Goal: Task Accomplishment & Management: Manage account settings

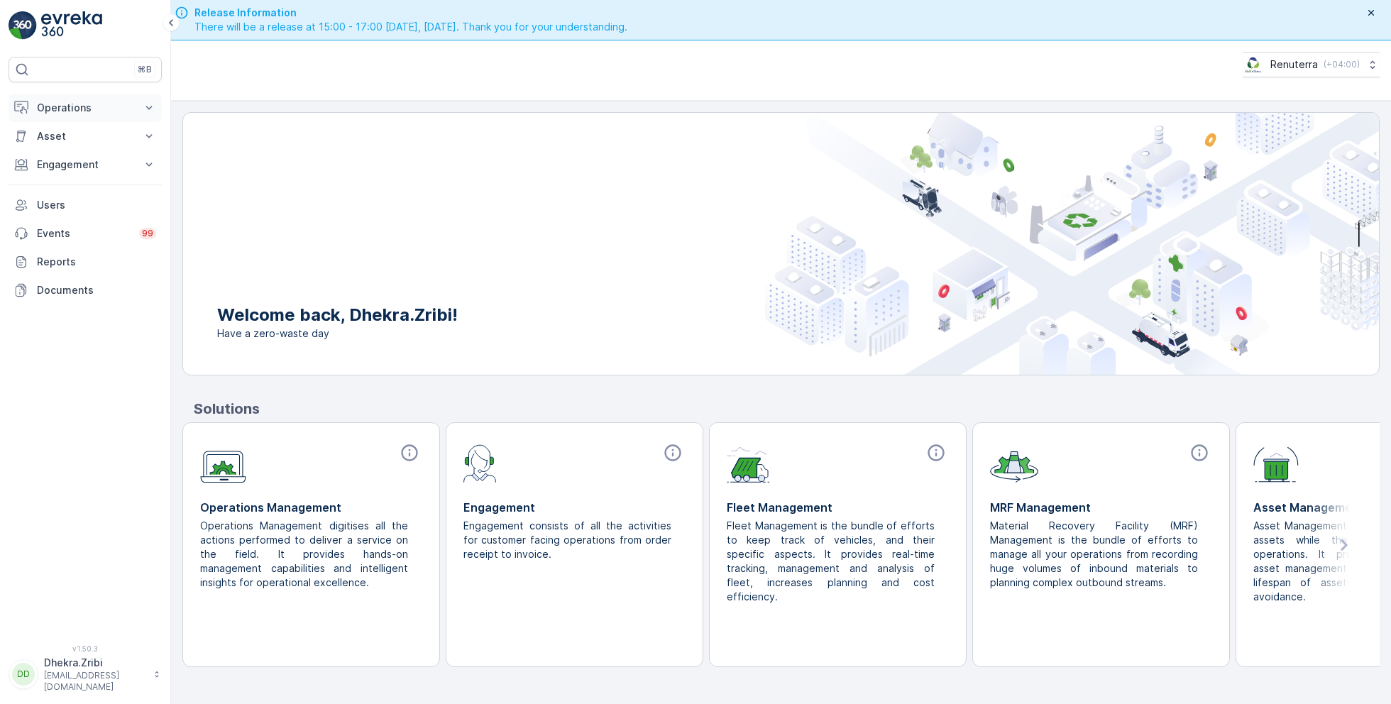
click at [84, 111] on p "Operations" at bounding box center [85, 108] width 97 height 14
click at [74, 151] on p "Planning" at bounding box center [56, 152] width 40 height 14
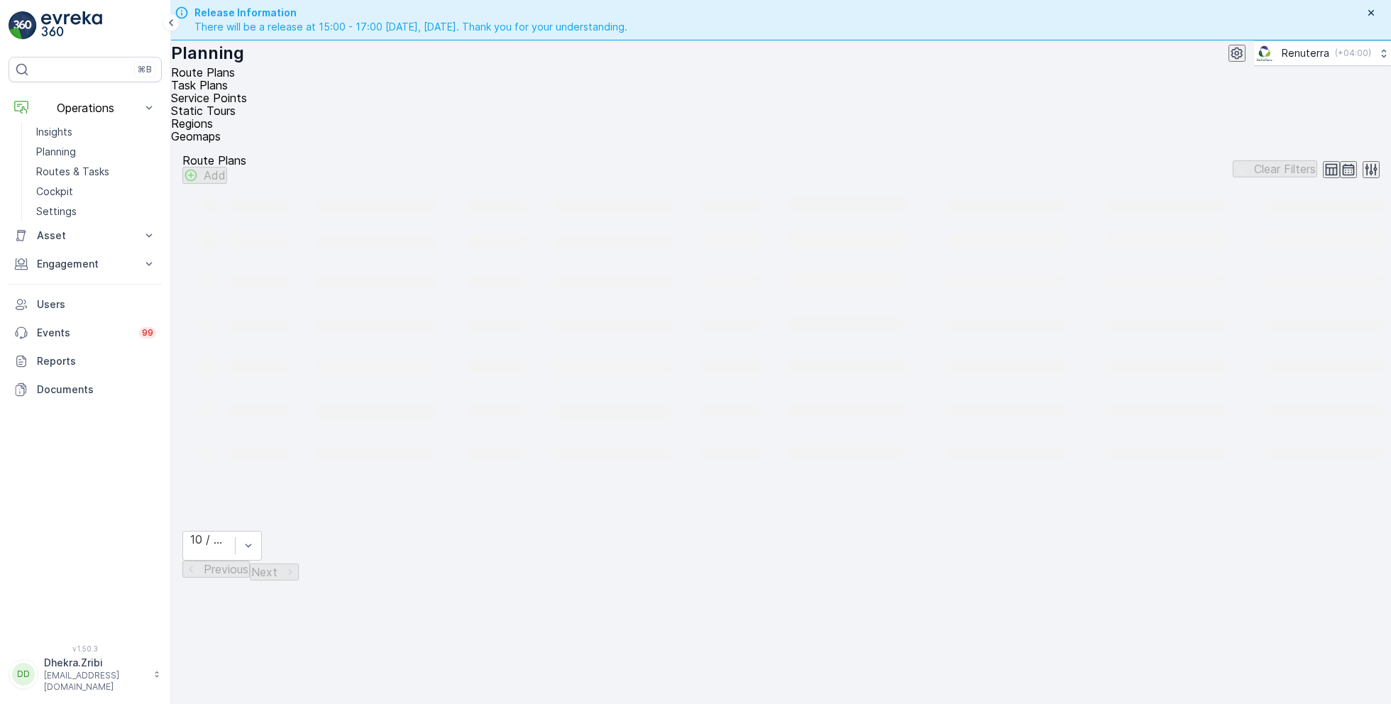
click at [247, 91] on span "Service Points" at bounding box center [209, 98] width 76 height 14
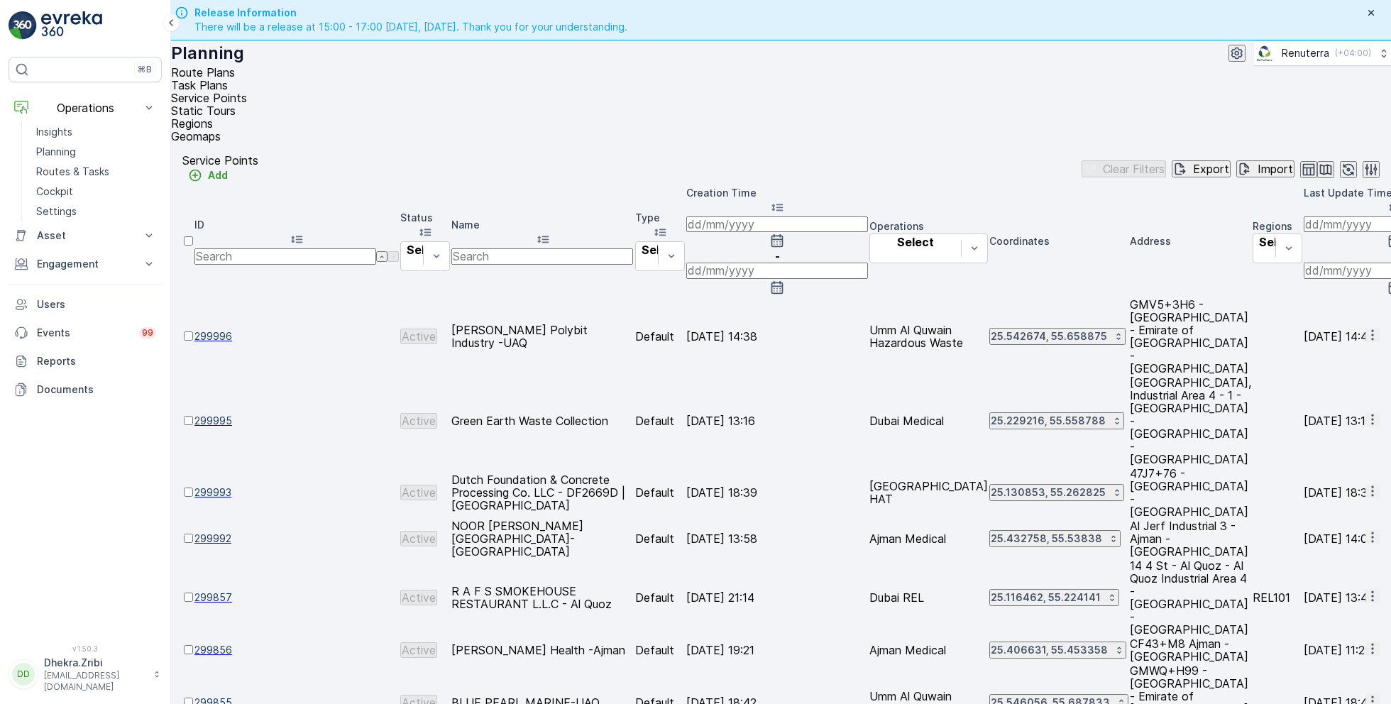
click at [570, 248] on input "text" at bounding box center [543, 256] width 182 height 16
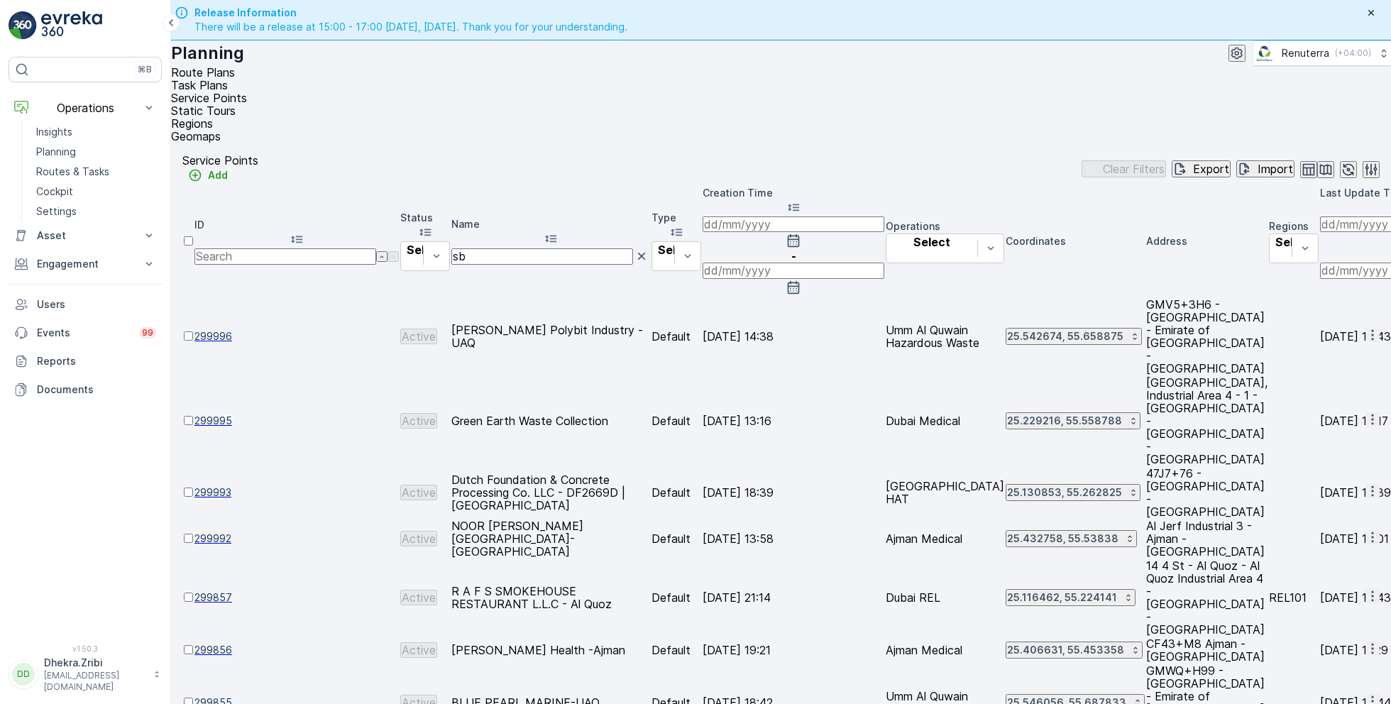
type input "sbk"
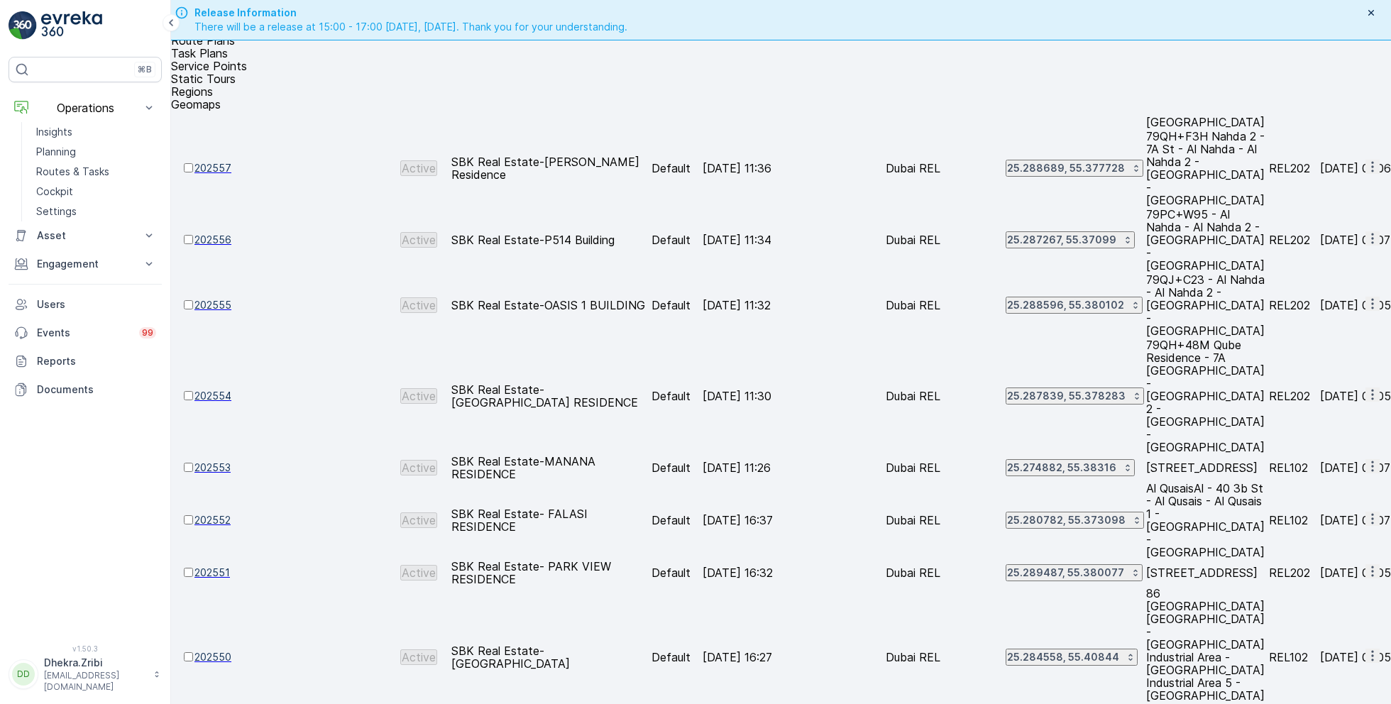
scroll to position [40, 0]
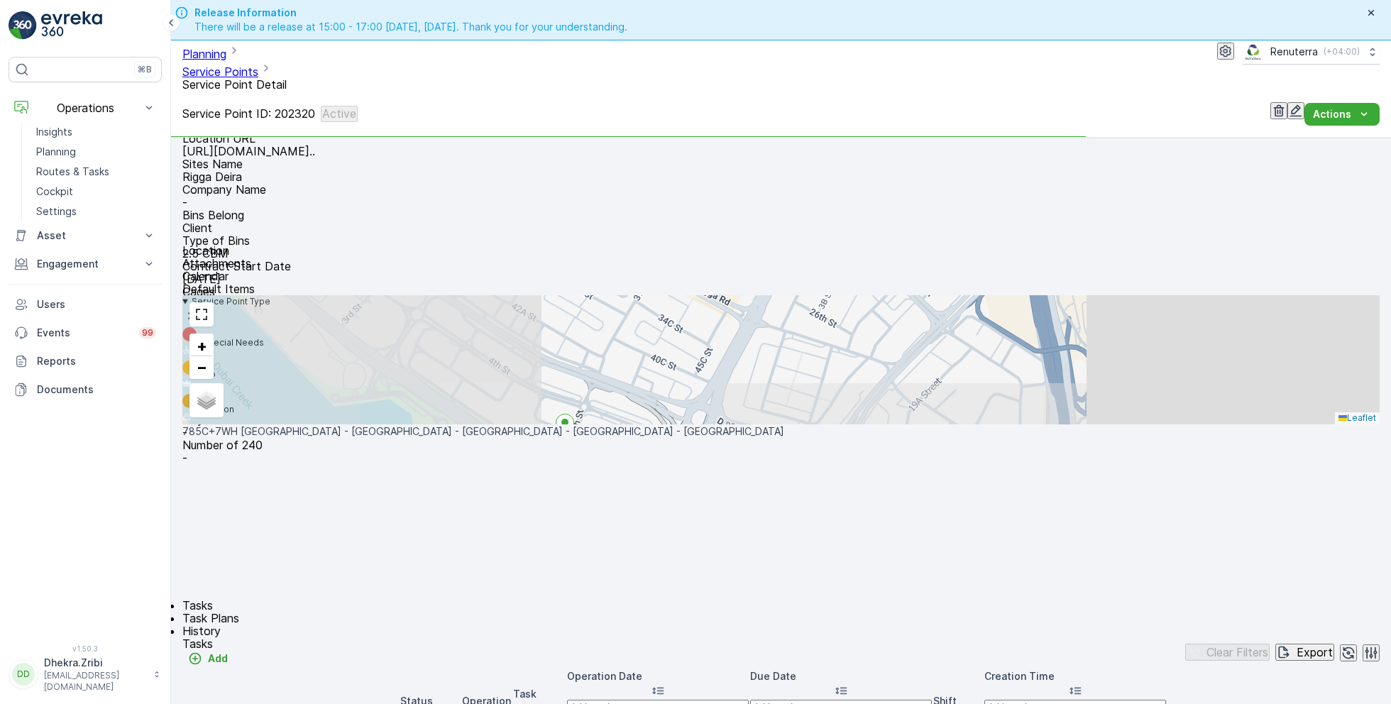
scroll to position [263, 0]
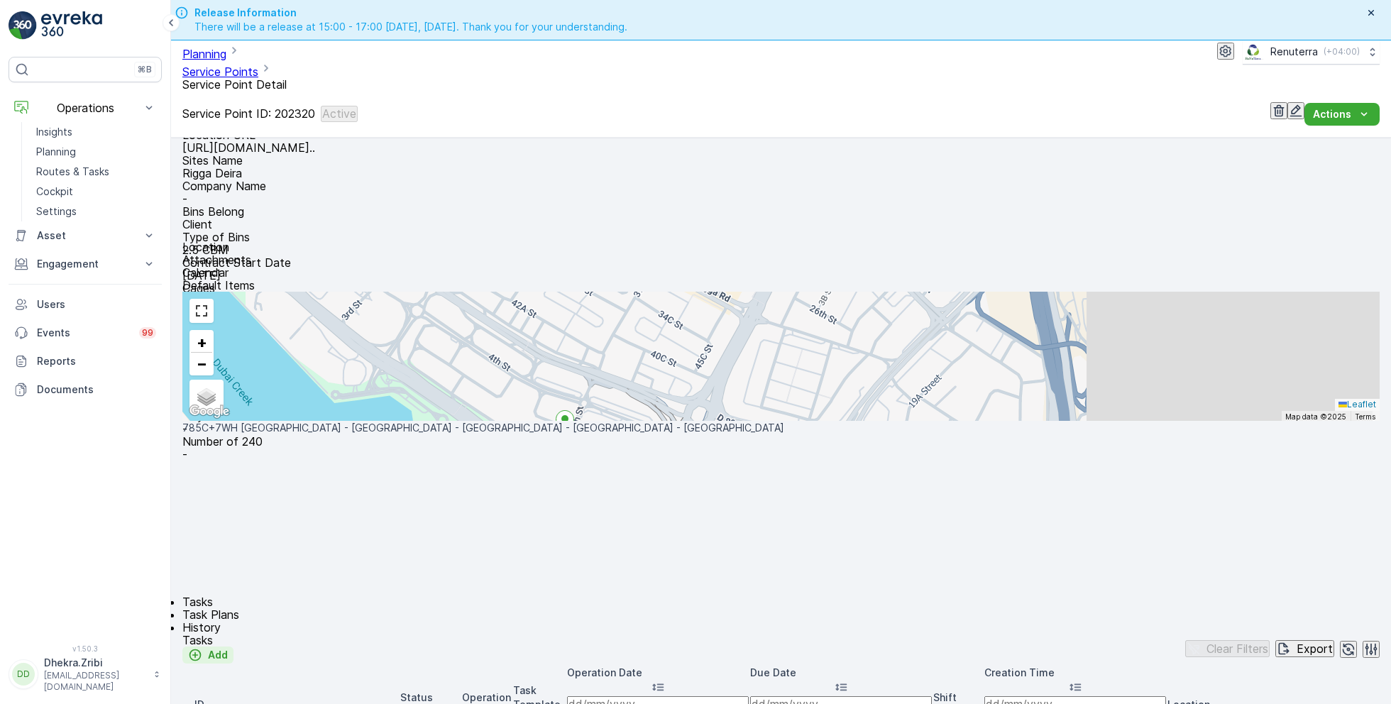
click at [228, 648] on p "Add" at bounding box center [218, 655] width 20 height 14
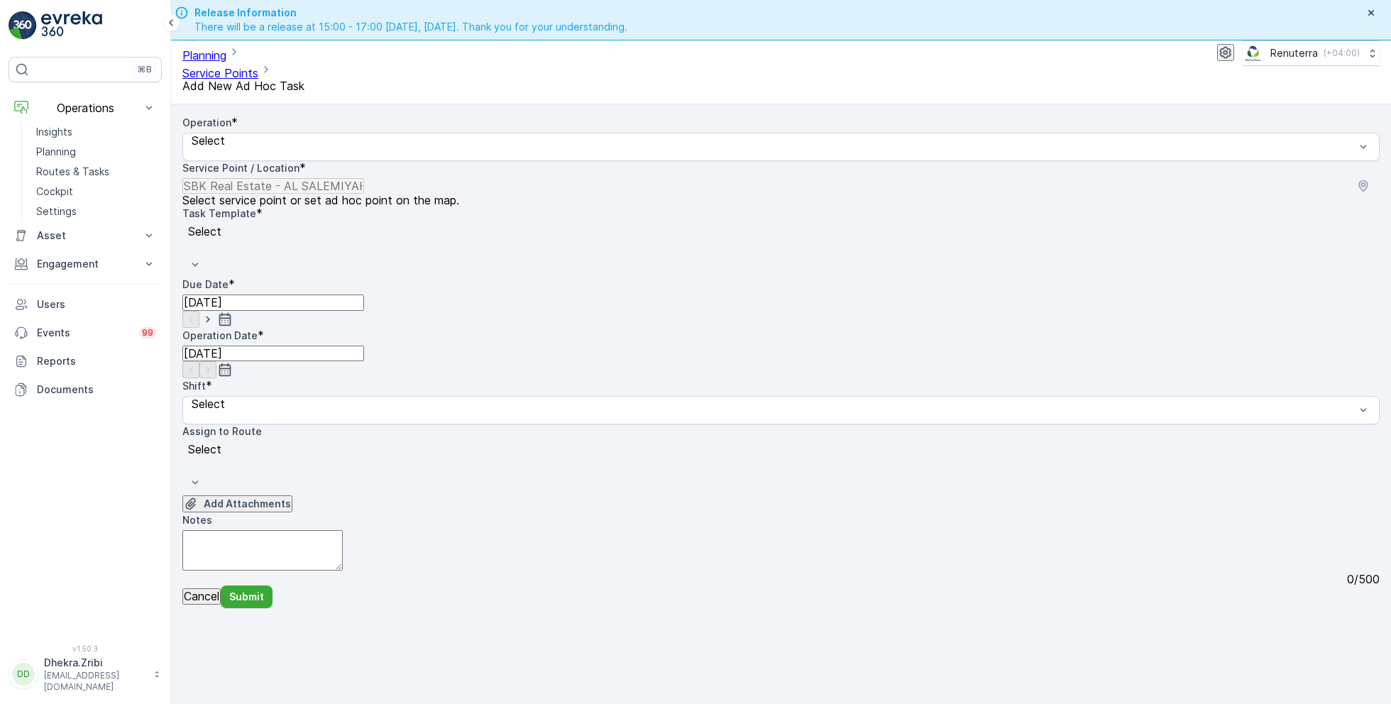
scroll to position [40, 0]
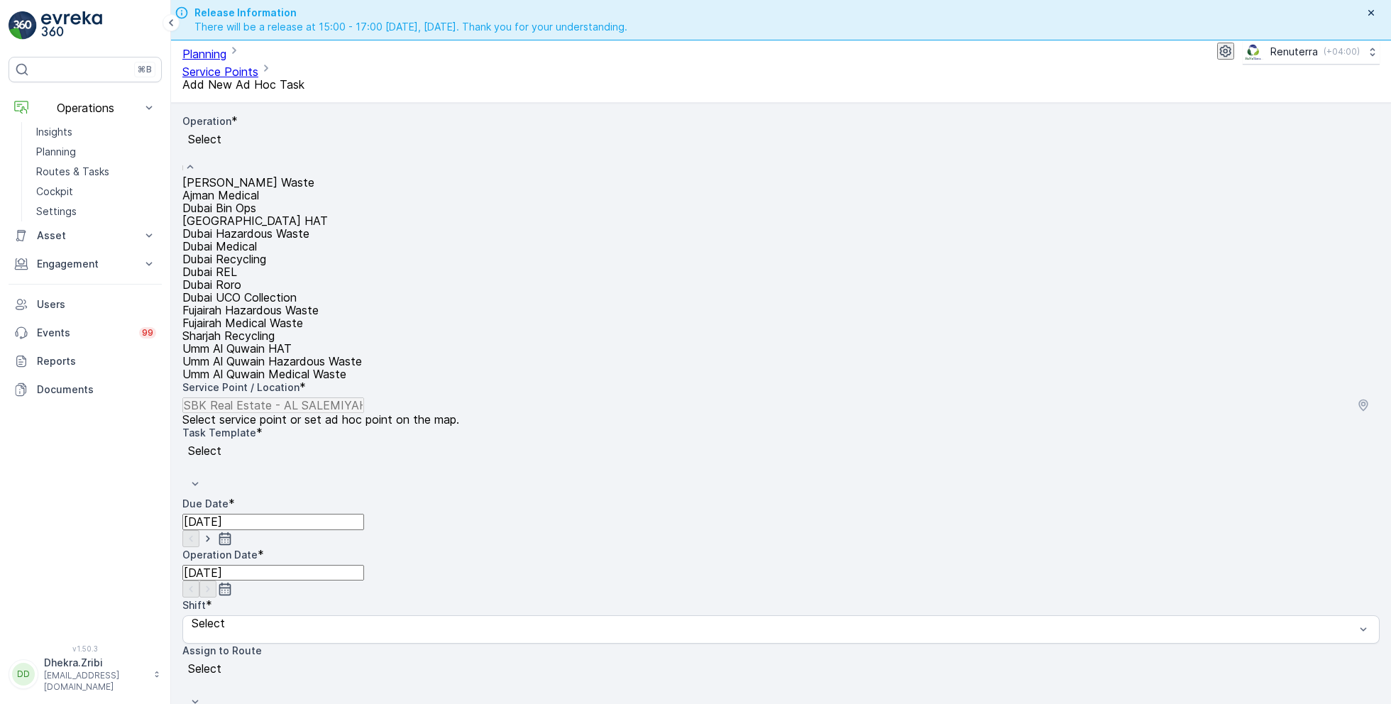
click at [237, 279] on span "Dubai REL" at bounding box center [209, 272] width 55 height 14
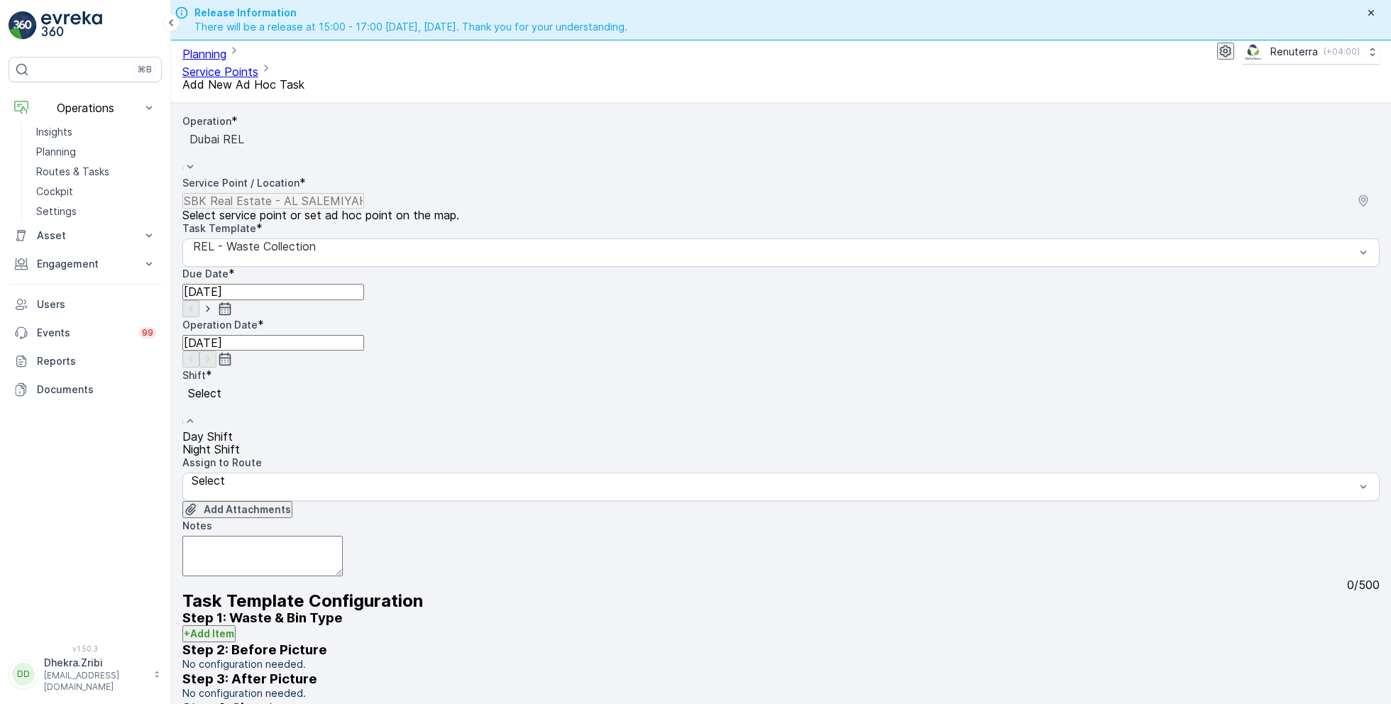
click at [240, 442] on span "Night Shift" at bounding box center [211, 449] width 58 height 14
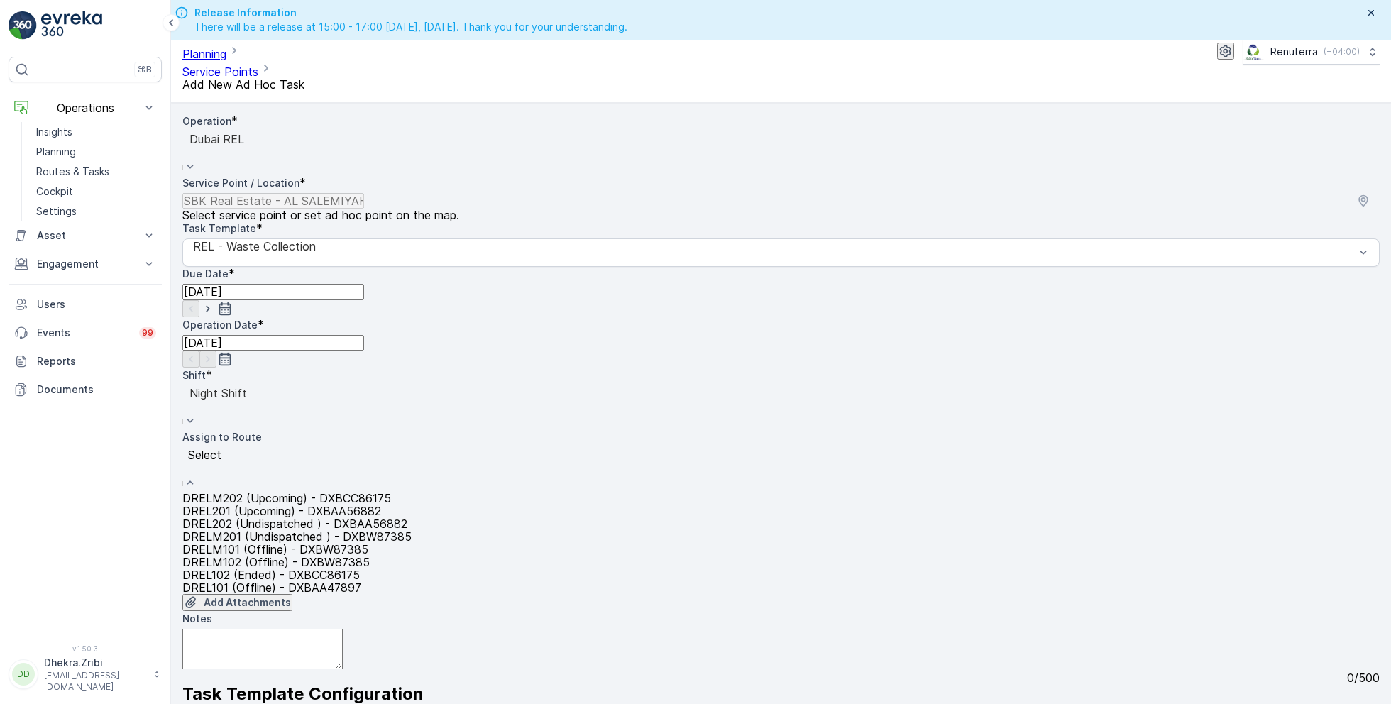
click at [275, 517] on span "DREL202 (Undispatched ) - DXBAA56882" at bounding box center [294, 524] width 225 height 14
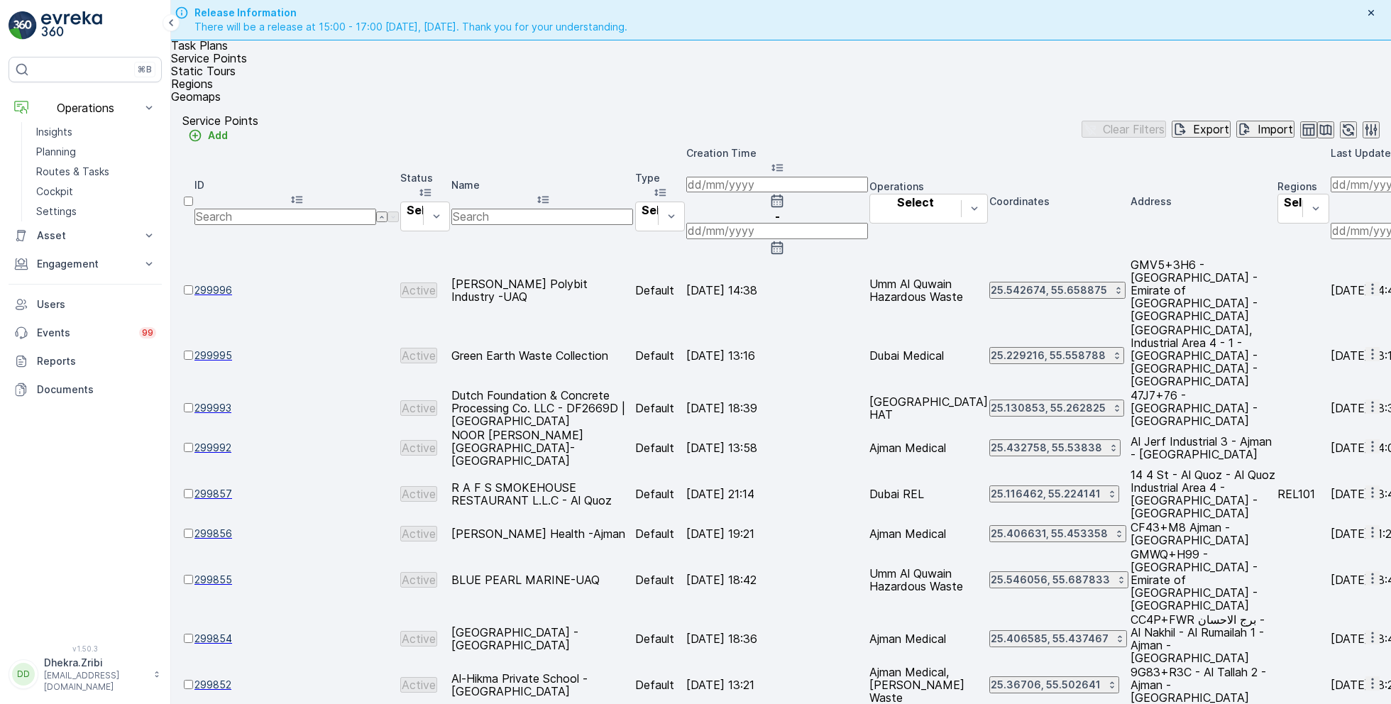
click at [608, 209] on input "text" at bounding box center [543, 217] width 182 height 16
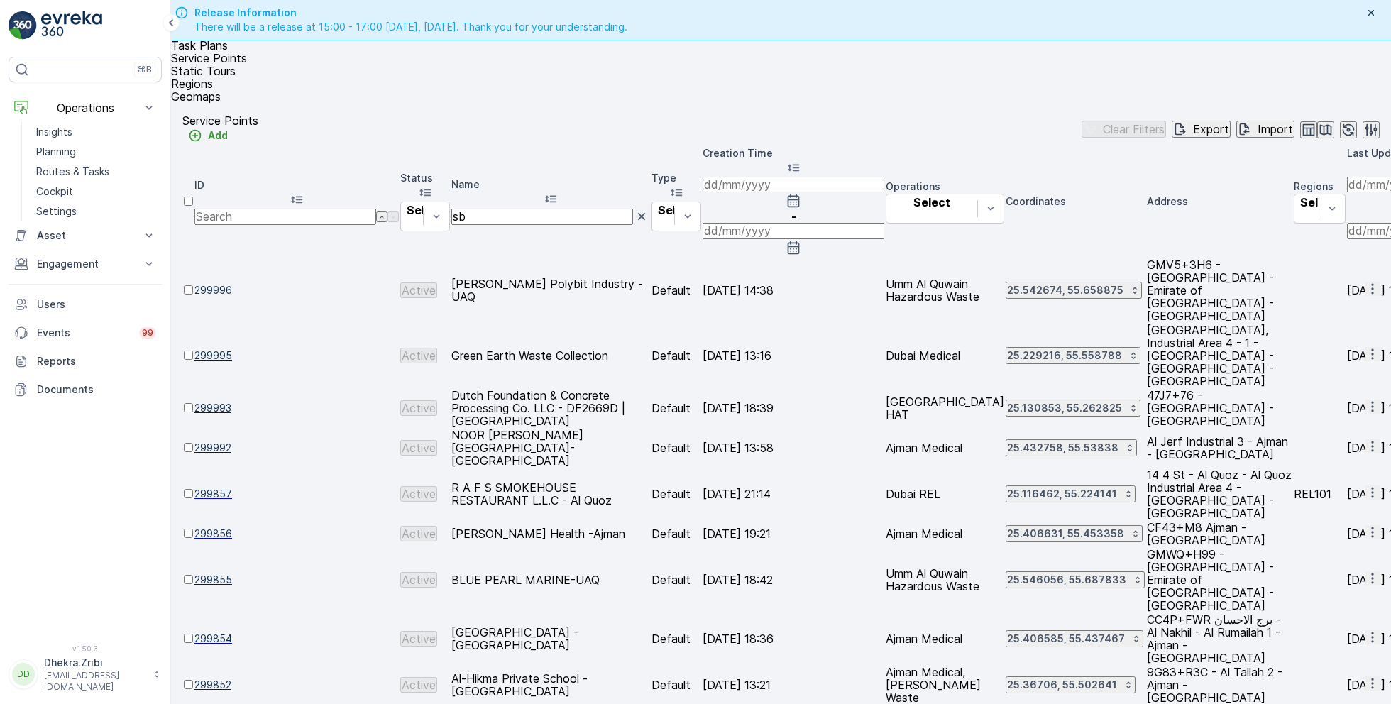
type input "sbk"
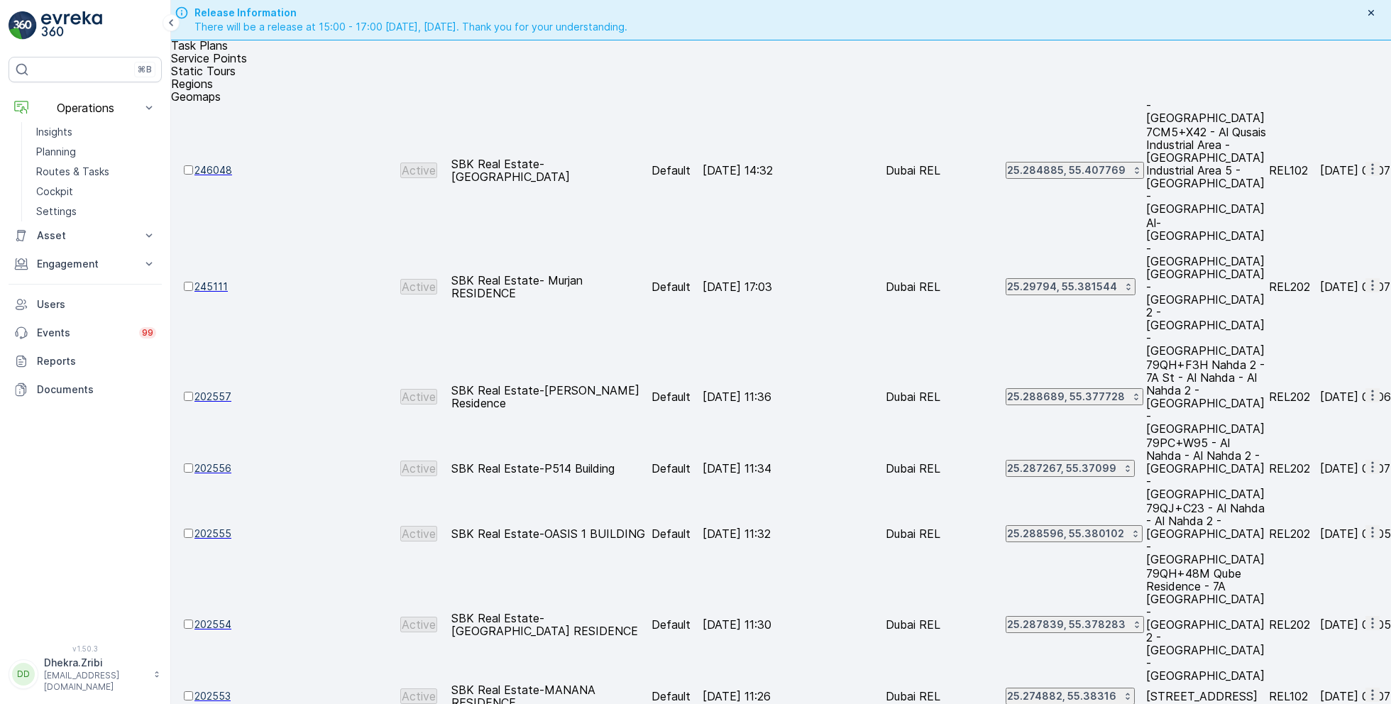
scroll to position [745, 0]
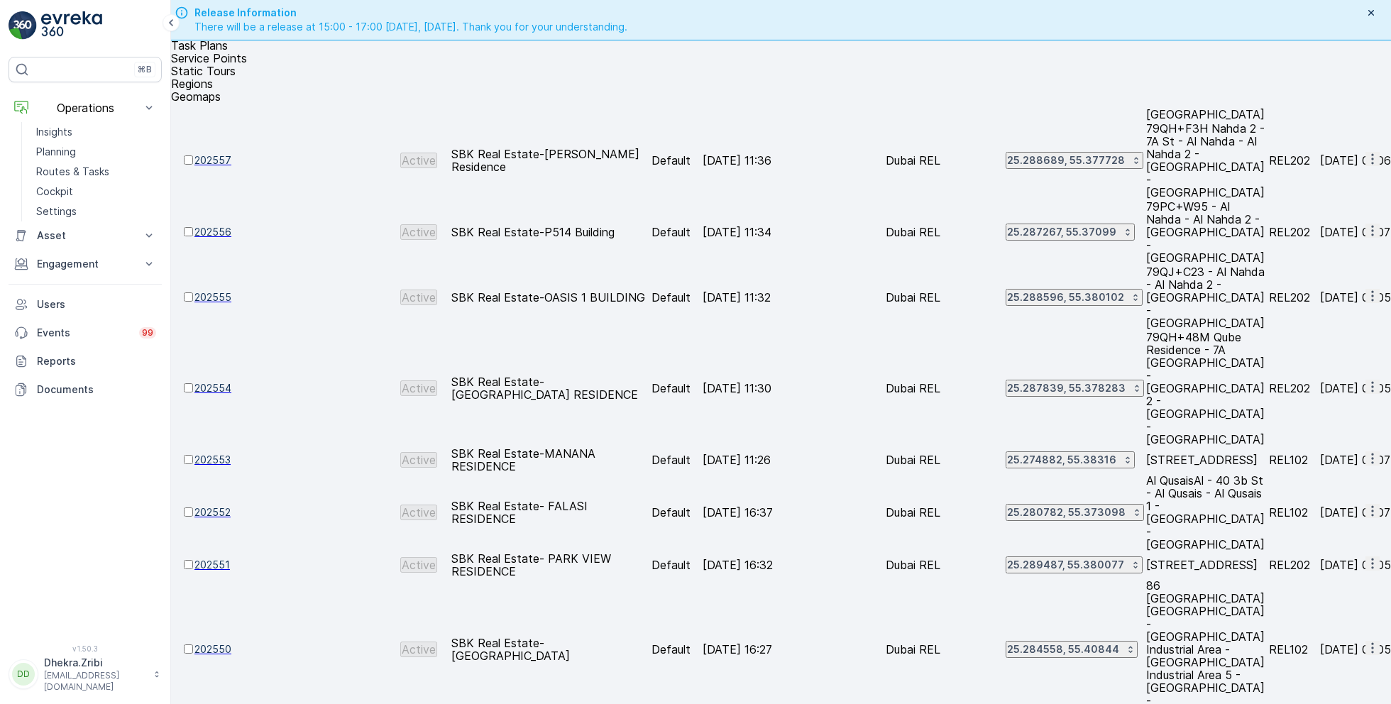
drag, startPoint x: 509, startPoint y: 526, endPoint x: 729, endPoint y: 517, distance: 220.3
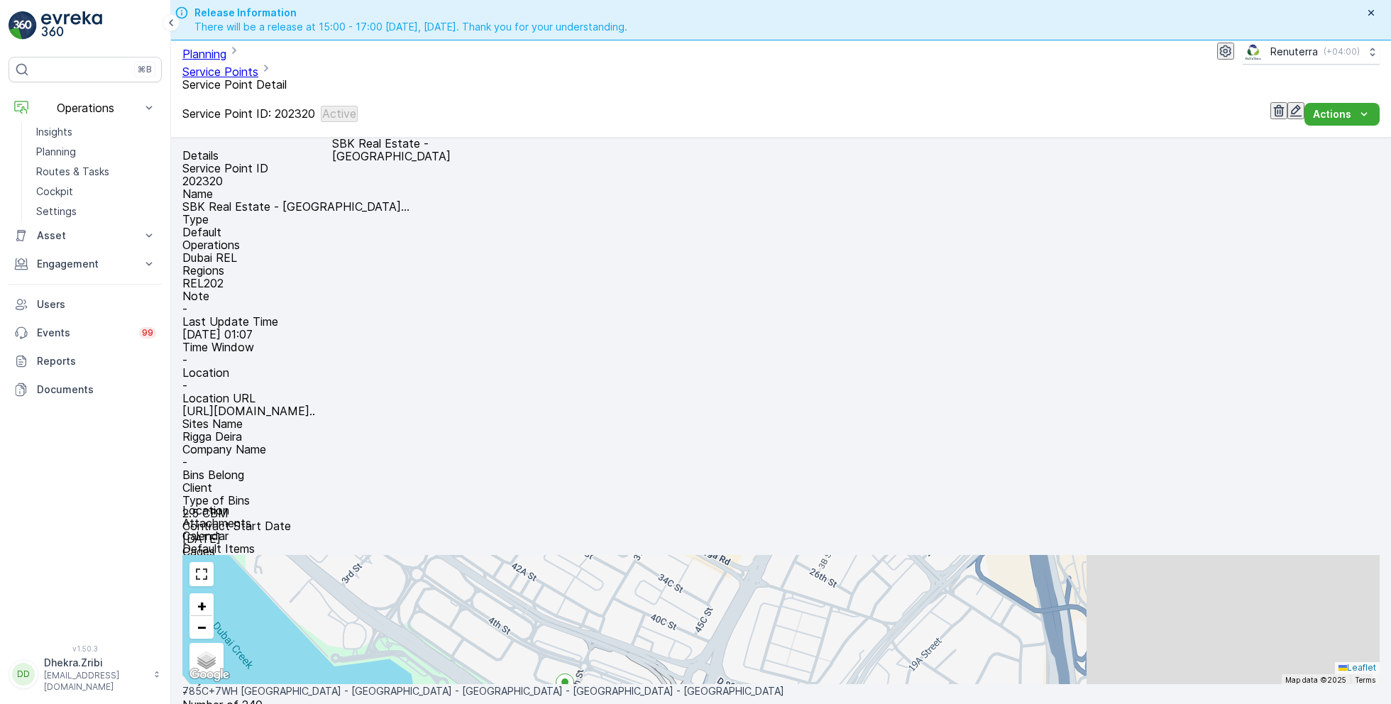
click at [410, 200] on p "SBK Real Estate - AL SALEMIYAH..." at bounding box center [295, 206] width 227 height 13
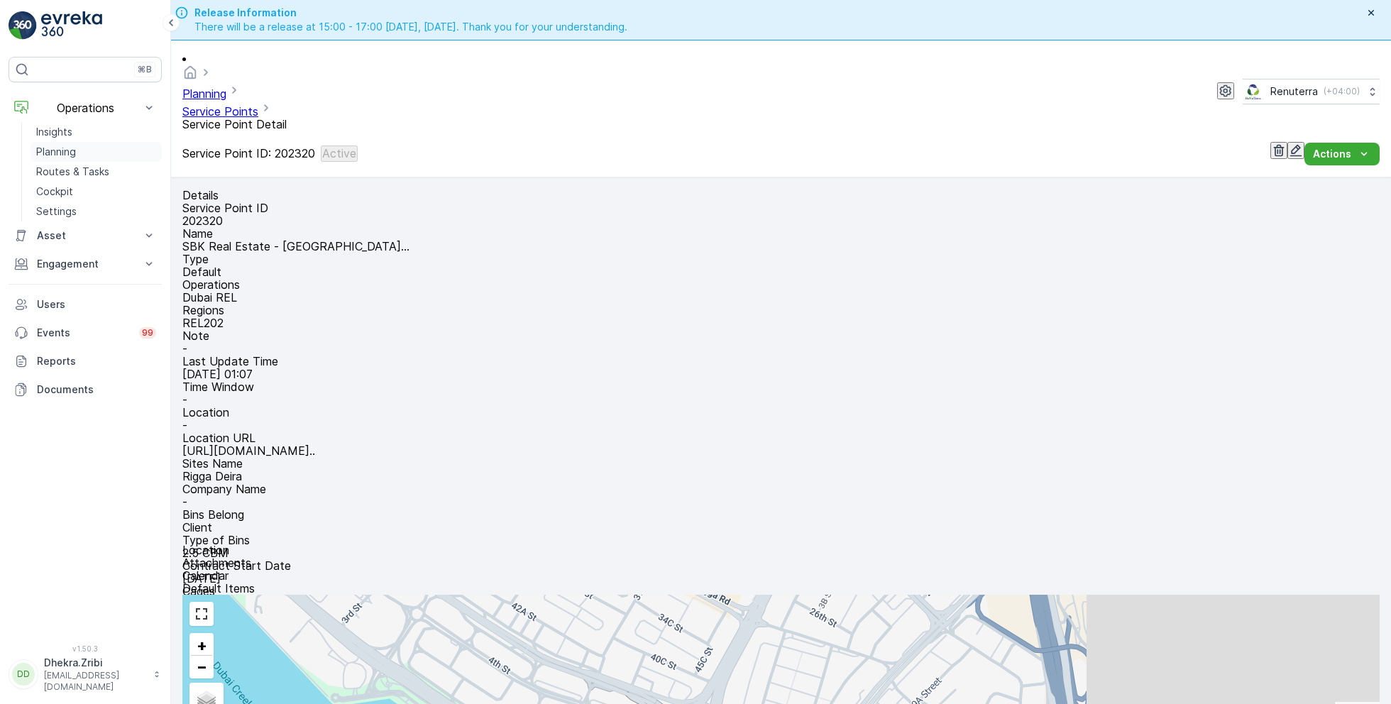
click at [68, 153] on p "Planning" at bounding box center [56, 152] width 40 height 14
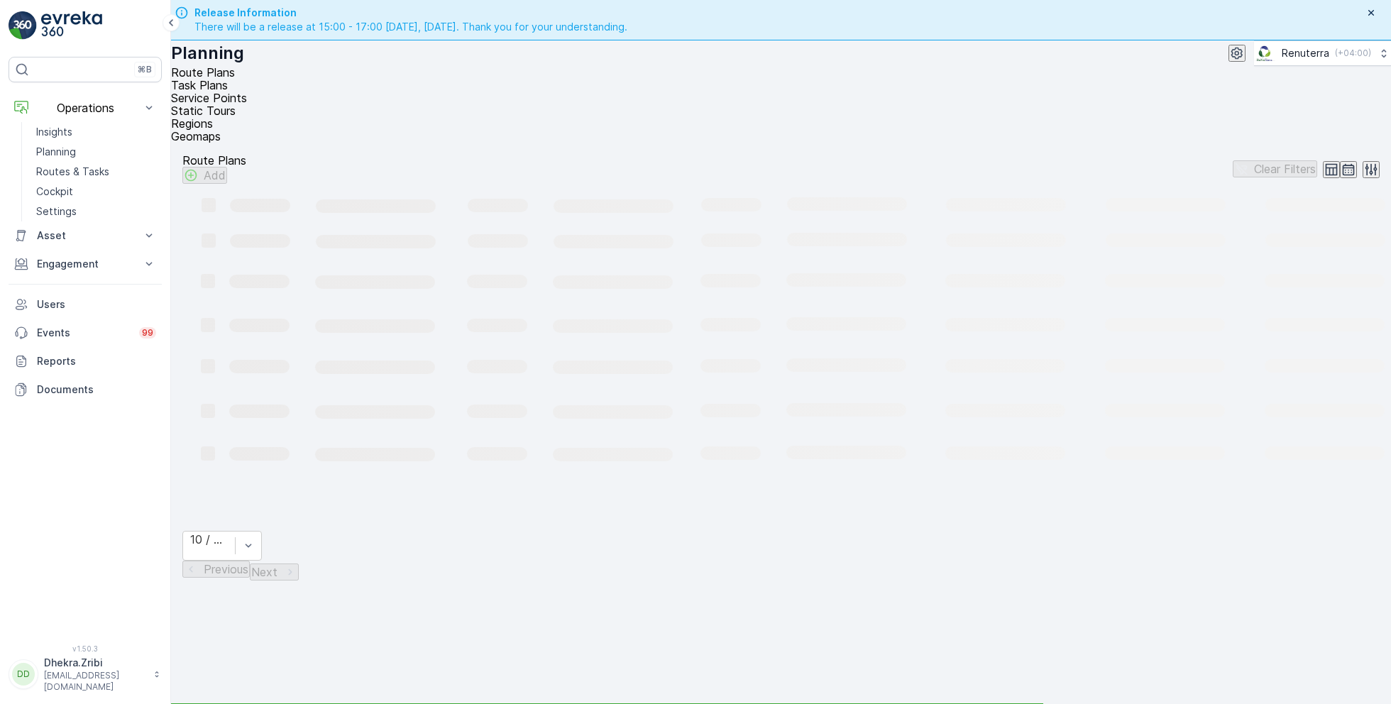
click at [247, 94] on span "Service Points" at bounding box center [209, 98] width 76 height 14
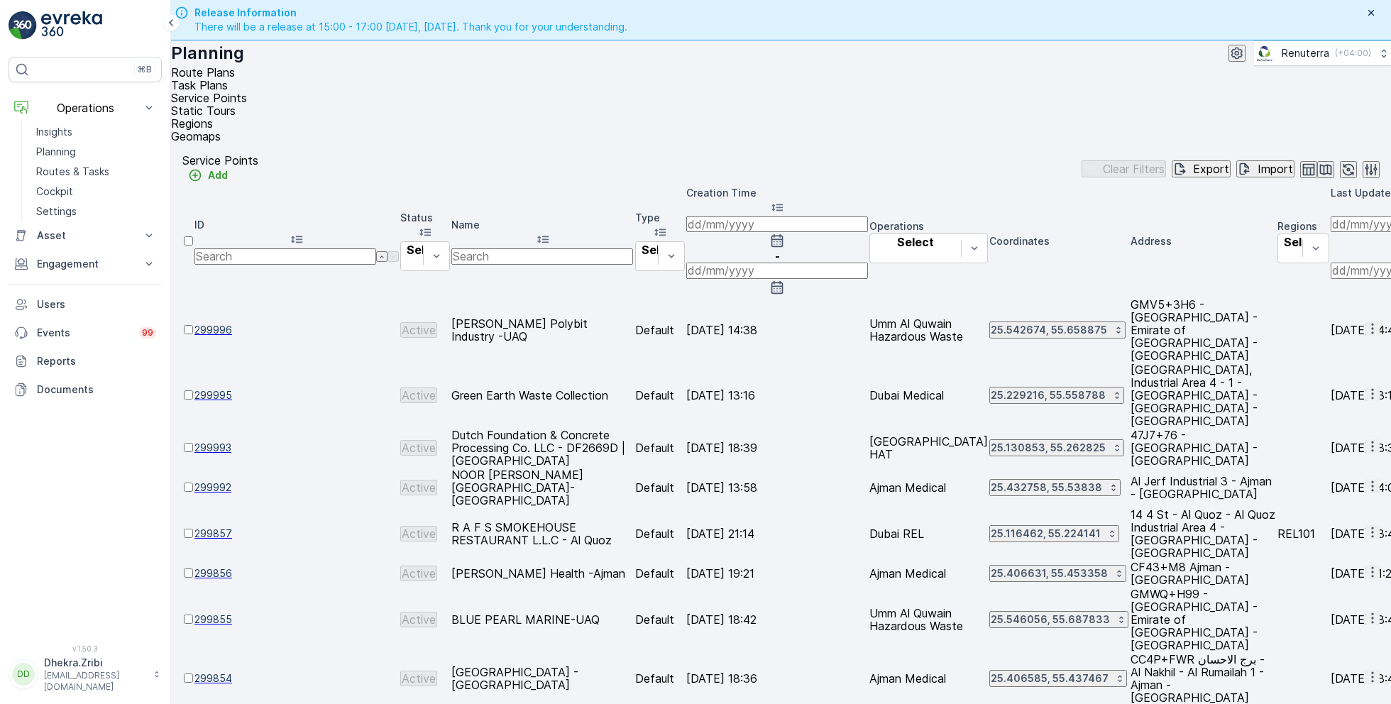
click at [540, 248] on input "text" at bounding box center [543, 256] width 182 height 16
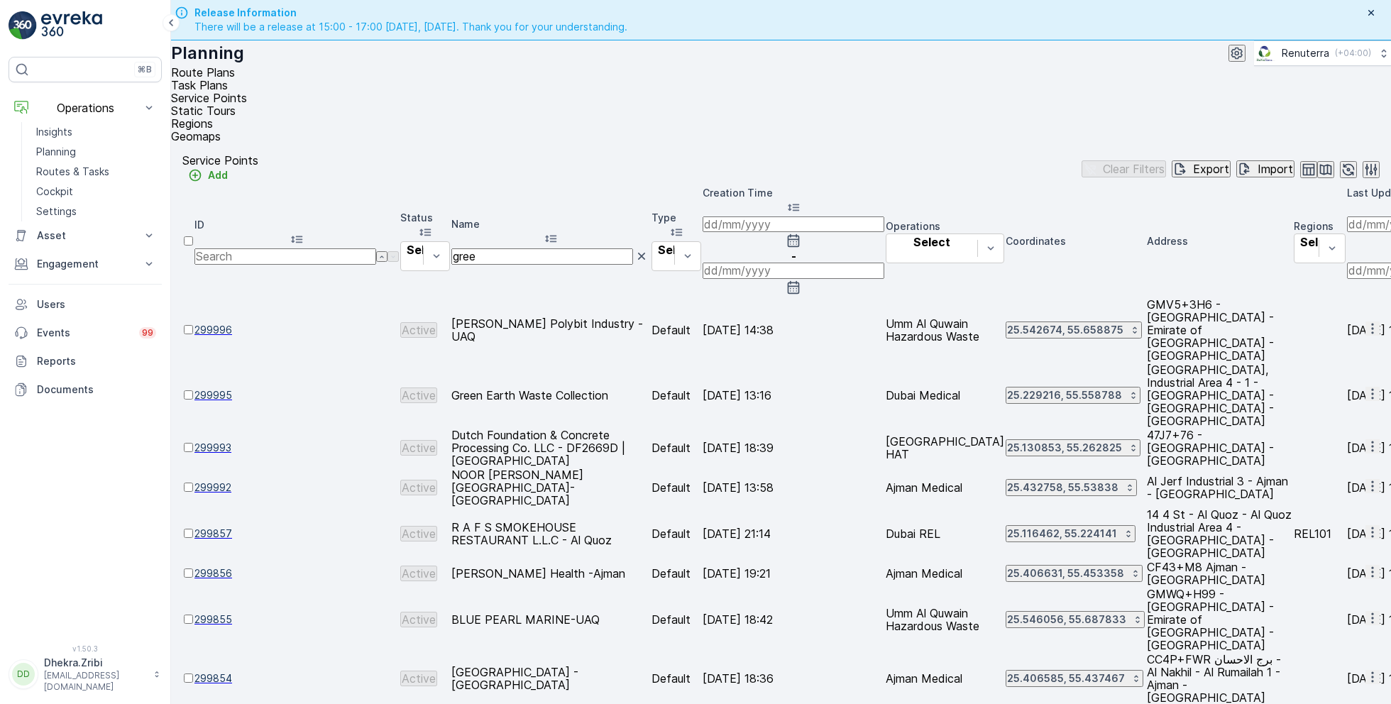
type input "green"
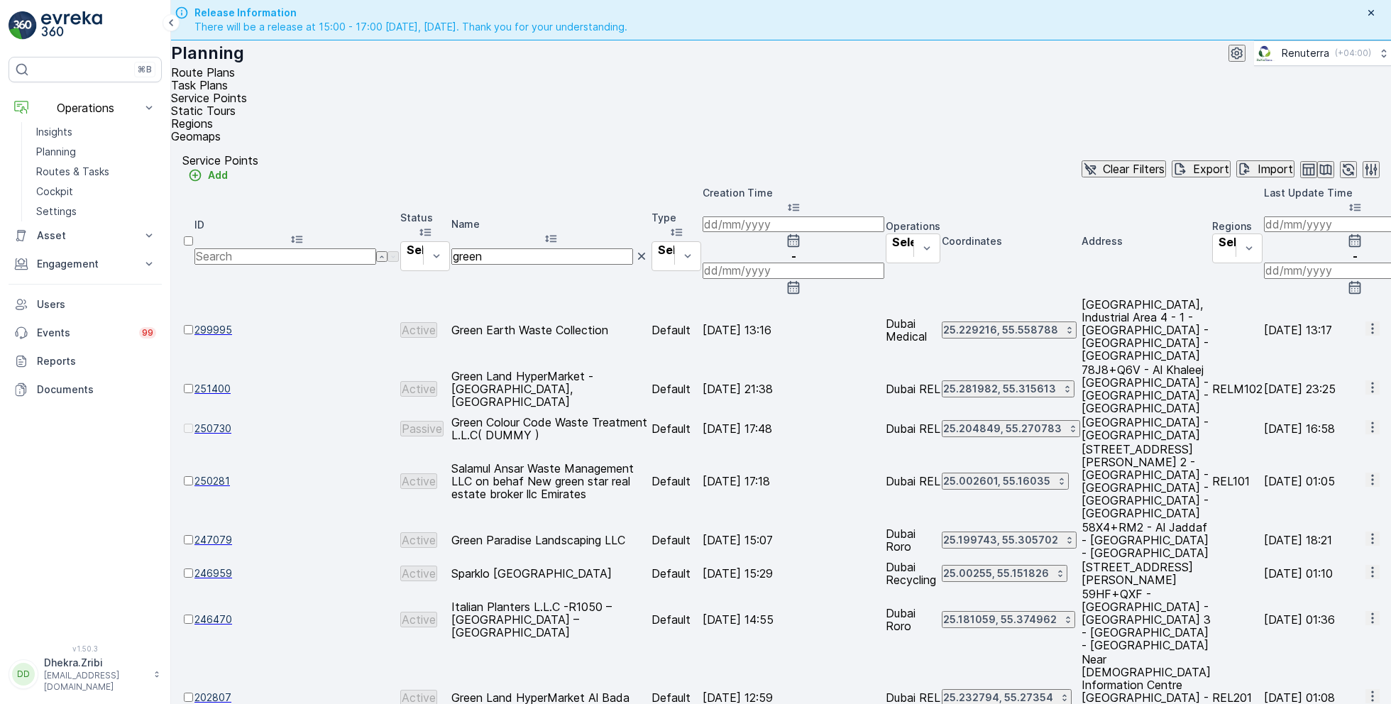
click at [251, 323] on span "299995" at bounding box center [297, 330] width 204 height 14
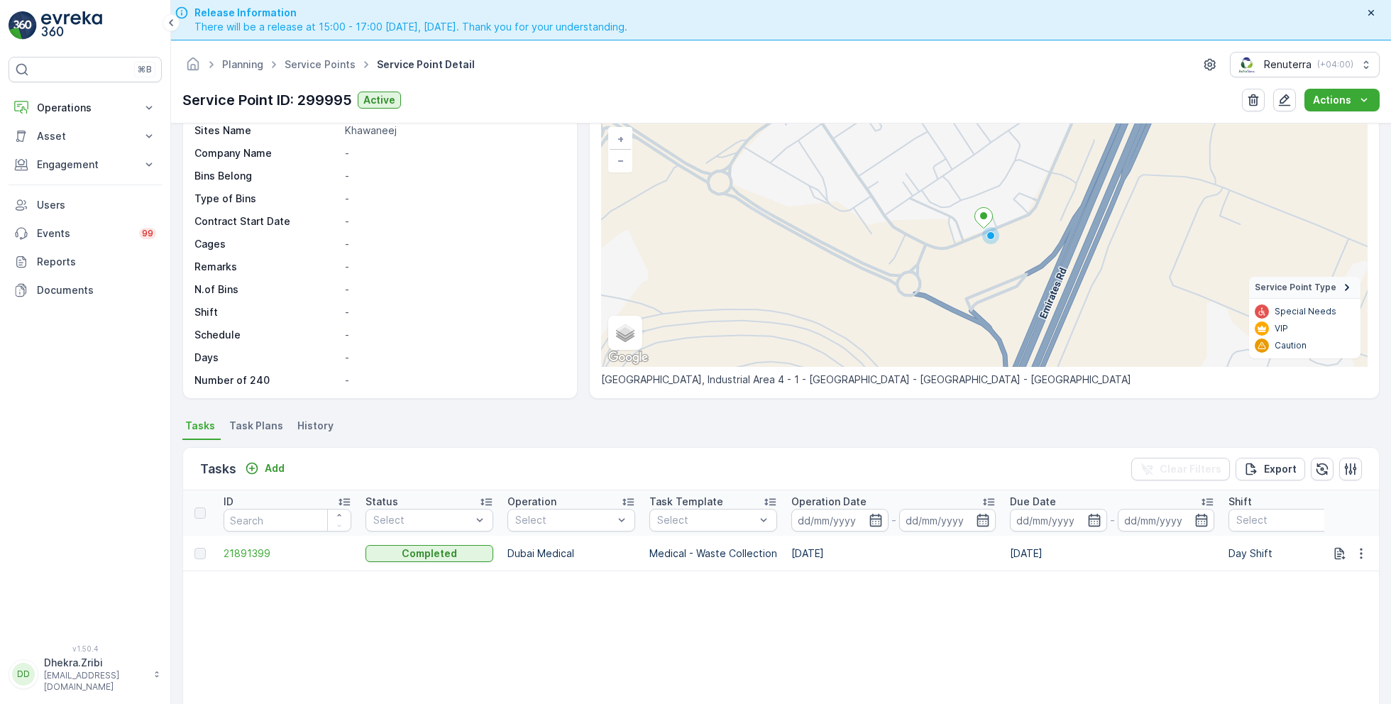
scroll to position [160, 0]
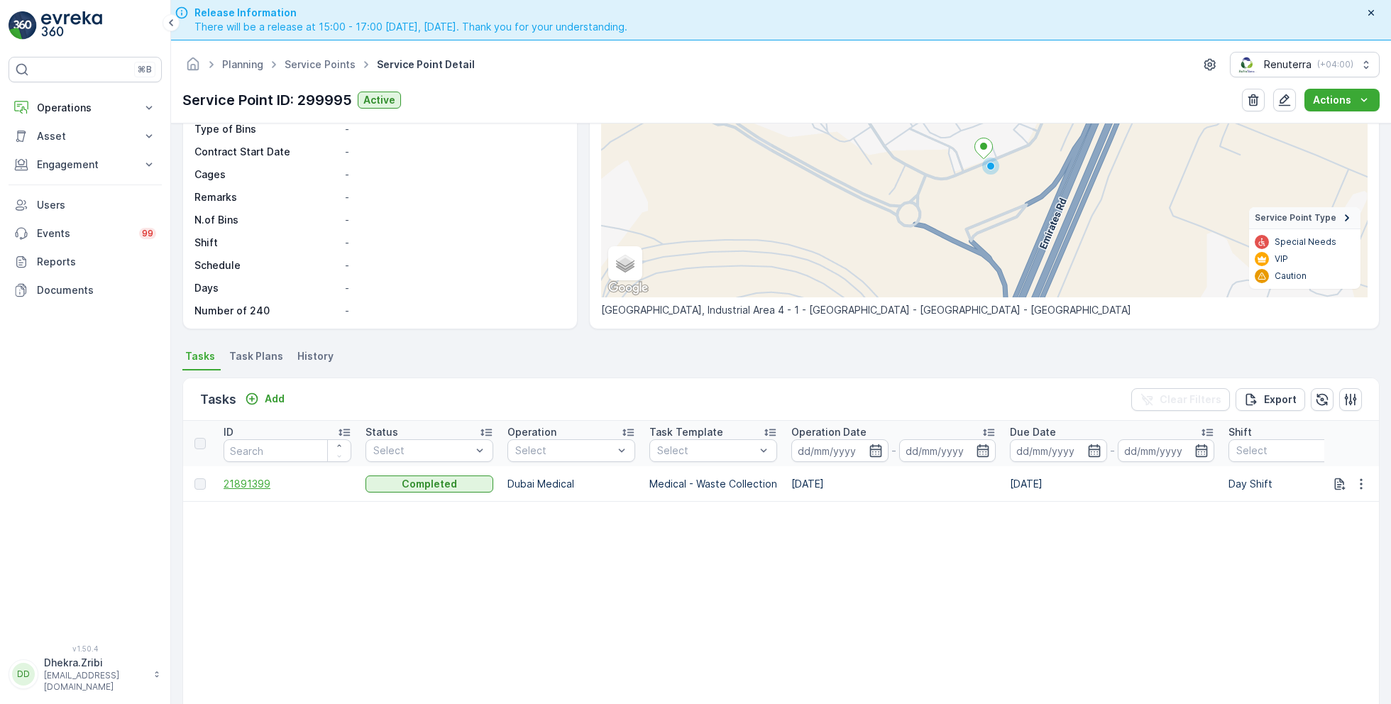
click at [260, 478] on span "21891399" at bounding box center [288, 484] width 128 height 14
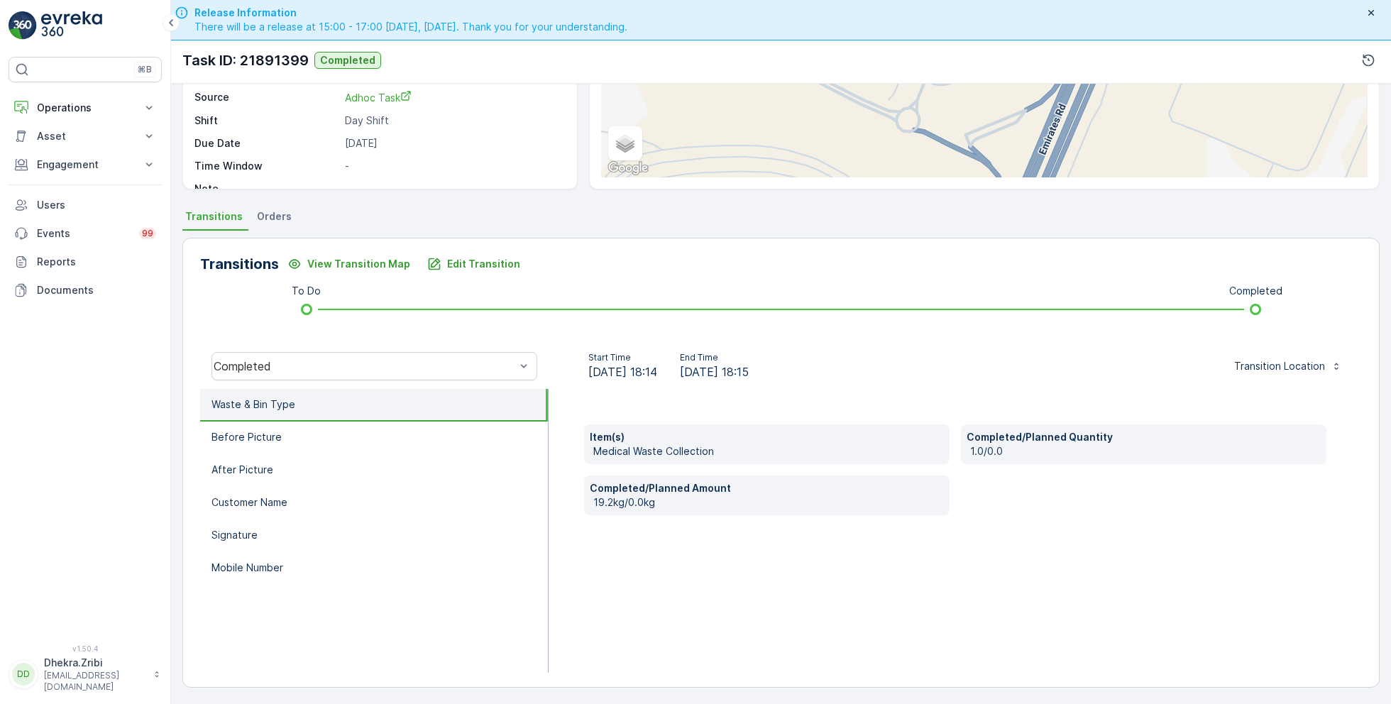
scroll to position [40, 0]
click at [259, 534] on li "Signature" at bounding box center [374, 536] width 348 height 33
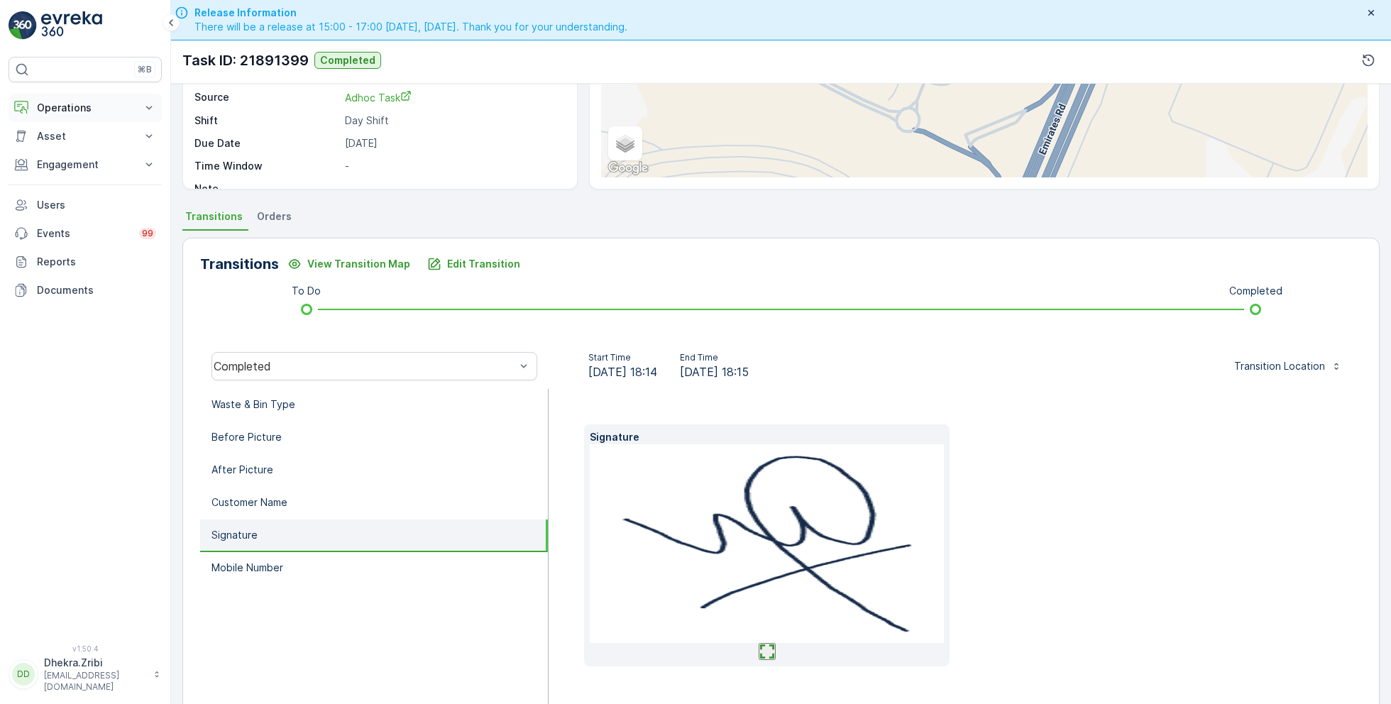
click at [79, 108] on p "Operations" at bounding box center [85, 108] width 97 height 14
click at [65, 155] on p "Planning" at bounding box center [56, 152] width 40 height 14
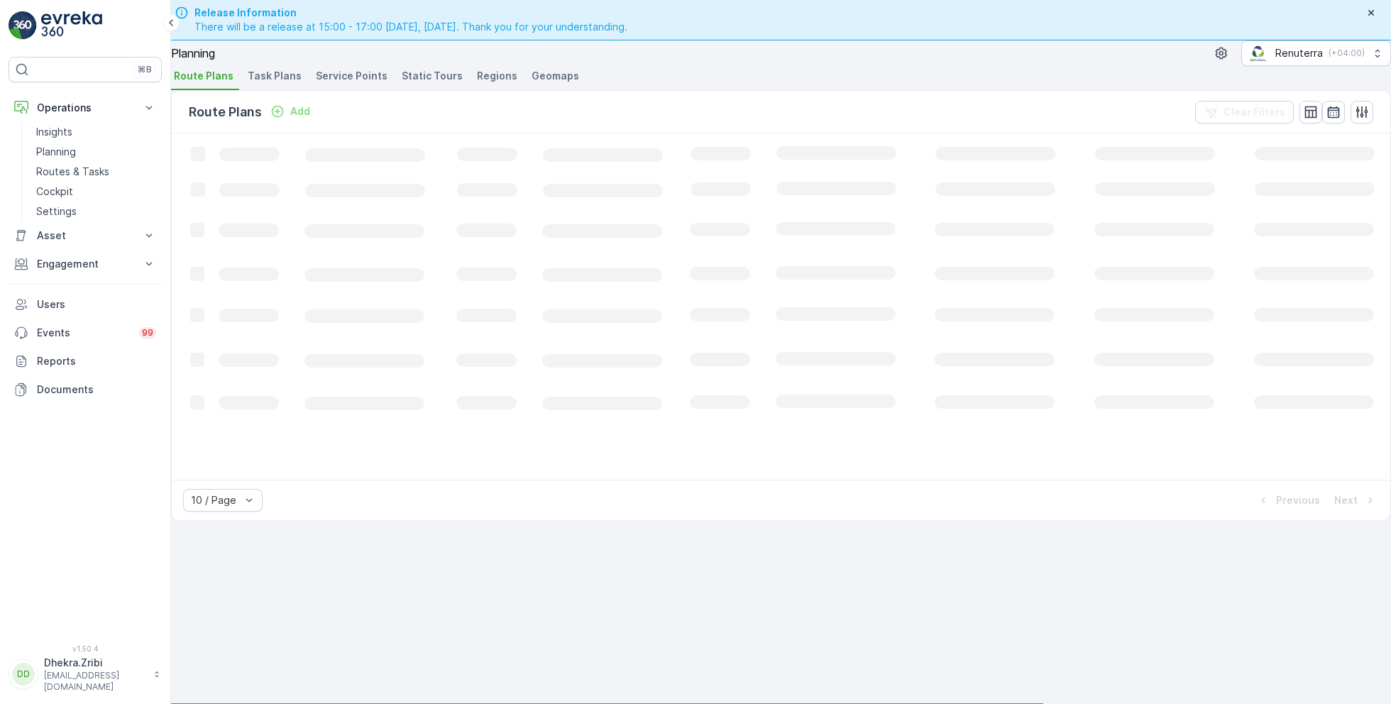
click at [369, 69] on span "Service Points" at bounding box center [352, 76] width 72 height 14
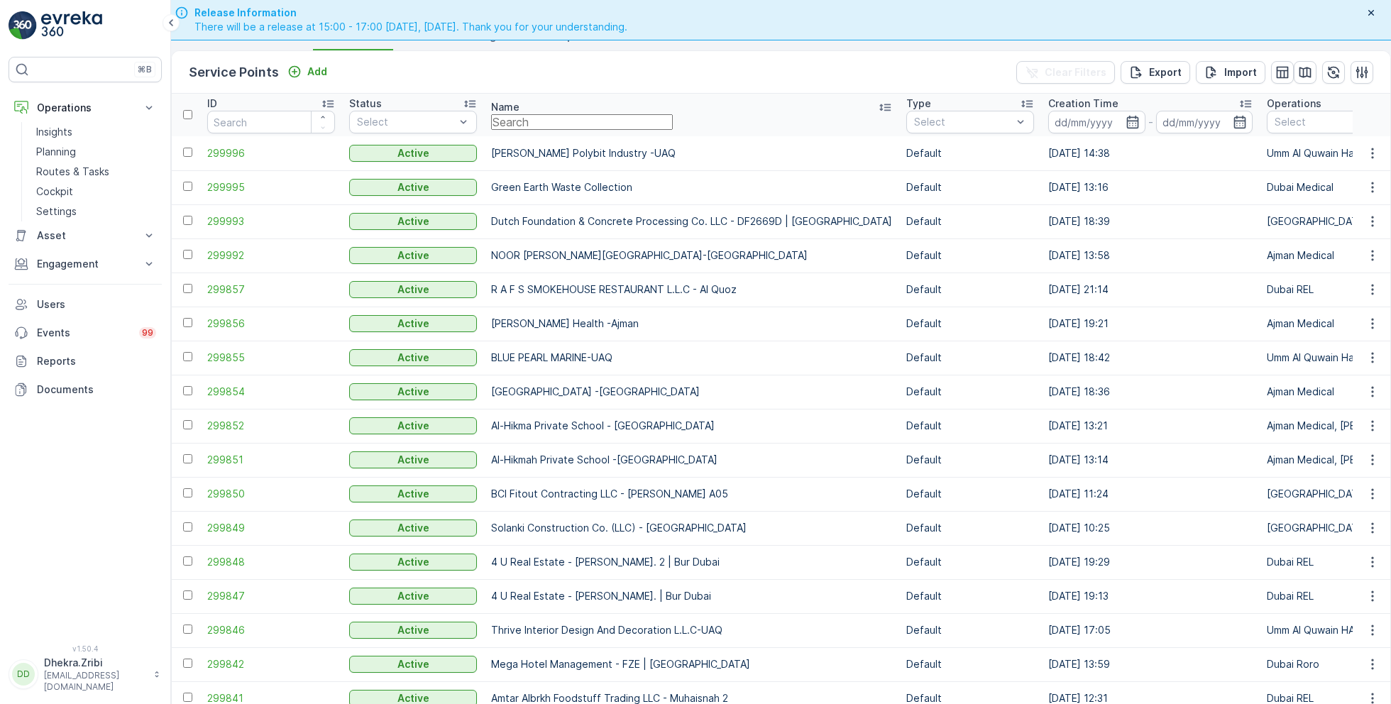
click at [557, 130] on input "text" at bounding box center [582, 122] width 182 height 16
type input "al tayer"
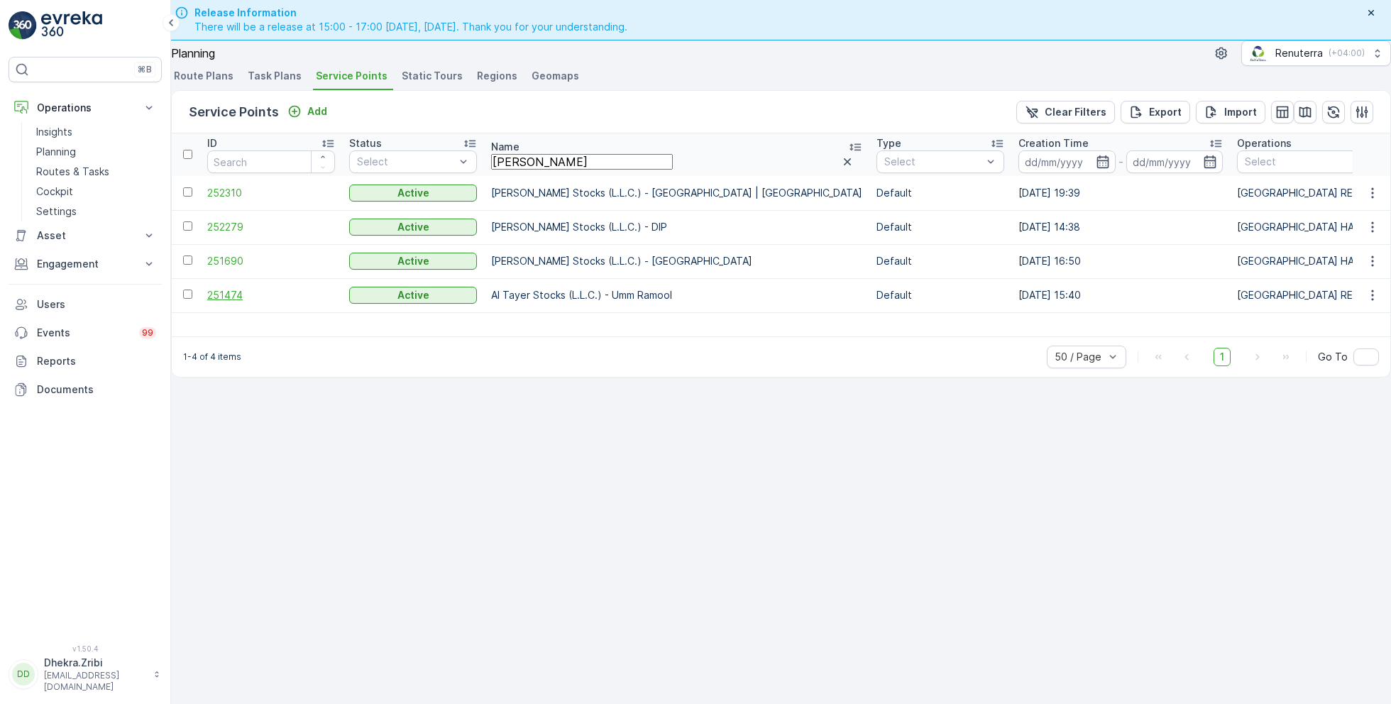
click at [258, 288] on span "251474" at bounding box center [271, 295] width 128 height 14
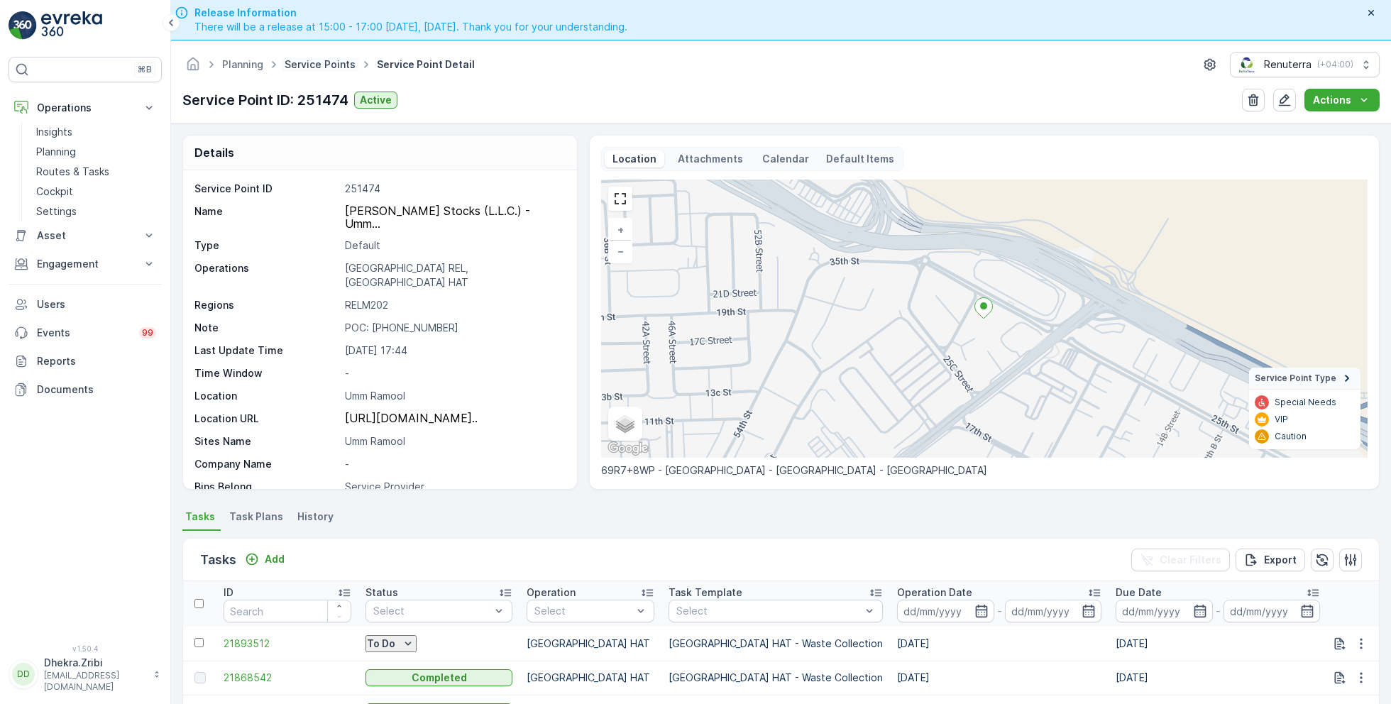
click at [328, 66] on link "Service Points" at bounding box center [320, 64] width 71 height 12
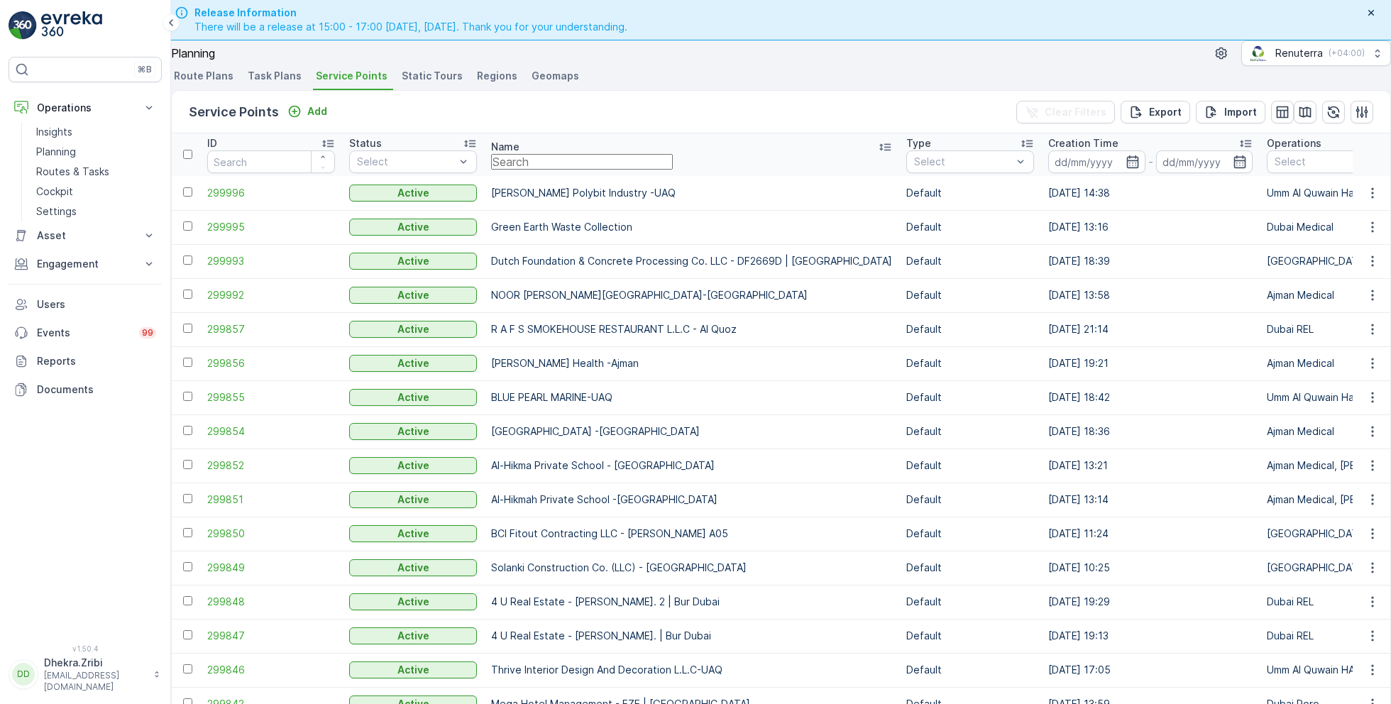
click at [543, 170] on input "text" at bounding box center [582, 162] width 182 height 16
type input "neph"
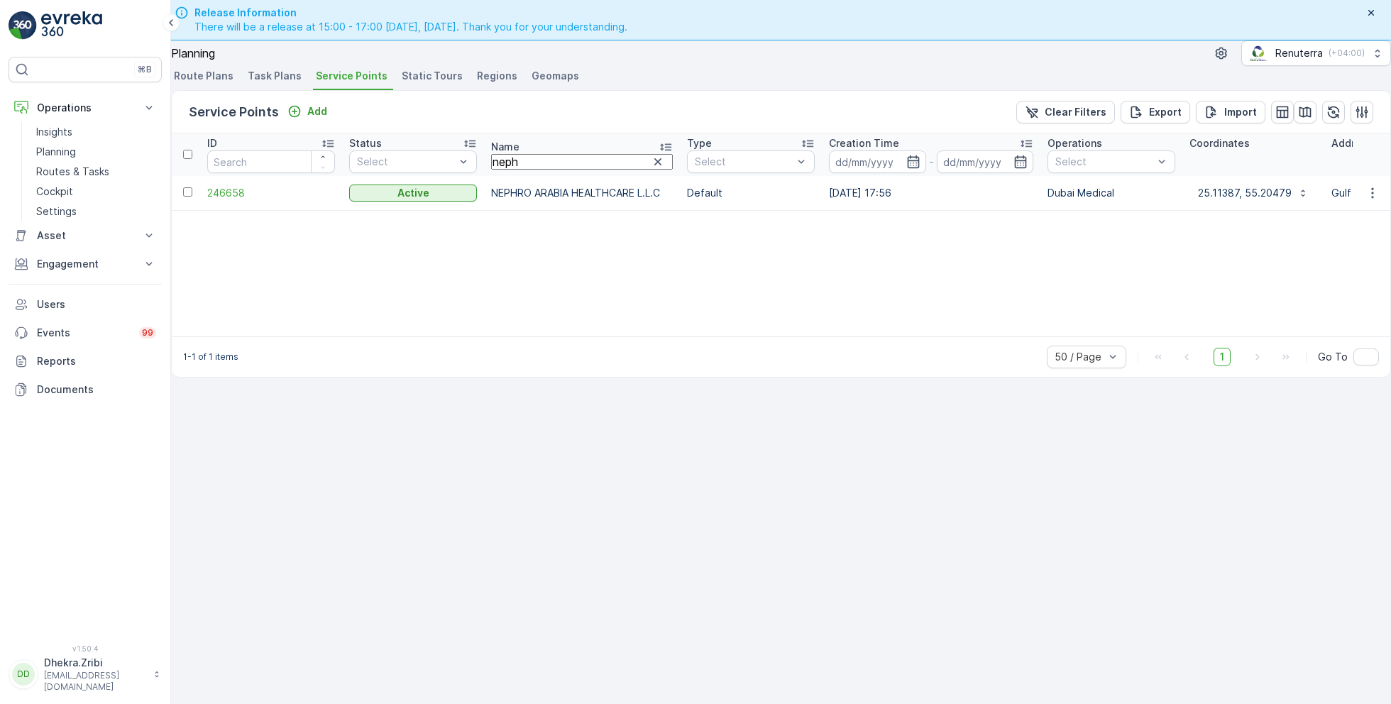
click at [254, 210] on td "246658" at bounding box center [271, 193] width 142 height 34
click at [247, 210] on td "246658" at bounding box center [271, 193] width 142 height 34
click at [241, 200] on span "246658" at bounding box center [271, 193] width 128 height 14
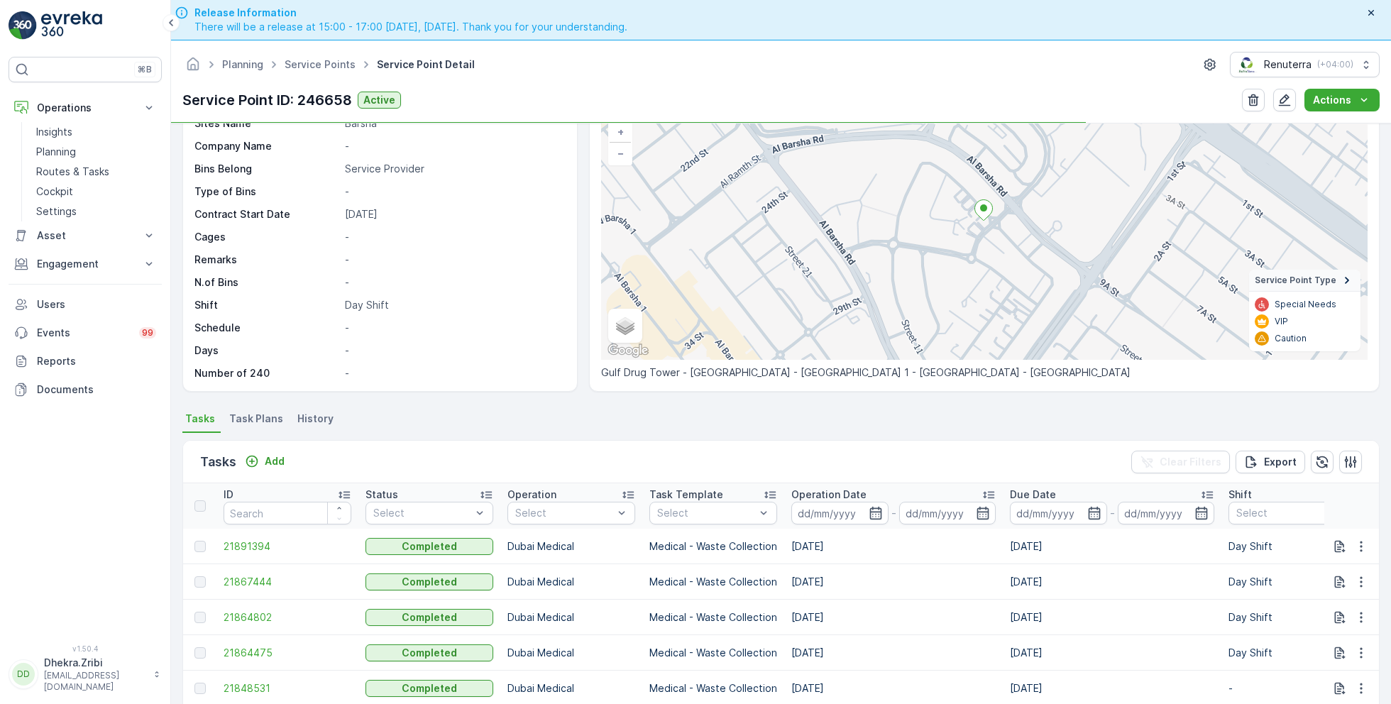
scroll to position [103, 0]
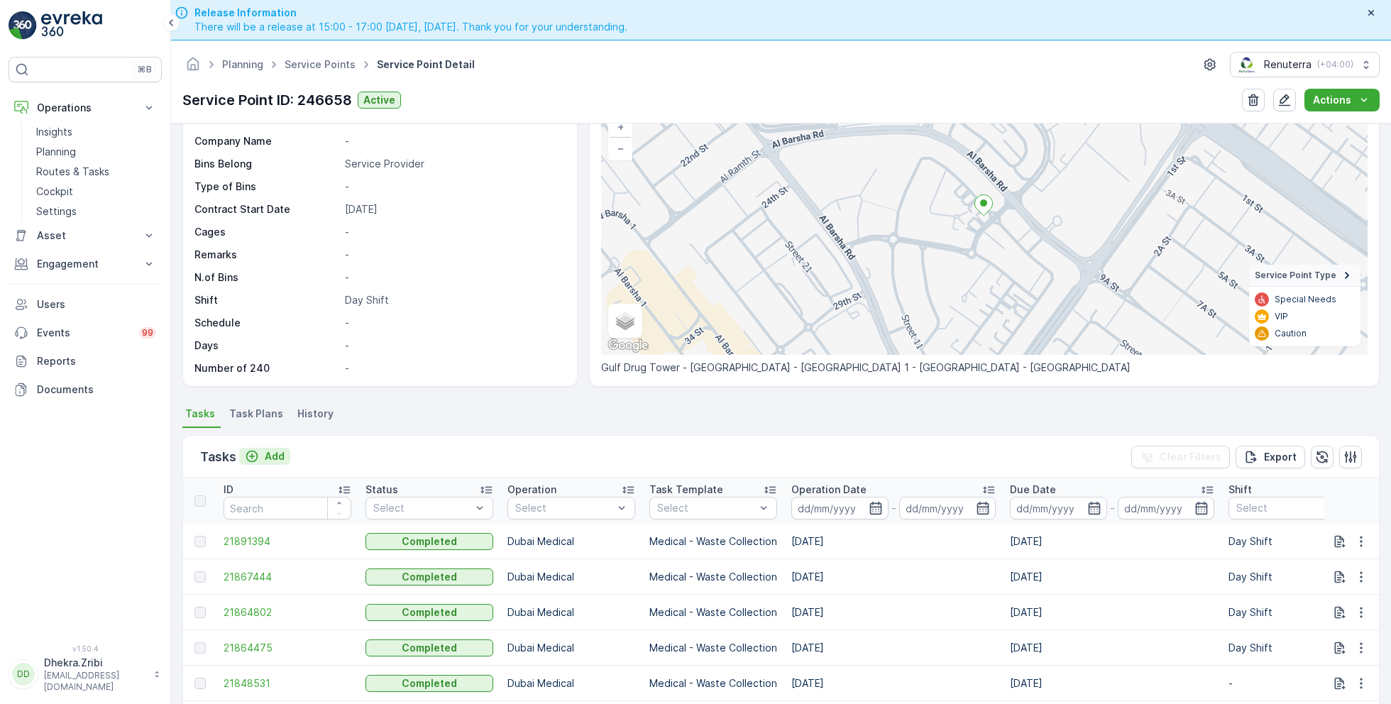
click at [277, 458] on p "Add" at bounding box center [275, 456] width 20 height 14
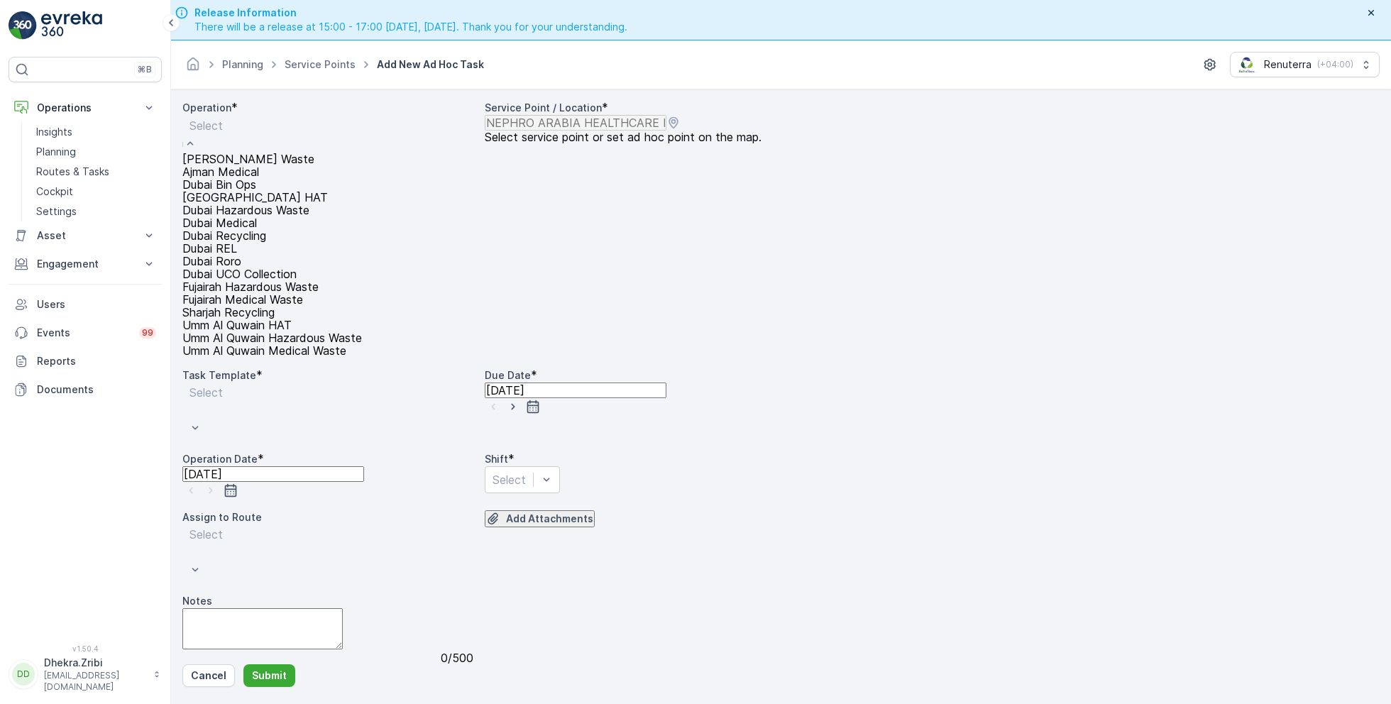
click at [274, 255] on div "Dubai REL" at bounding box center [272, 248] width 180 height 13
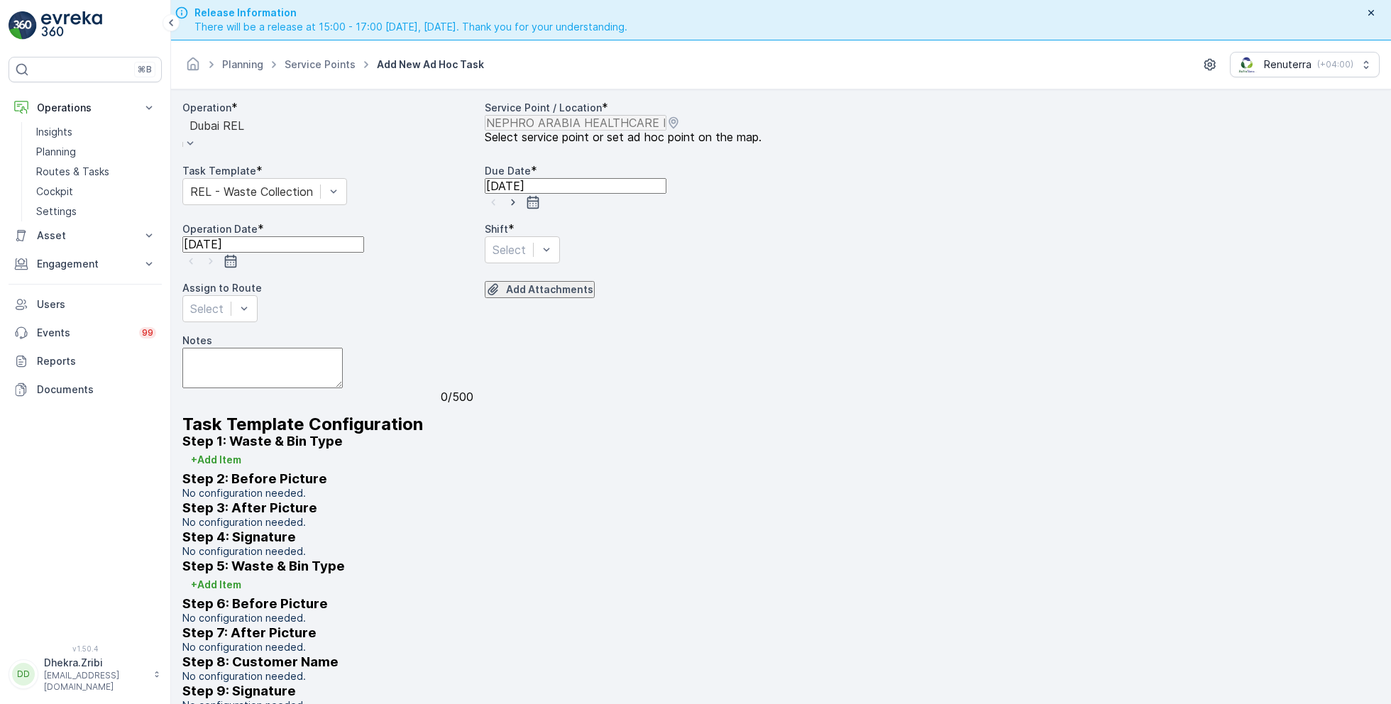
click at [244, 133] on div at bounding box center [217, 126] width 55 height 16
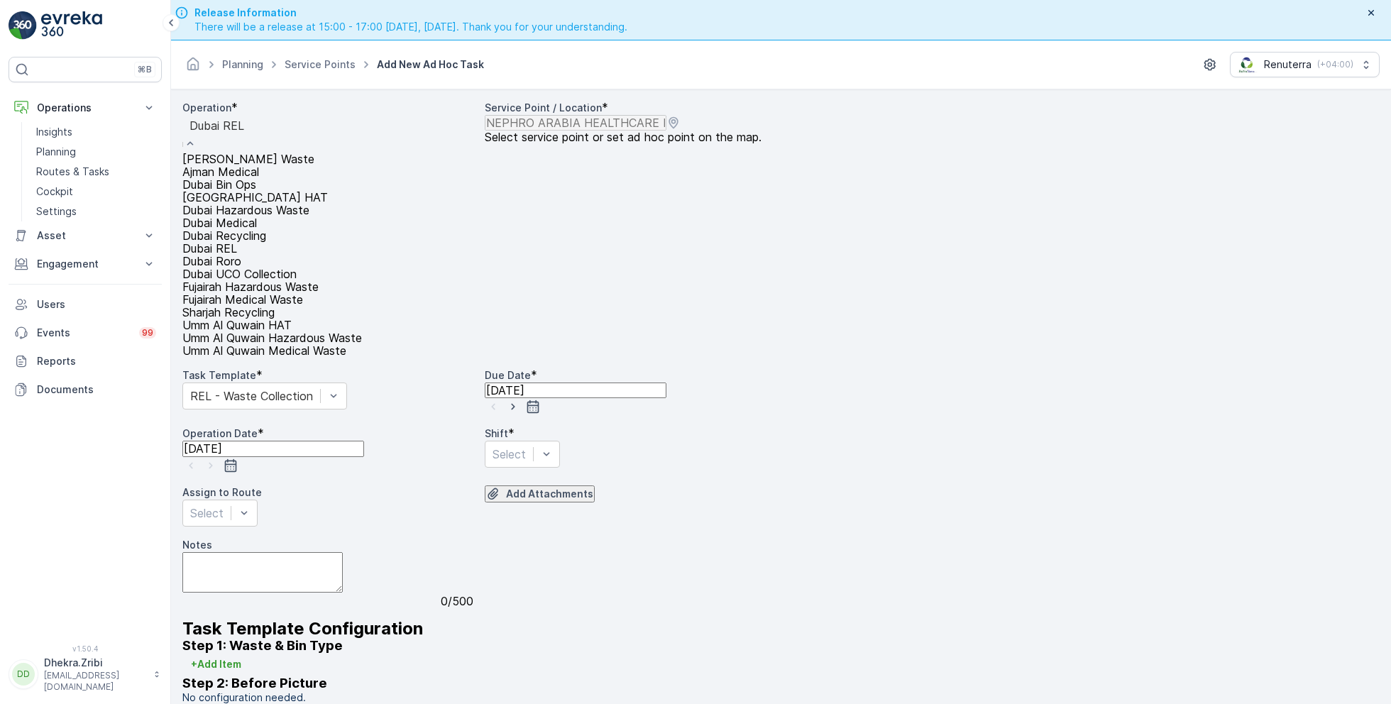
click at [257, 229] on span "Dubai Medical" at bounding box center [219, 223] width 75 height 13
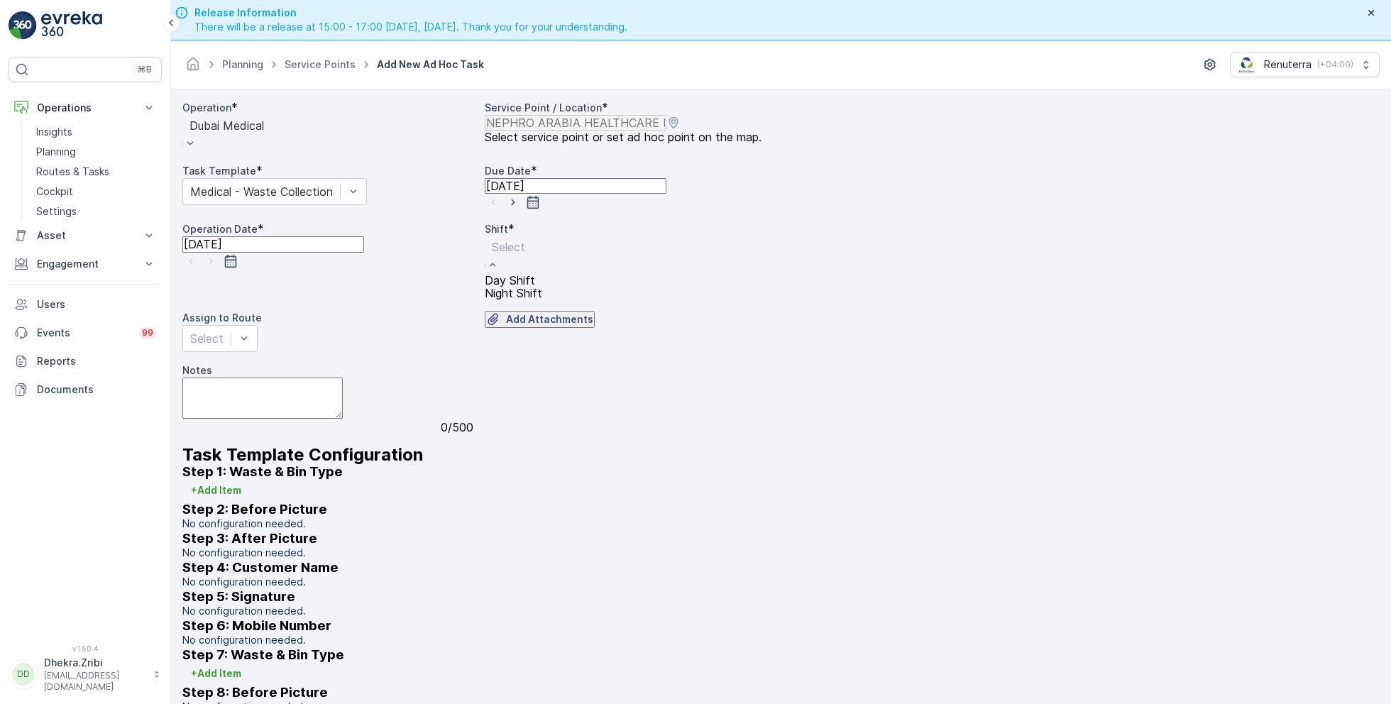
click at [513, 287] on span "Day Shift" at bounding box center [510, 280] width 50 height 13
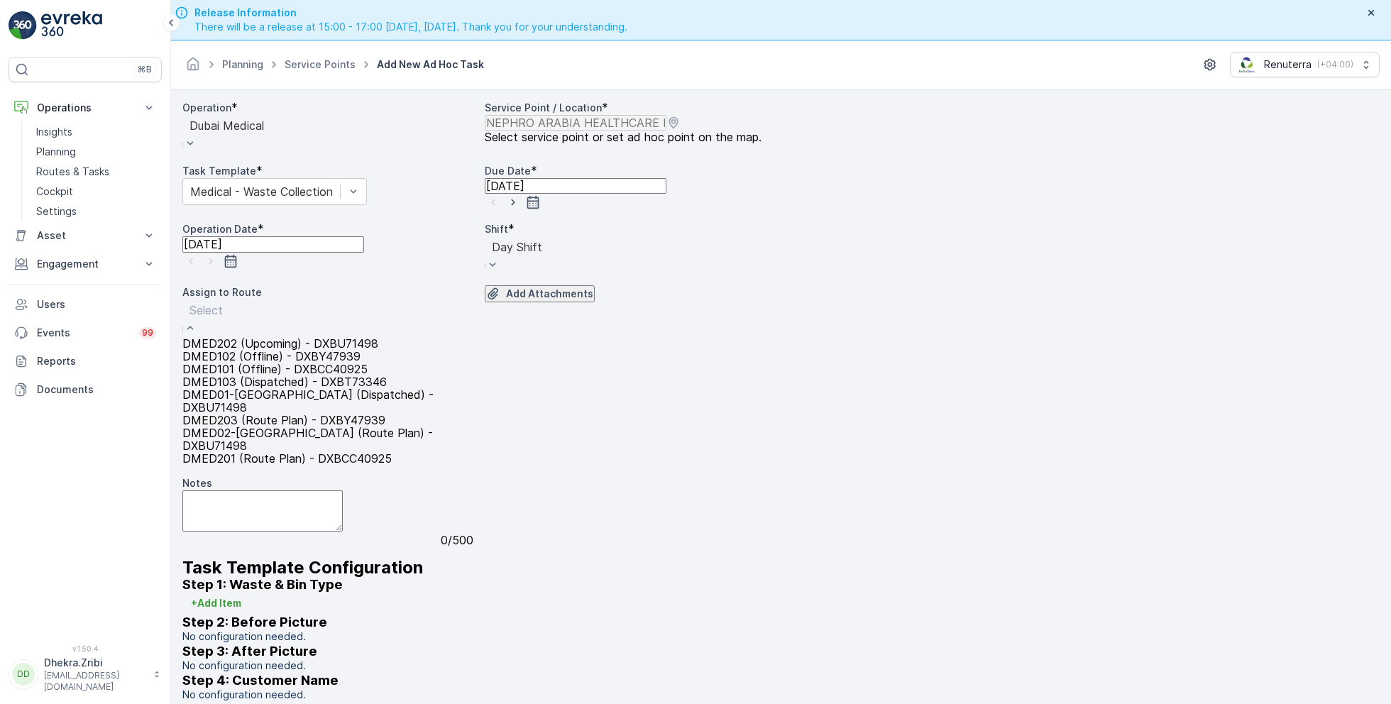
click at [295, 414] on span "DMED01-Khawaneej Yard (Dispatched) - DXBU71498" at bounding box center [327, 401] width 291 height 26
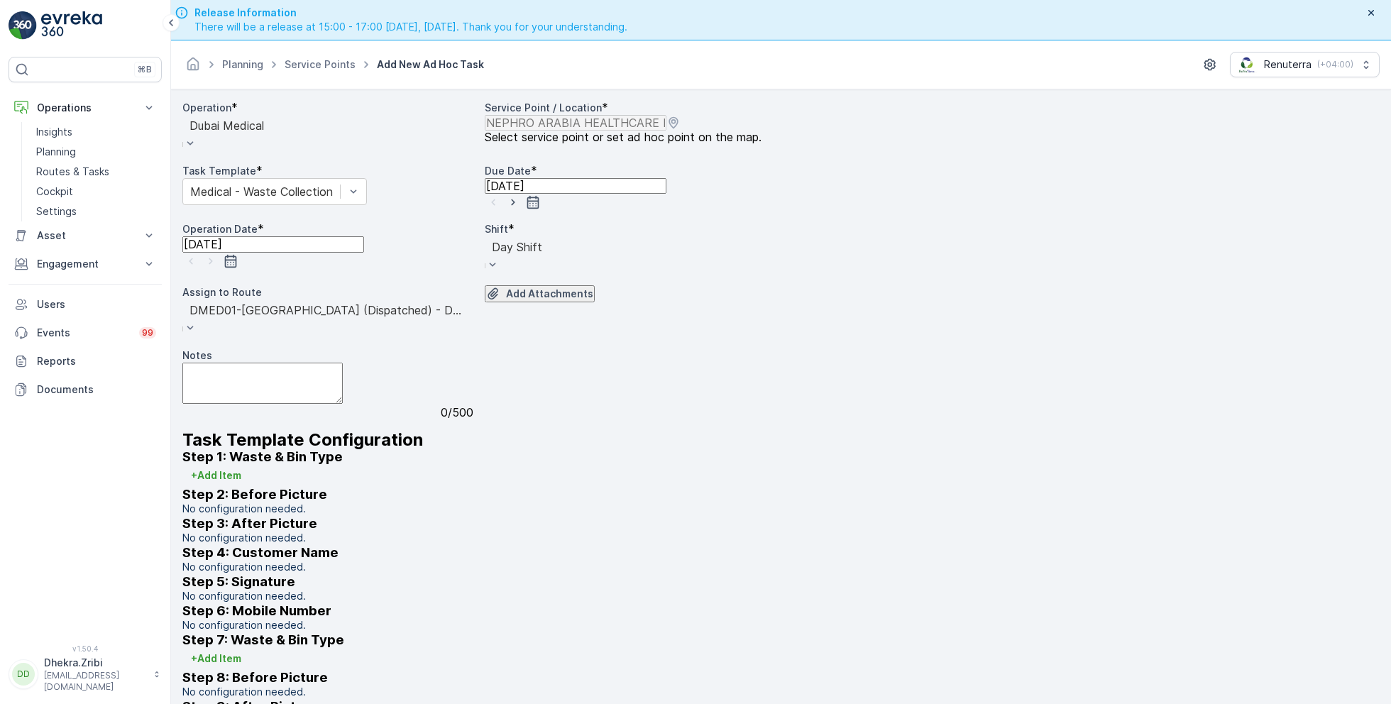
scroll to position [40, 0]
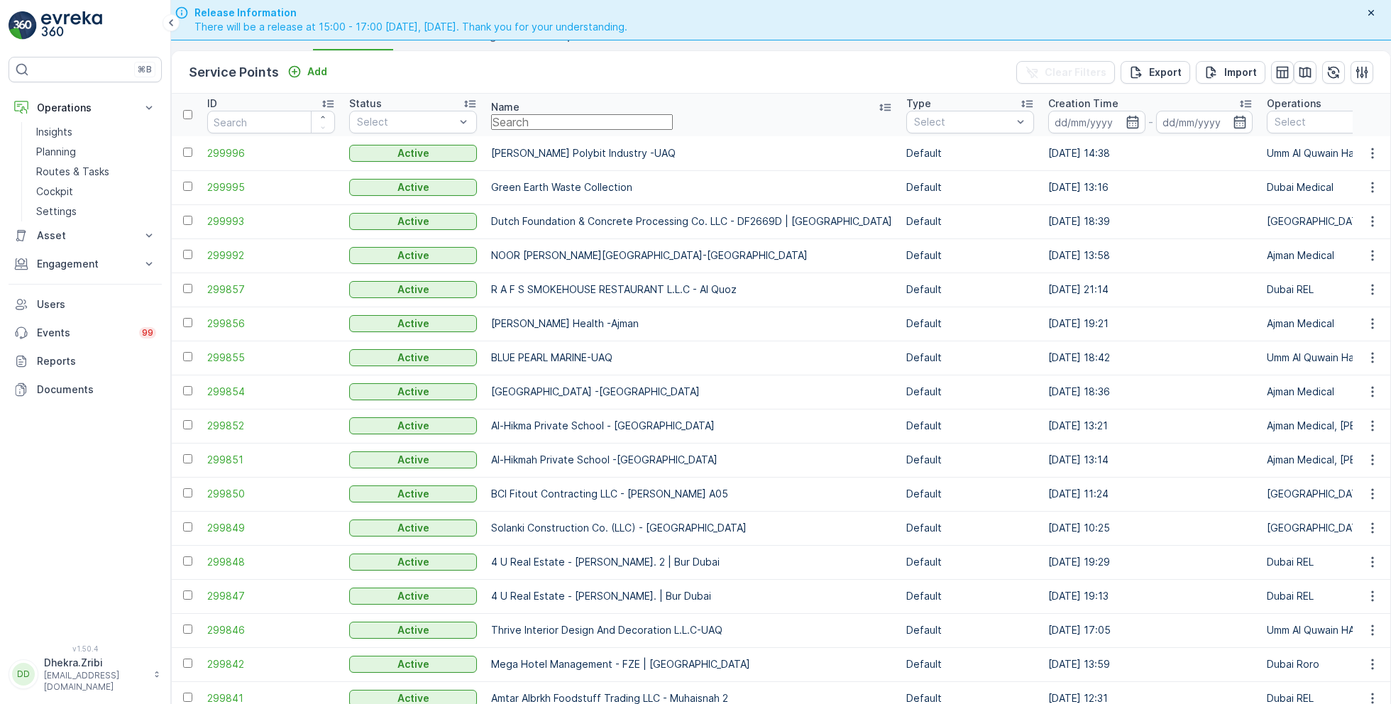
click at [529, 130] on input "text" at bounding box center [582, 122] width 182 height 16
type input "neph"
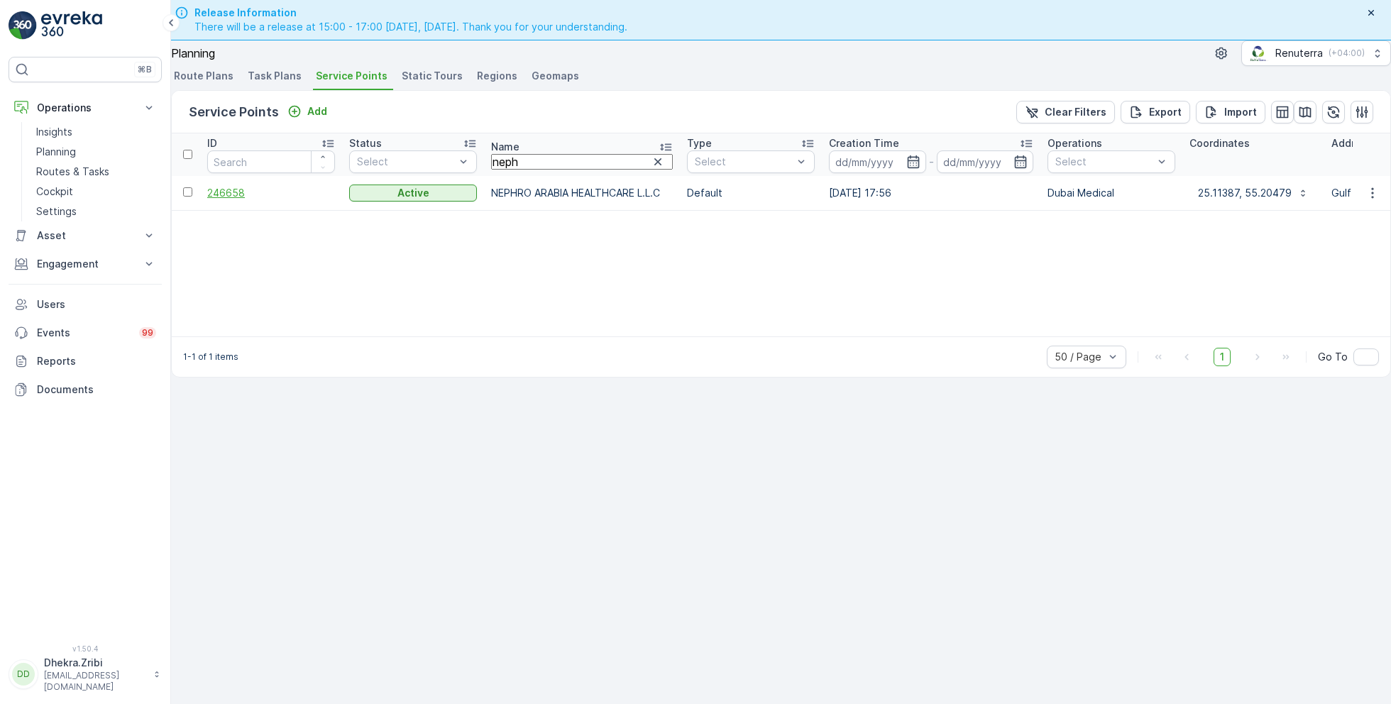
click at [258, 186] on span "246658" at bounding box center [271, 193] width 128 height 14
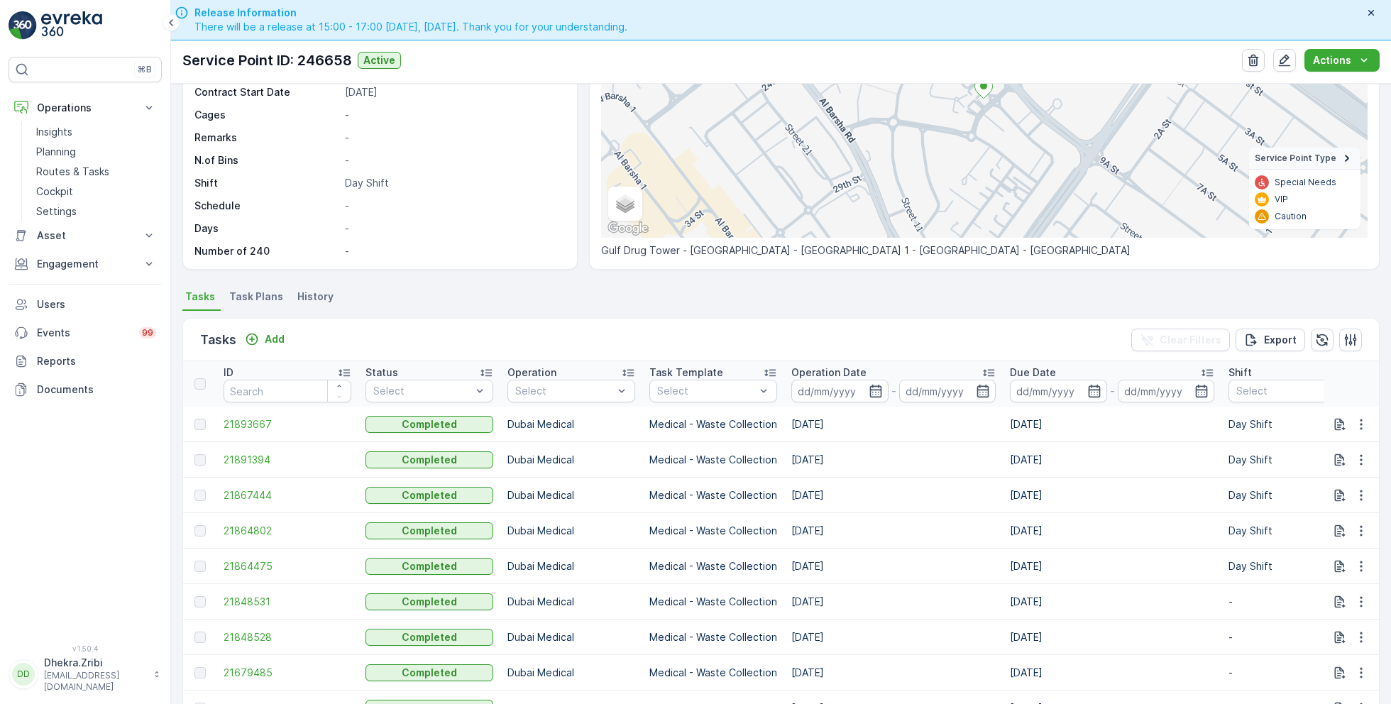
scroll to position [217, 0]
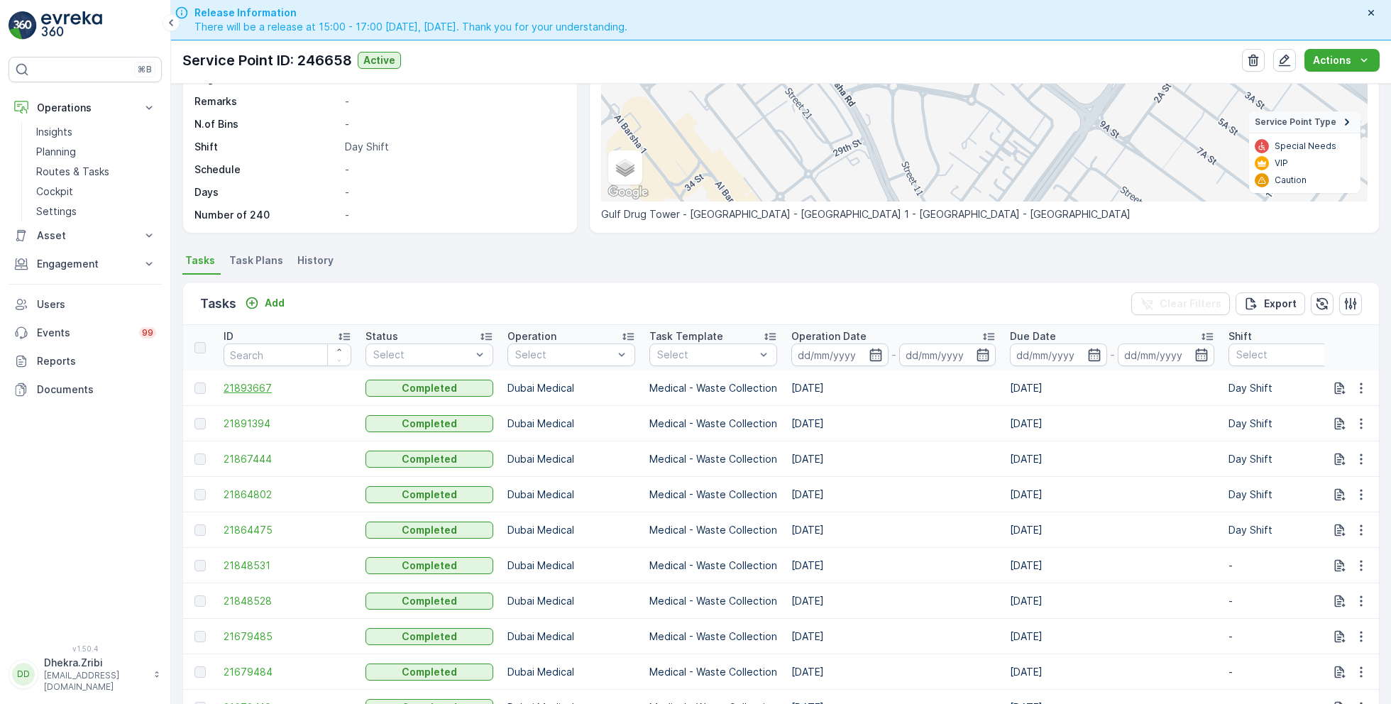
click at [257, 384] on span "21893667" at bounding box center [288, 388] width 128 height 14
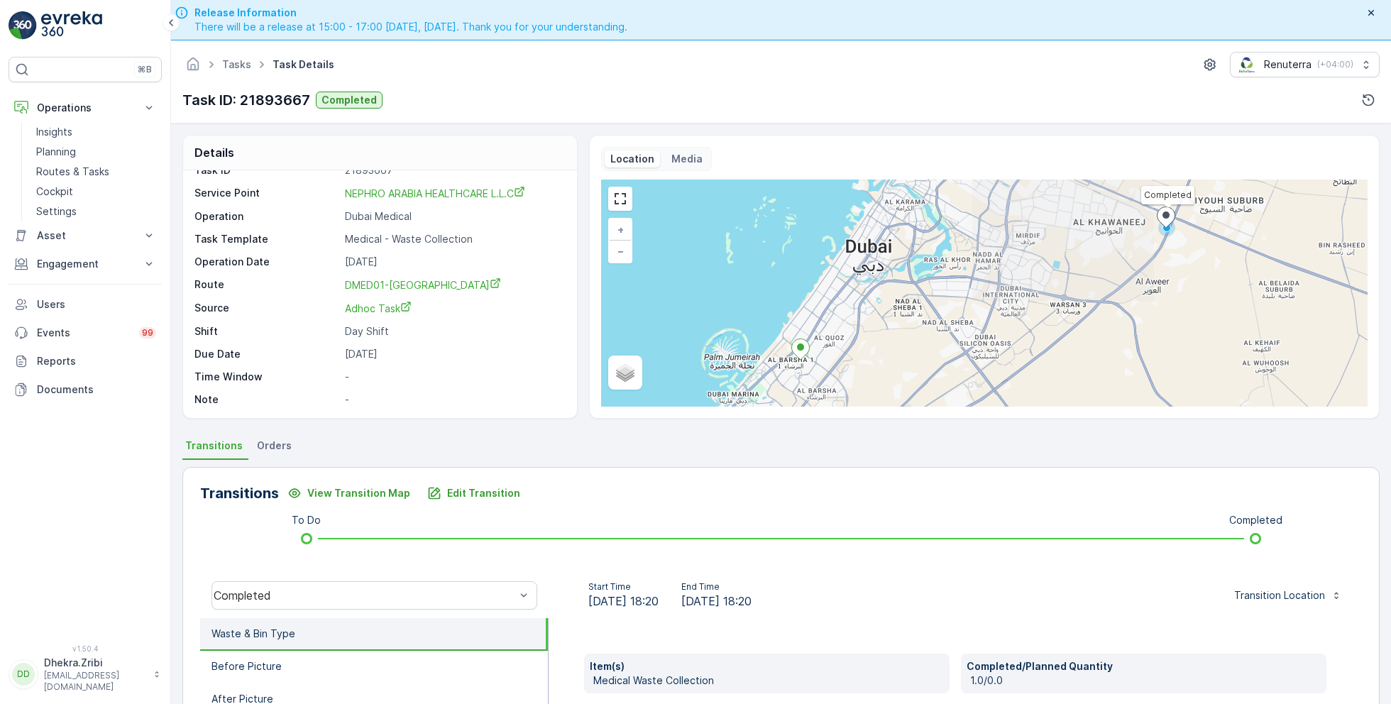
scroll to position [190, 0]
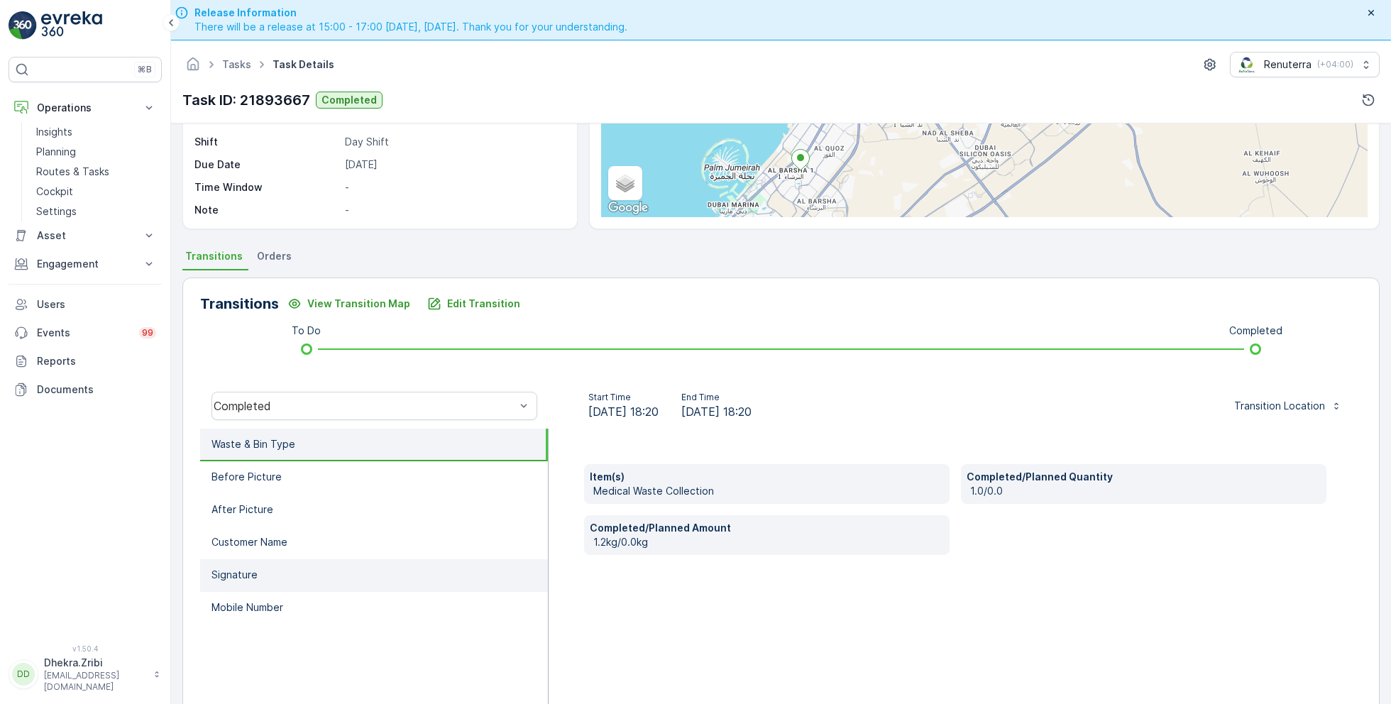
click at [251, 571] on p "Signature" at bounding box center [235, 575] width 46 height 14
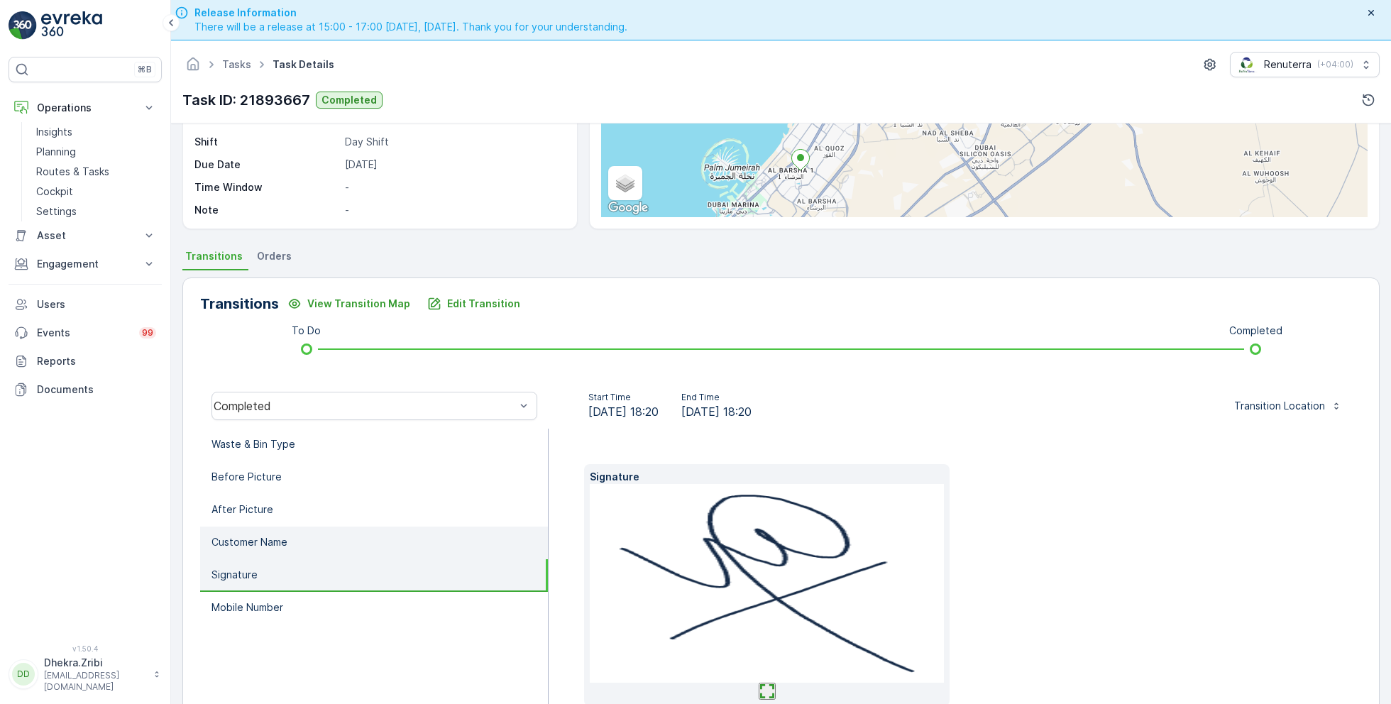
scroll to position [212, 0]
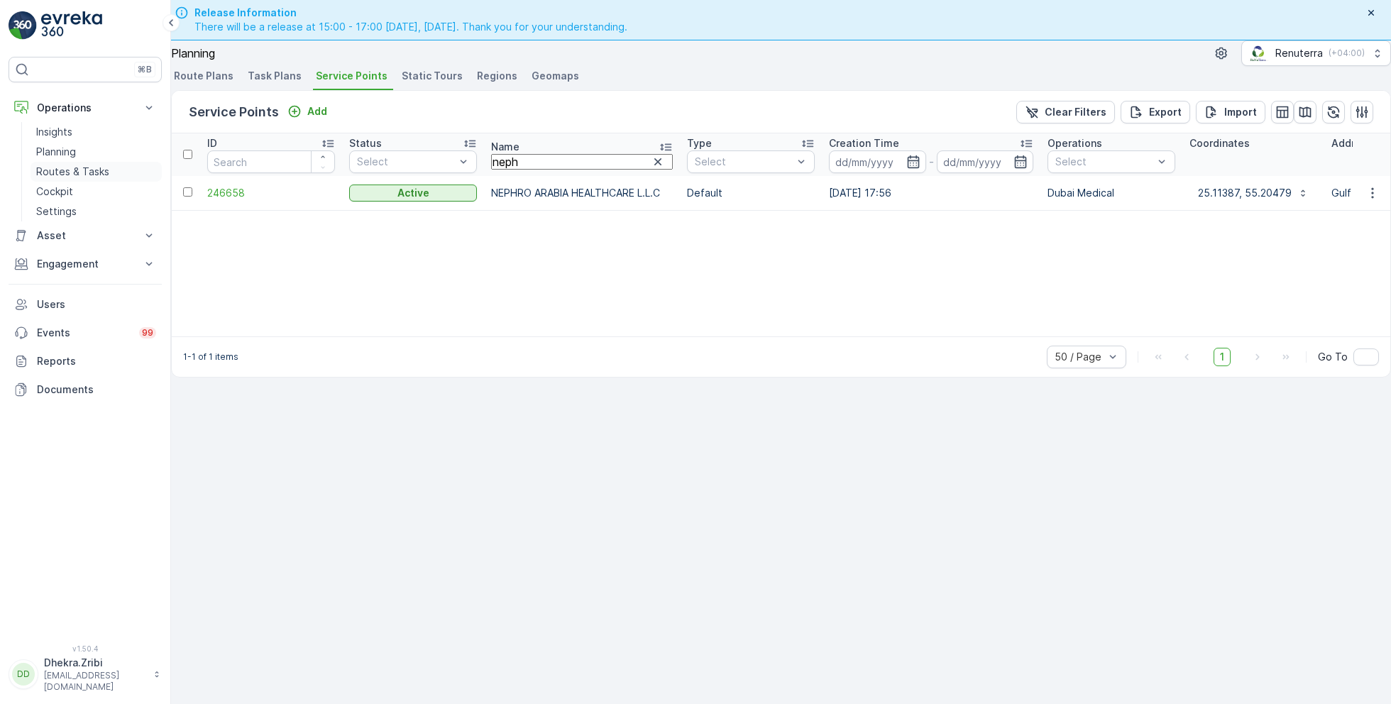
click at [71, 170] on p "Routes & Tasks" at bounding box center [72, 172] width 73 height 14
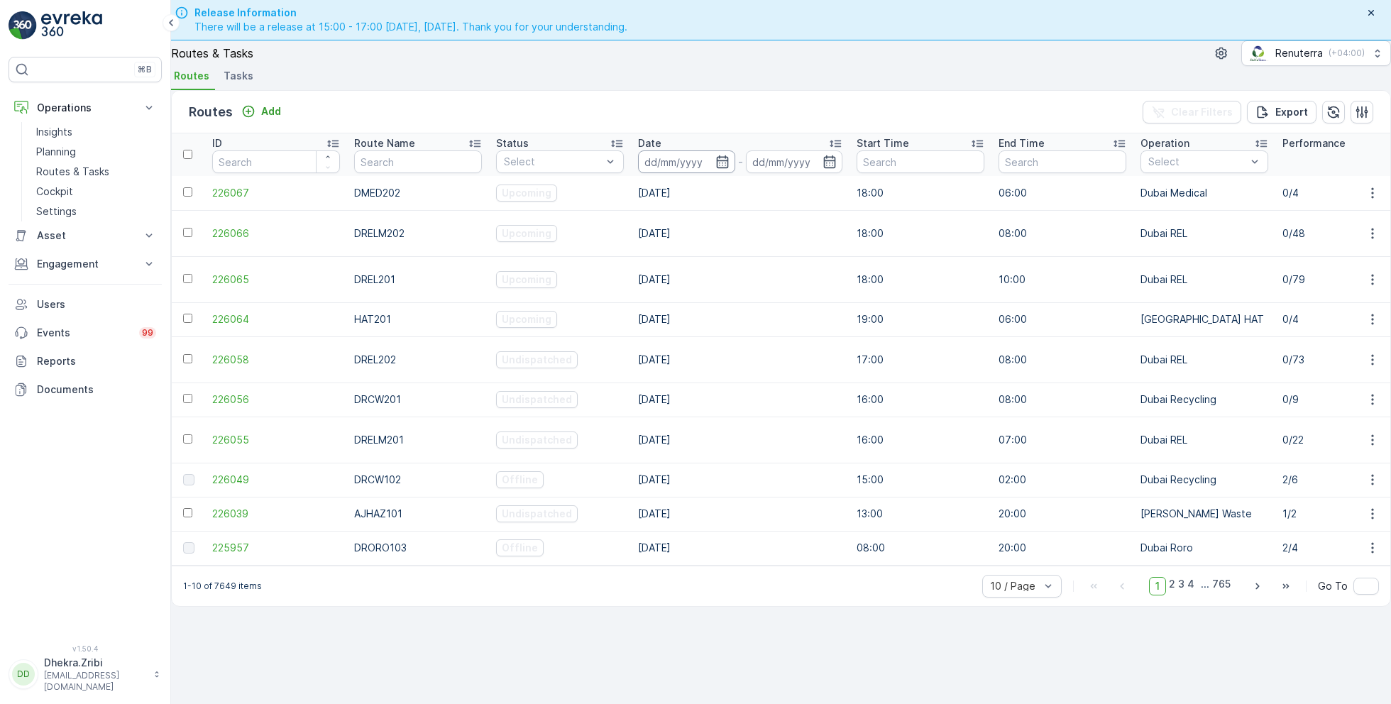
click at [730, 173] on input at bounding box center [686, 162] width 97 height 23
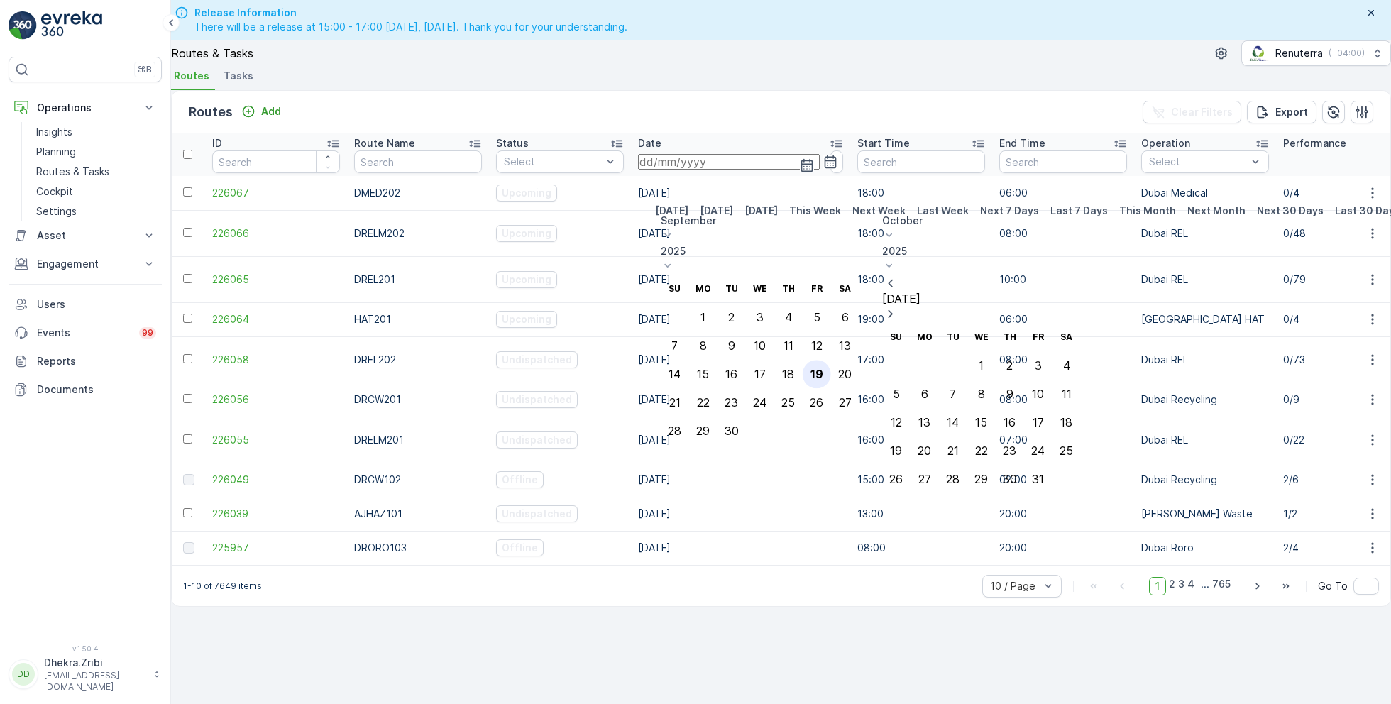
click at [824, 368] on div "19" at bounding box center [817, 374] width 13 height 13
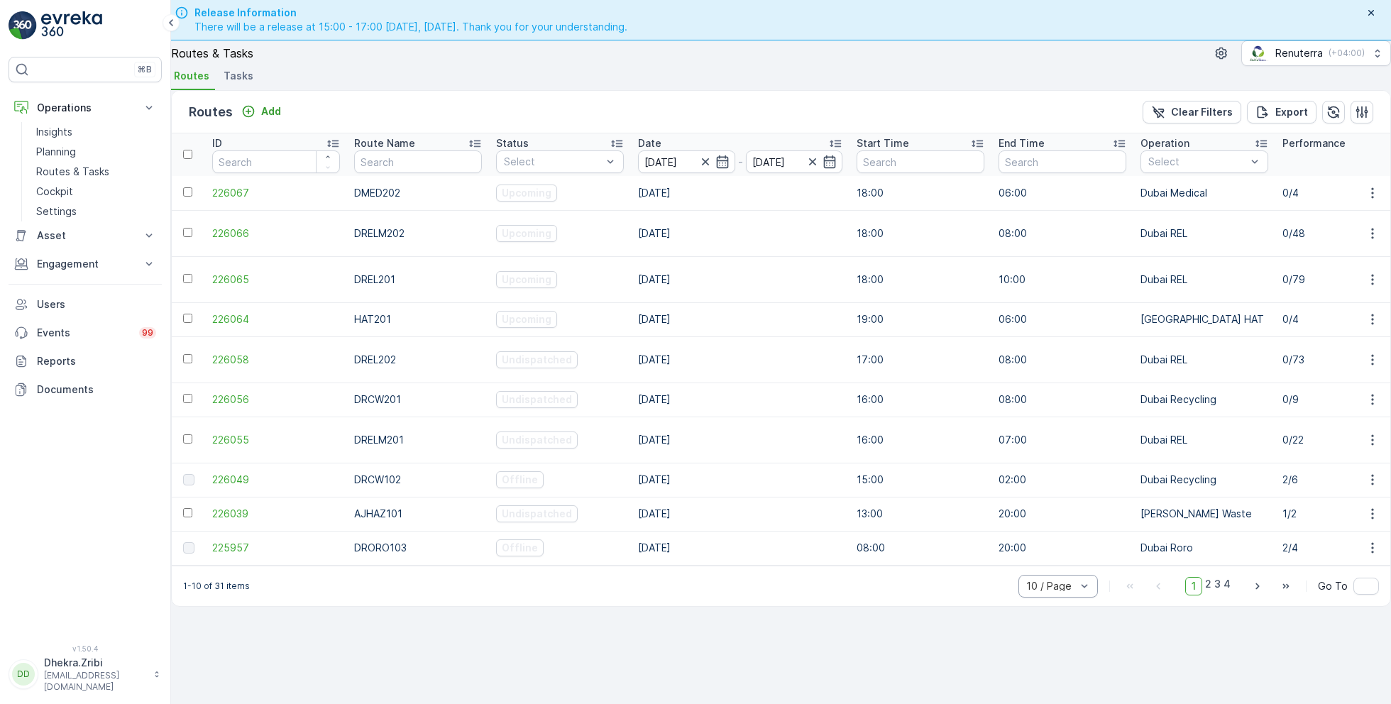
click at [1029, 580] on div "10 / Page" at bounding box center [1059, 586] width 80 height 23
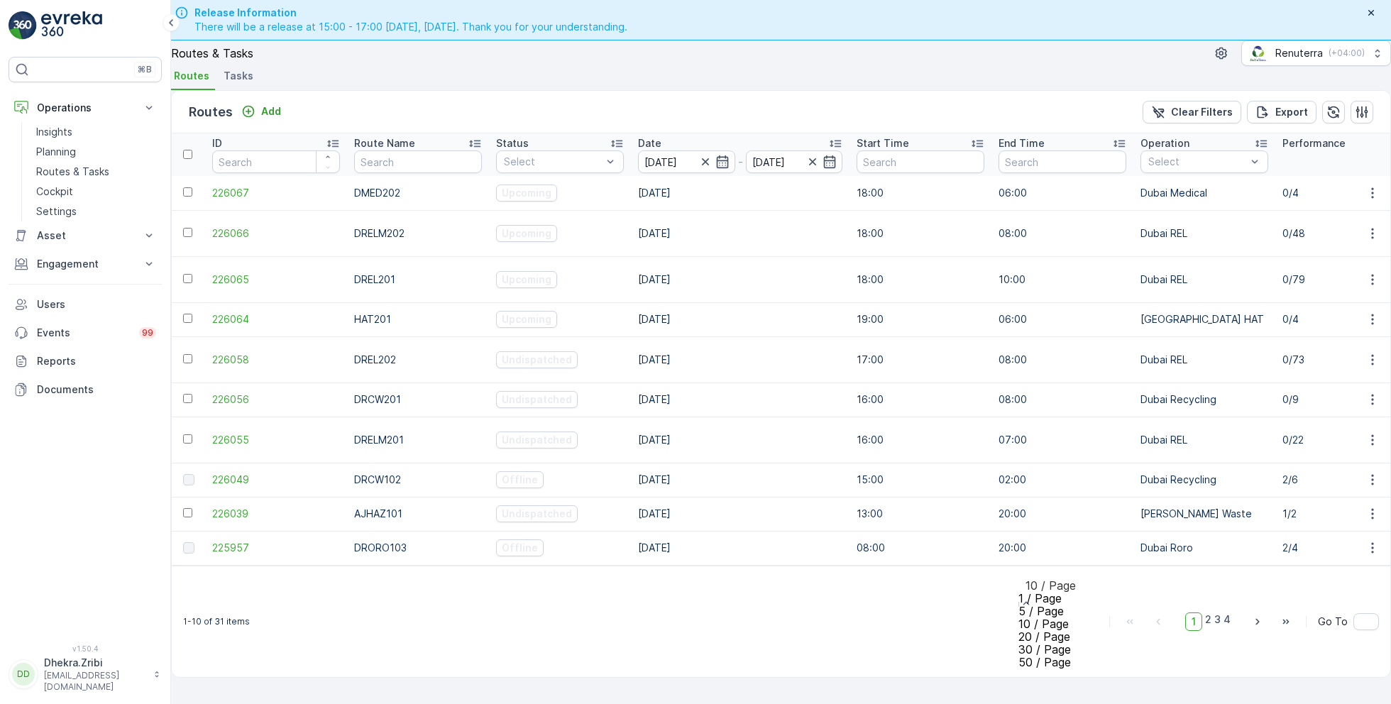
click at [1019, 656] on span "50 / Page" at bounding box center [1045, 662] width 53 height 13
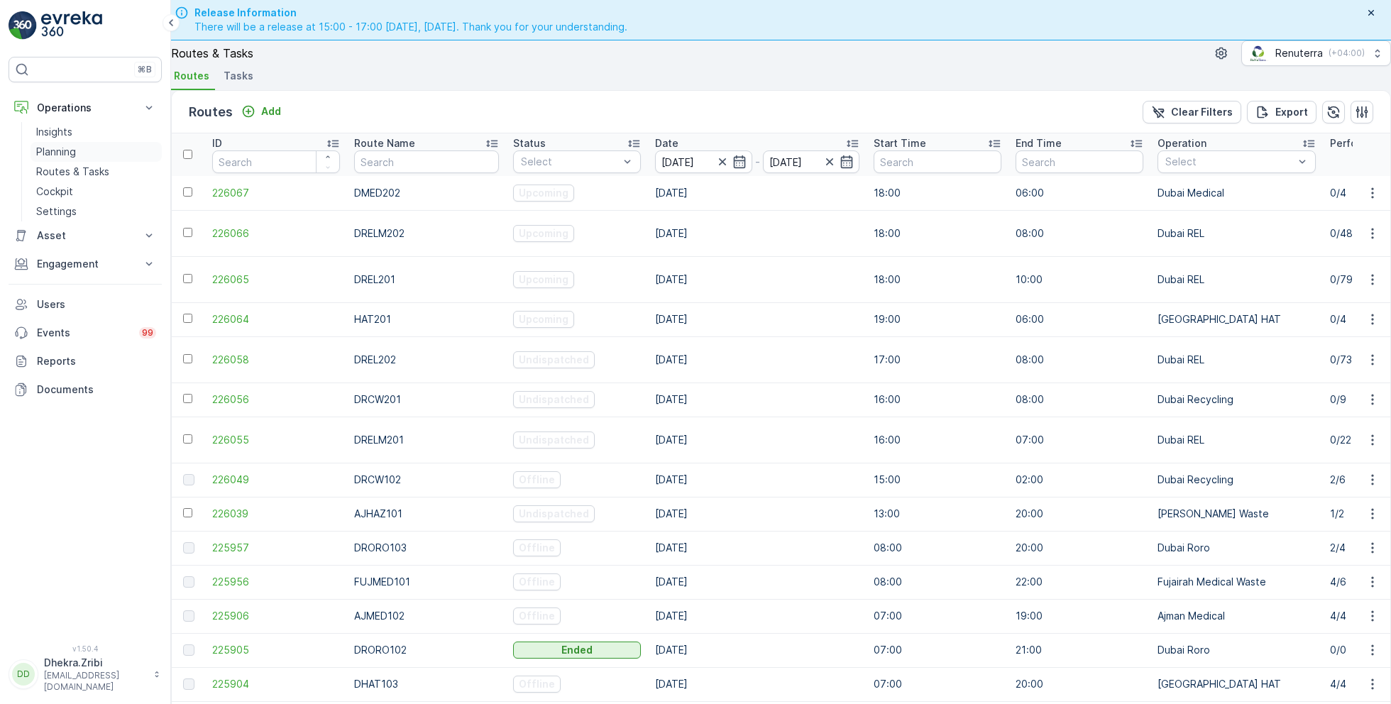
click at [69, 150] on p "Planning" at bounding box center [56, 152] width 40 height 14
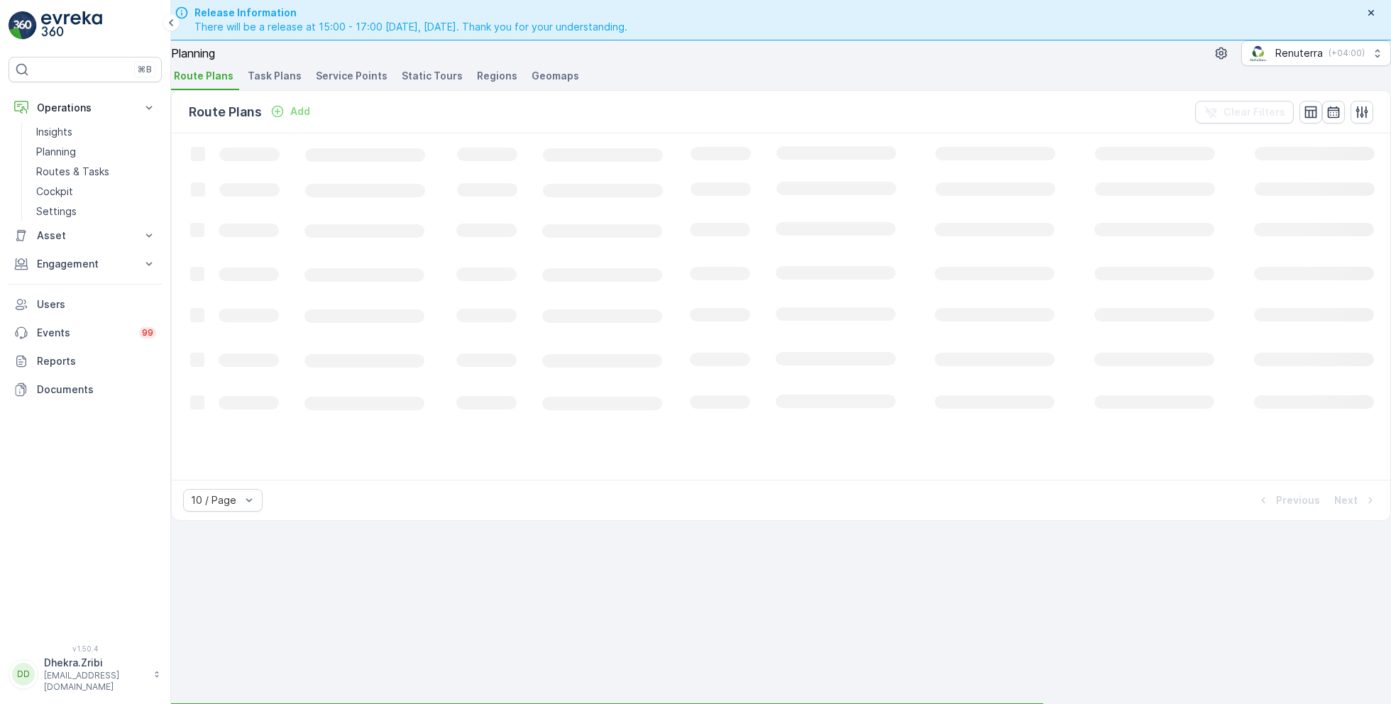
click at [358, 83] on span "Service Points" at bounding box center [352, 76] width 72 height 14
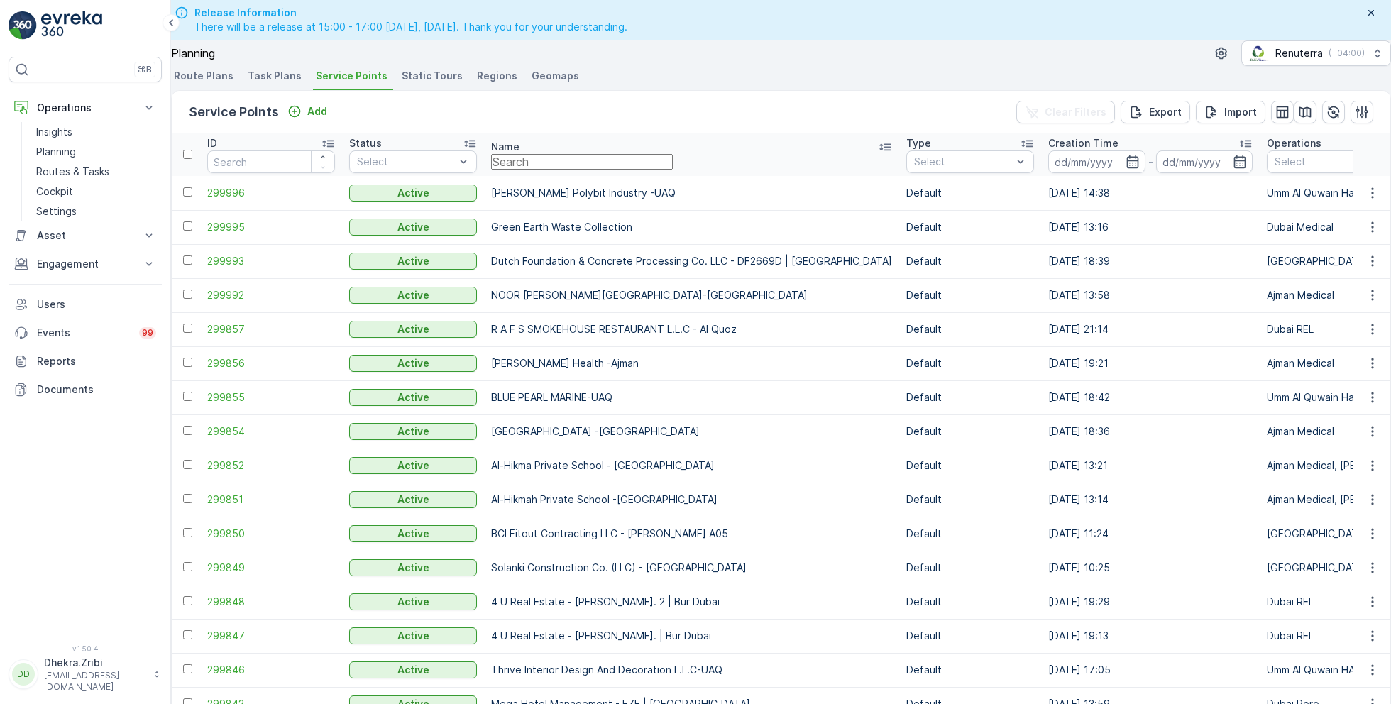
click at [608, 170] on input "text" at bounding box center [582, 162] width 182 height 16
paste input "Modern Building Contracting LLC"
type input "Modern Building Contracting LLC"
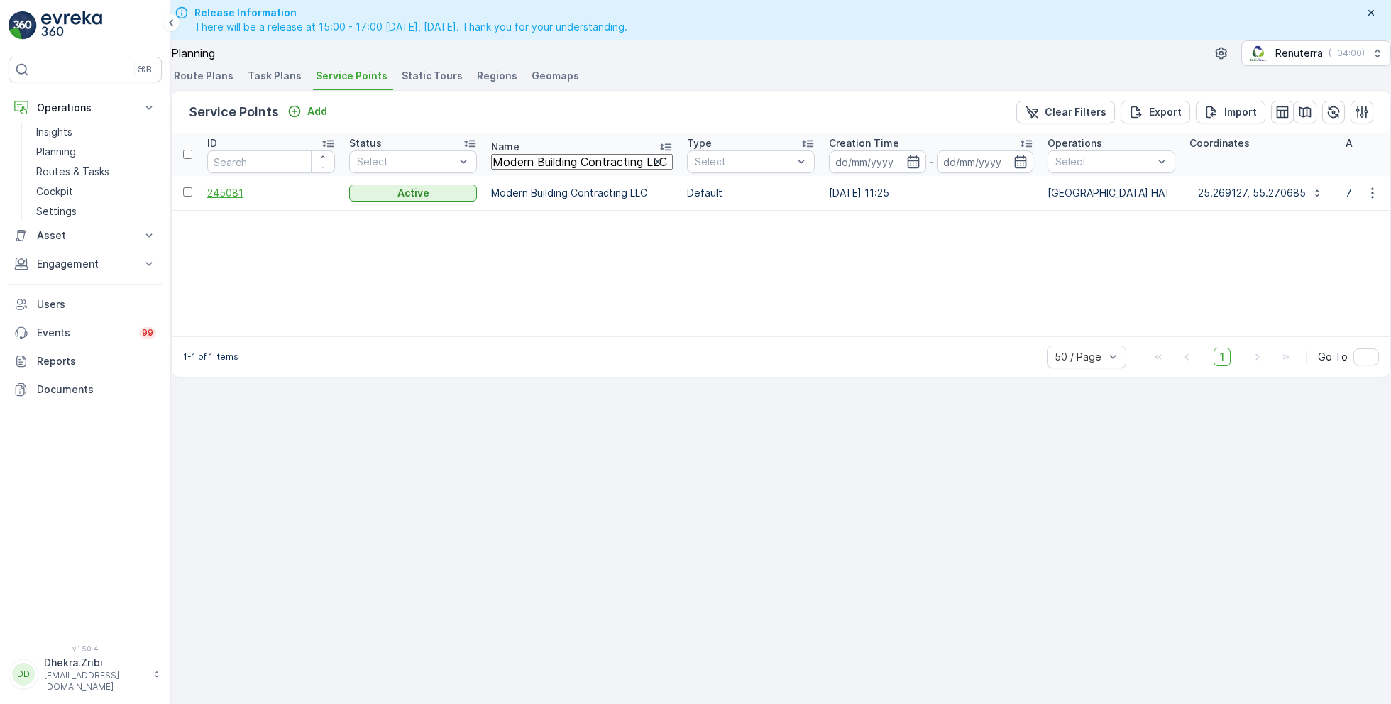
click at [243, 200] on span "245081" at bounding box center [271, 193] width 128 height 14
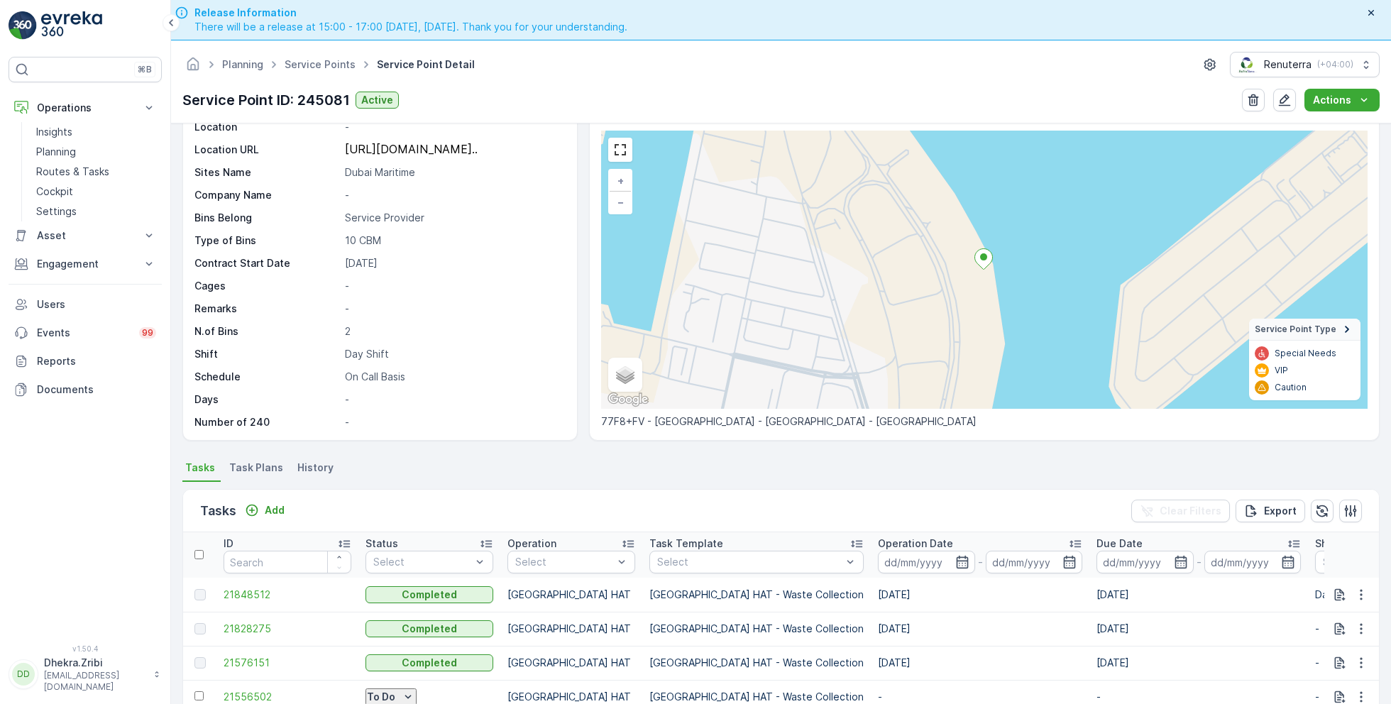
scroll to position [106, 0]
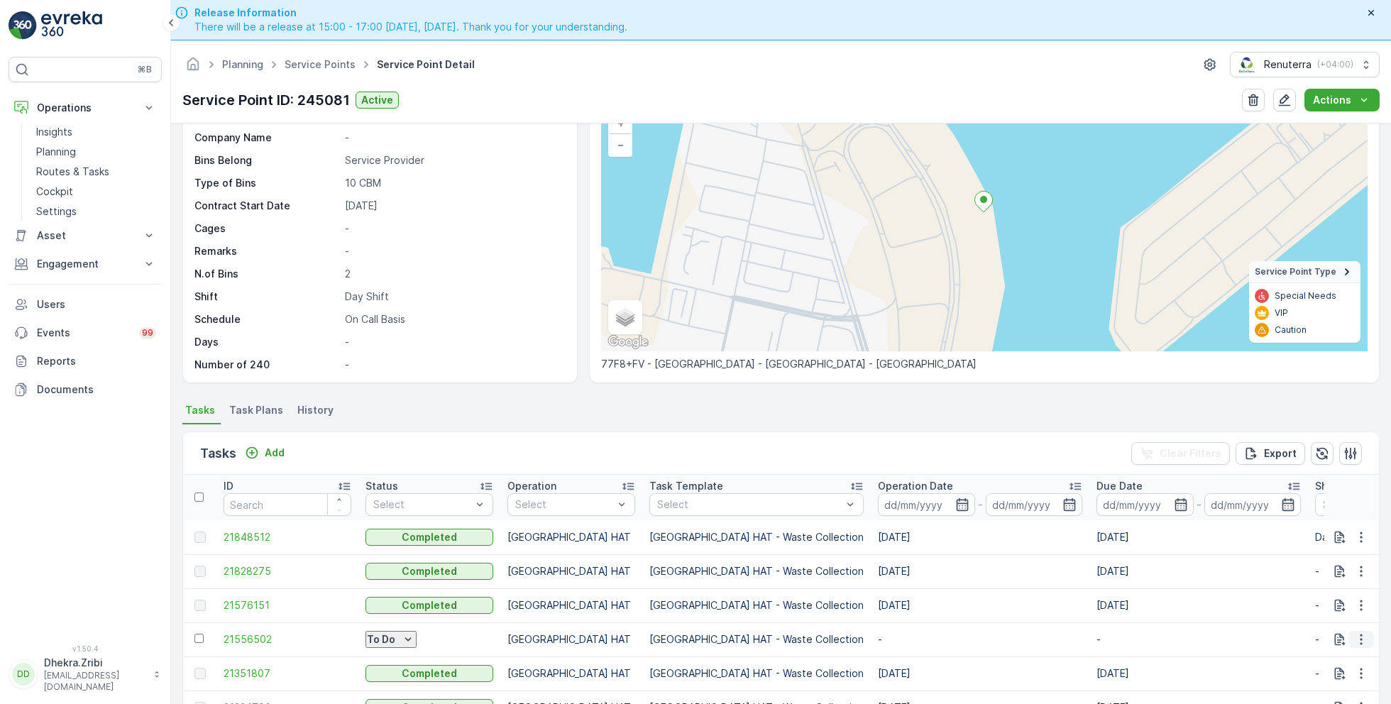
click at [1355, 635] on icon "button" at bounding box center [1362, 640] width 14 height 14
click at [1320, 571] on span "Change Route" at bounding box center [1333, 578] width 69 height 14
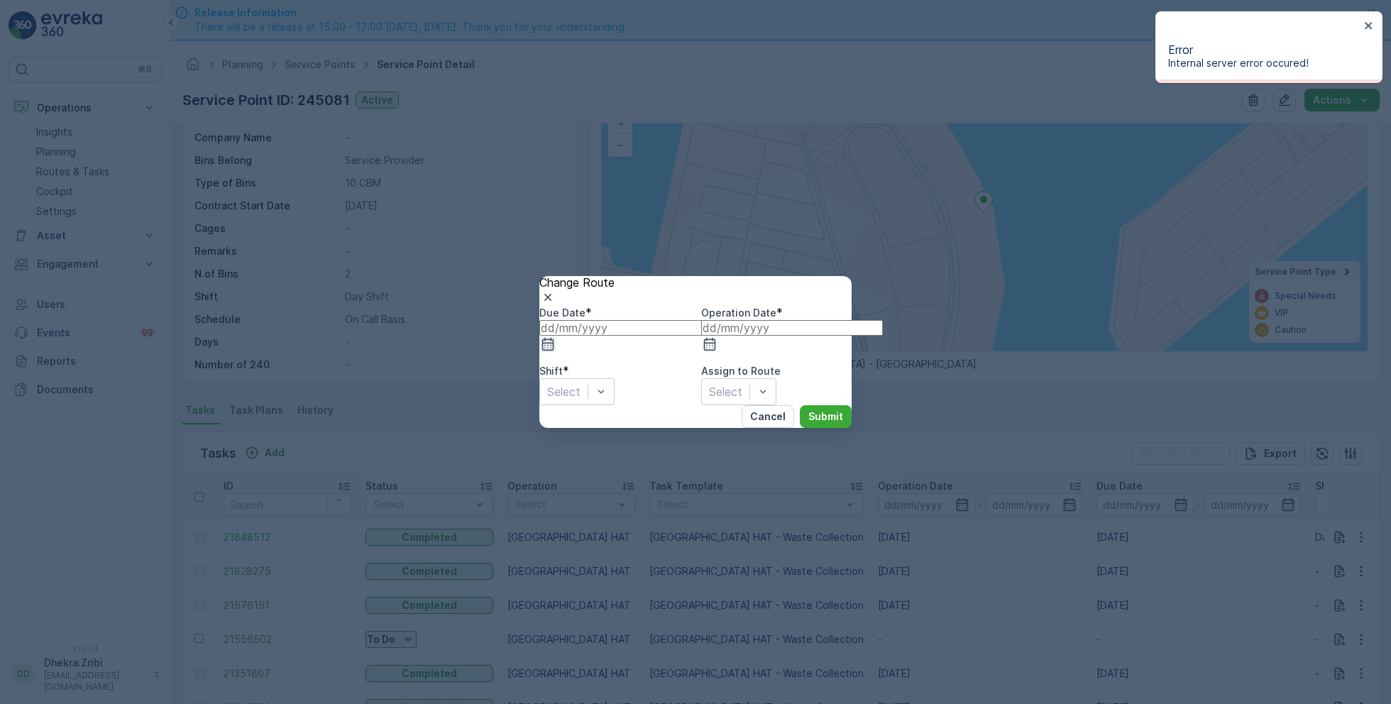
click at [554, 338] on icon "button" at bounding box center [548, 344] width 12 height 13
click at [746, 560] on div "20" at bounding box center [752, 566] width 13 height 13
click at [717, 337] on icon "button" at bounding box center [710, 344] width 14 height 14
click at [891, 560] on div "20" at bounding box center [897, 566] width 13 height 13
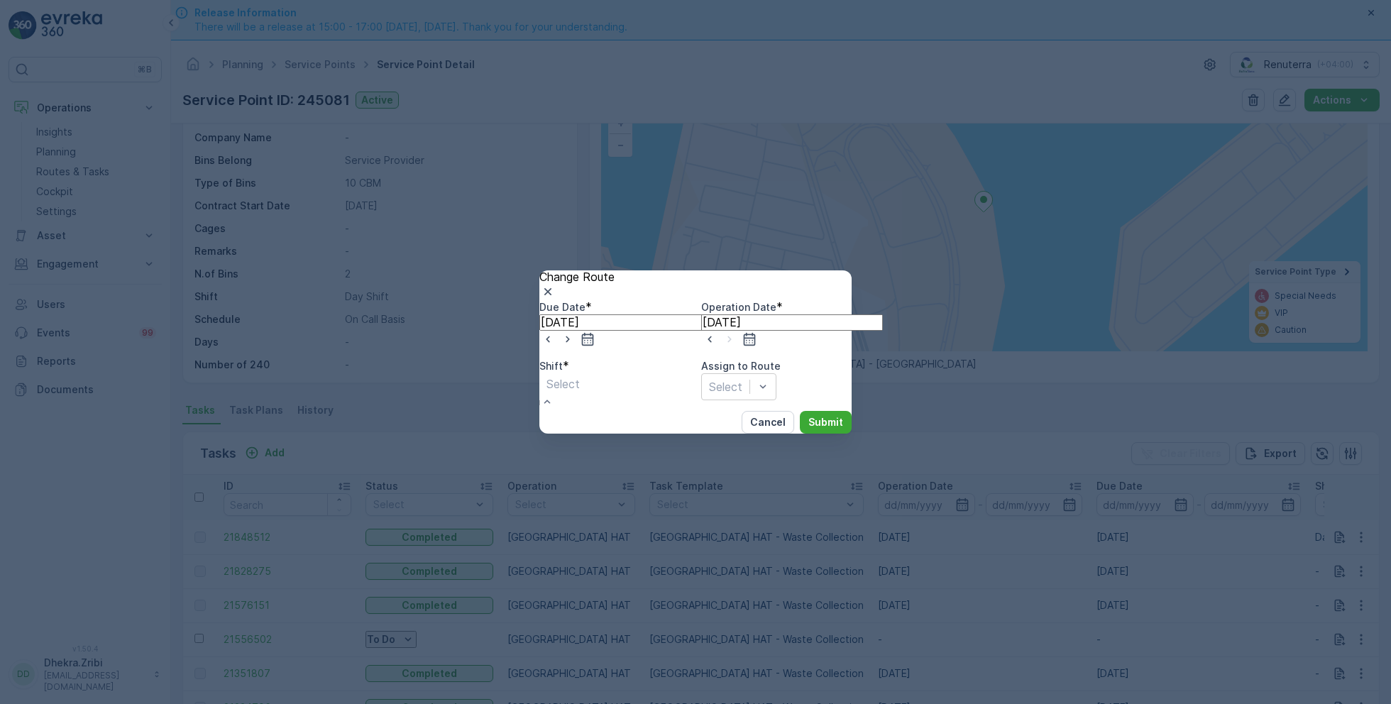
click at [50, 704] on span "Day Shift" at bounding box center [25, 710] width 50 height 13
click at [816, 430] on p "Submit" at bounding box center [826, 422] width 35 height 14
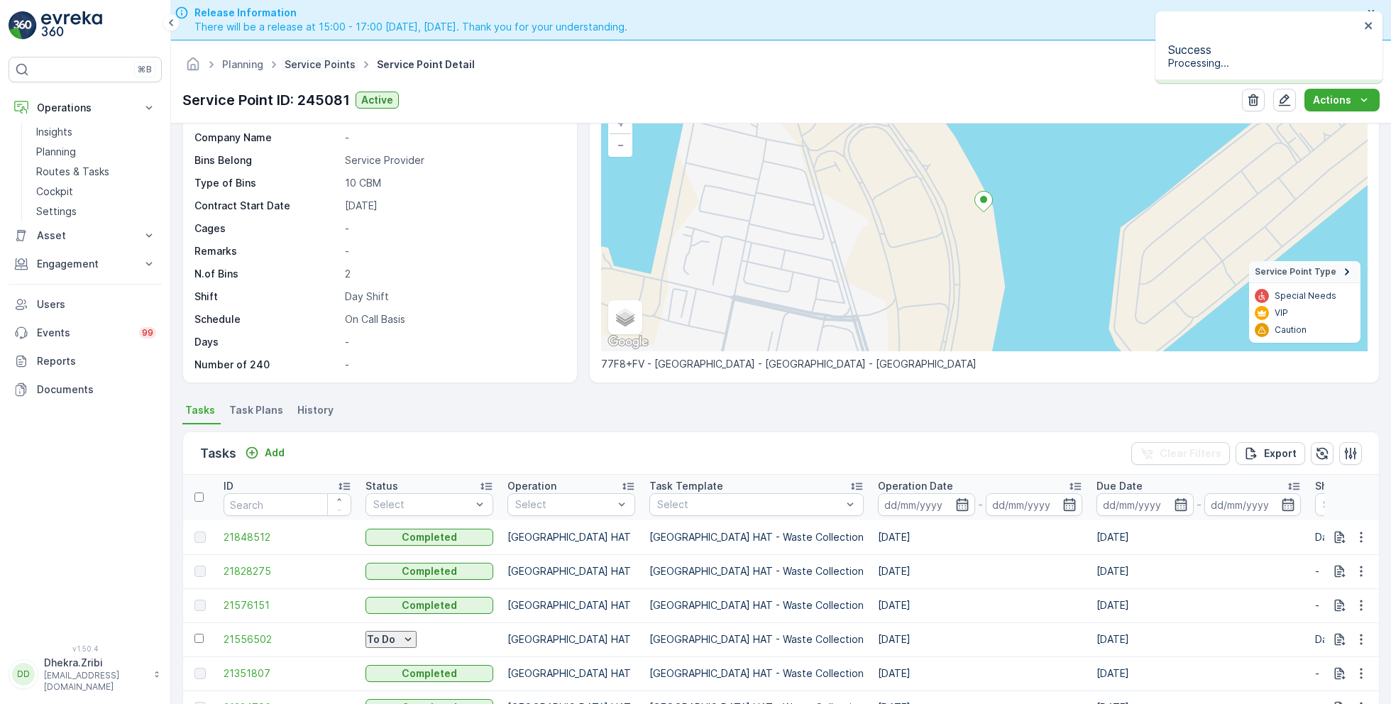
click at [310, 63] on link "Service Points" at bounding box center [320, 64] width 71 height 12
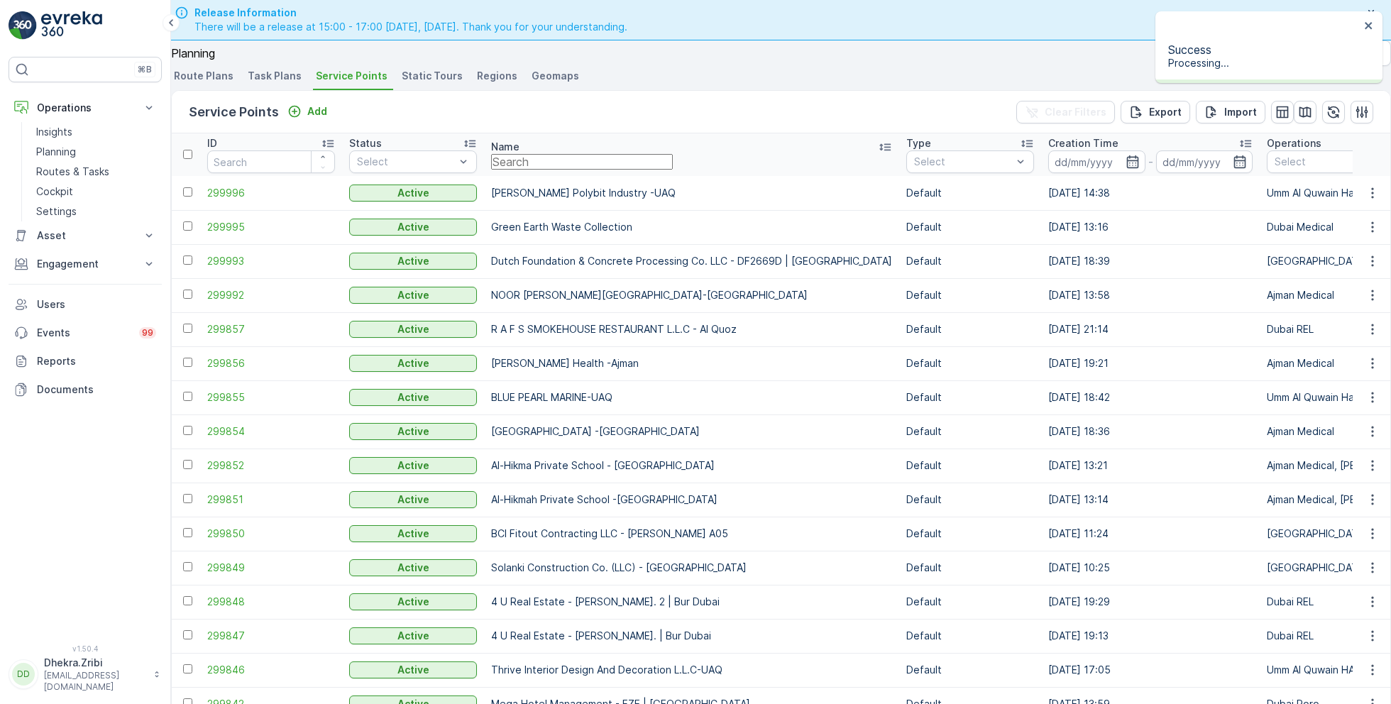
click at [549, 170] on input "text" at bounding box center [582, 162] width 182 height 16
paste input "Zabeel Contracting LLC - [GEOGRAPHIC_DATA]"
type input "Zabeel Contracting LLC - [GEOGRAPHIC_DATA]"
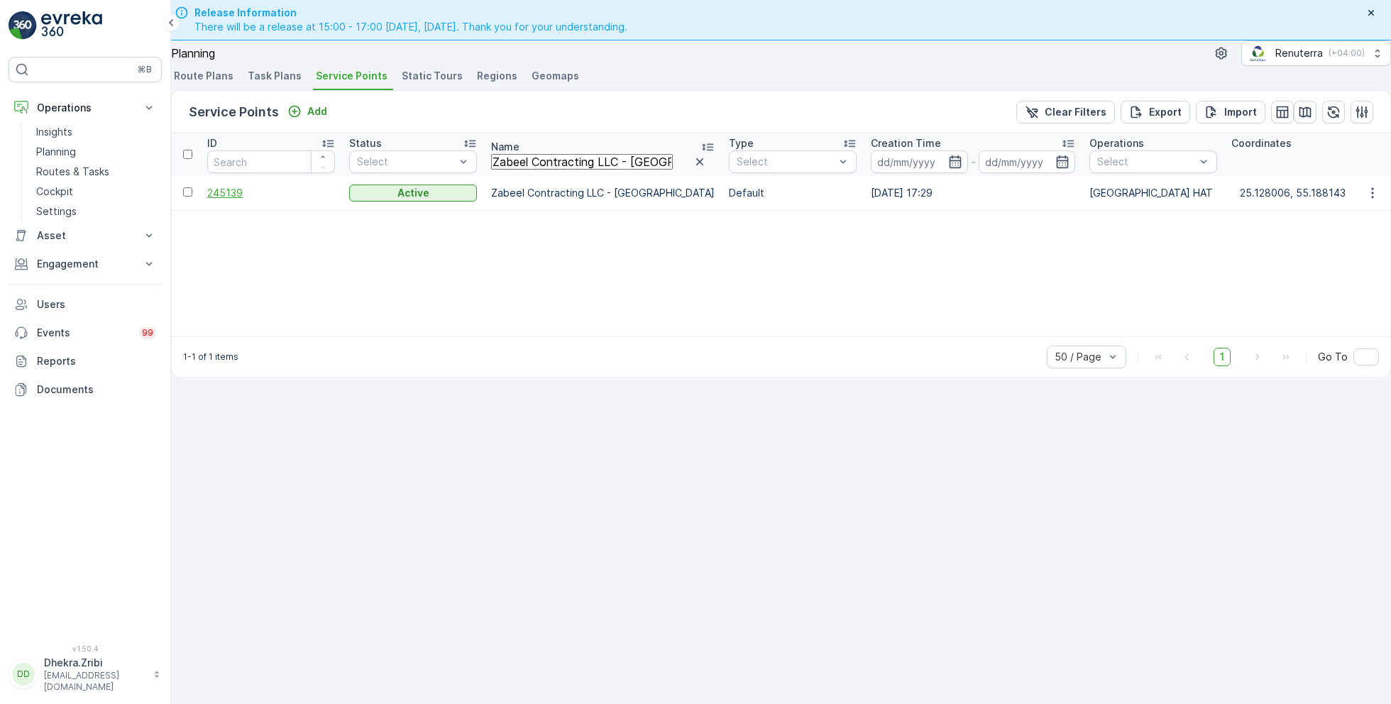
click at [239, 200] on span "245139" at bounding box center [271, 193] width 128 height 14
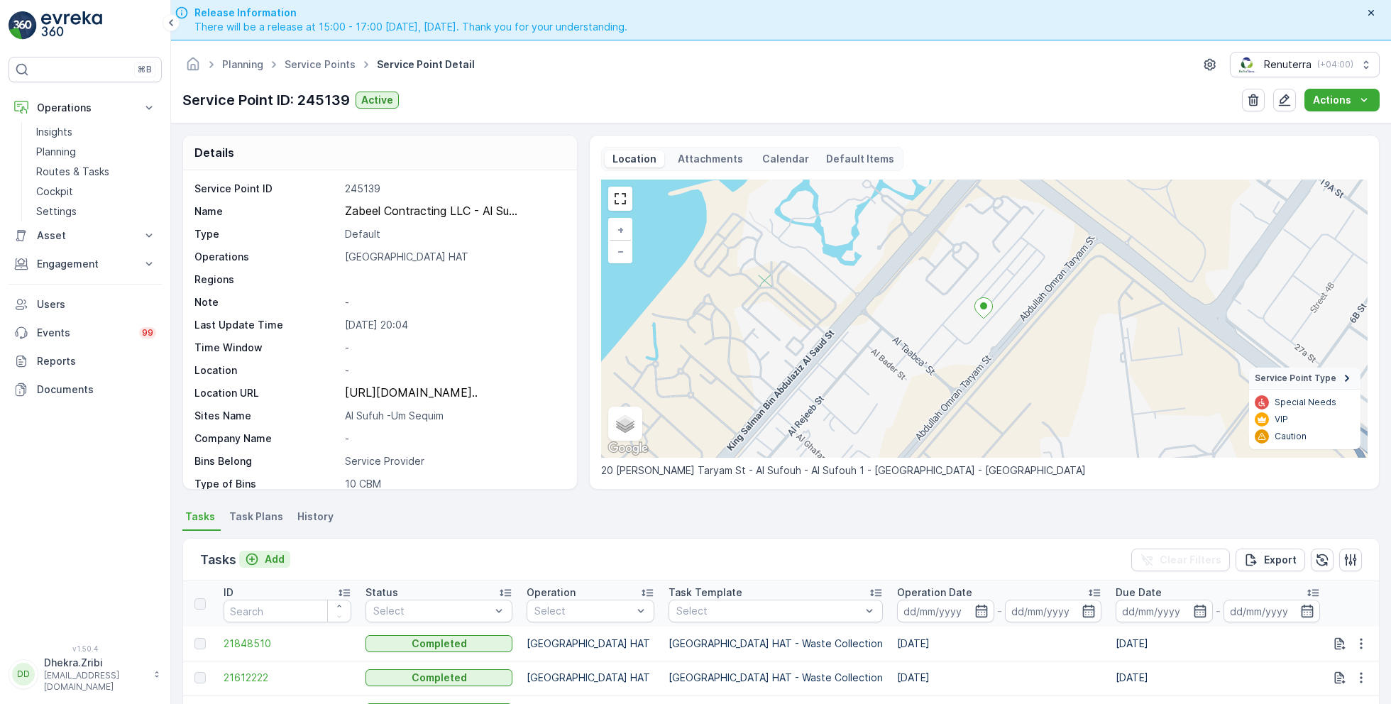
click at [267, 553] on p "Add" at bounding box center [275, 559] width 20 height 14
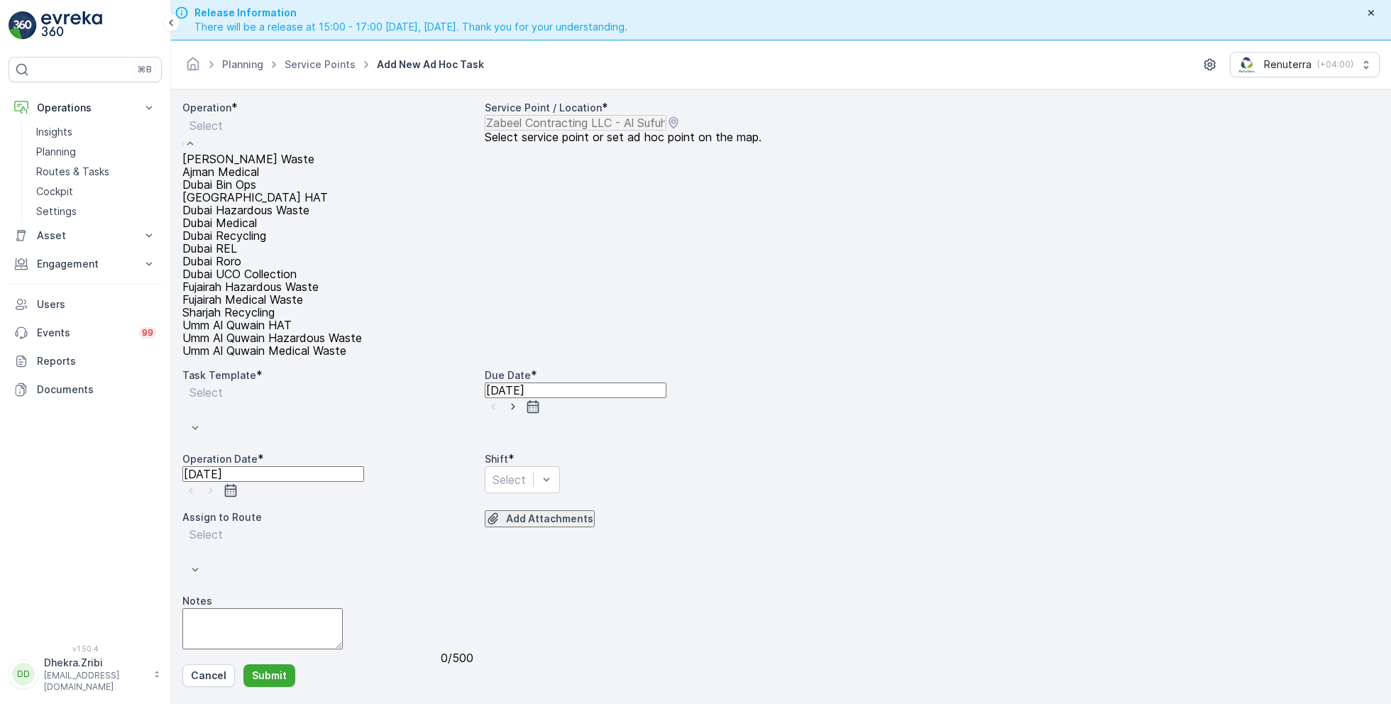
click at [262, 204] on div "[GEOGRAPHIC_DATA] HAT" at bounding box center [272, 197] width 180 height 13
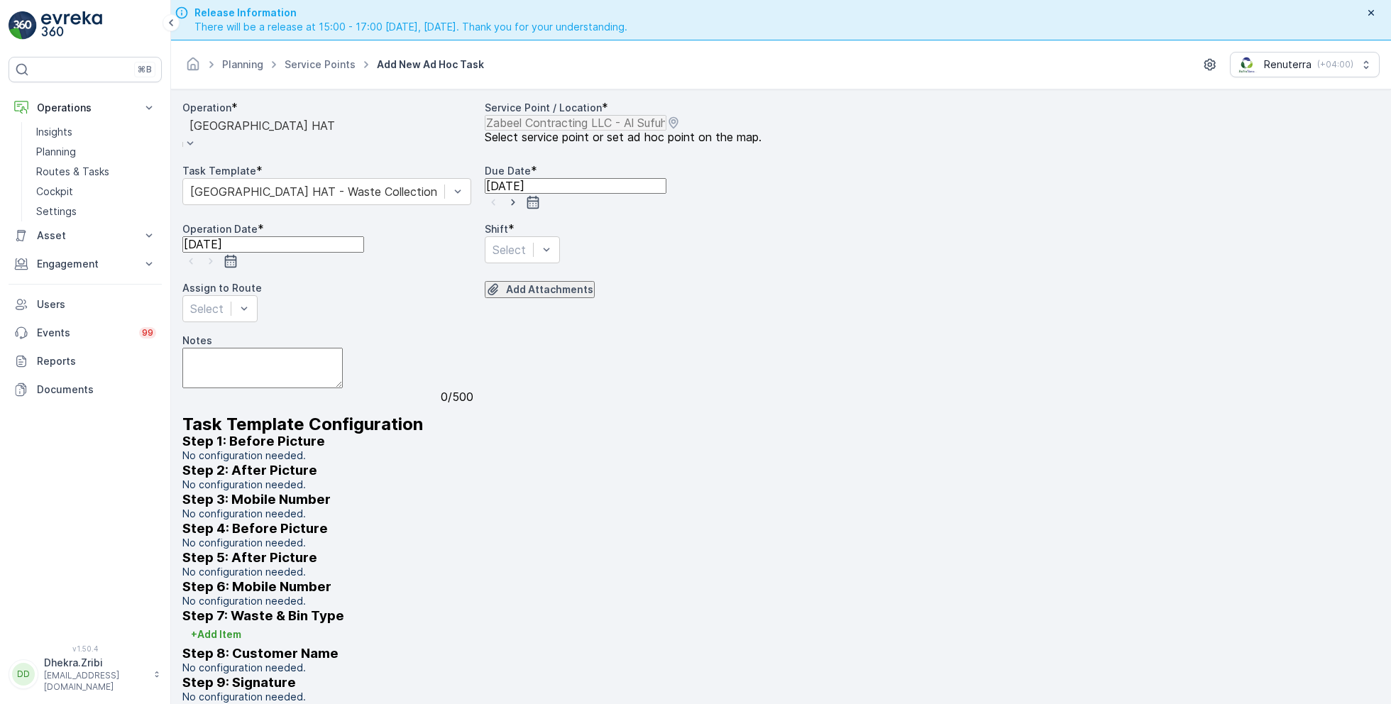
click at [520, 209] on icon "button" at bounding box center [513, 202] width 14 height 14
click at [218, 268] on icon "button" at bounding box center [211, 261] width 14 height 14
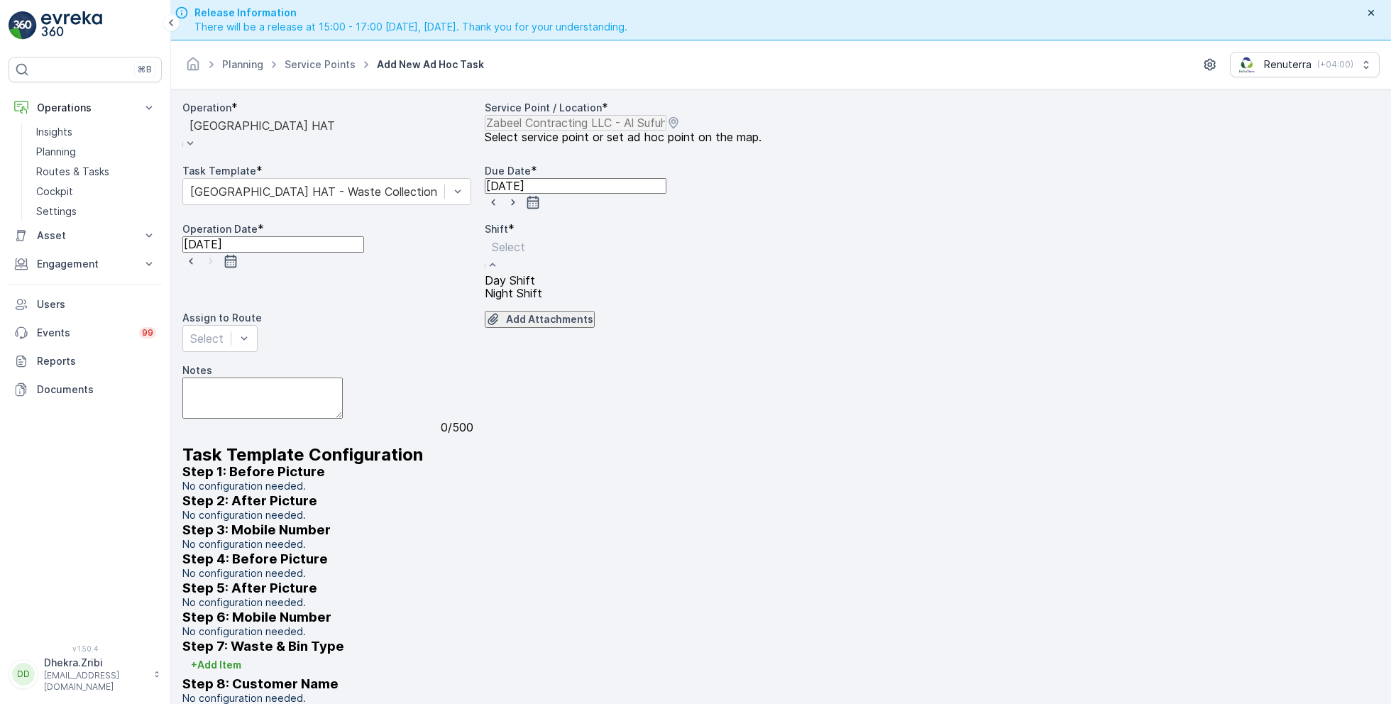
click at [505, 287] on span "Day Shift" at bounding box center [510, 280] width 50 height 13
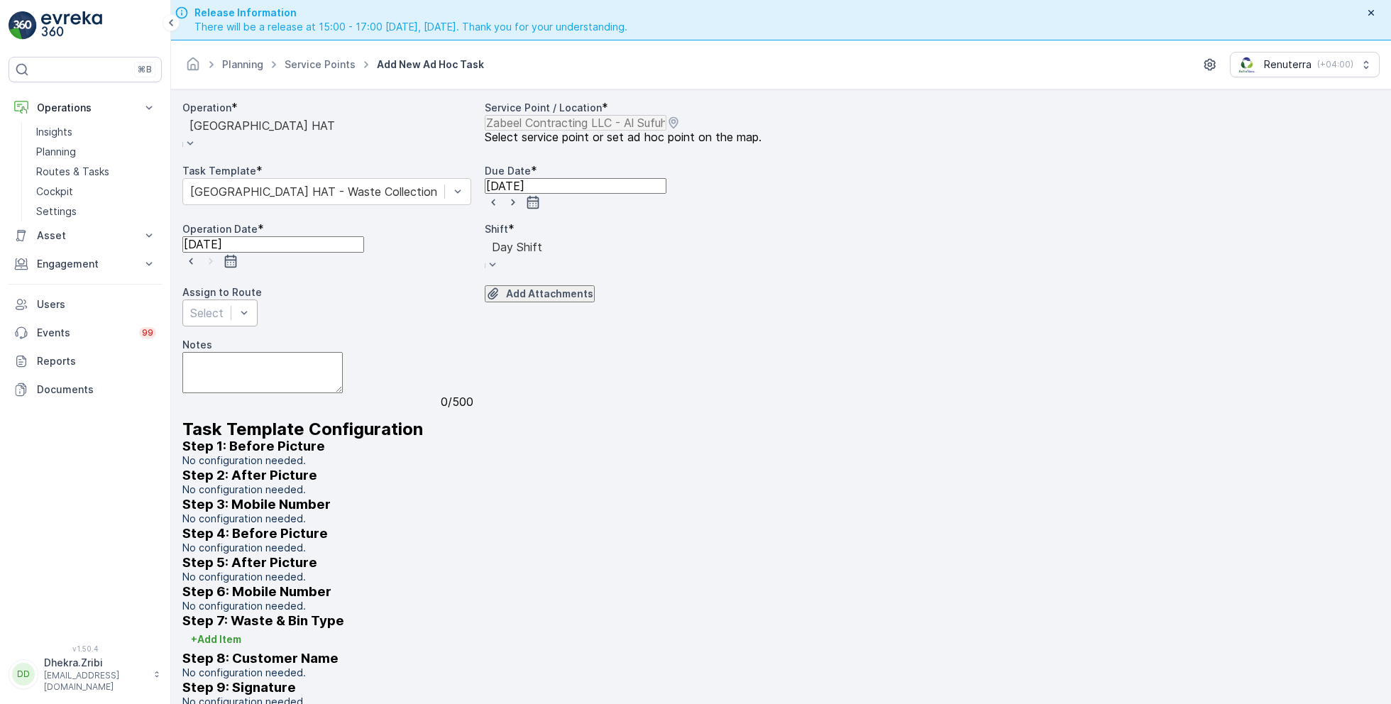
click at [258, 327] on div "Select" at bounding box center [219, 313] width 75 height 27
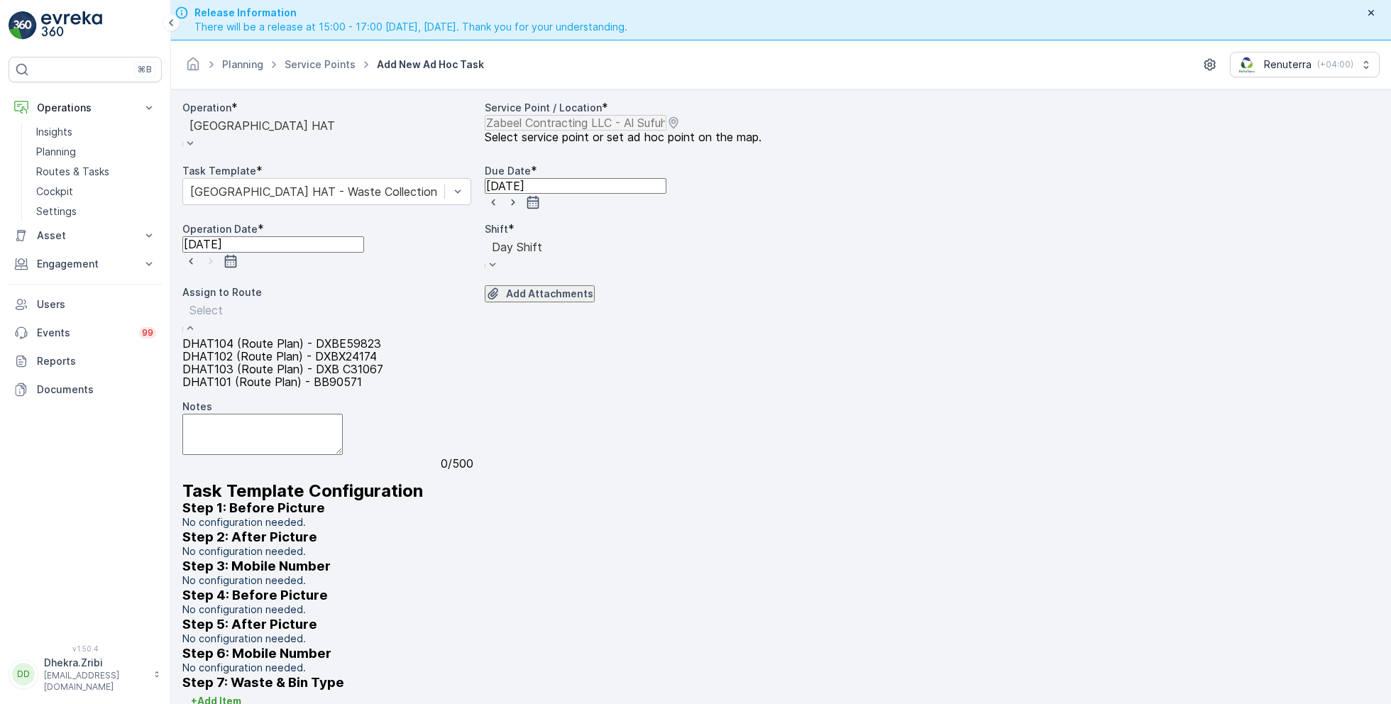
click at [273, 388] on span "DHAT101 (Route Plan) - BB90571" at bounding box center [272, 382] width 180 height 13
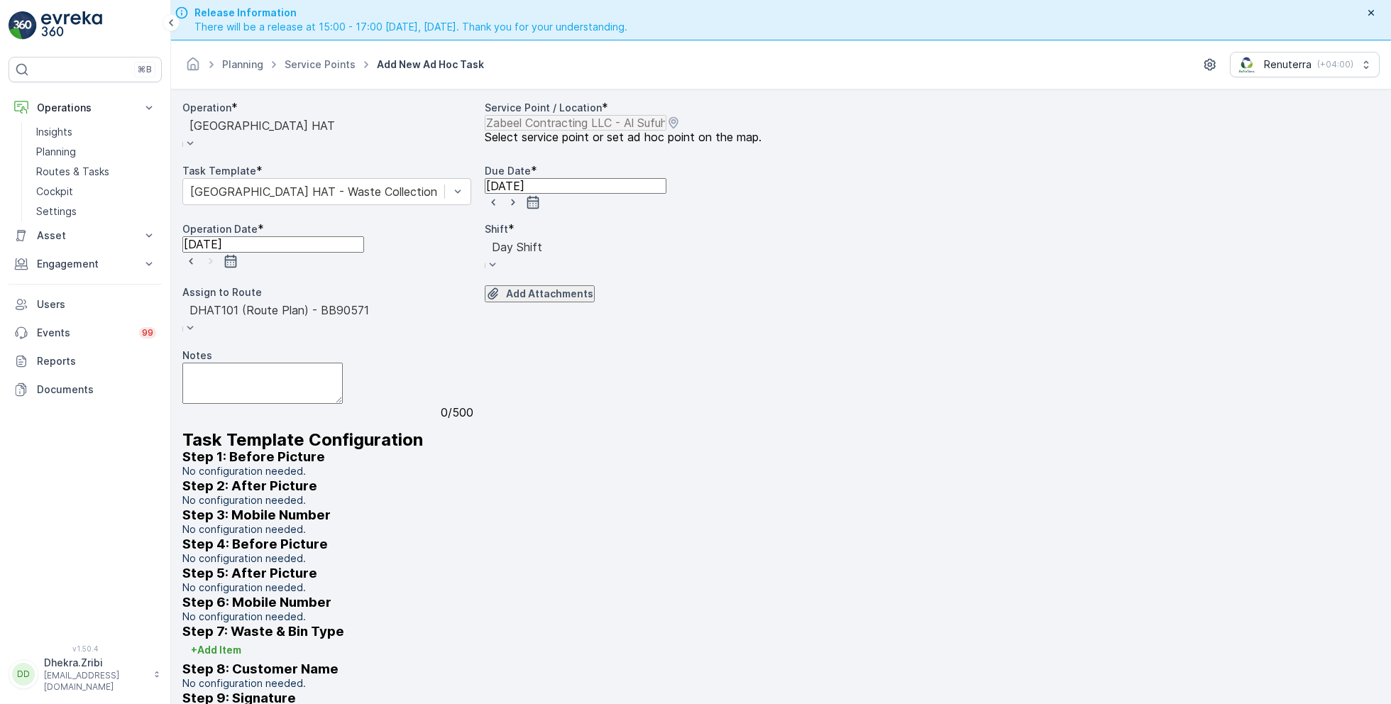
scroll to position [40, 0]
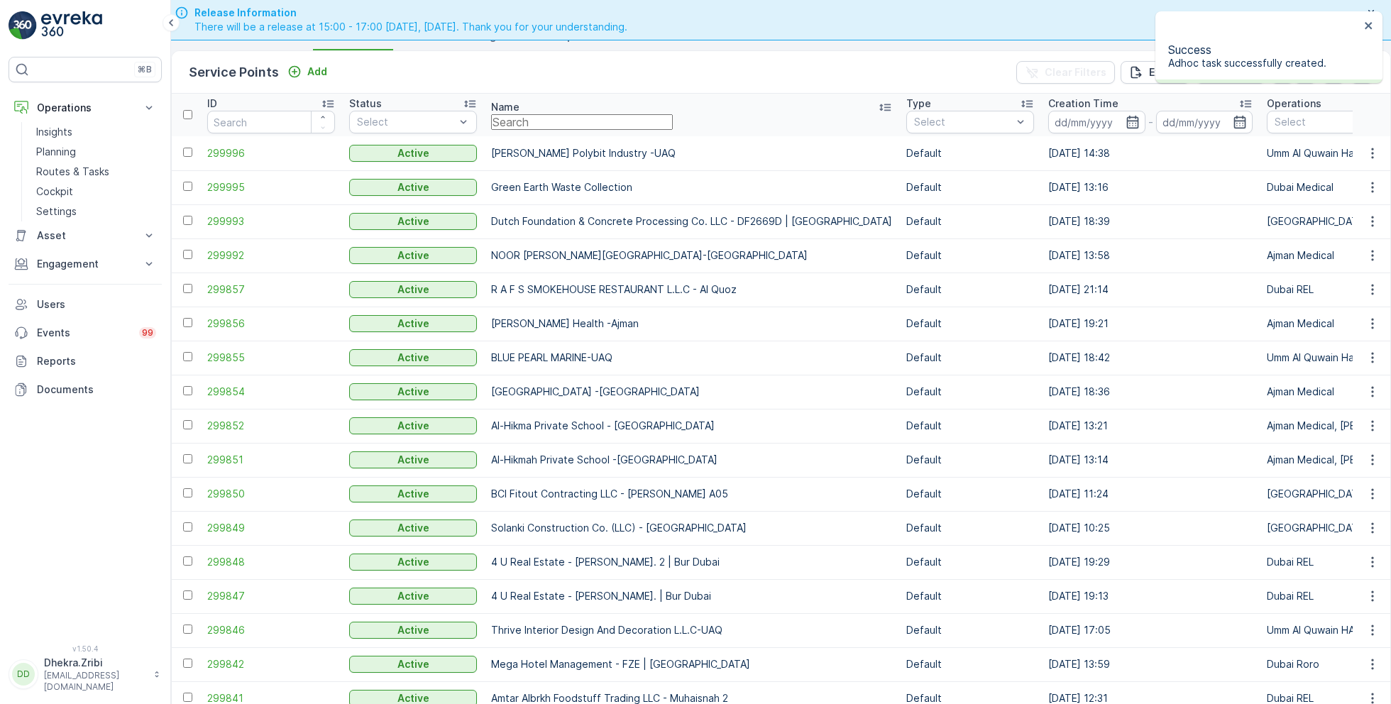
click at [606, 130] on input "text" at bounding box center [582, 122] width 182 height 16
paste input "Madar Emirates for Building Materials"
type input "Madar Emirates for Building Materials"
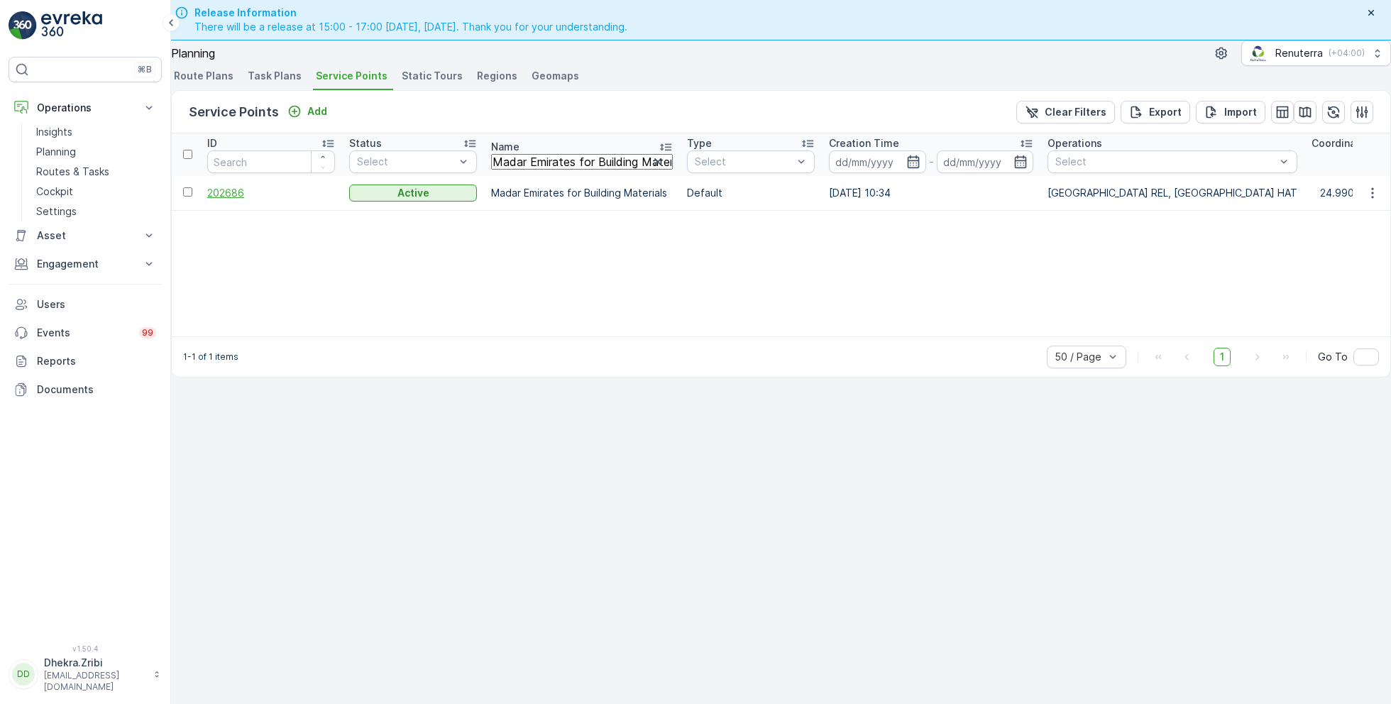
click at [263, 186] on span "202686" at bounding box center [271, 193] width 128 height 14
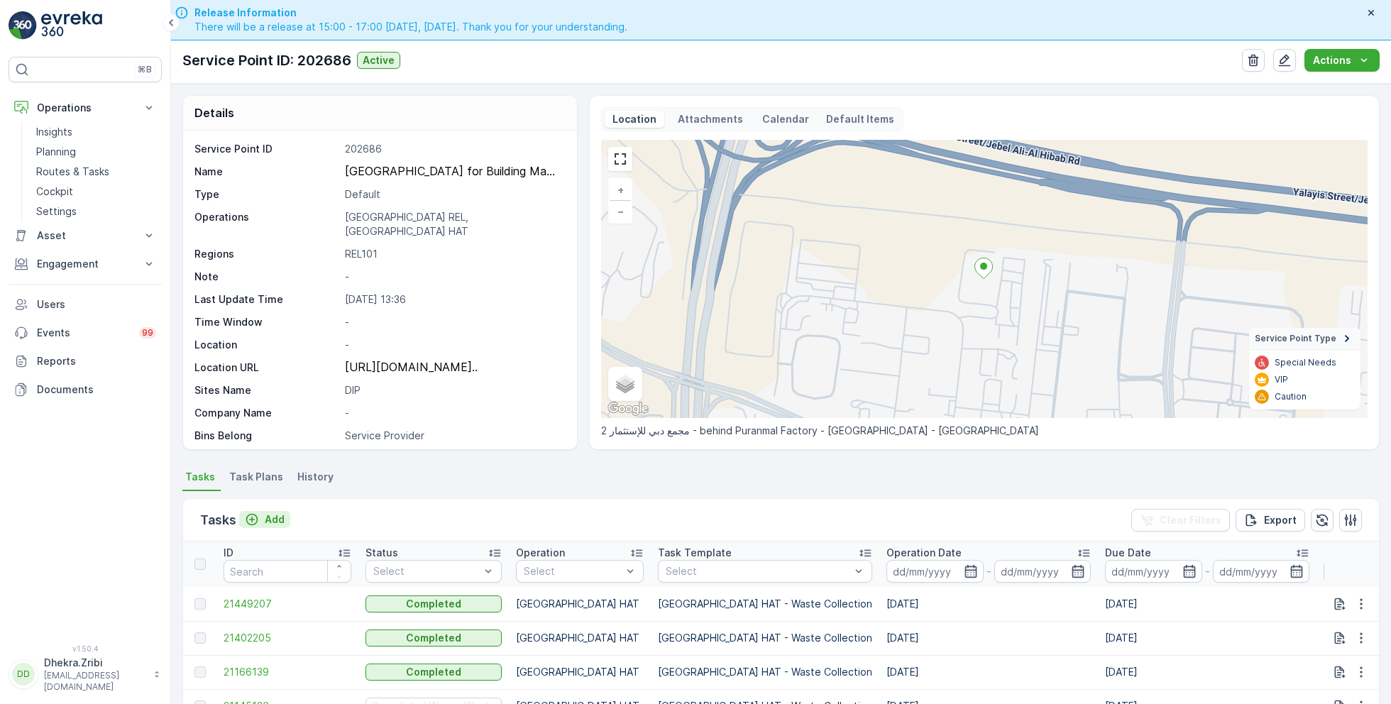
click at [268, 513] on p "Add" at bounding box center [275, 520] width 20 height 14
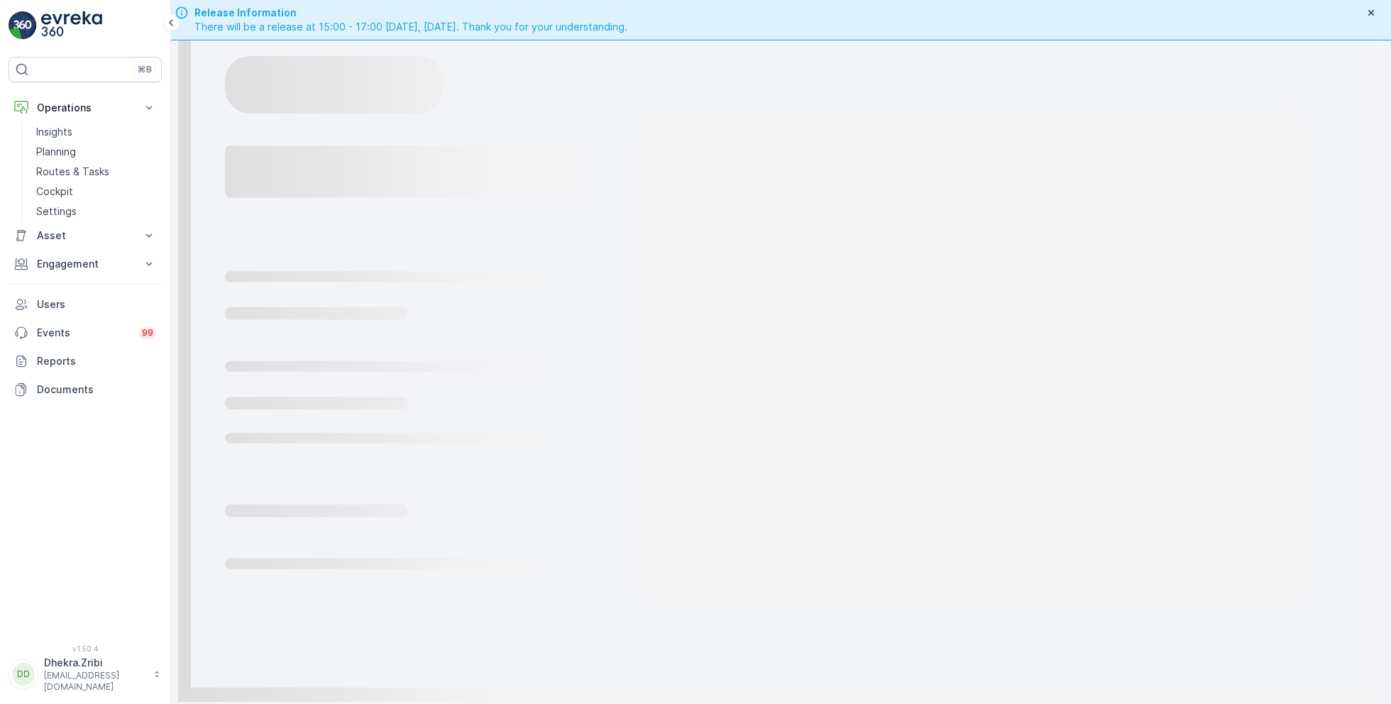
scroll to position [40, 0]
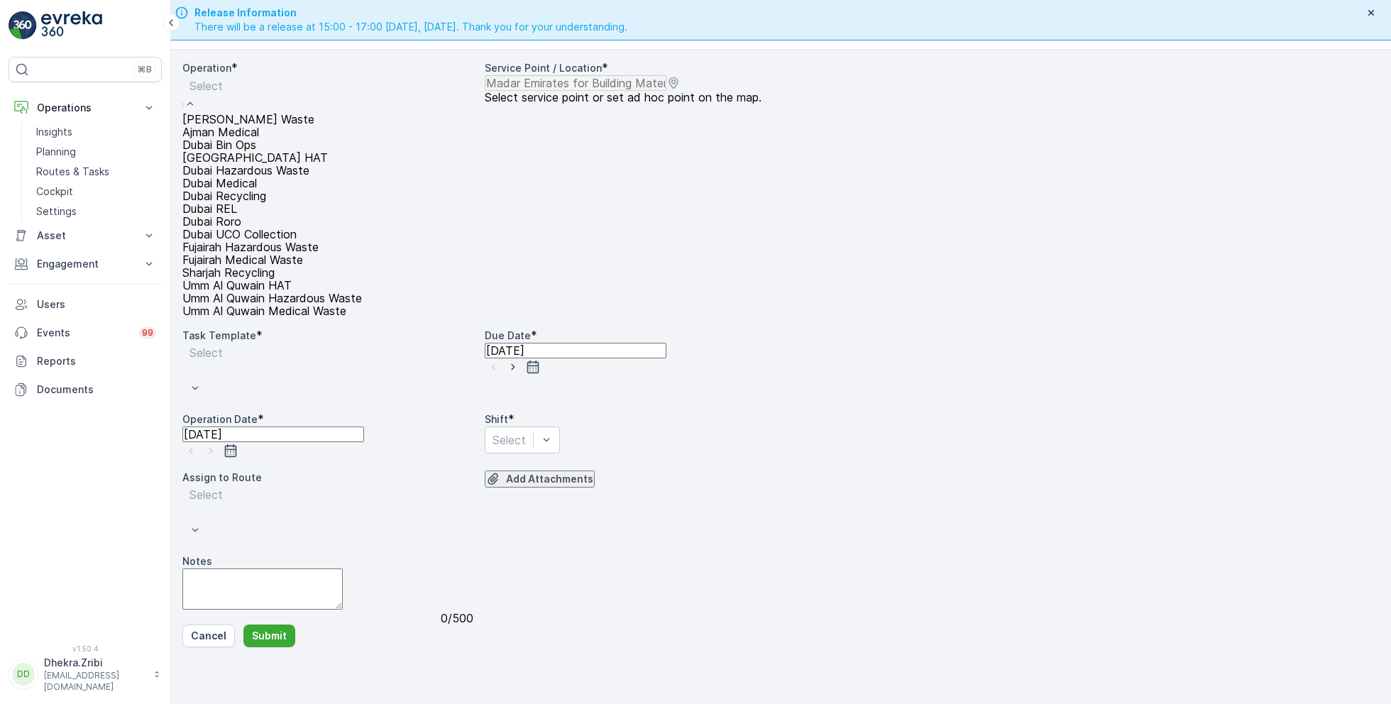
click at [257, 164] on span "[GEOGRAPHIC_DATA] HAT" at bounding box center [255, 157] width 146 height 13
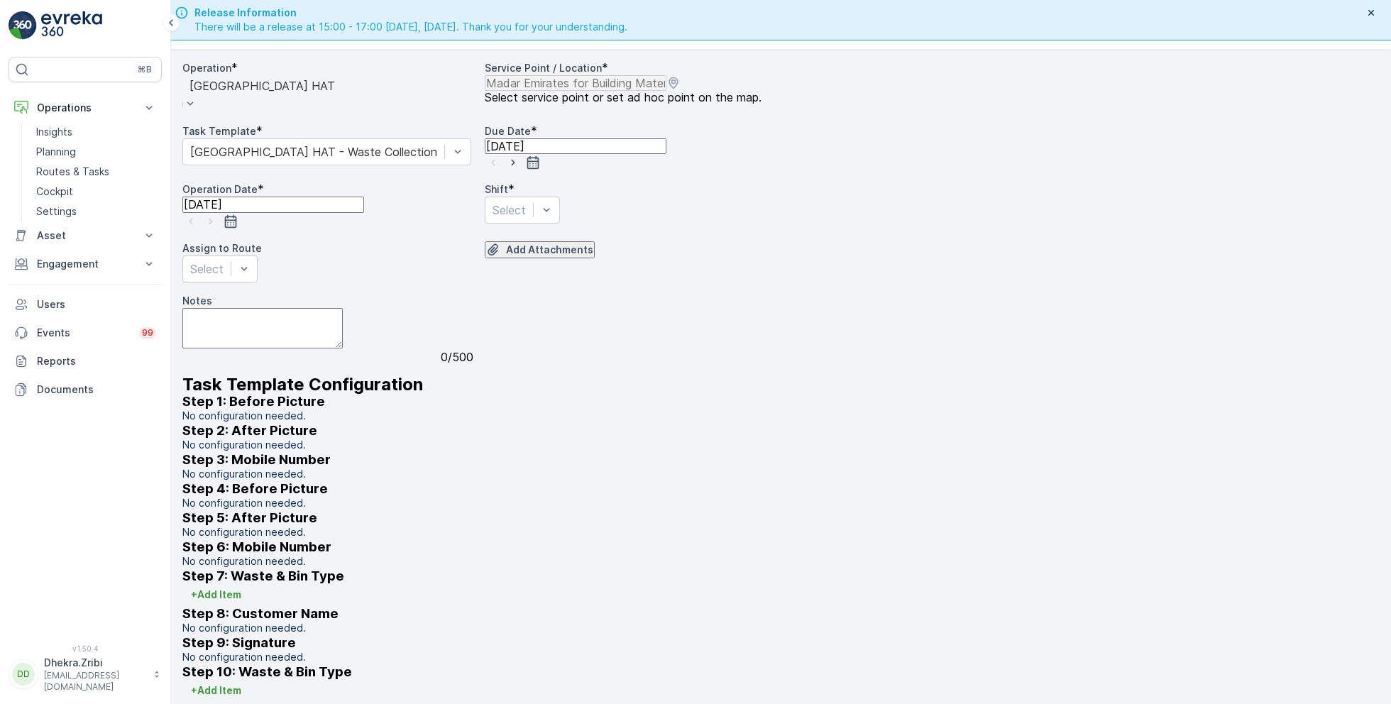
click at [515, 166] on icon "button" at bounding box center [513, 163] width 4 height 6
click at [218, 229] on icon "button" at bounding box center [211, 221] width 14 height 14
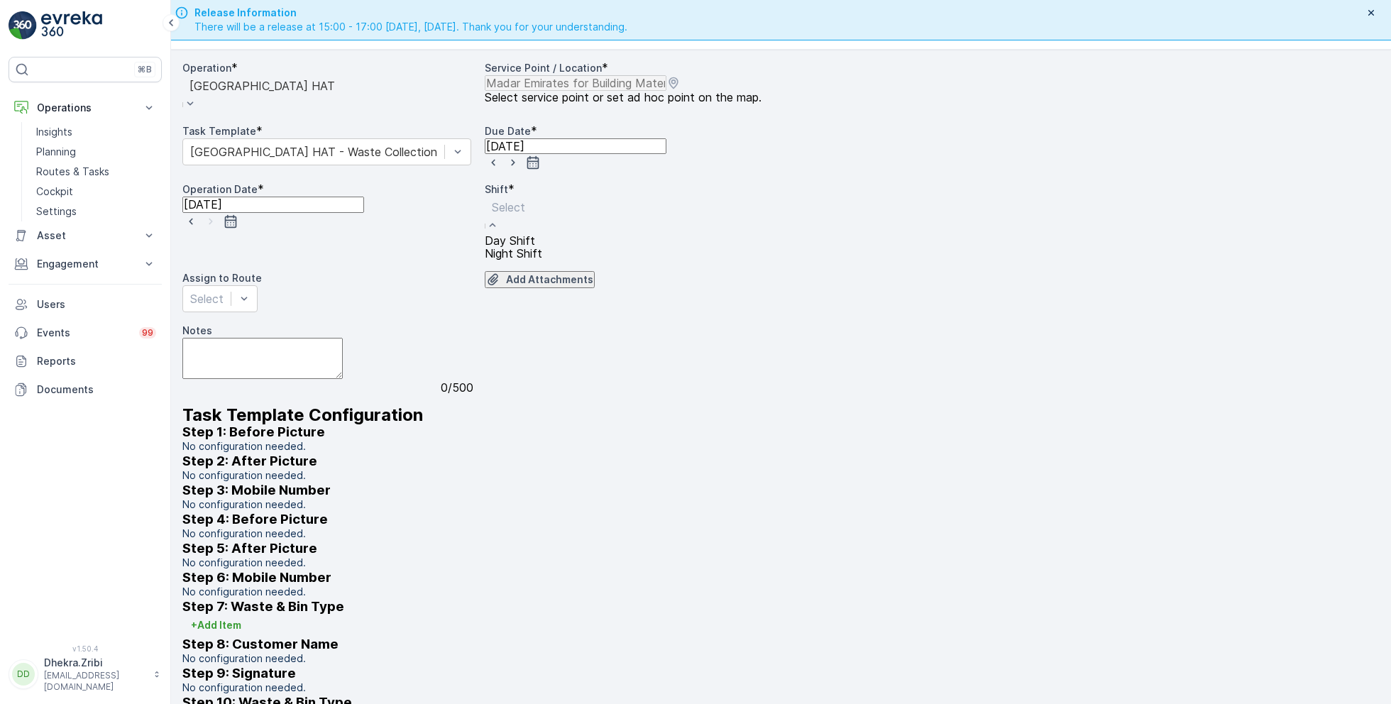
click at [515, 247] on span "Day Shift" at bounding box center [510, 240] width 50 height 13
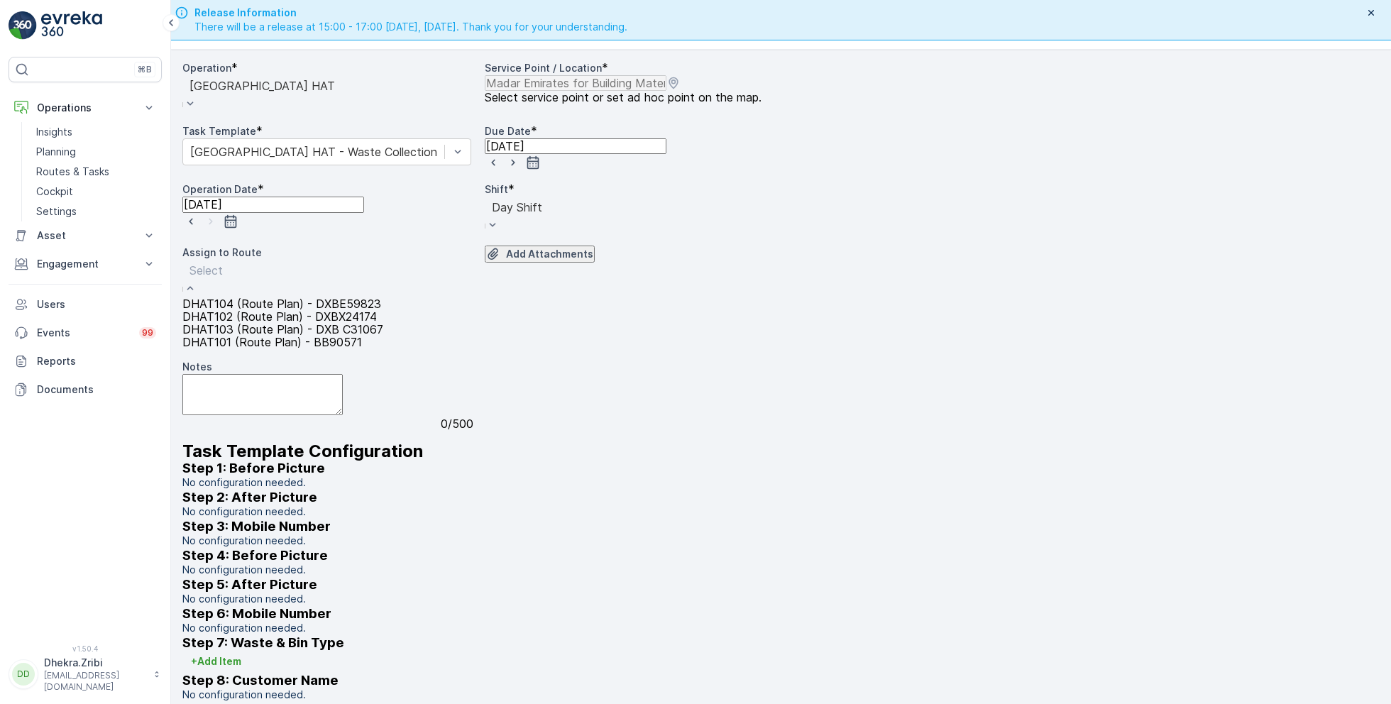
click at [289, 349] on span "DHAT101 (Route Plan) - BB90571" at bounding box center [272, 342] width 180 height 13
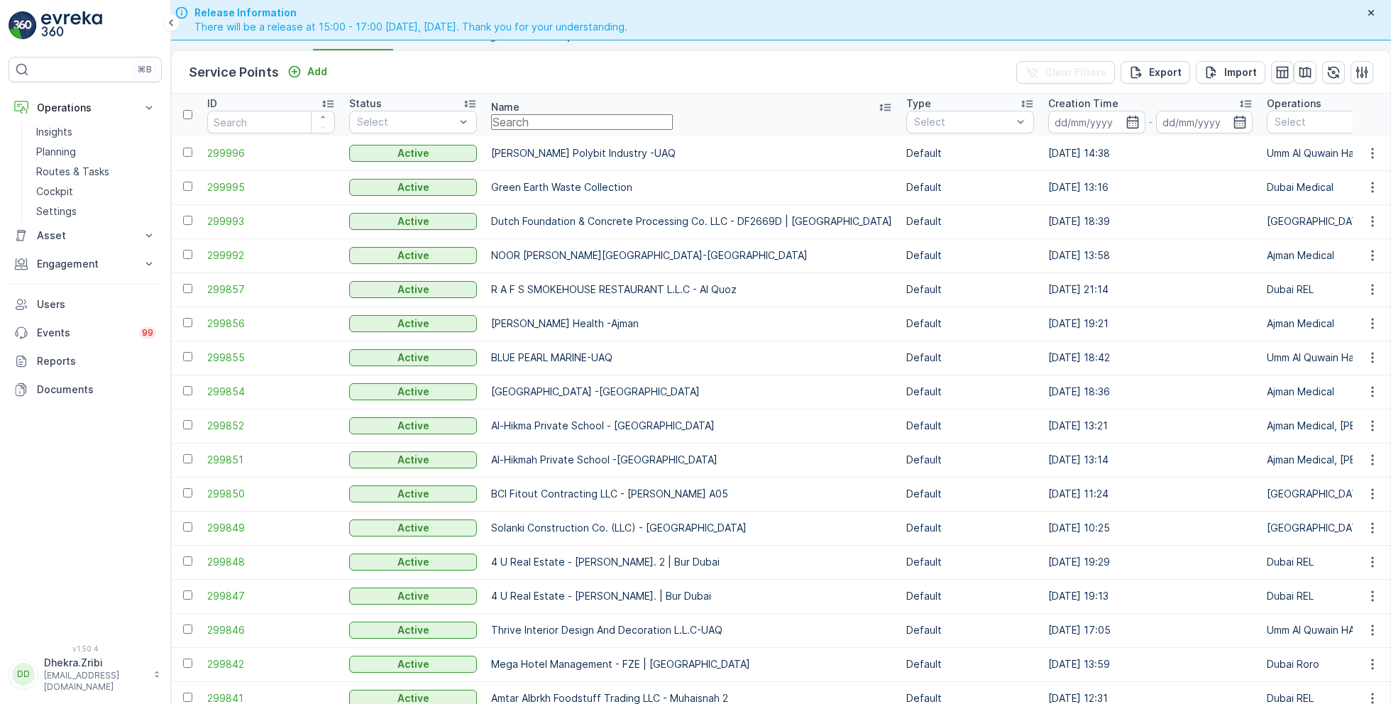
click at [651, 130] on input "text" at bounding box center [582, 122] width 182 height 16
paste input "MAQAD BUILDING CONTRACTING L.L.C - B32 VILLA | LAMER"
type input "MAQAD BUILDING CONTRACTING L.L.C - B32 VILLA | LAMER"
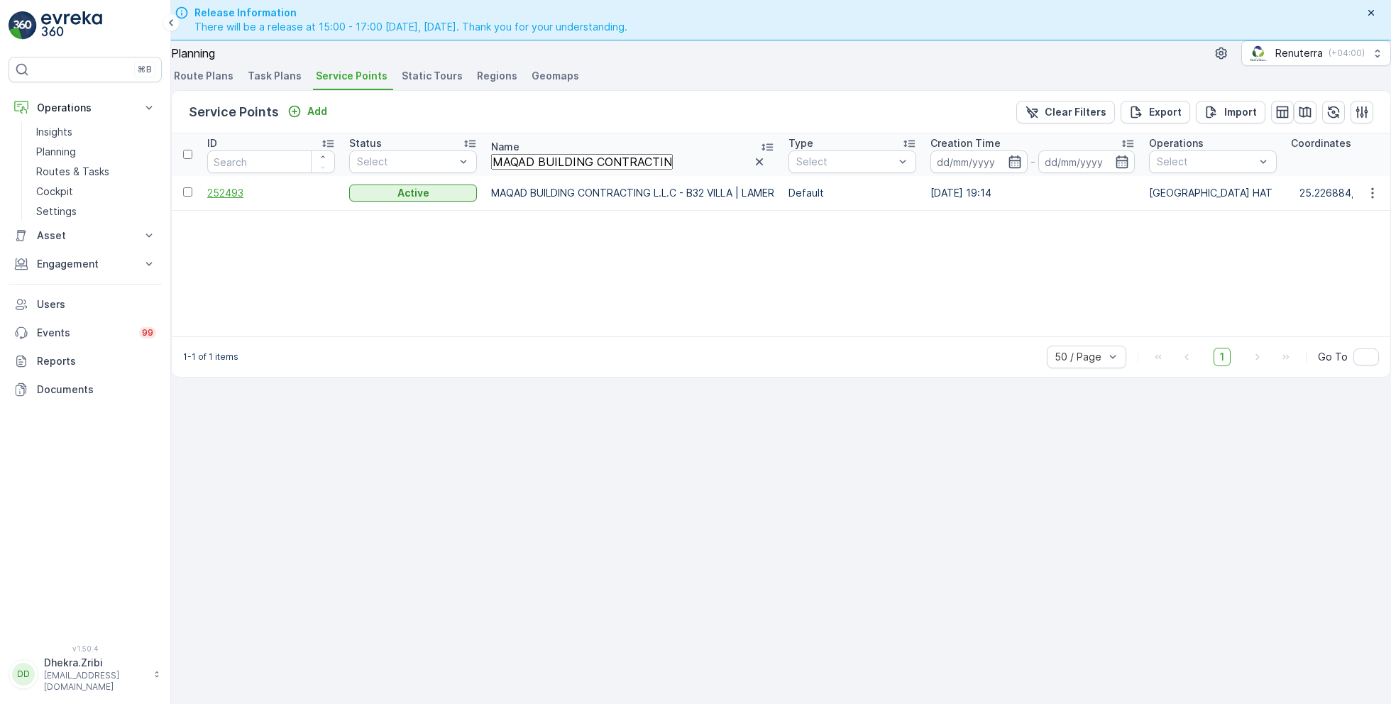
click at [241, 186] on span "252493" at bounding box center [271, 193] width 128 height 14
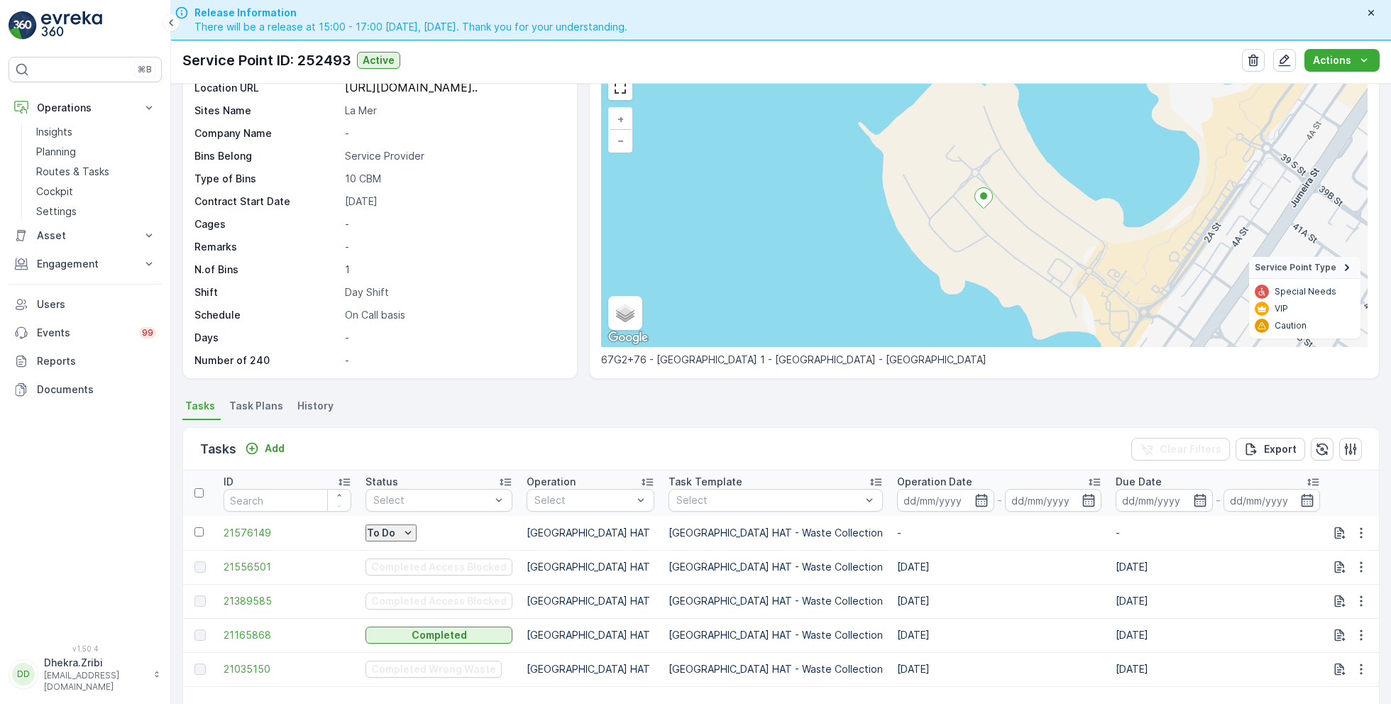
scroll to position [80, 0]
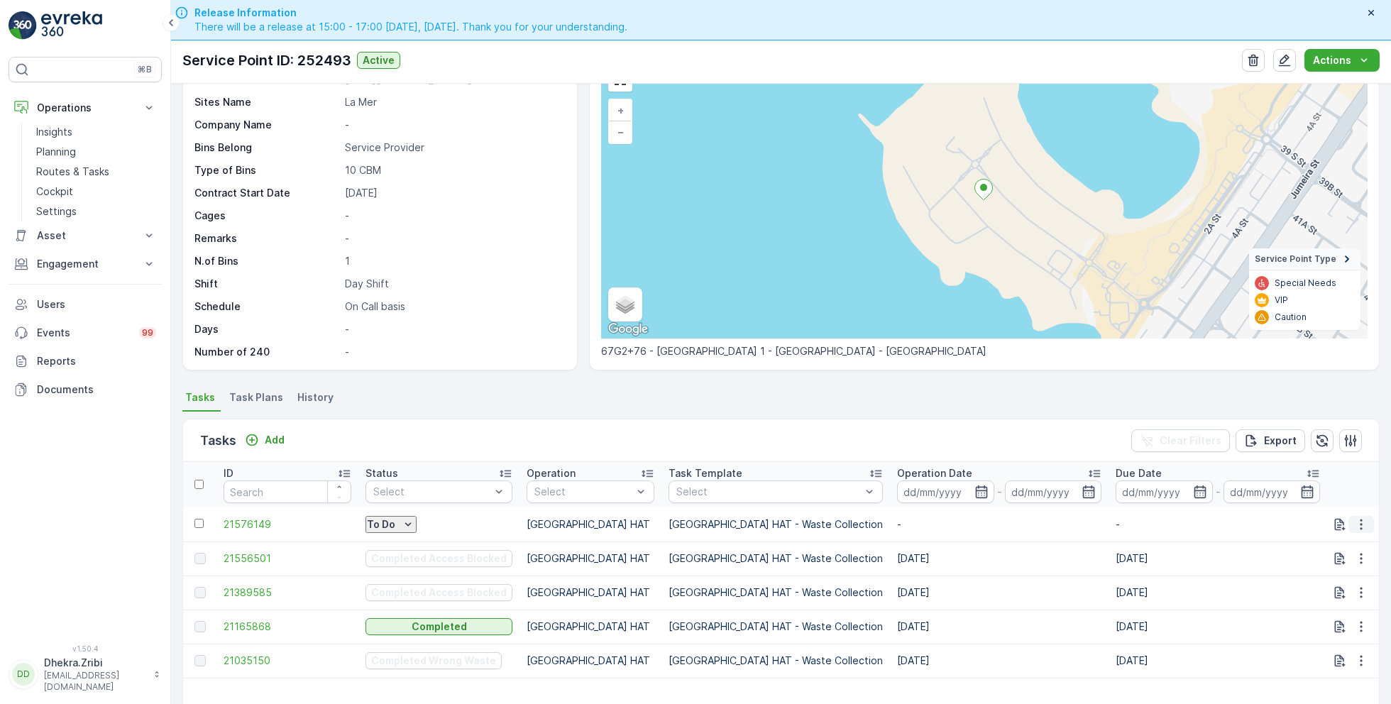
click at [1364, 518] on icon "button" at bounding box center [1362, 525] width 14 height 14
click at [1313, 584] on span "Change Route" at bounding box center [1333, 591] width 69 height 14
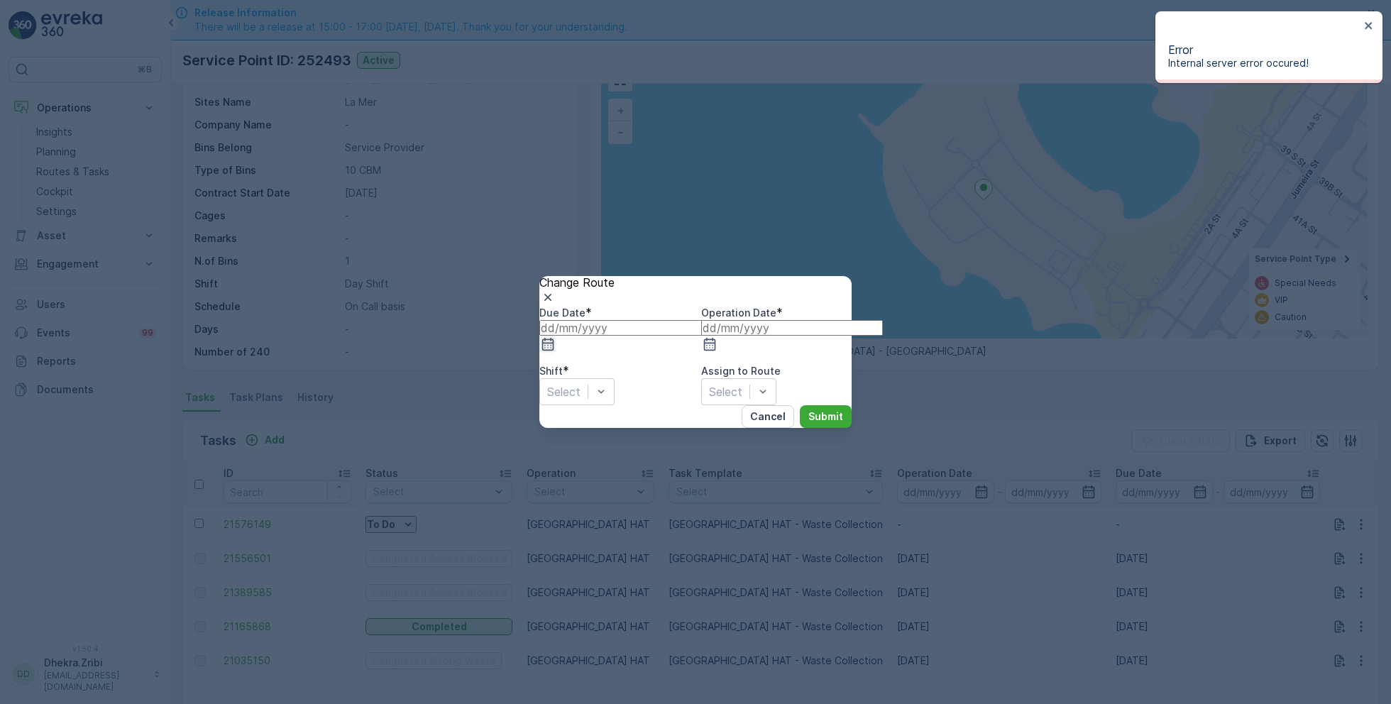
click at [555, 337] on icon "button" at bounding box center [548, 344] width 14 height 14
click at [746, 560] on div "20" at bounding box center [752, 566] width 13 height 13
click at [717, 337] on icon "button" at bounding box center [710, 344] width 14 height 14
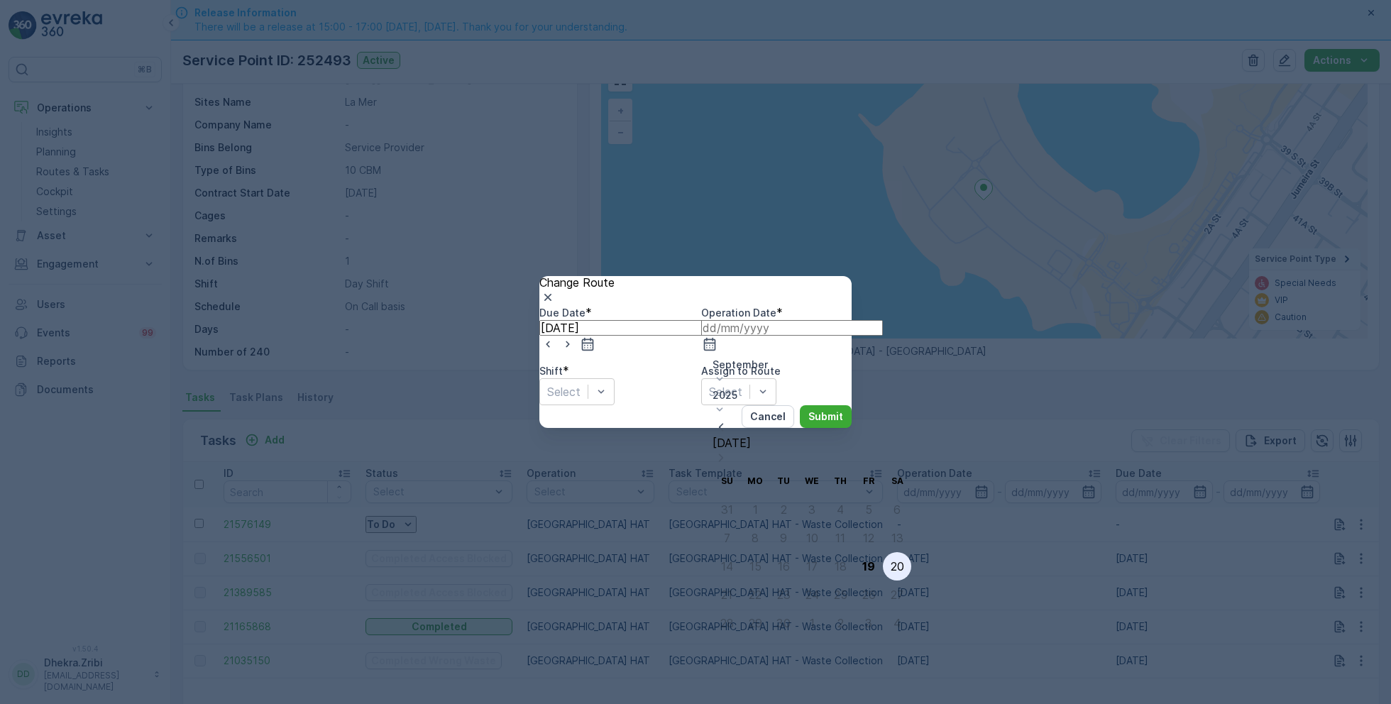
click at [891, 560] on div "20" at bounding box center [897, 566] width 13 height 13
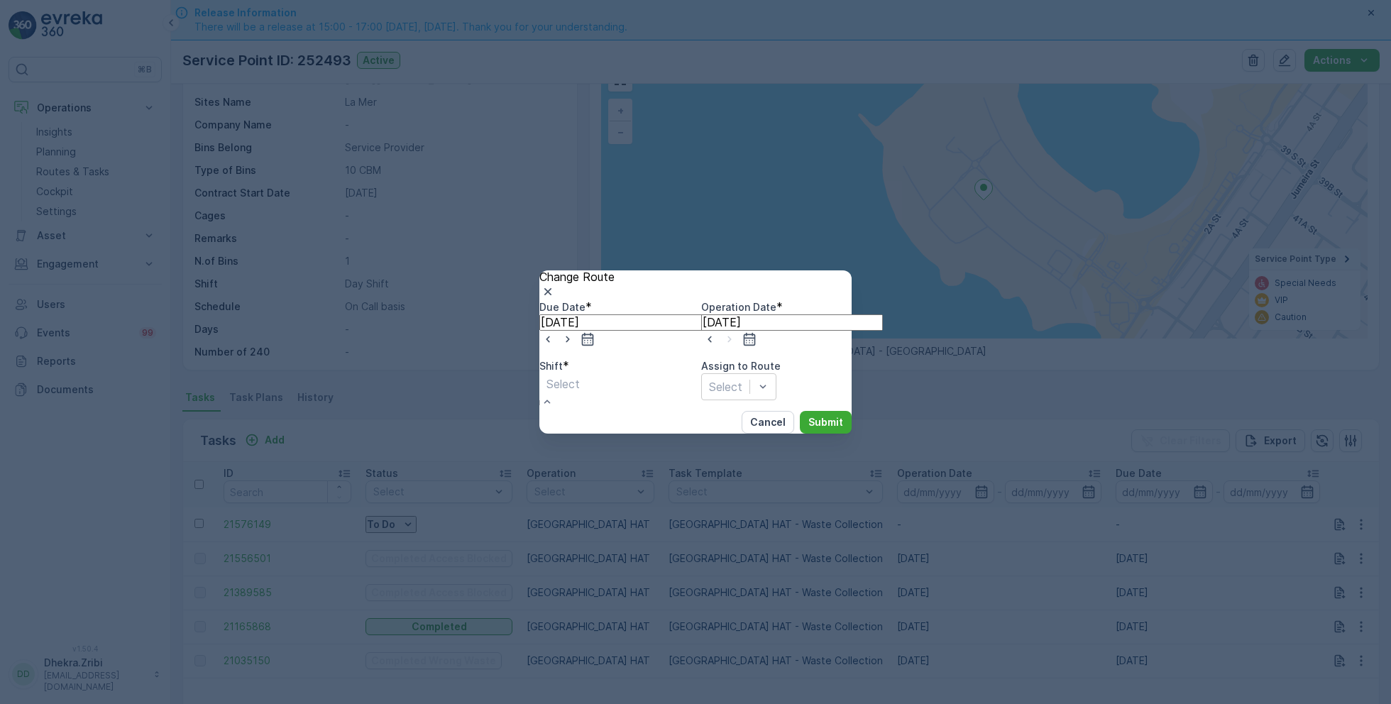
click at [50, 704] on span "Day Shift" at bounding box center [25, 710] width 50 height 13
click at [809, 430] on p "Submit" at bounding box center [826, 422] width 35 height 14
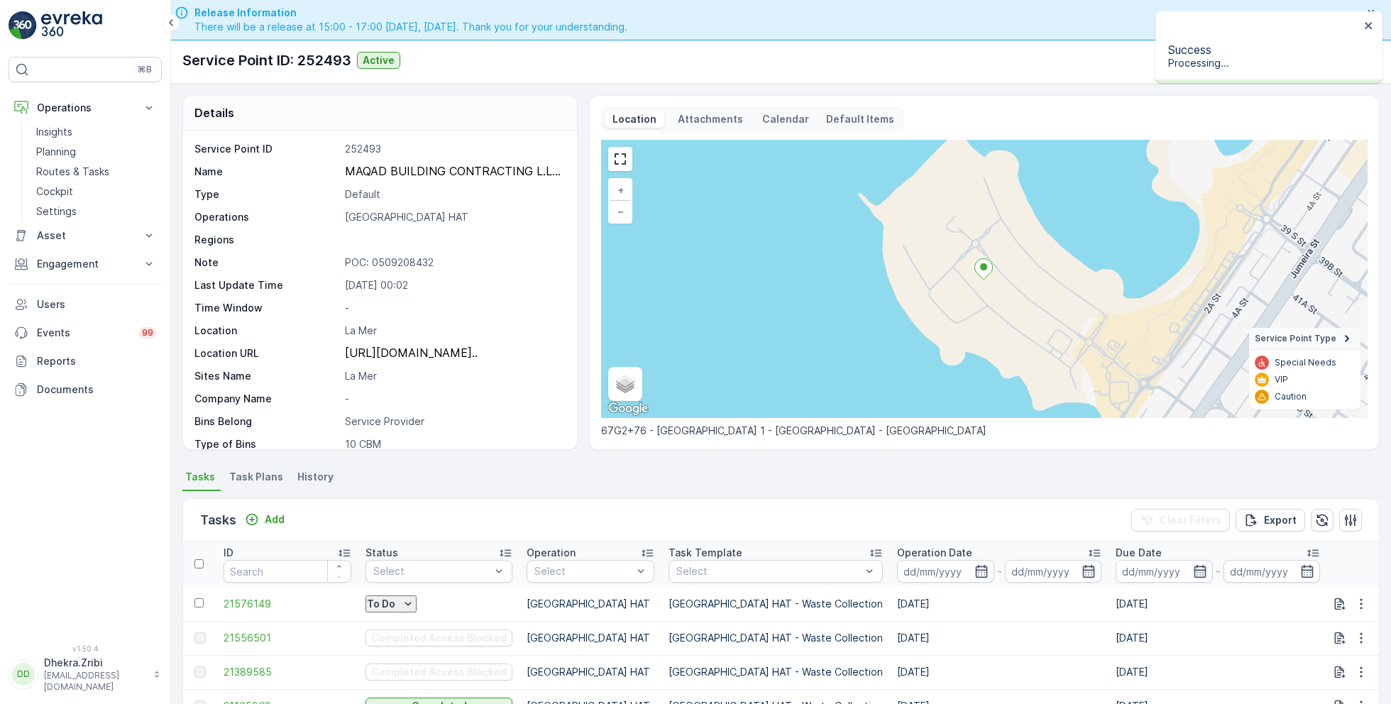
scroll to position [0, 0]
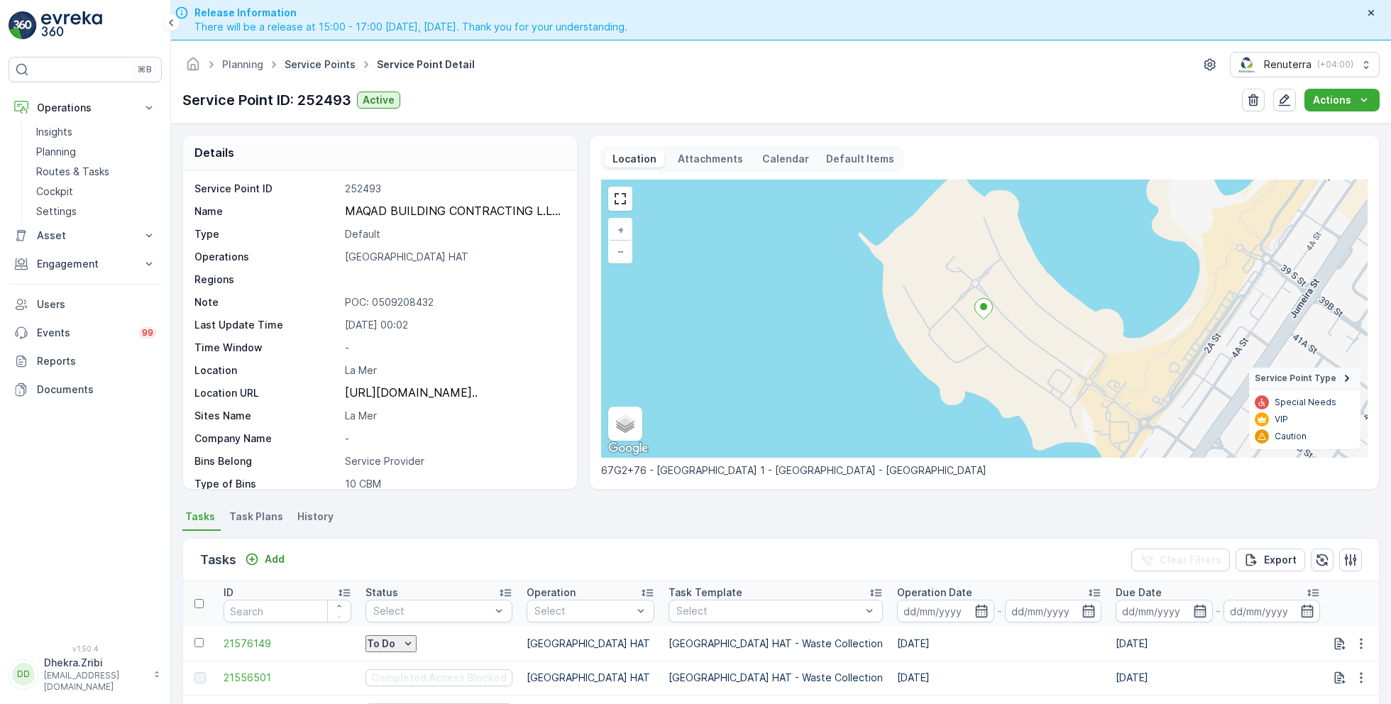
click at [323, 64] on link "Service Points" at bounding box center [320, 64] width 71 height 12
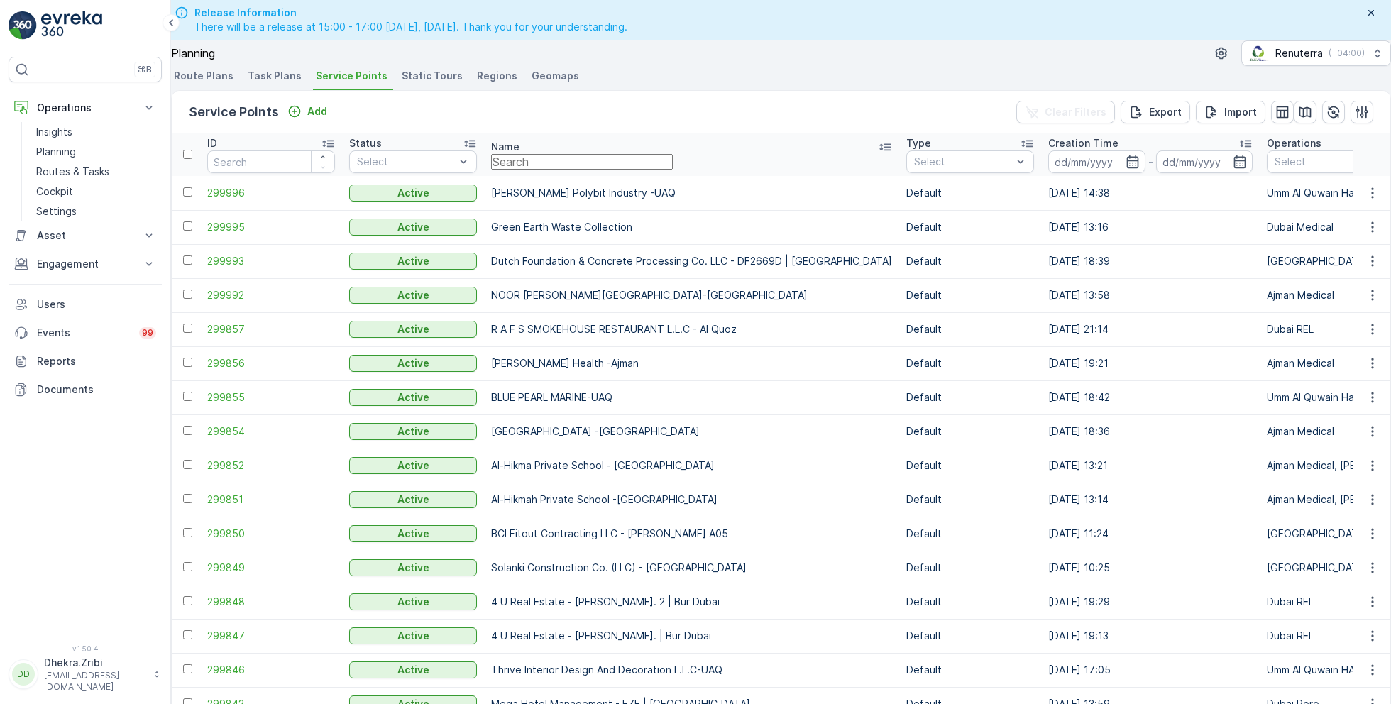
click at [584, 170] on input "text" at bounding box center [582, 162] width 182 height 16
paste input "NABC Building Contracting - Al Mamzar"
type input "NABC Building Contracting - Al Mamzar"
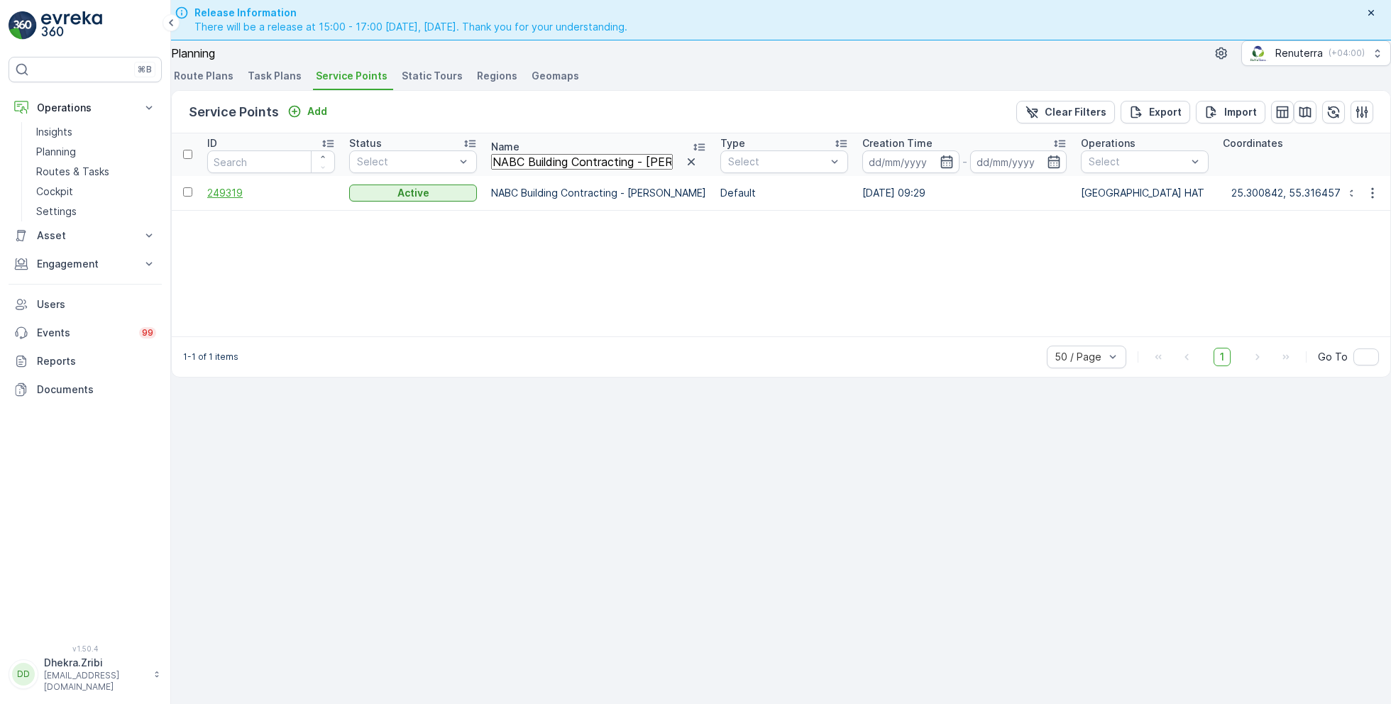
click at [253, 200] on span "249319" at bounding box center [271, 193] width 128 height 14
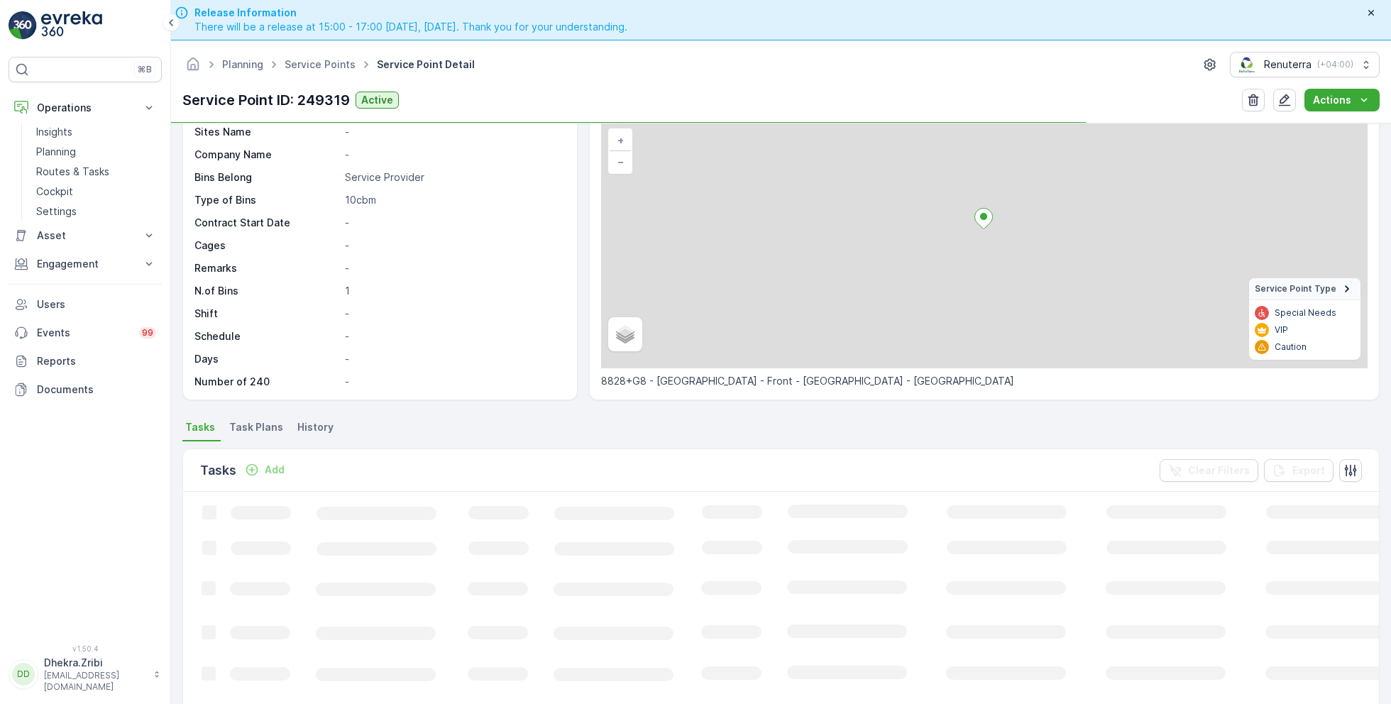
scroll to position [115, 0]
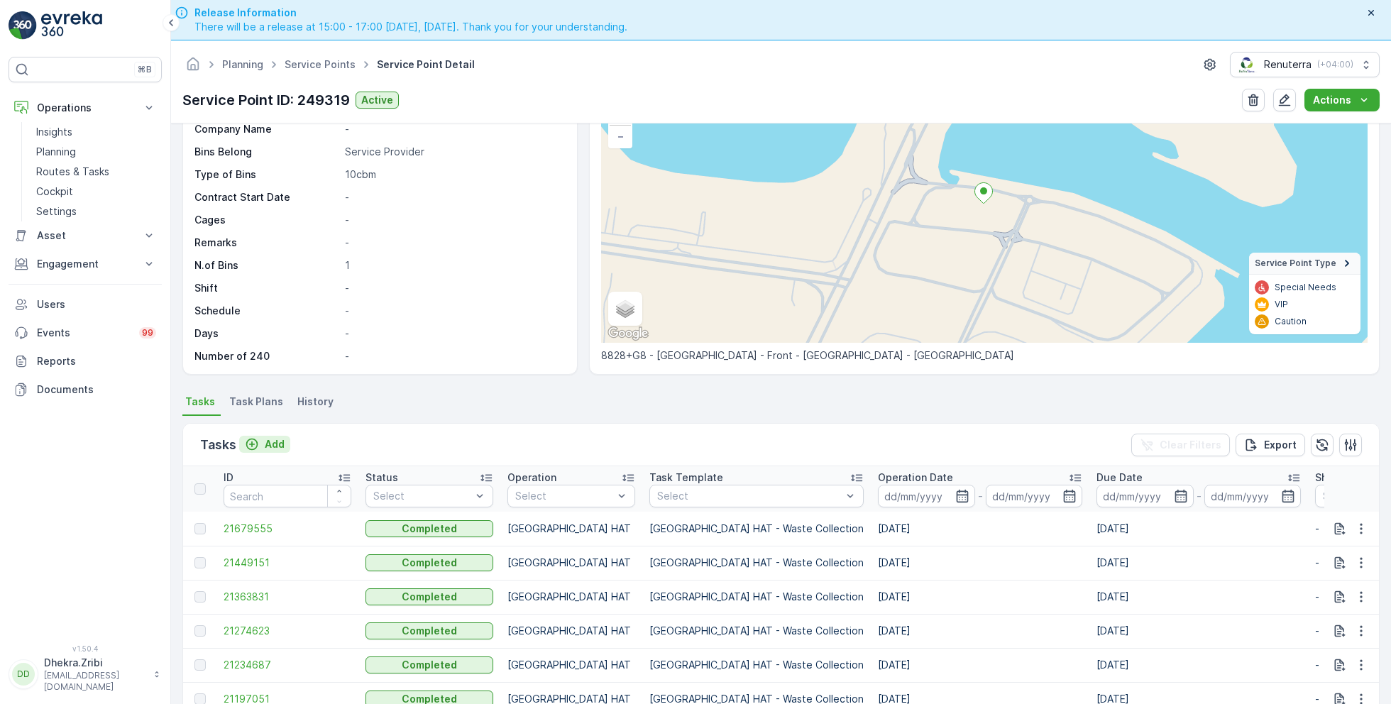
click at [270, 442] on p "Add" at bounding box center [275, 444] width 20 height 14
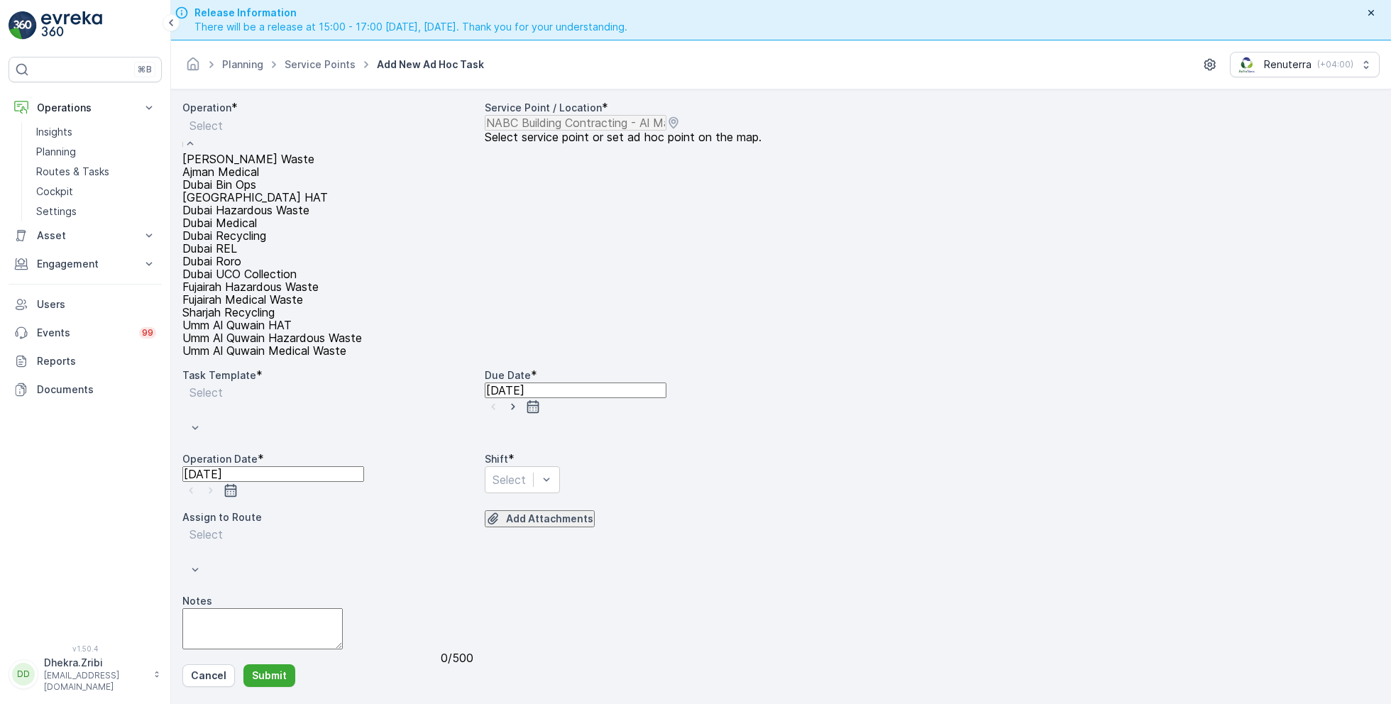
click at [257, 204] on span "[GEOGRAPHIC_DATA] HAT" at bounding box center [255, 197] width 146 height 13
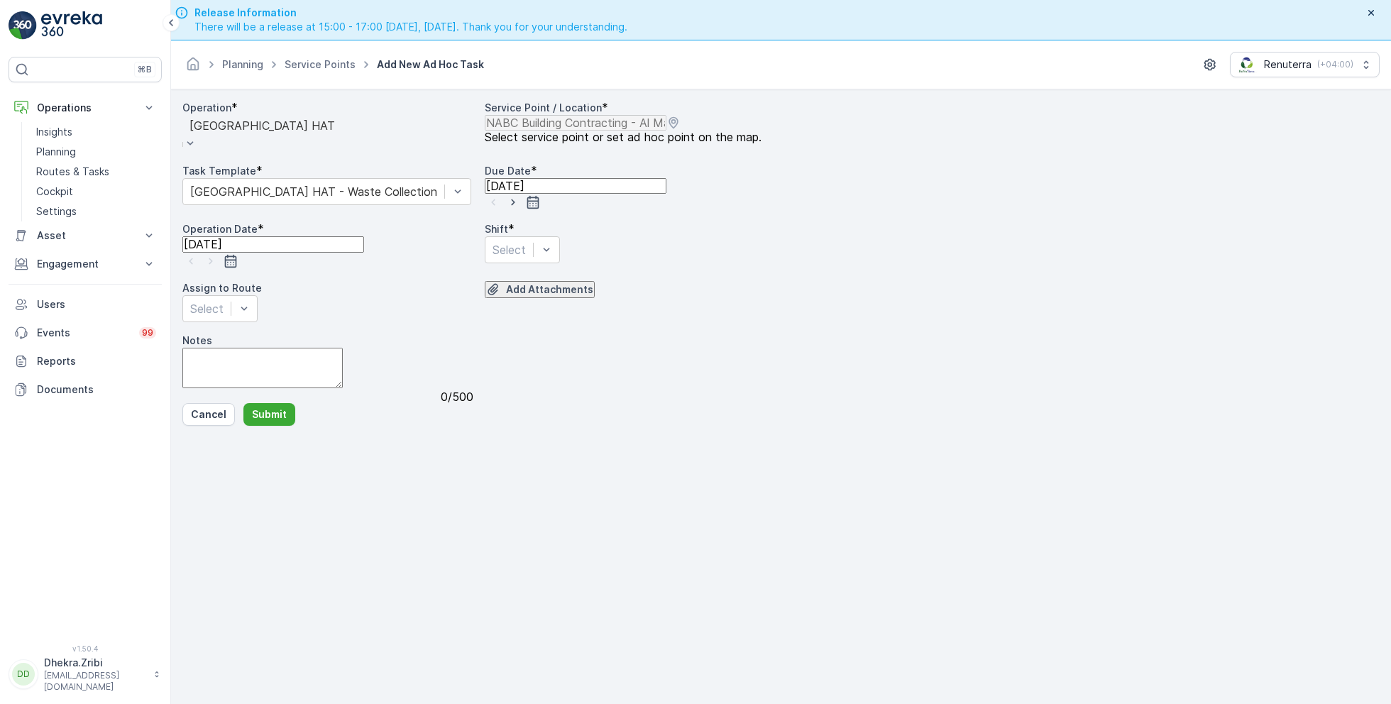
click at [515, 206] on icon "button" at bounding box center [513, 202] width 4 height 6
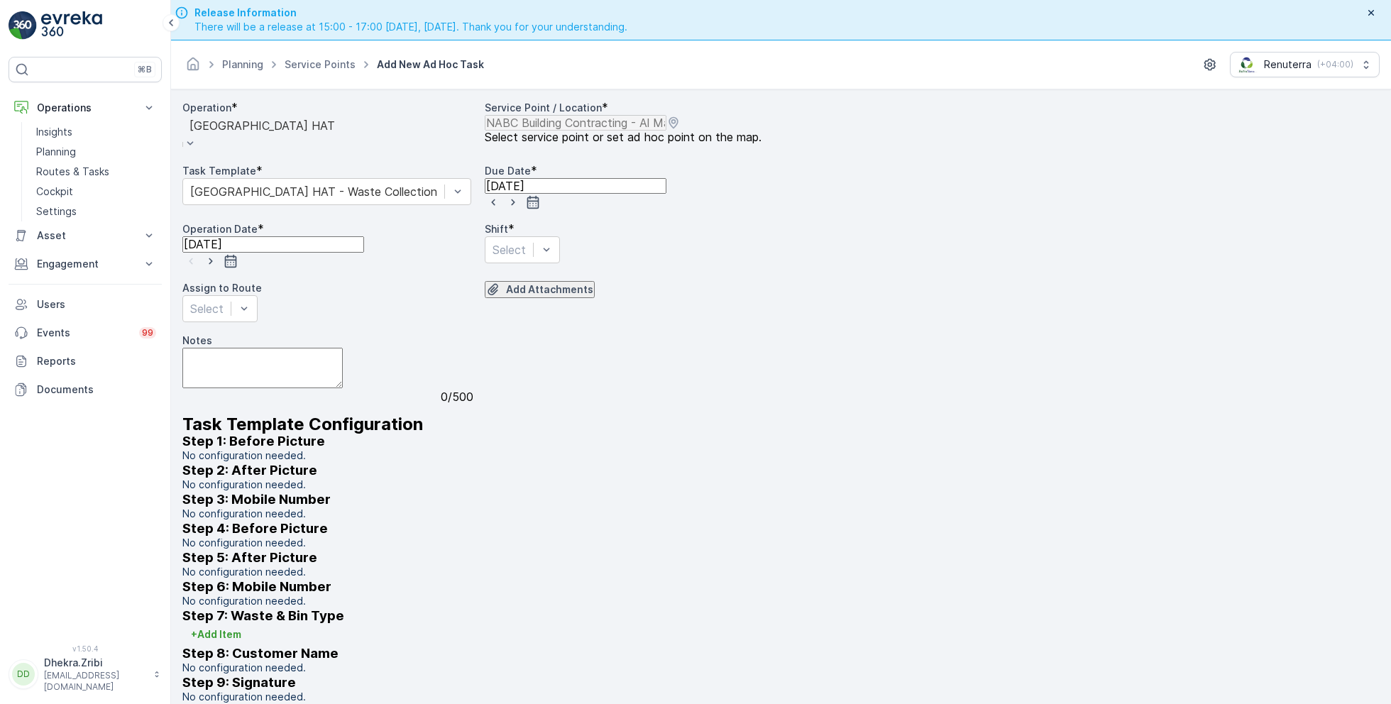
click at [218, 268] on icon "button" at bounding box center [211, 261] width 14 height 14
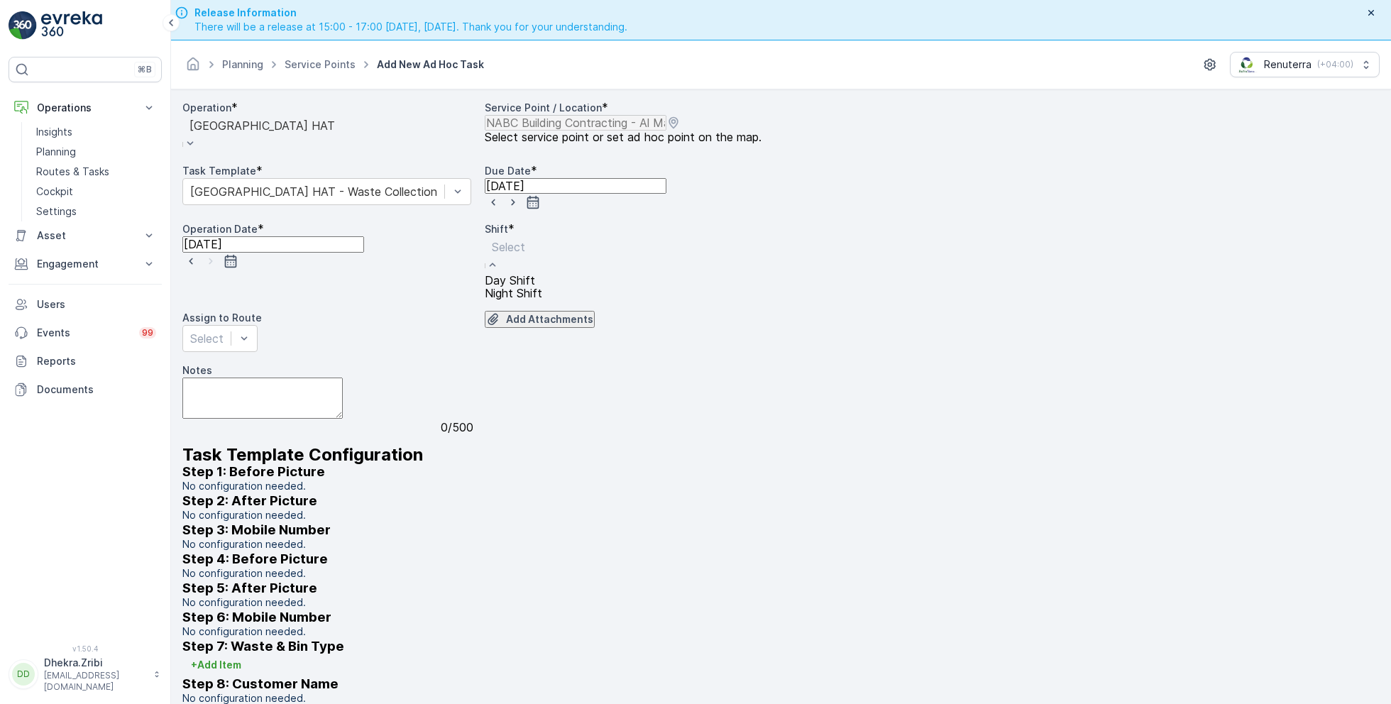
click at [535, 287] on span "Day Shift" at bounding box center [510, 280] width 50 height 13
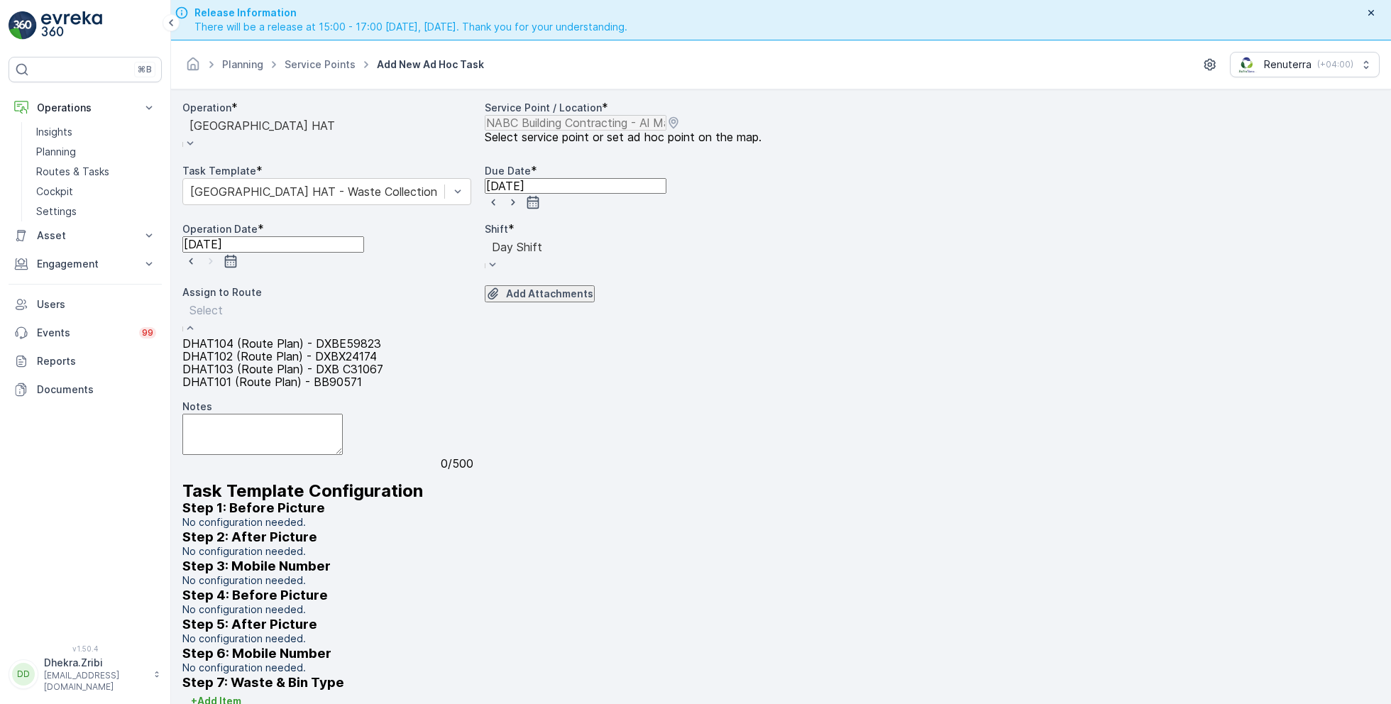
click at [292, 363] on span "DHAT102 (Route Plan) - DXBX24174" at bounding box center [279, 356] width 195 height 13
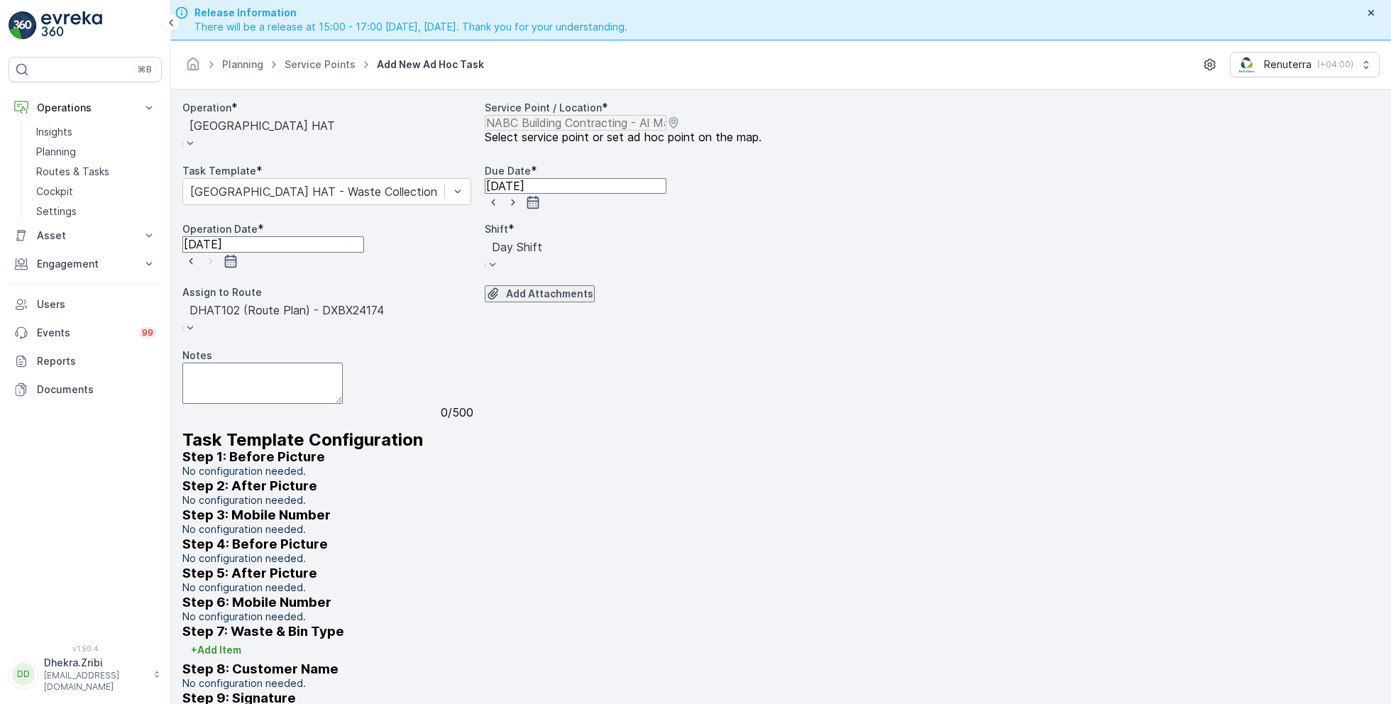
scroll to position [40, 0]
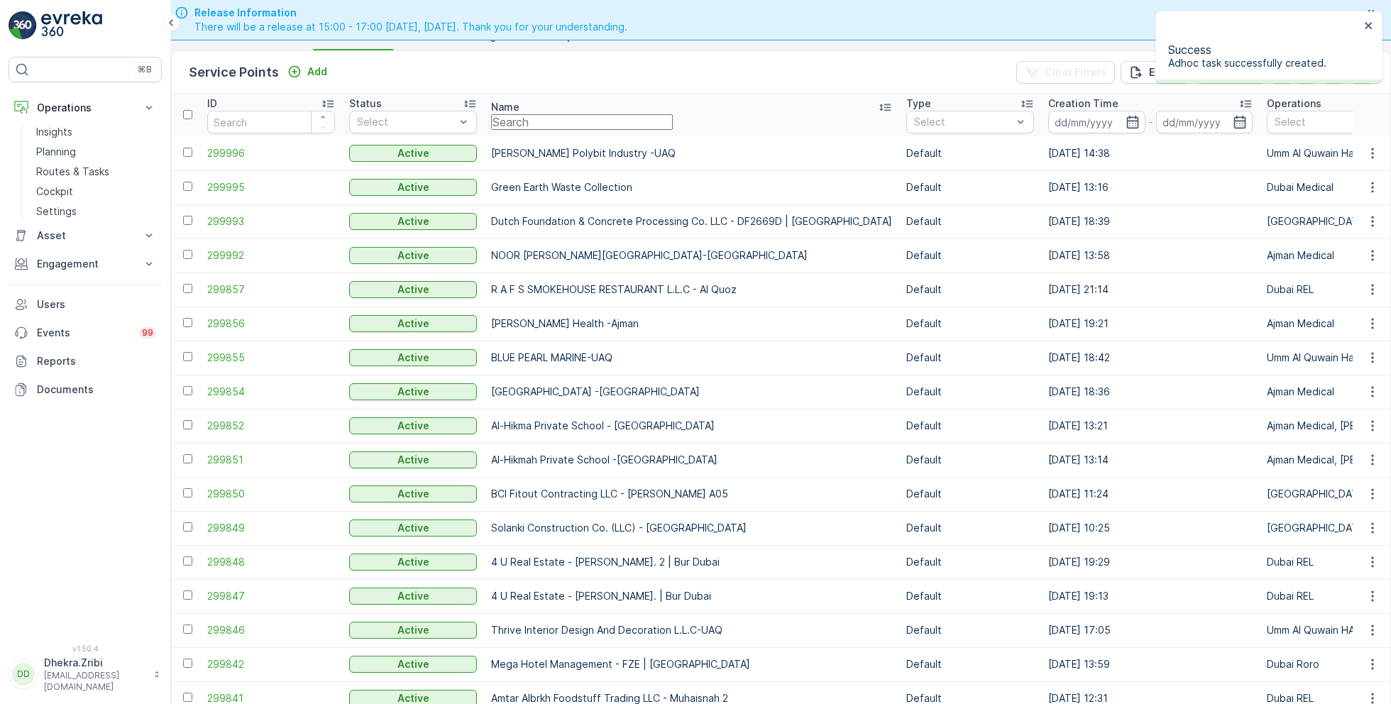
click at [589, 130] on input "text" at bounding box center [582, 122] width 182 height 16
paste input "OTTO BUILDING CONTRACTING L.L.C"
type input "OTTO BUILDING CONTRACTING L.L.C"
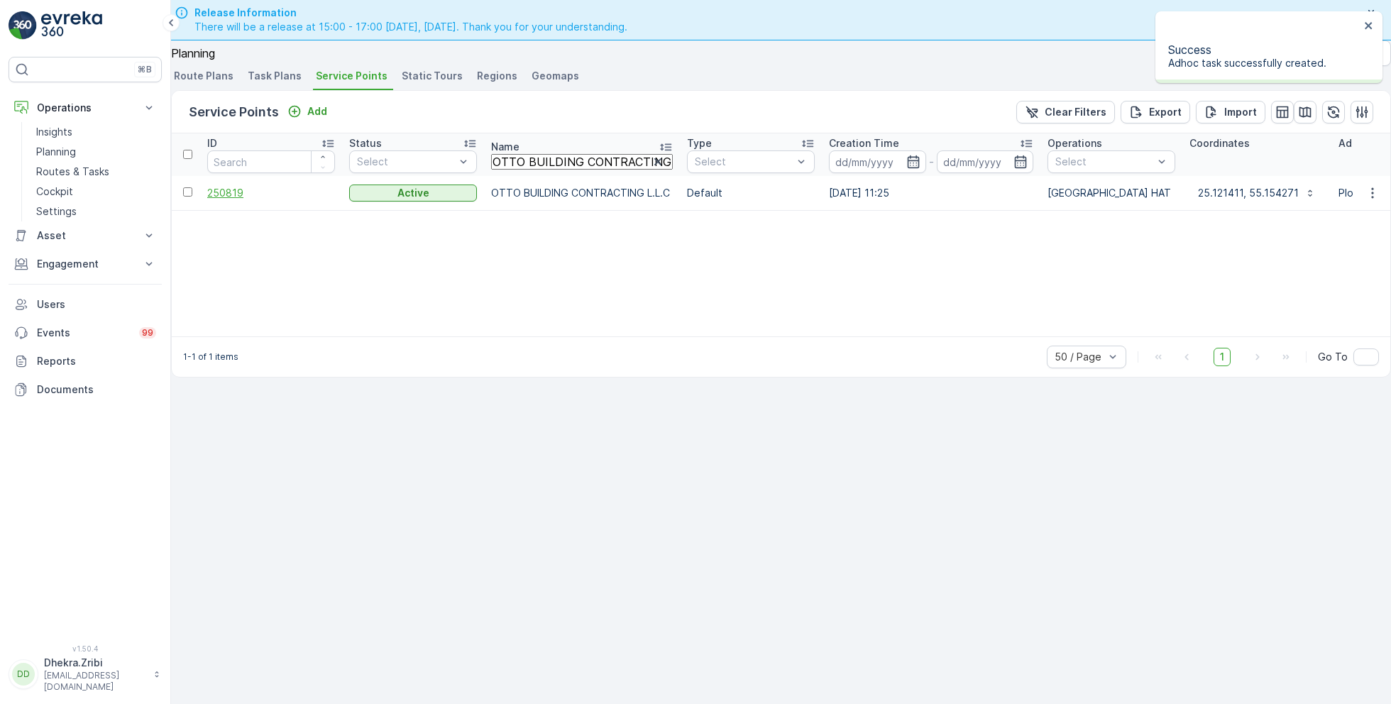
click at [251, 186] on span "250819" at bounding box center [271, 193] width 128 height 14
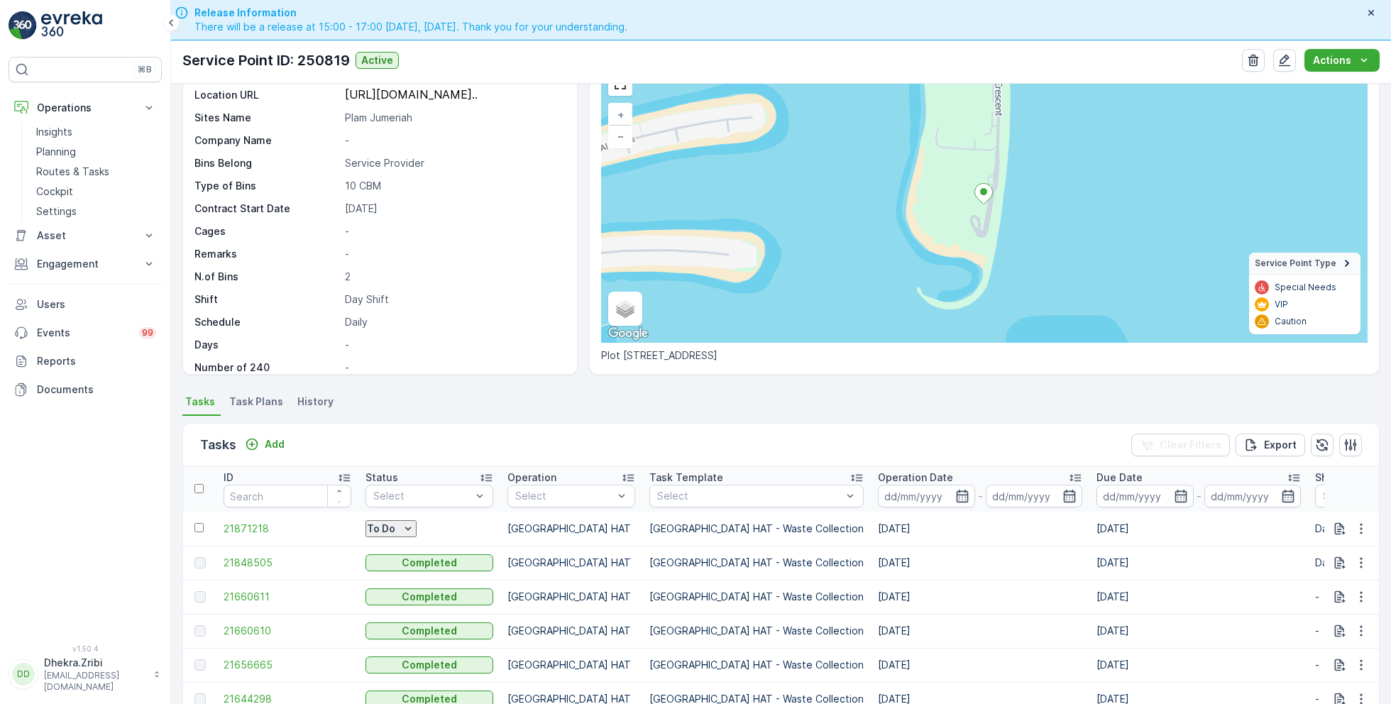
scroll to position [89, 0]
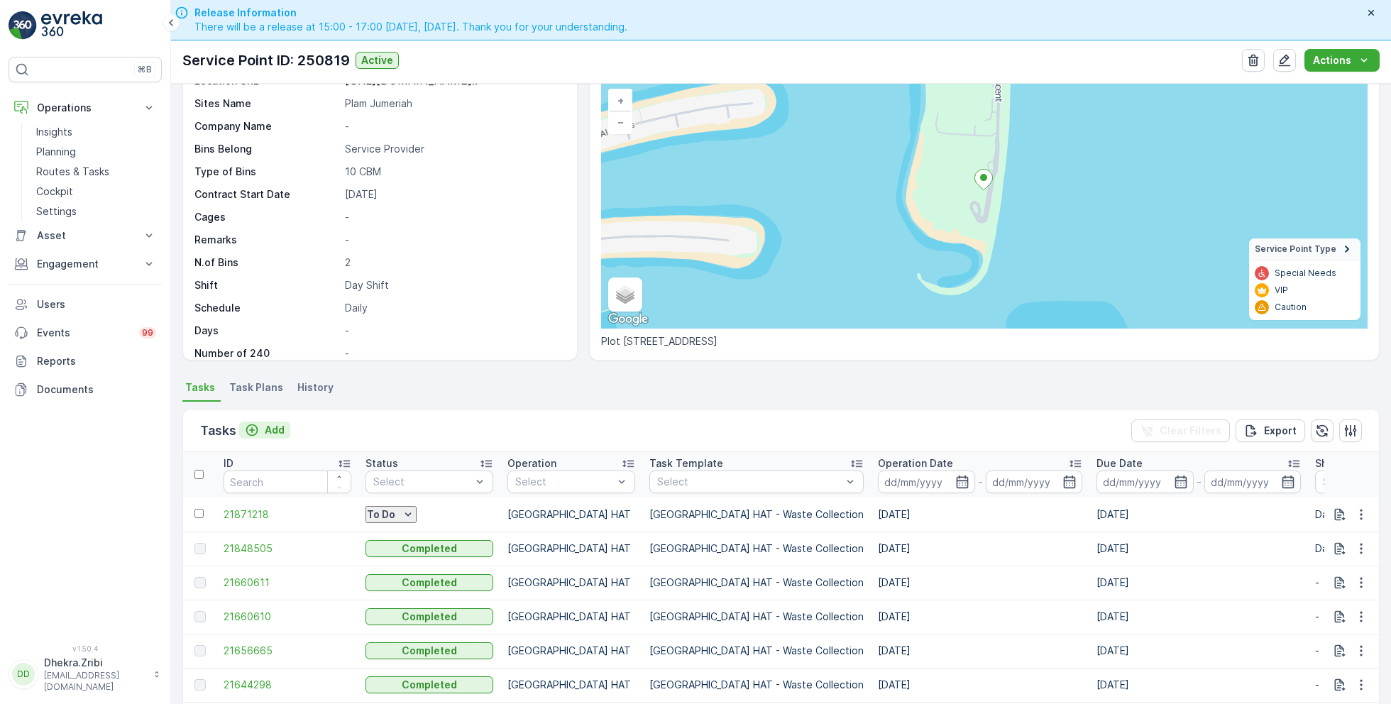
click at [270, 425] on p "Add" at bounding box center [275, 430] width 20 height 14
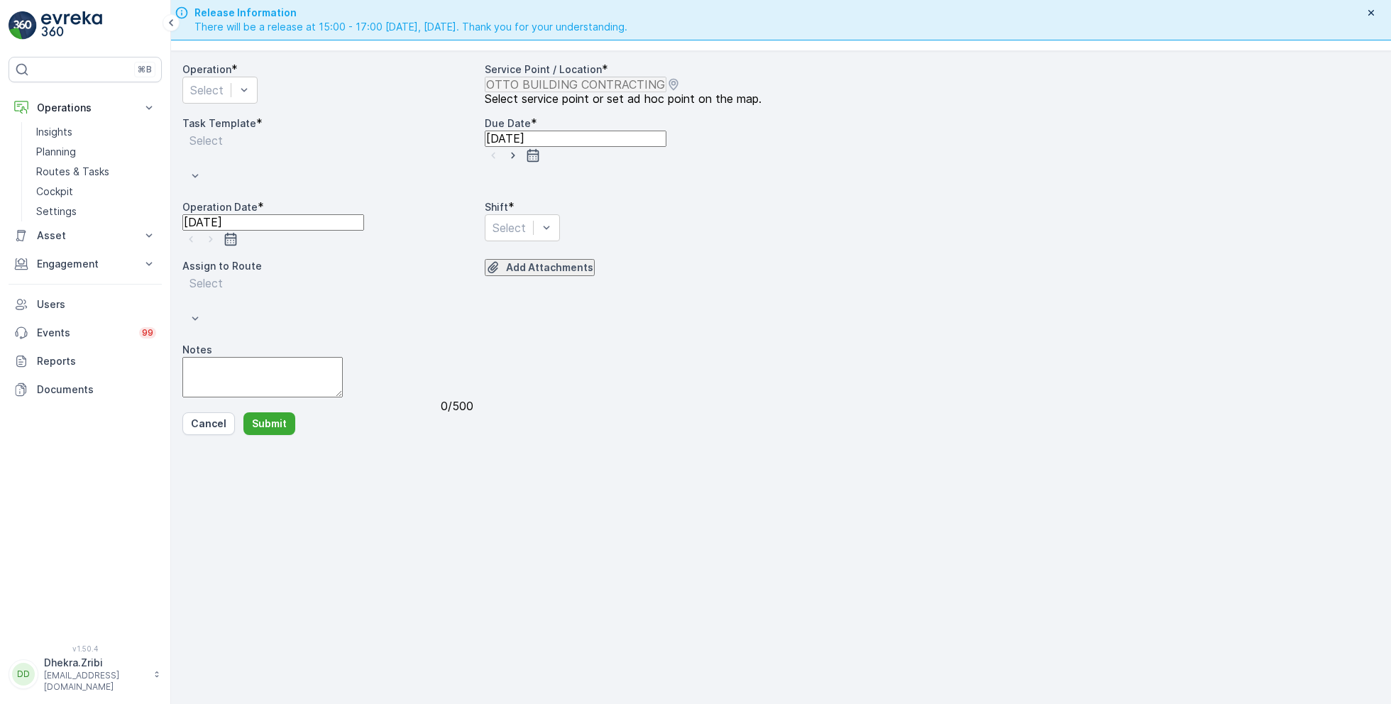
scroll to position [40, 0]
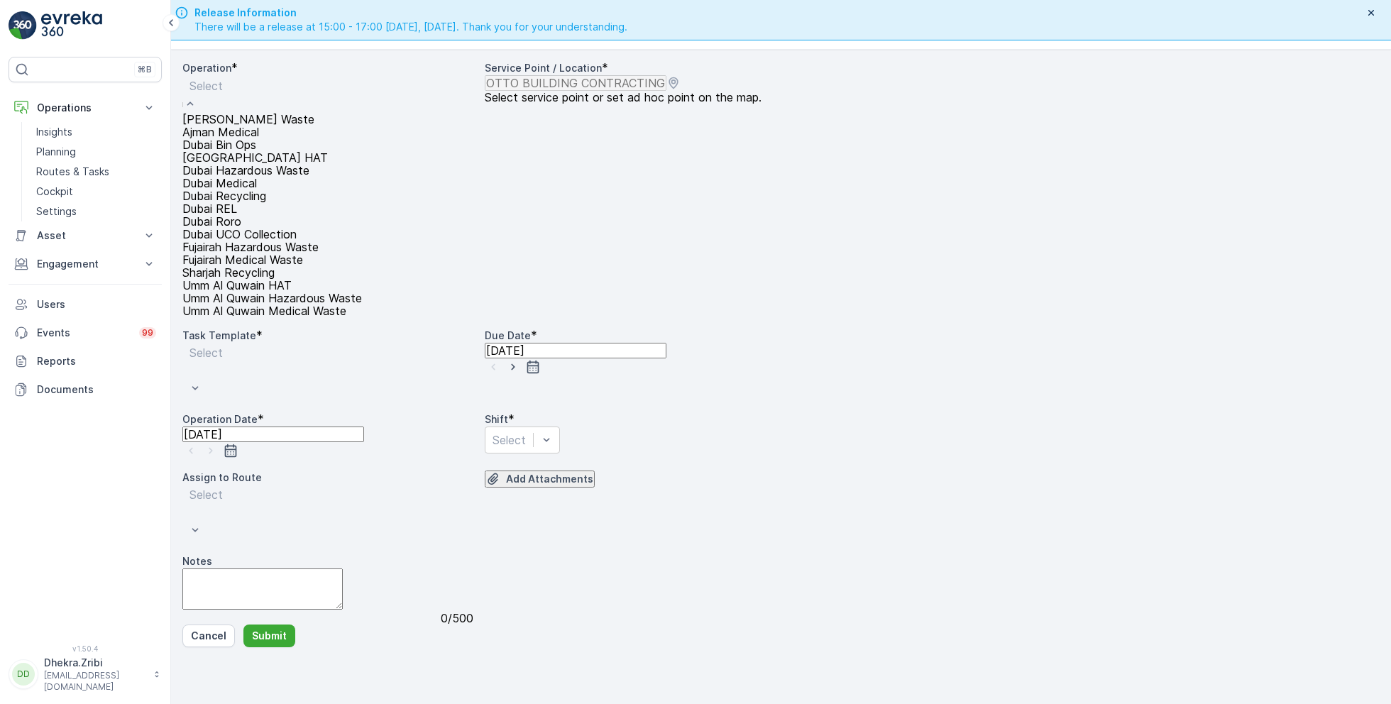
click at [261, 164] on div "[GEOGRAPHIC_DATA] HAT" at bounding box center [272, 157] width 180 height 13
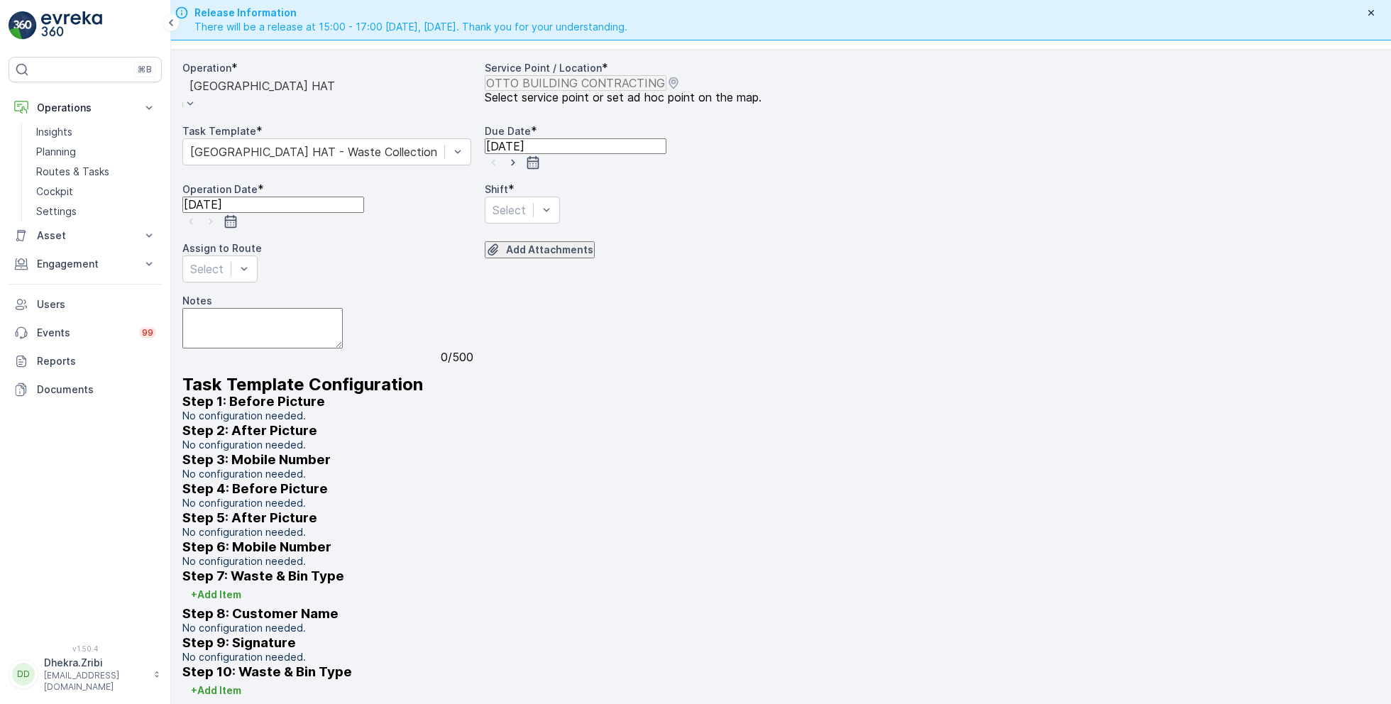
click at [515, 166] on icon "button" at bounding box center [513, 163] width 4 height 6
click at [212, 224] on icon "button" at bounding box center [211, 221] width 4 height 6
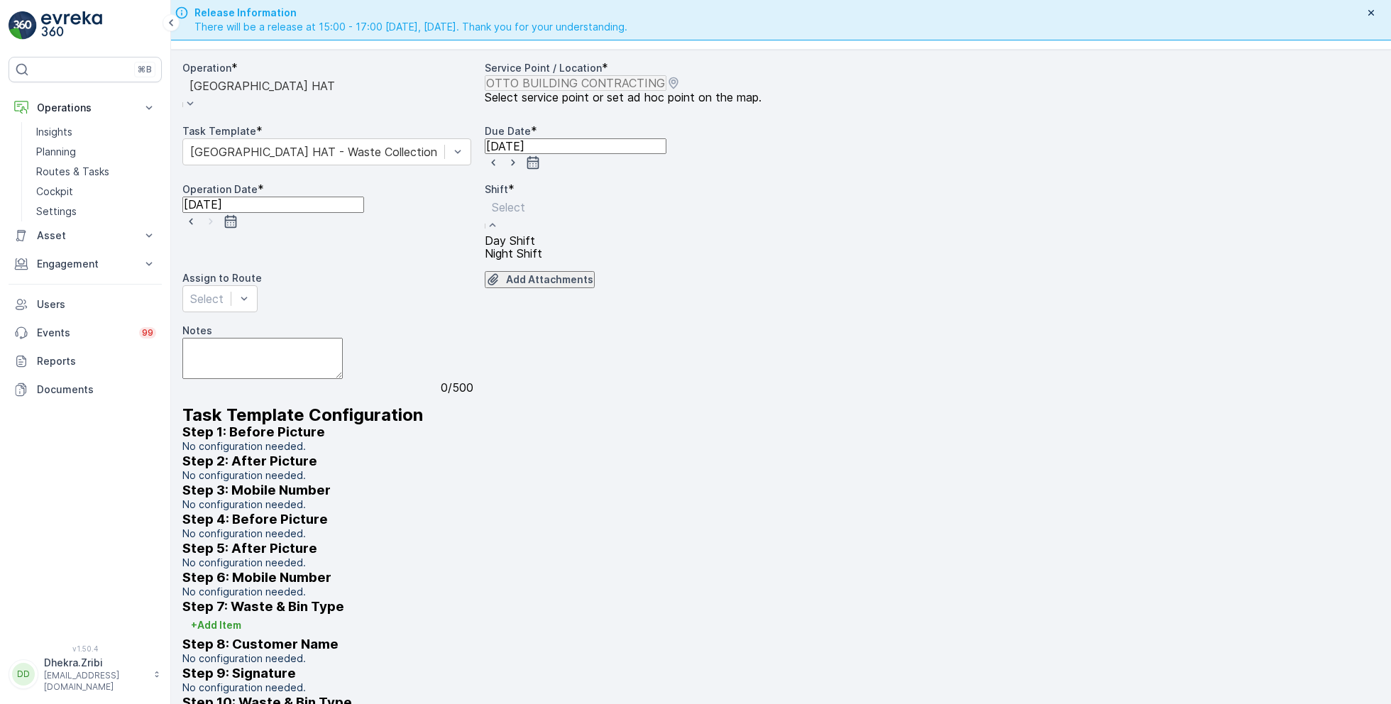
click at [520, 247] on span "Day Shift" at bounding box center [510, 240] width 50 height 13
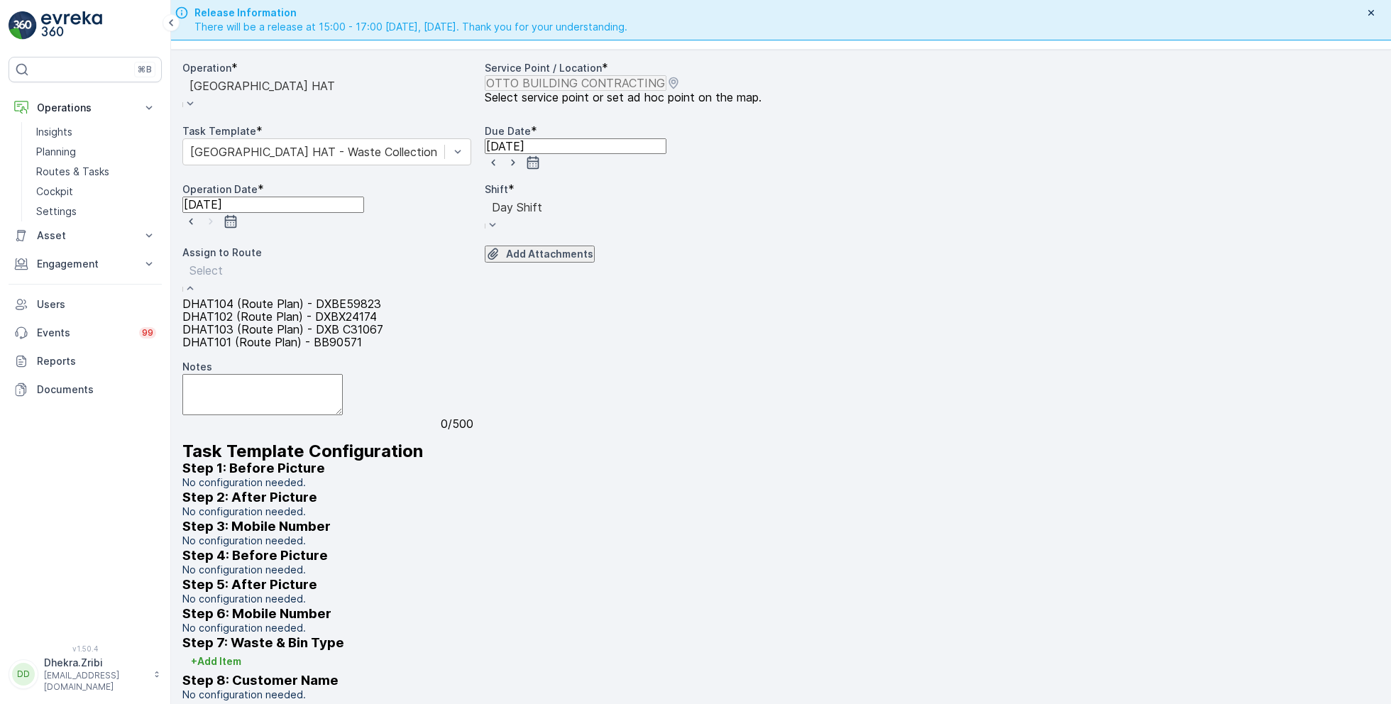
click at [262, 323] on span "DHAT102 (Route Plan) - DXBX24174" at bounding box center [279, 316] width 195 height 13
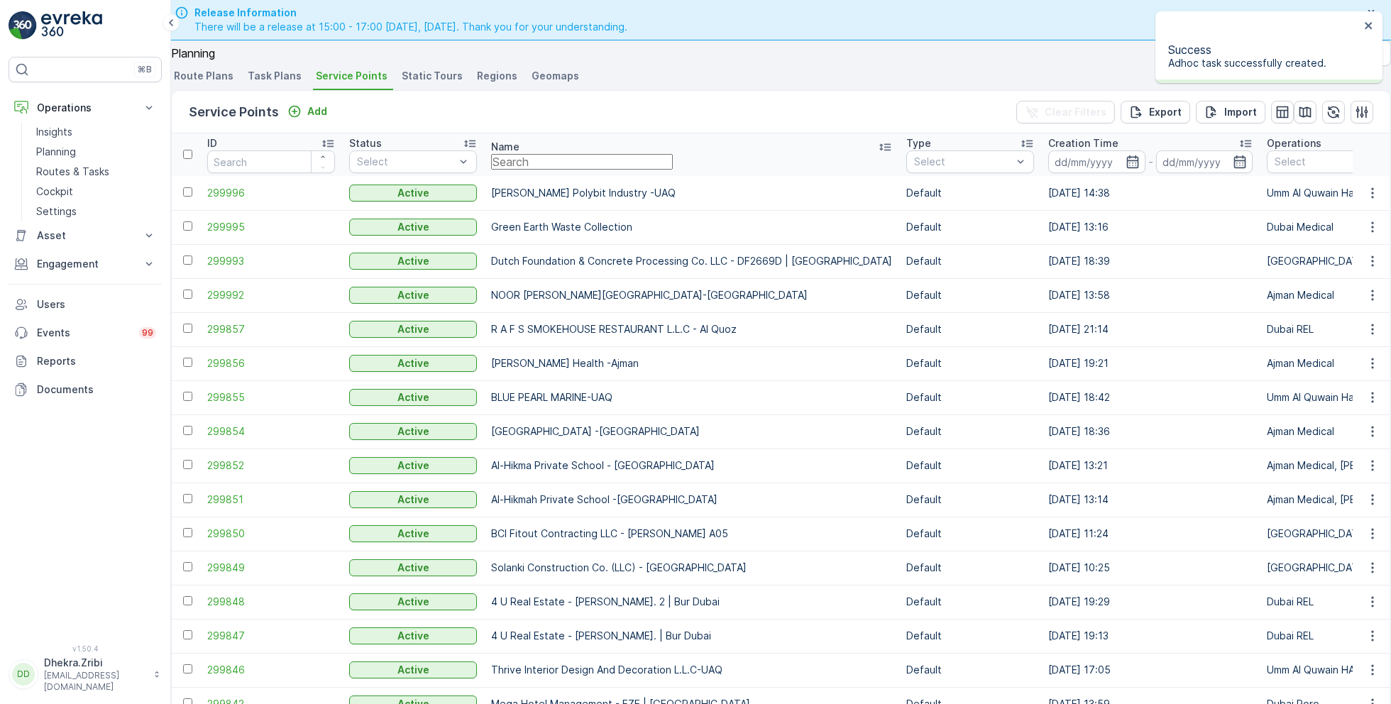
click at [606, 170] on input "text" at bounding box center [582, 162] width 182 height 16
paste input "ARABIAN CONSTRUCTION COMPANY L.L.C. - OMNIYAT | [GEOGRAPHIC_DATA]"
type input "ARABIAN CONSTRUCTION COMPANY L.L.C. - OMNIYAT | [GEOGRAPHIC_DATA]"
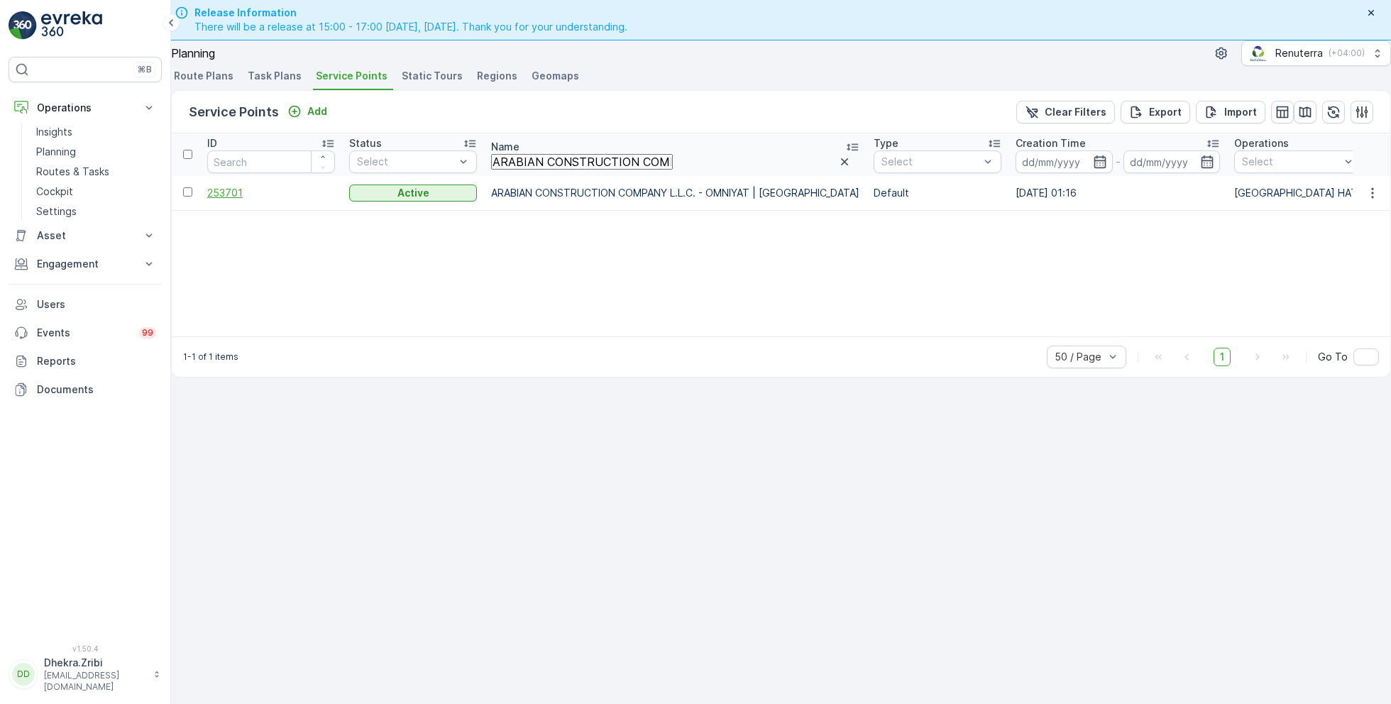
click at [246, 200] on span "253701" at bounding box center [271, 193] width 128 height 14
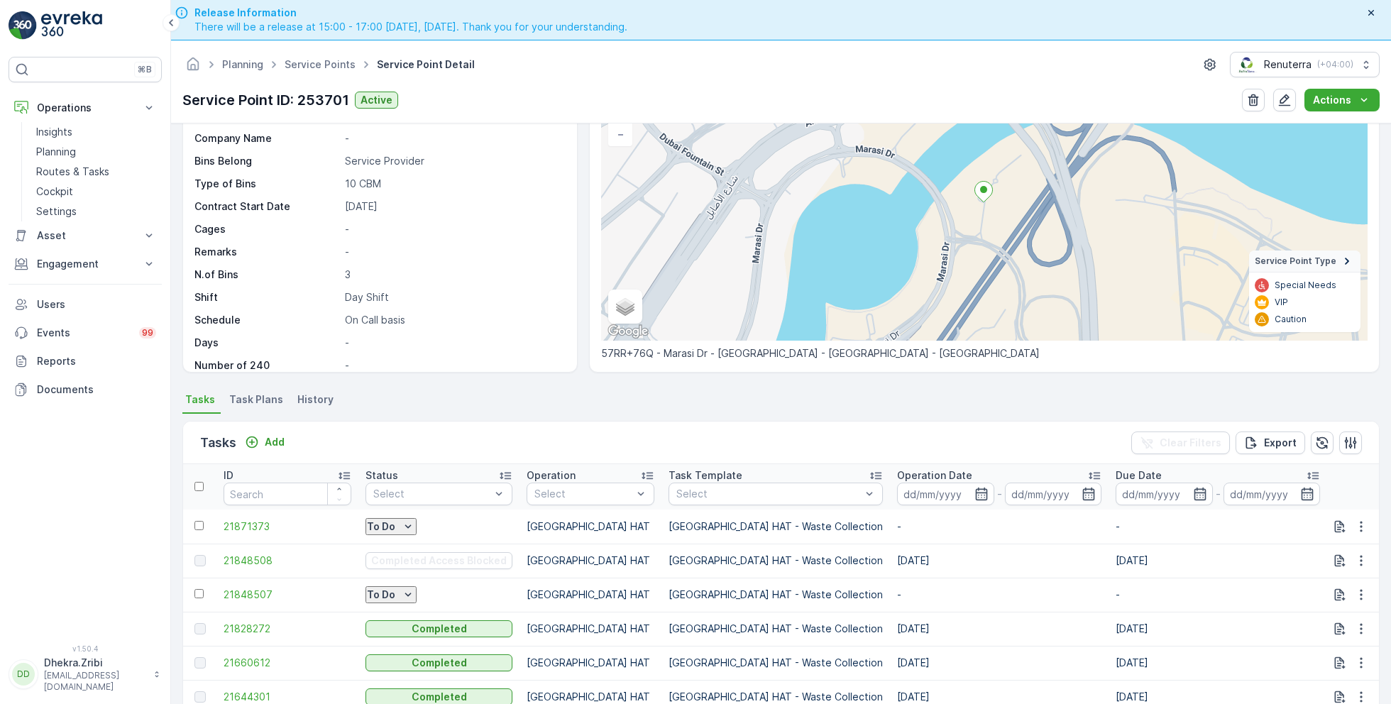
scroll to position [119, 0]
click at [1355, 523] on icon "button" at bounding box center [1362, 525] width 14 height 14
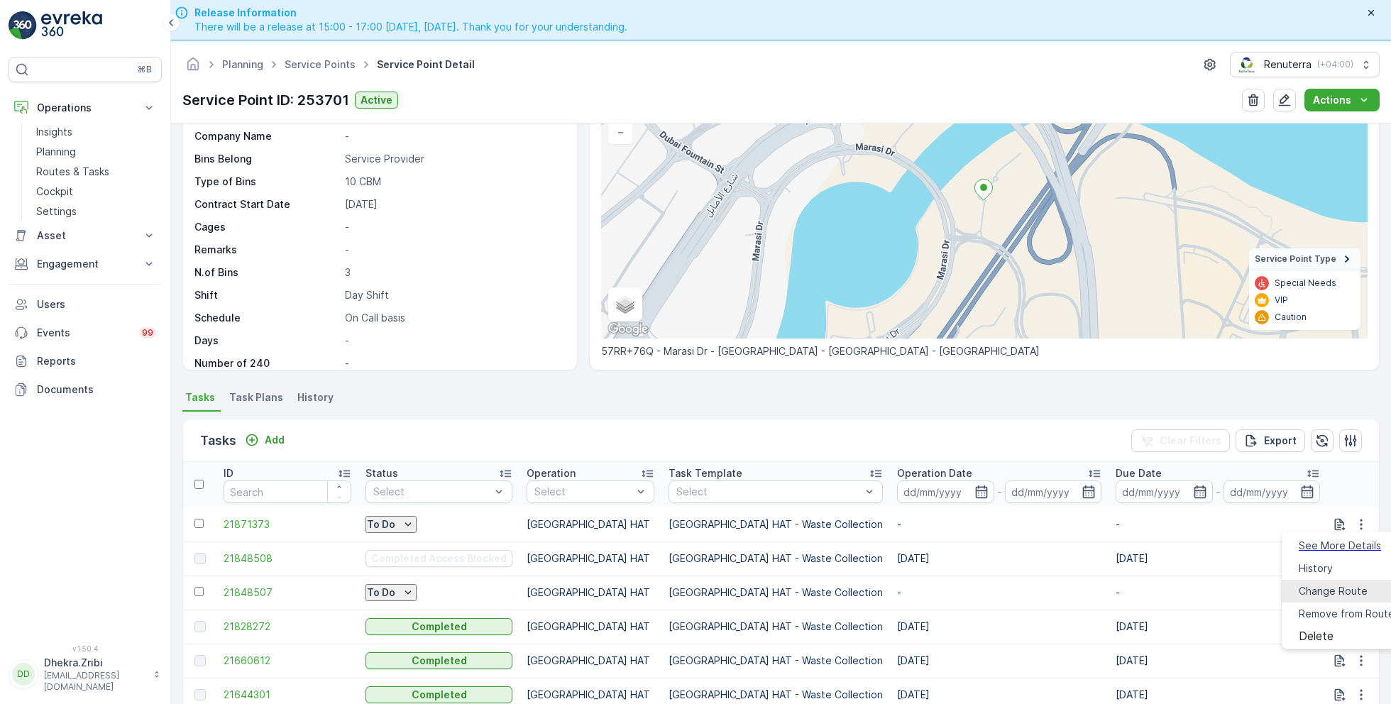
click at [1325, 584] on span "Change Route" at bounding box center [1333, 591] width 69 height 14
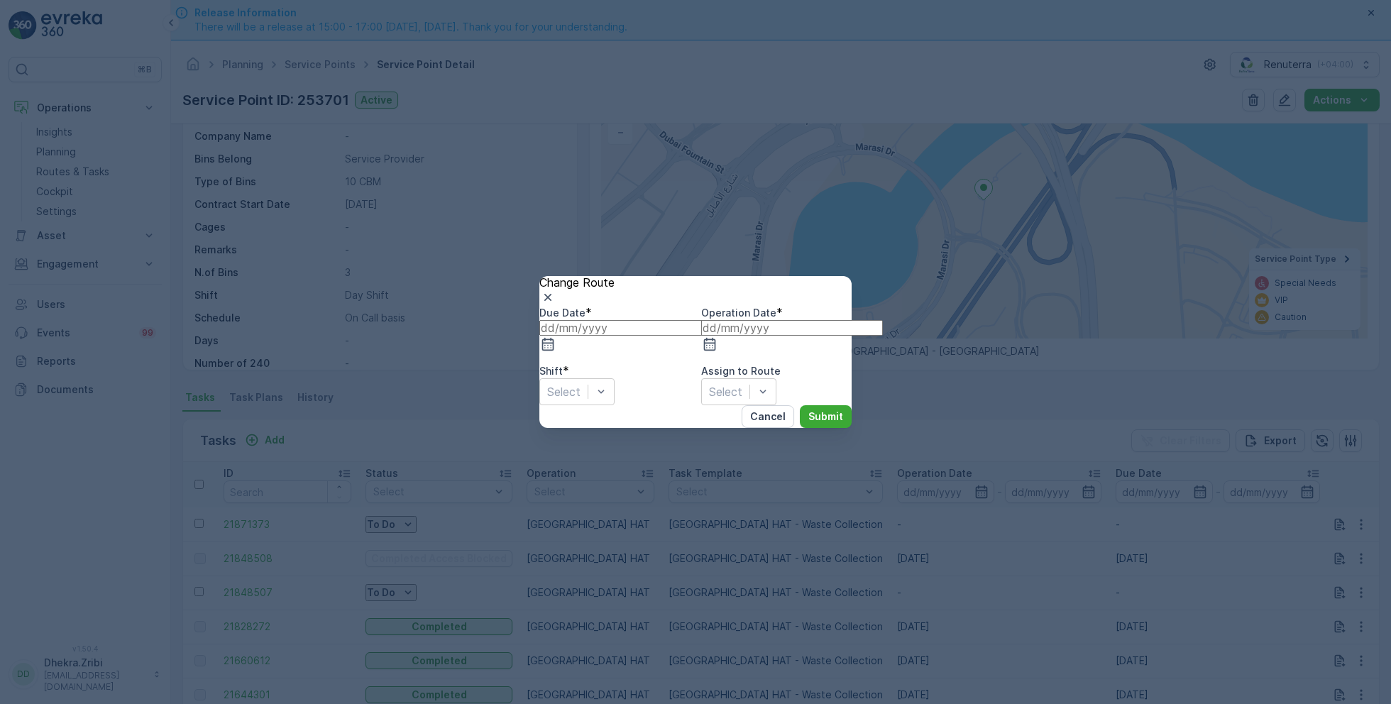
click at [683, 335] on input at bounding box center [631, 328] width 182 height 16
click at [746, 560] on div "20" at bounding box center [752, 566] width 13 height 13
click at [717, 337] on icon "button" at bounding box center [710, 344] width 14 height 14
click at [891, 560] on div "20" at bounding box center [897, 566] width 13 height 13
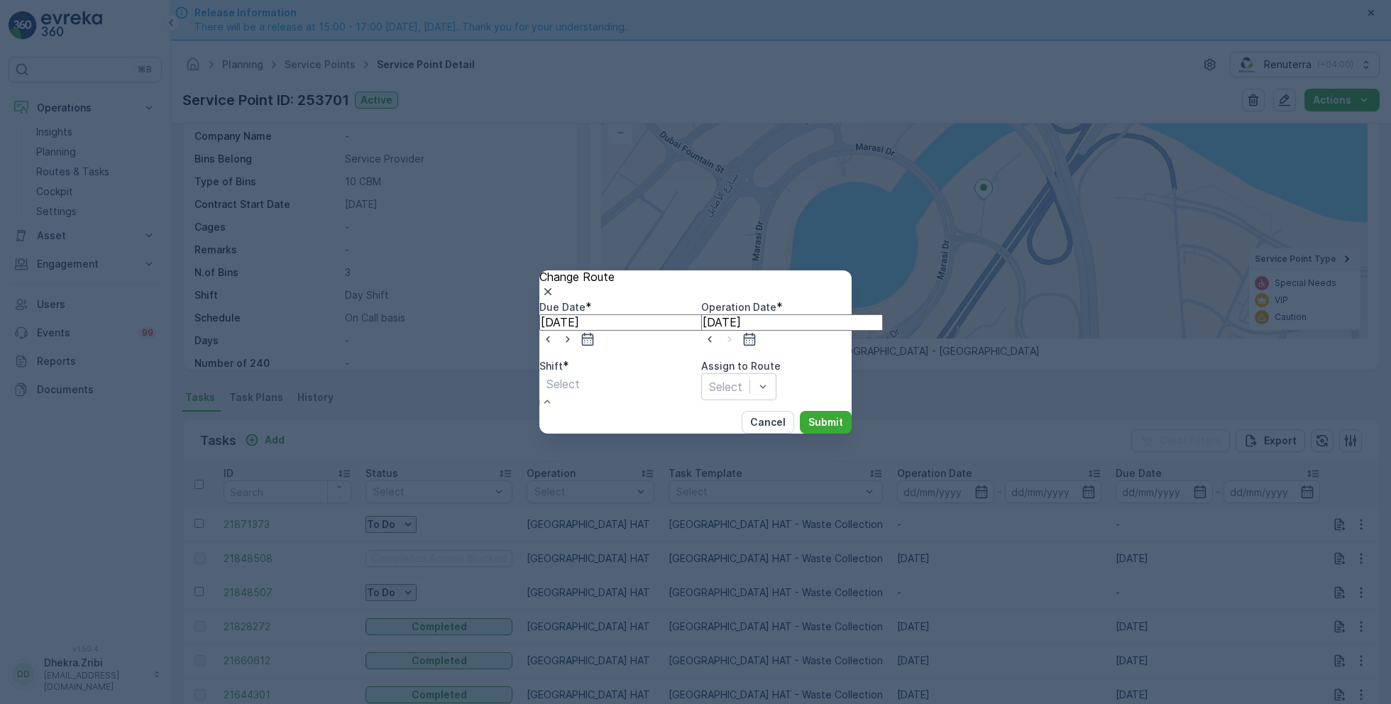
click at [50, 704] on span "Day Shift" at bounding box center [25, 710] width 50 height 13
click at [809, 430] on p "Submit" at bounding box center [826, 422] width 35 height 14
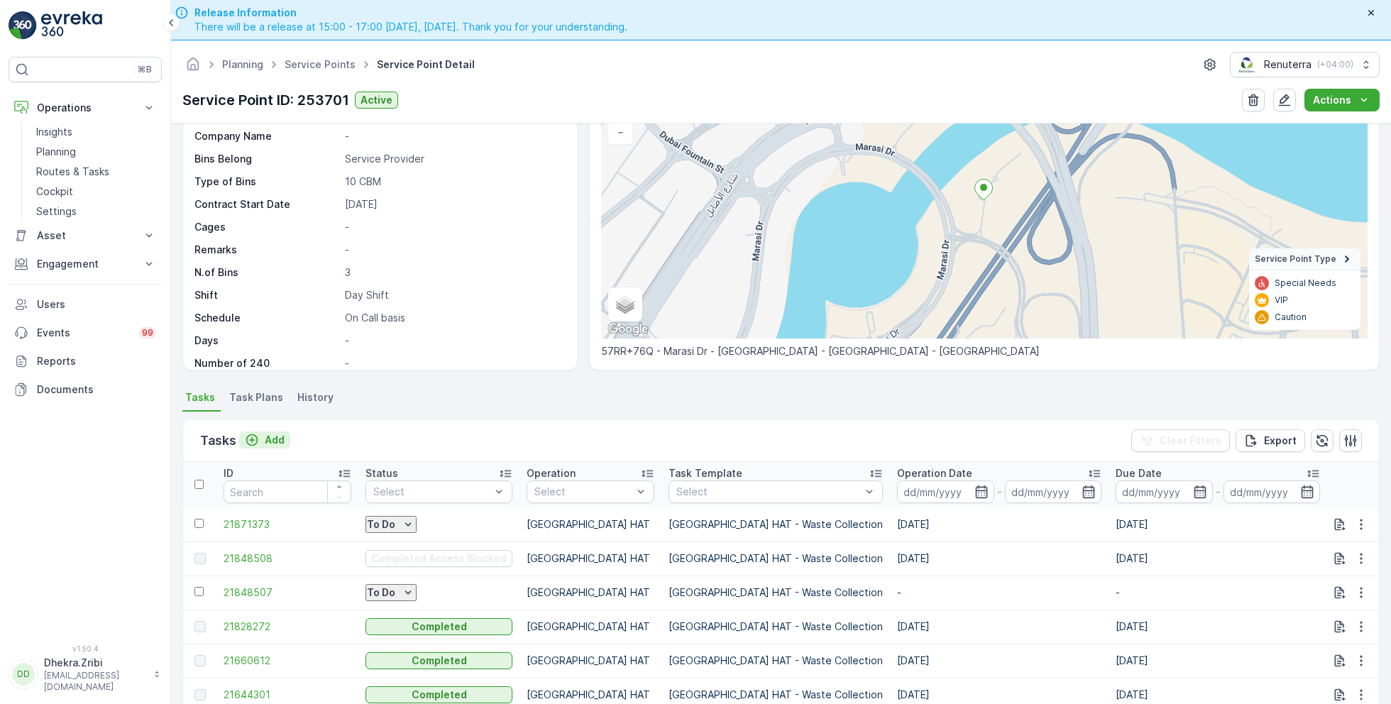
click at [268, 436] on p "Add" at bounding box center [275, 440] width 20 height 14
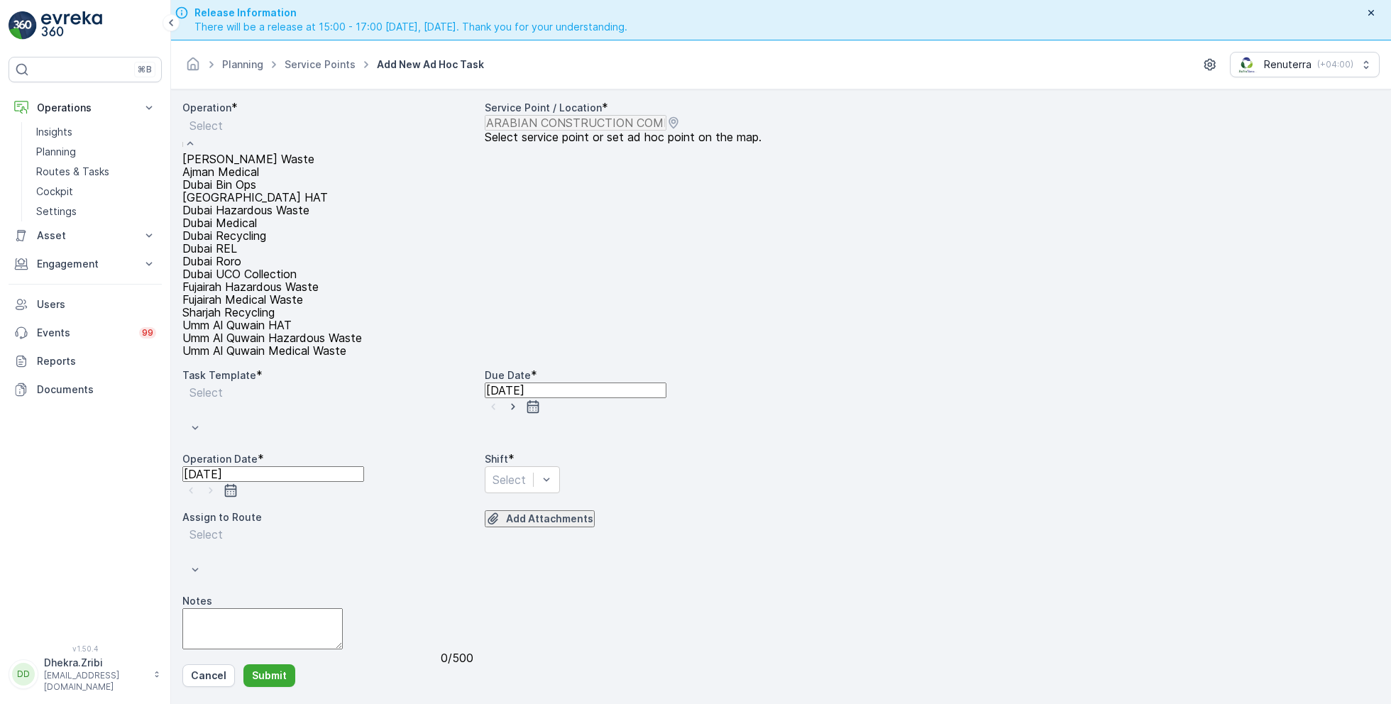
click at [254, 204] on span "[GEOGRAPHIC_DATA] HAT" at bounding box center [255, 197] width 146 height 13
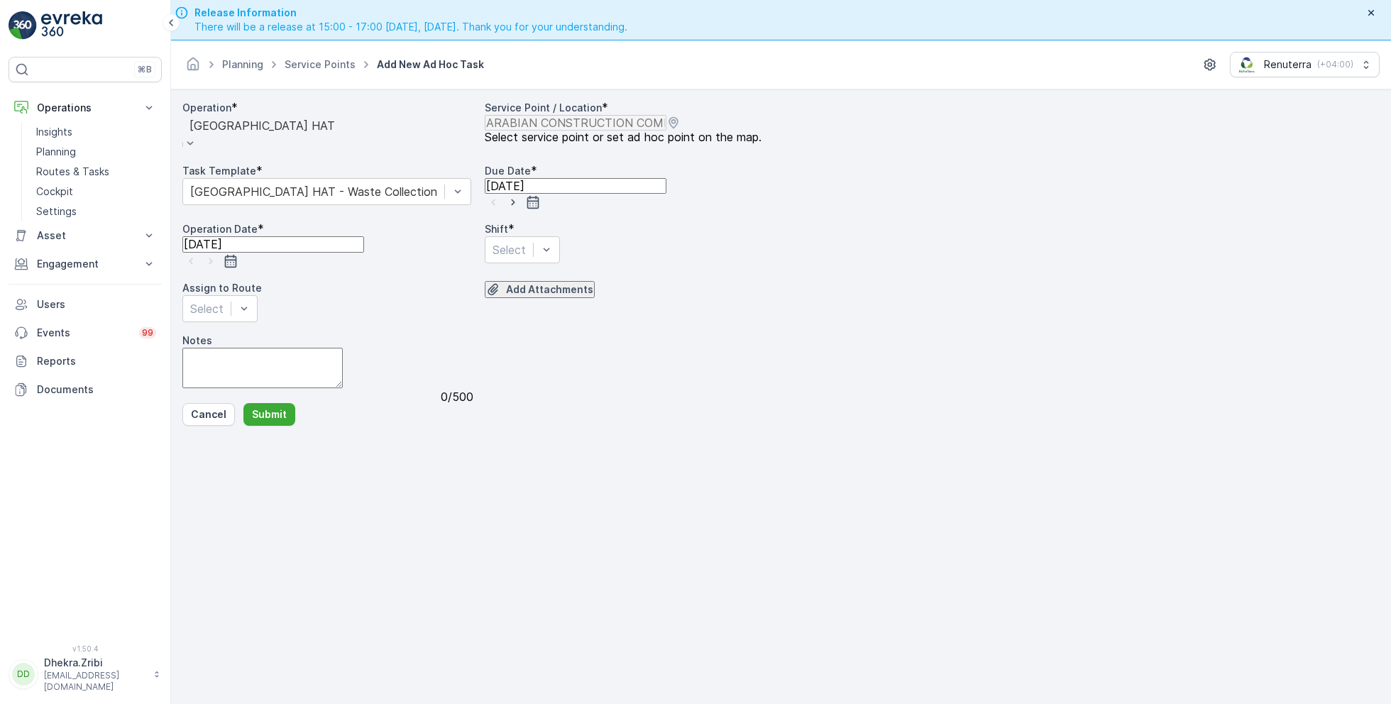
click at [520, 209] on icon "button" at bounding box center [513, 202] width 14 height 14
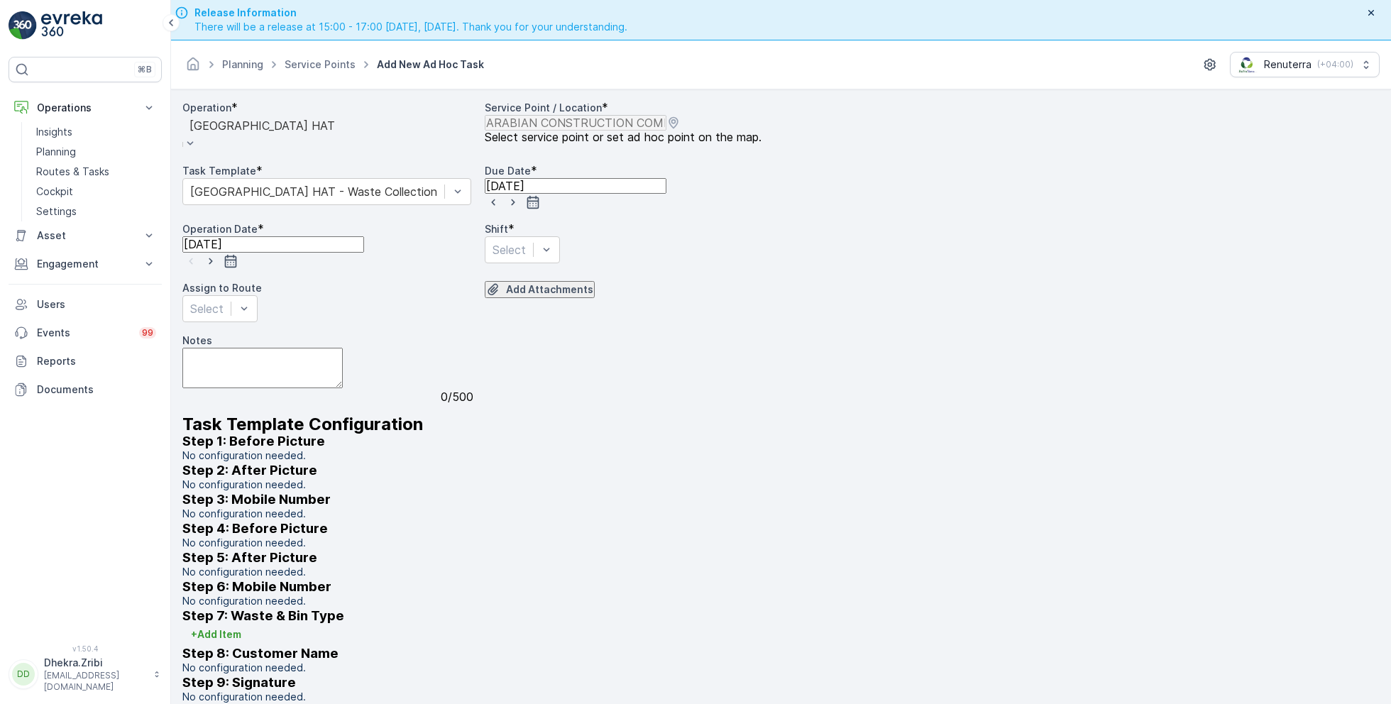
click at [218, 268] on icon "button" at bounding box center [211, 261] width 14 height 14
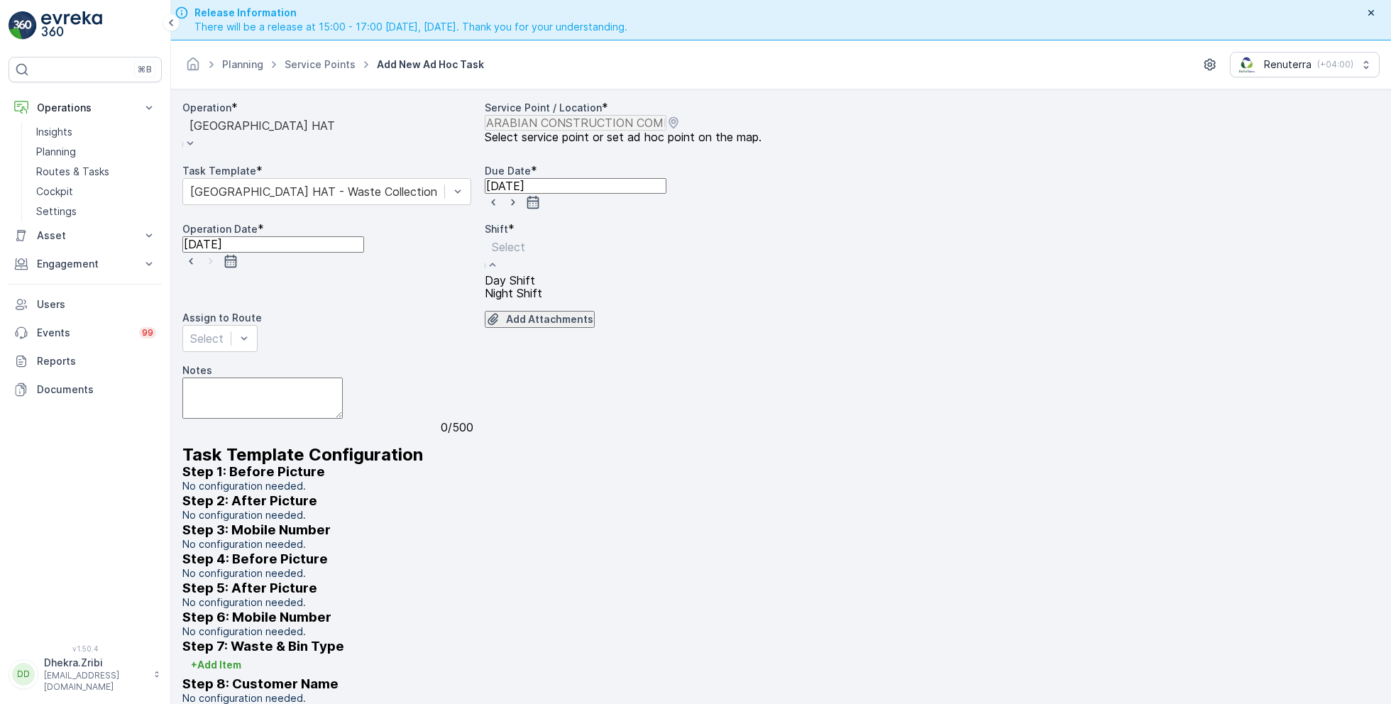
click at [525, 287] on span "Day Shift" at bounding box center [510, 280] width 50 height 13
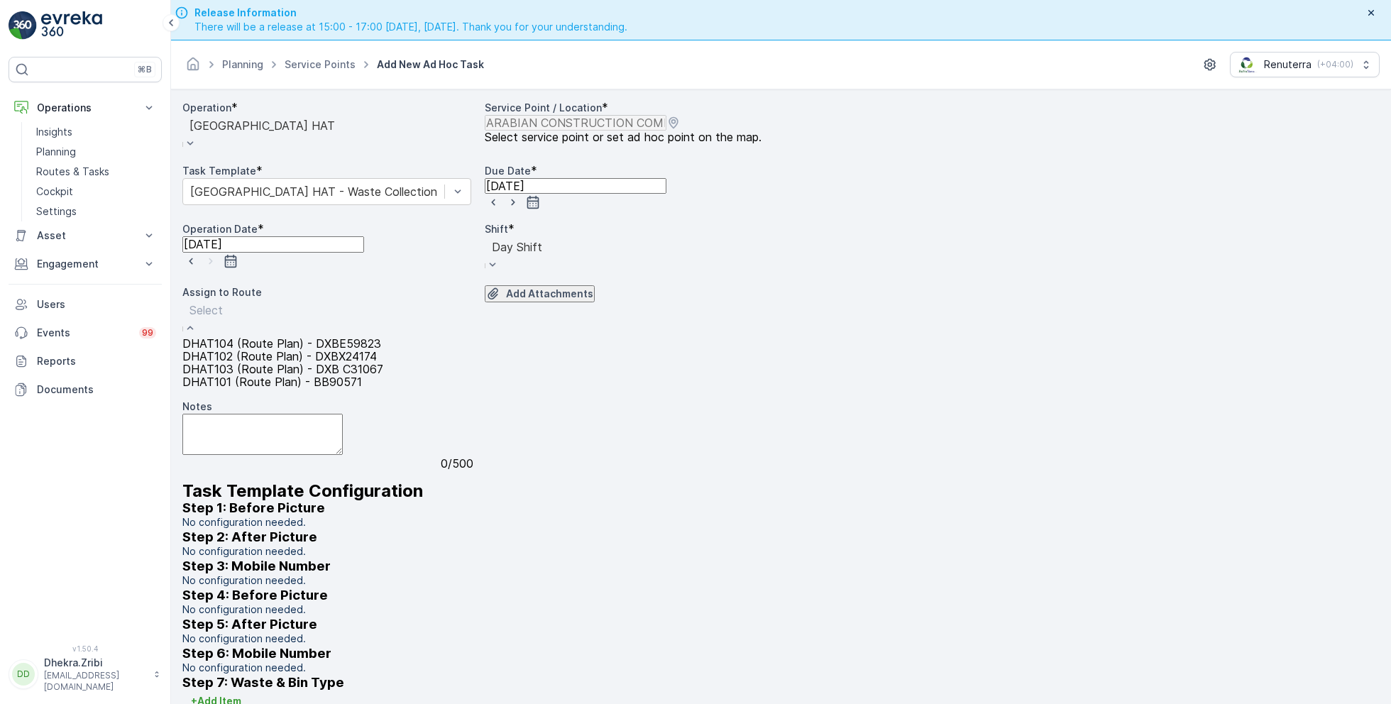
click at [270, 376] on span "DHAT103 (Route Plan) - DXB C31067" at bounding box center [282, 369] width 201 height 13
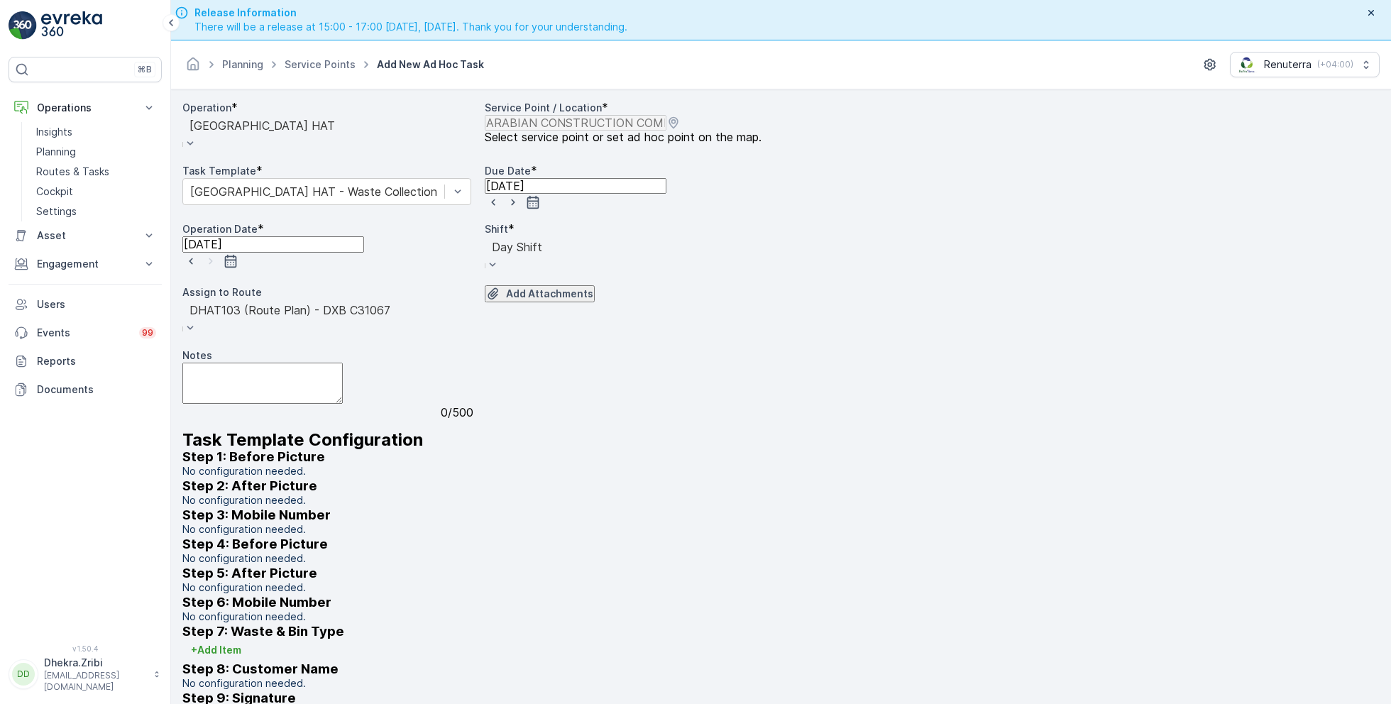
scroll to position [40, 0]
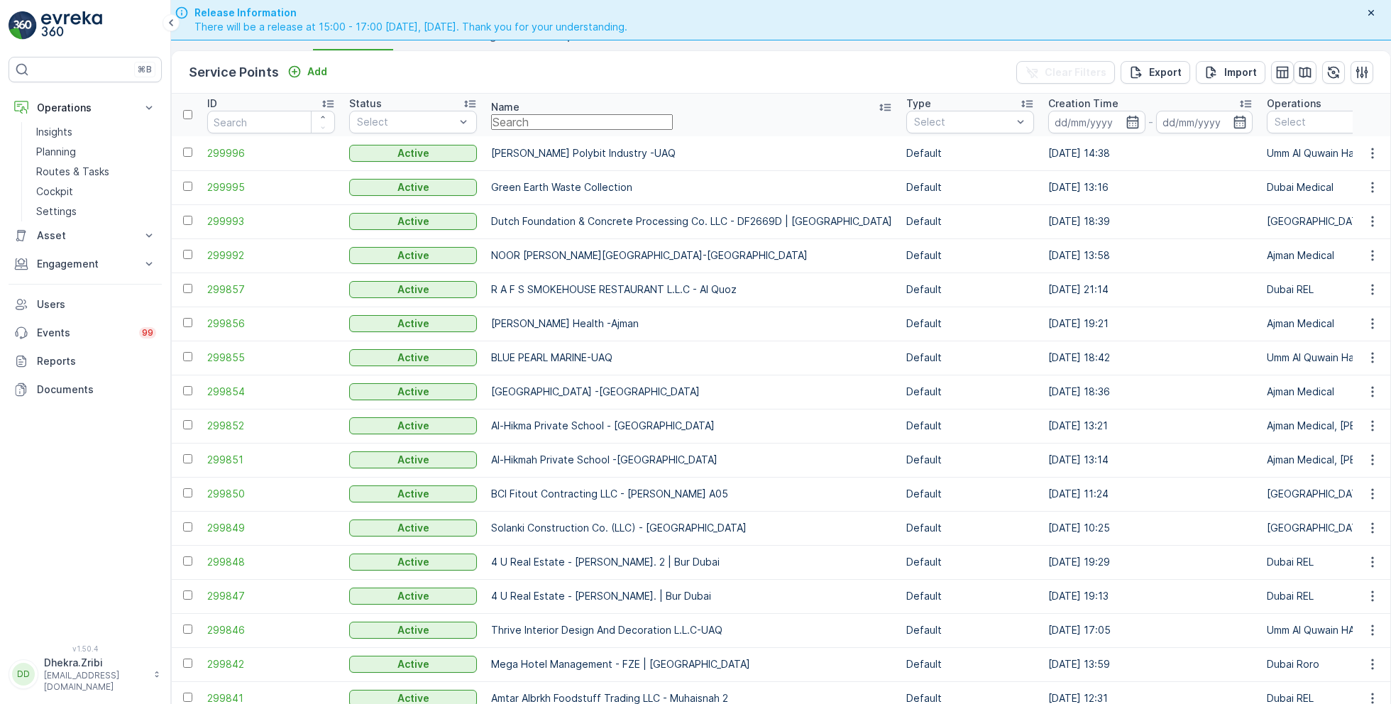
click at [609, 130] on input "text" at bounding box center [582, 122] width 182 height 16
paste input "Deco Waste Service - Cheshno | [PERSON_NAME]"
type input "Deco Waste Service - Cheshno | [PERSON_NAME]"
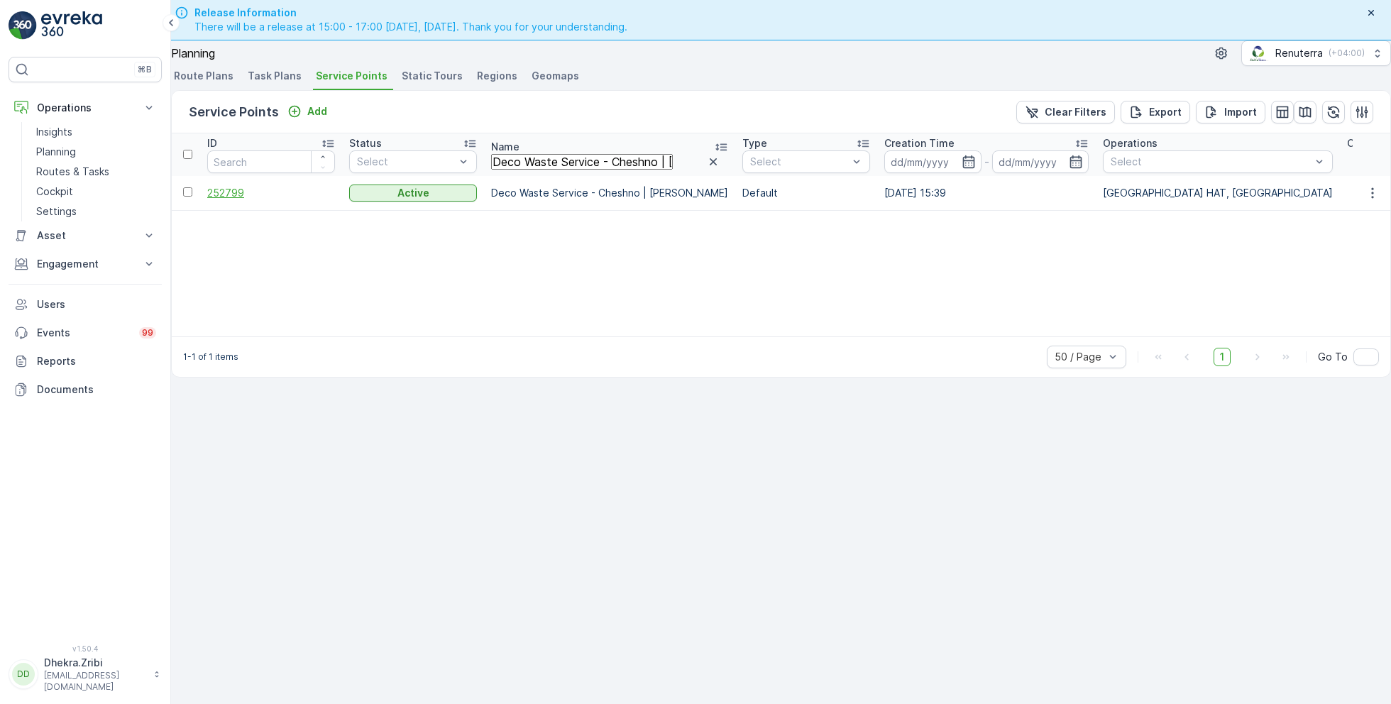
click at [245, 186] on span "252799" at bounding box center [271, 193] width 128 height 14
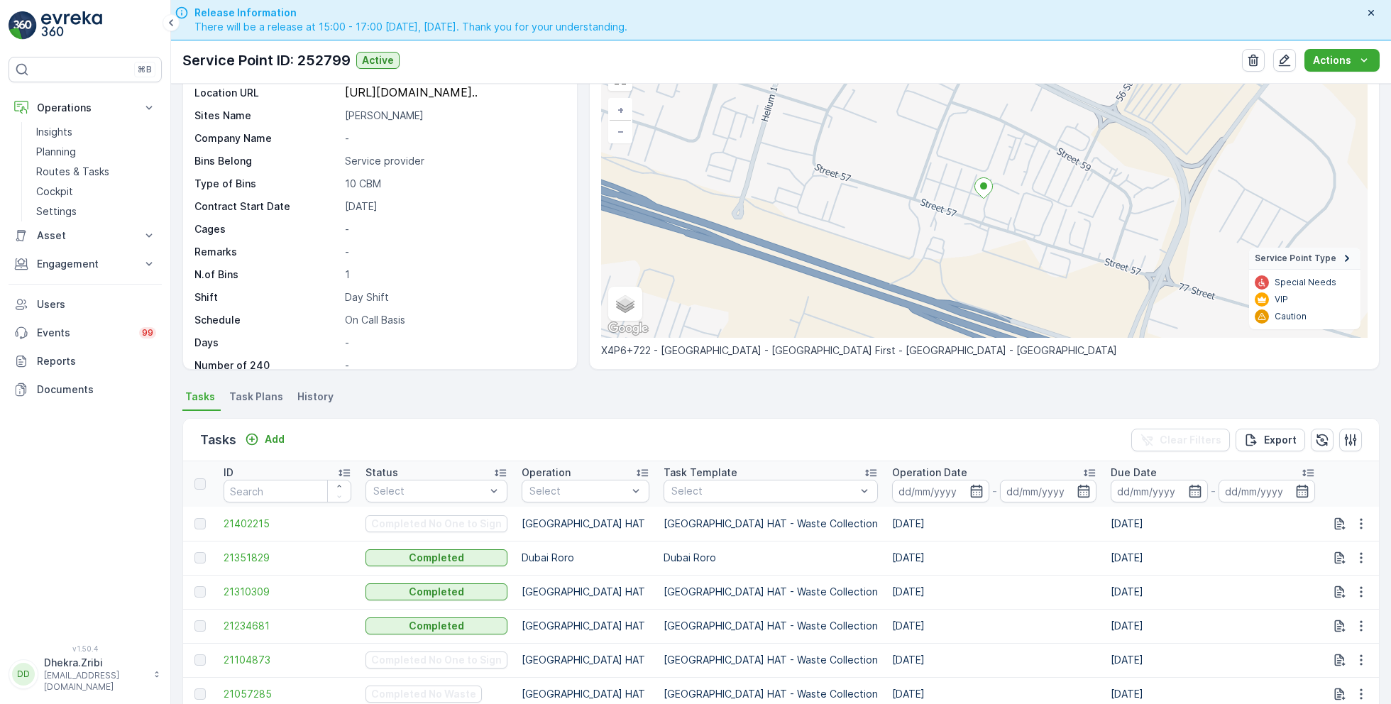
scroll to position [92, 0]
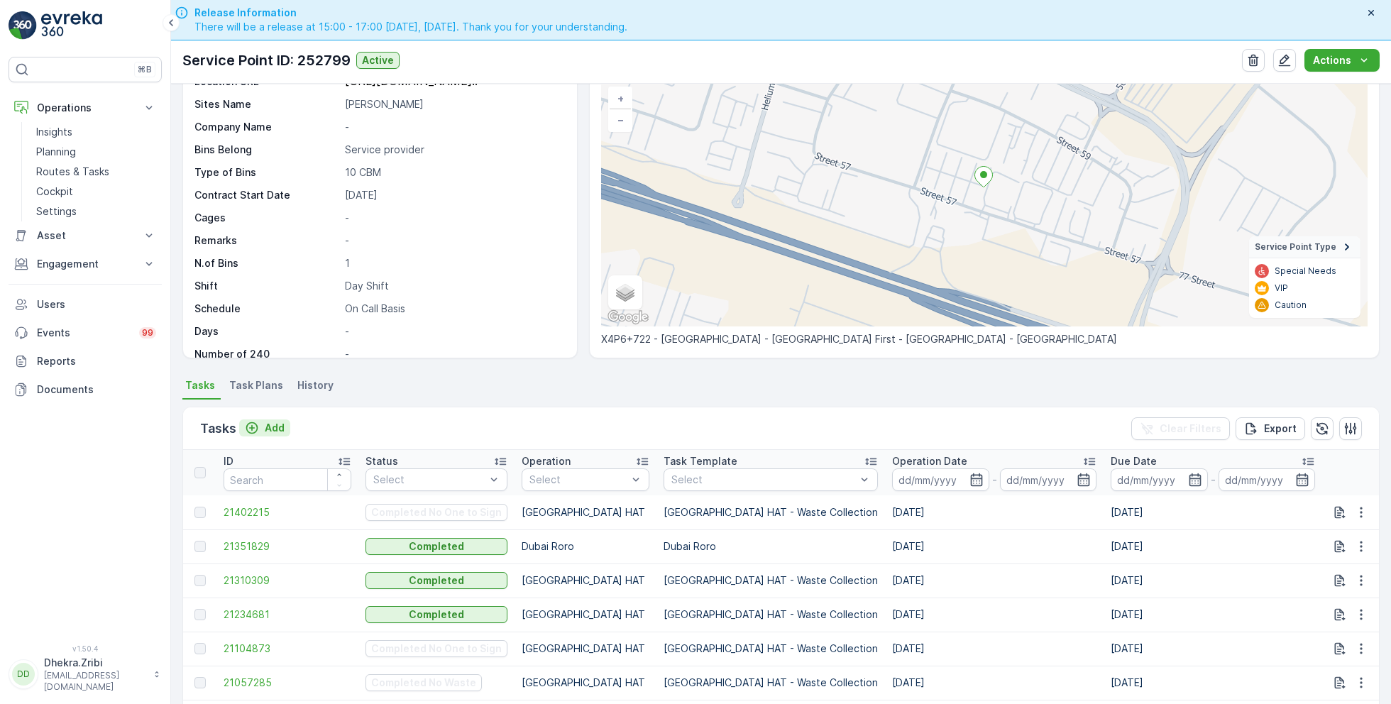
click at [275, 425] on p "Add" at bounding box center [275, 428] width 20 height 14
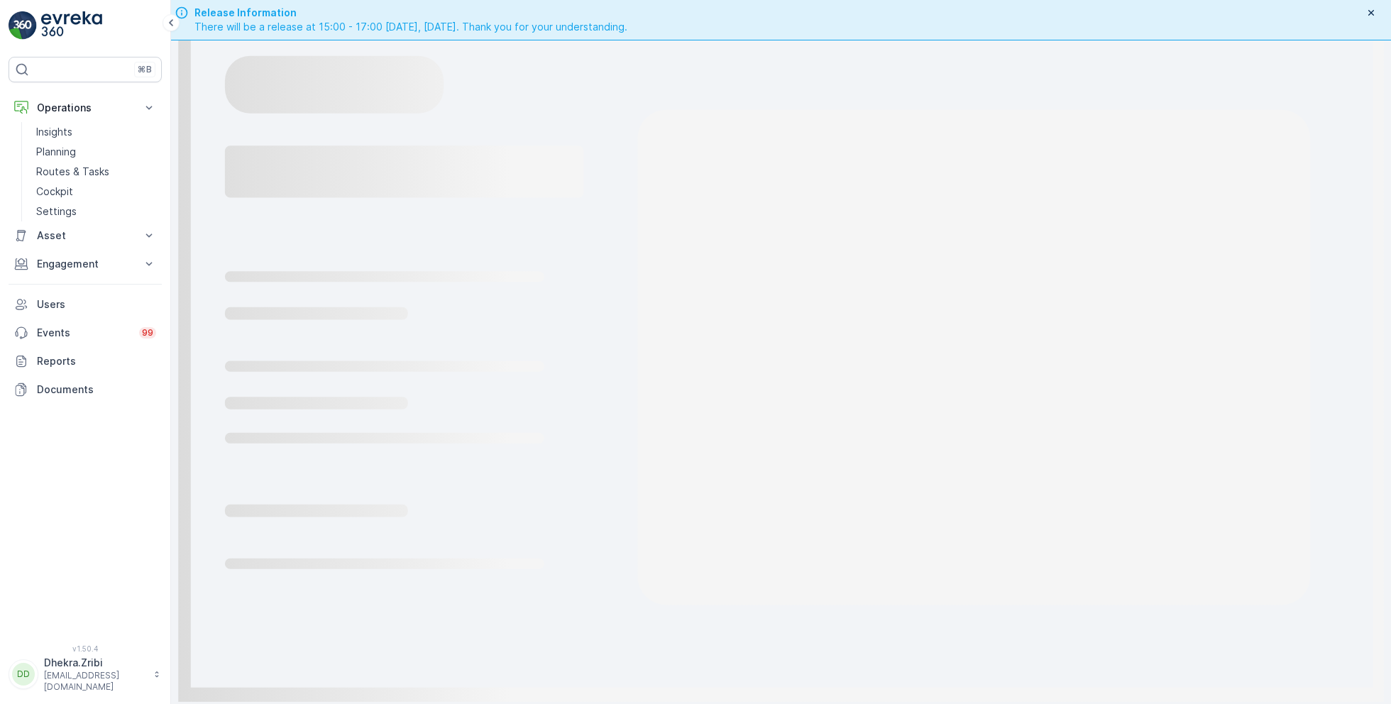
scroll to position [40, 0]
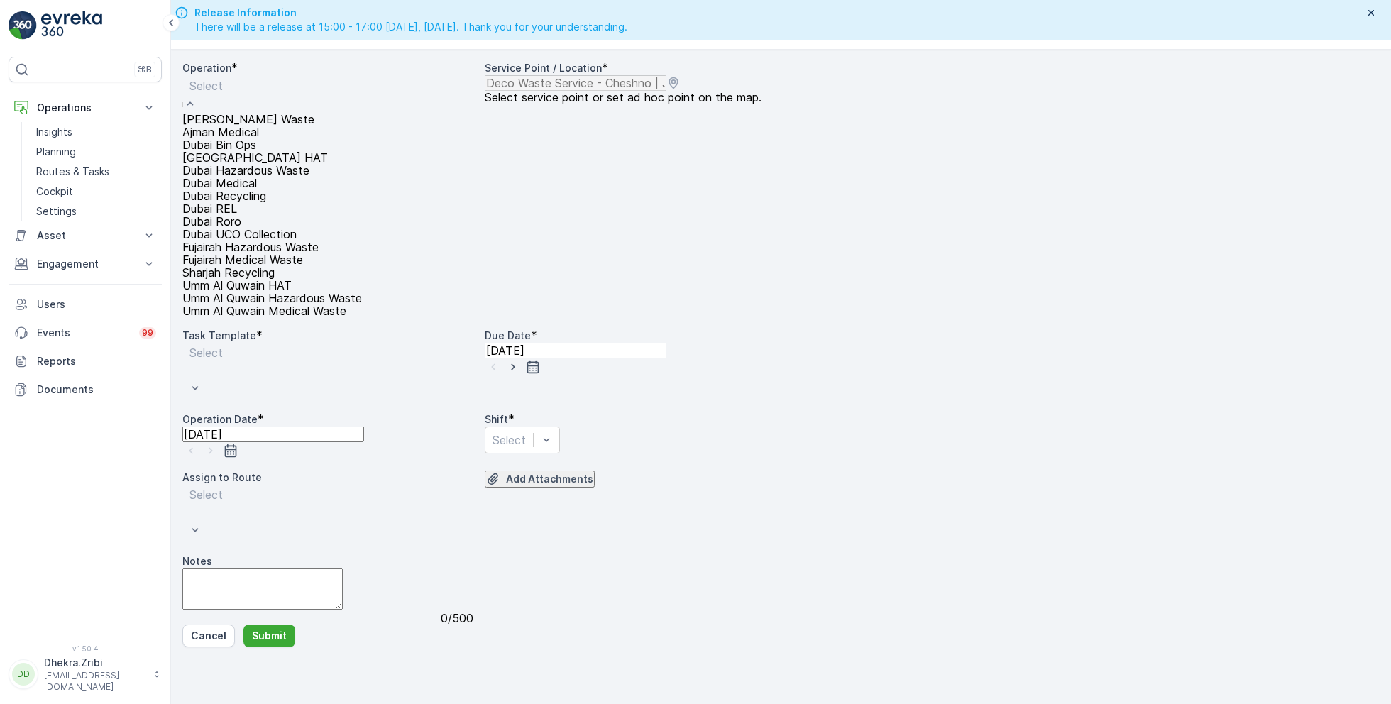
click at [262, 164] on div "[GEOGRAPHIC_DATA] HAT" at bounding box center [272, 157] width 180 height 13
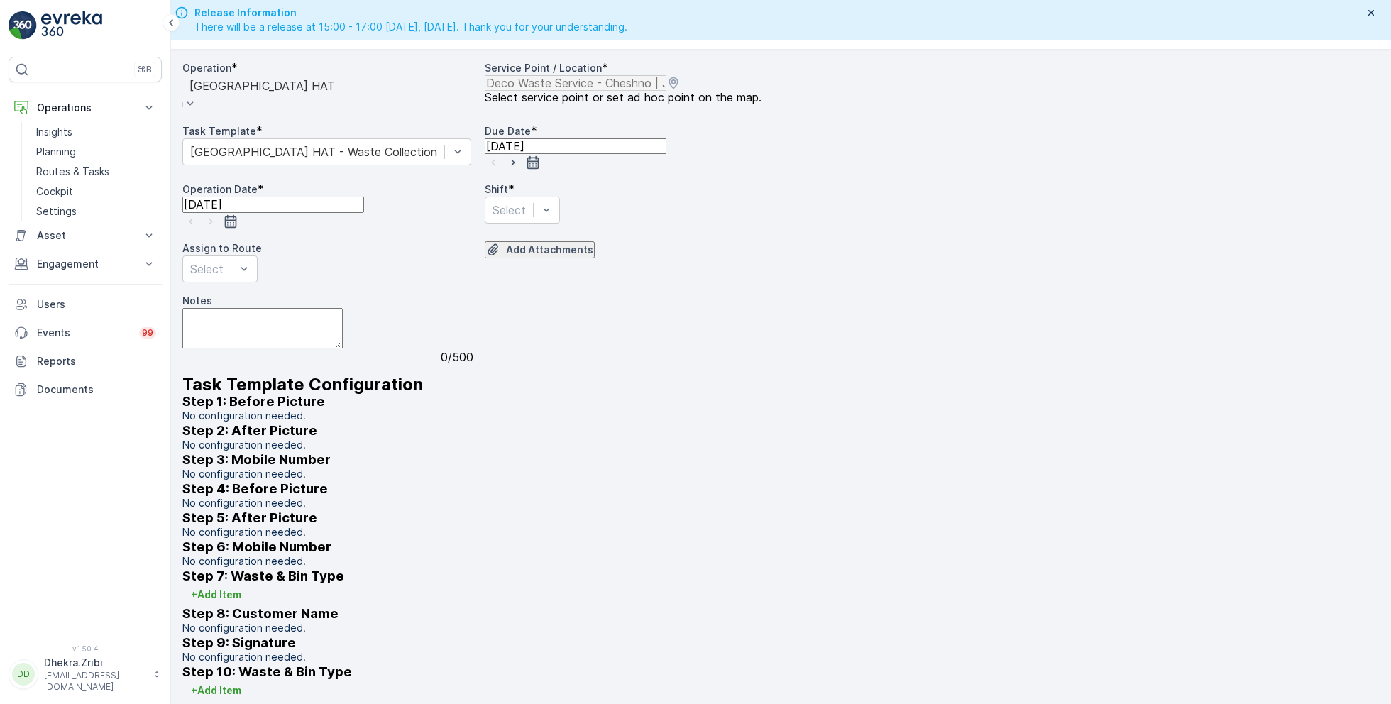
click at [520, 170] on icon "button" at bounding box center [513, 162] width 14 height 14
click at [218, 229] on icon "button" at bounding box center [211, 221] width 14 height 14
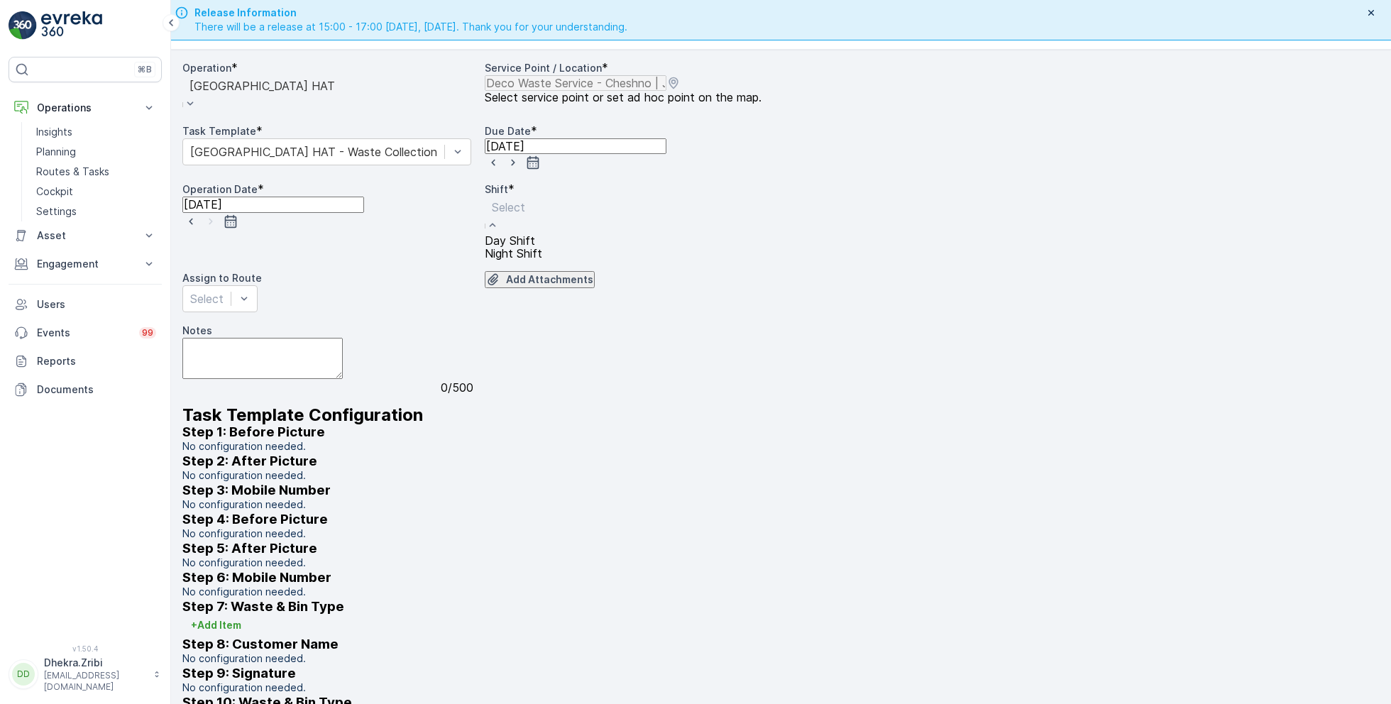
click at [510, 247] on span "Day Shift" at bounding box center [510, 240] width 50 height 13
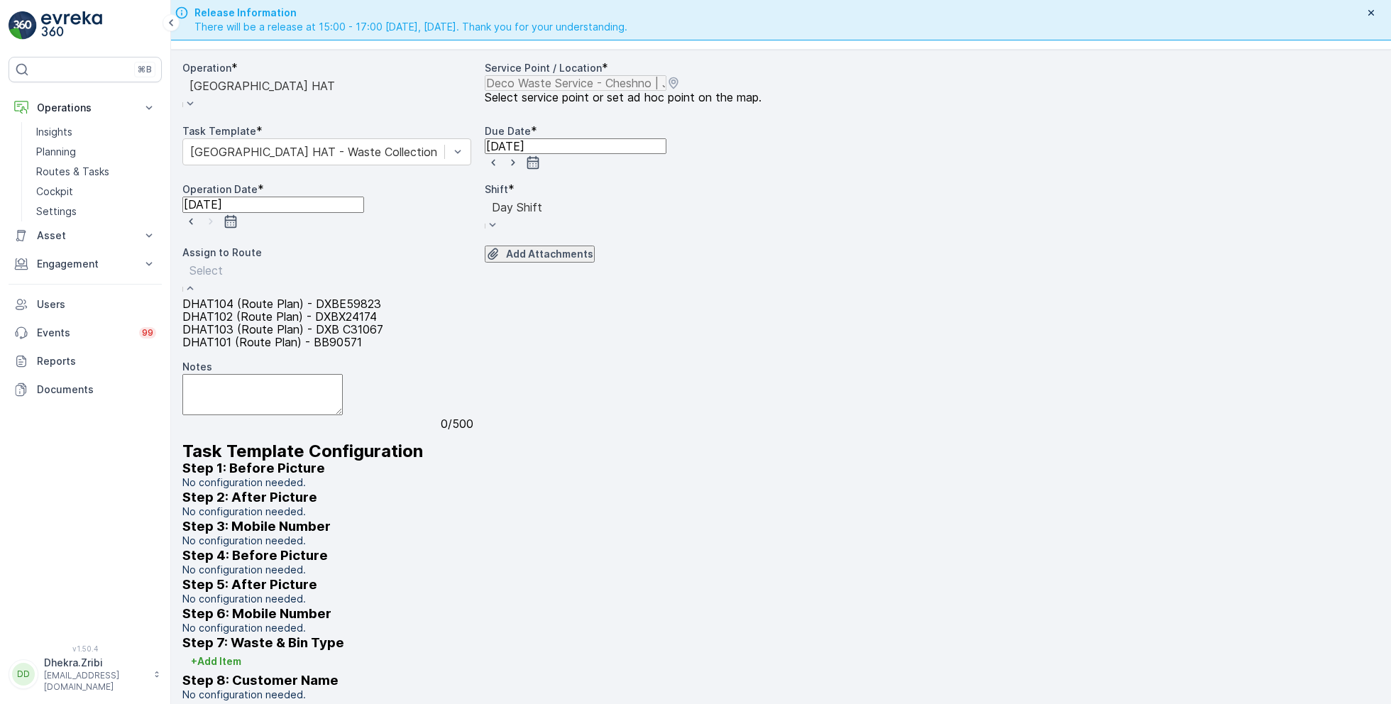
click at [281, 310] on span "DHAT104 (Route Plan) - DXBE59823" at bounding box center [281, 303] width 199 height 13
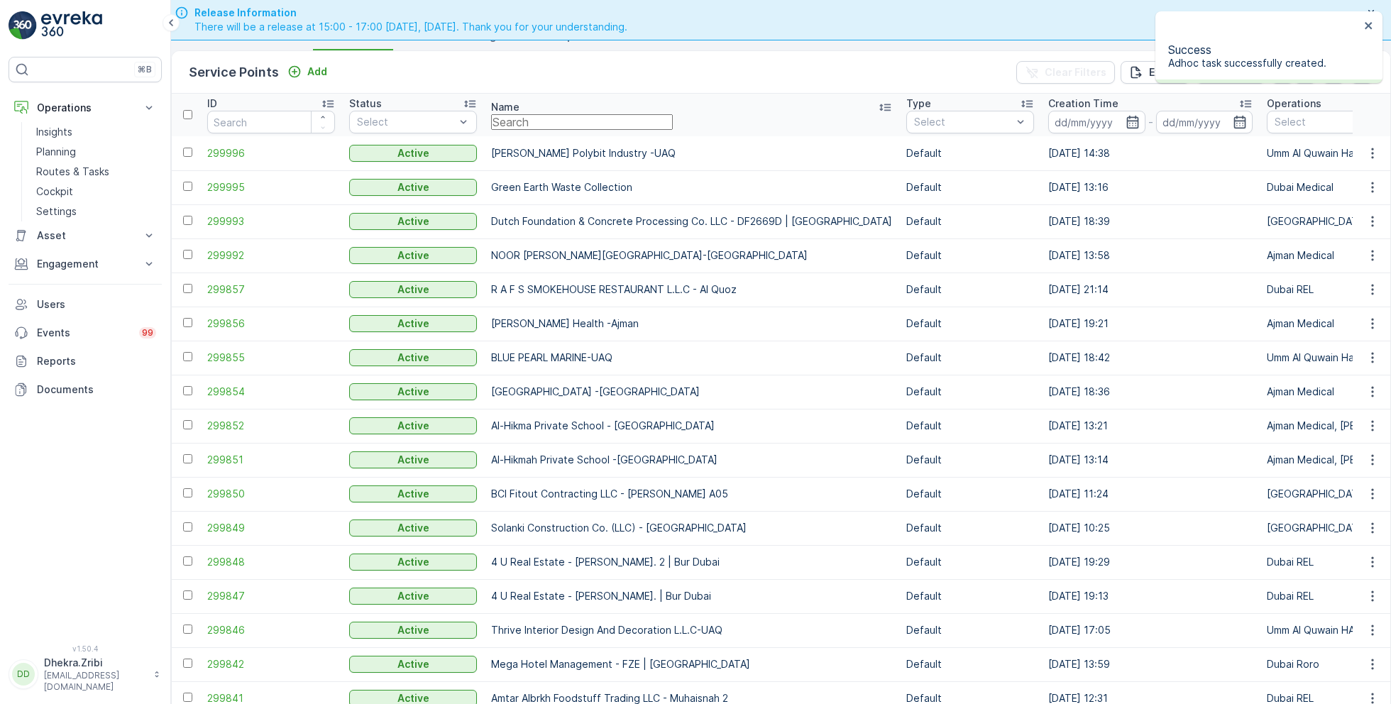
click at [542, 130] on input "text" at bounding box center [582, 122] width 182 height 16
paste input "[PERSON_NAME] Contracting LLC - [GEOGRAPHIC_DATA]"
type input "[PERSON_NAME] Contracting LLC - [GEOGRAPHIC_DATA]"
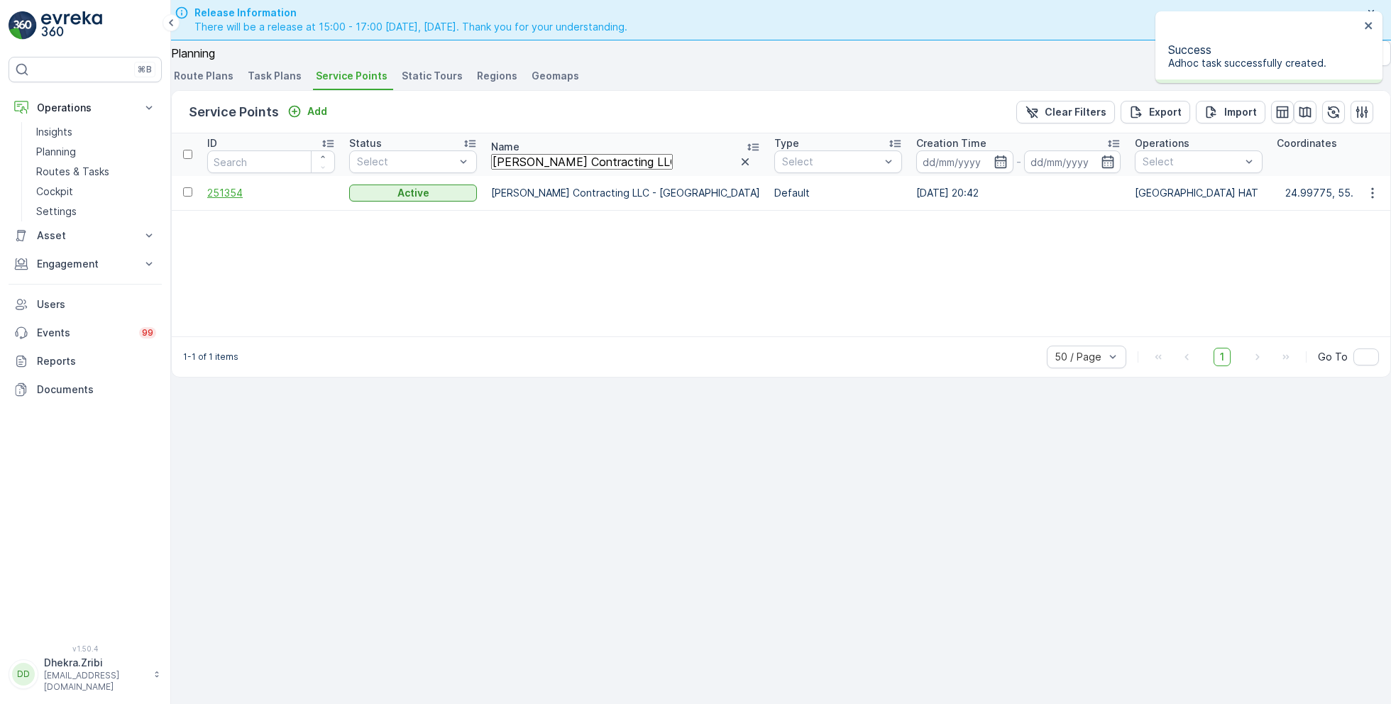
click at [242, 186] on span "251354" at bounding box center [271, 193] width 128 height 14
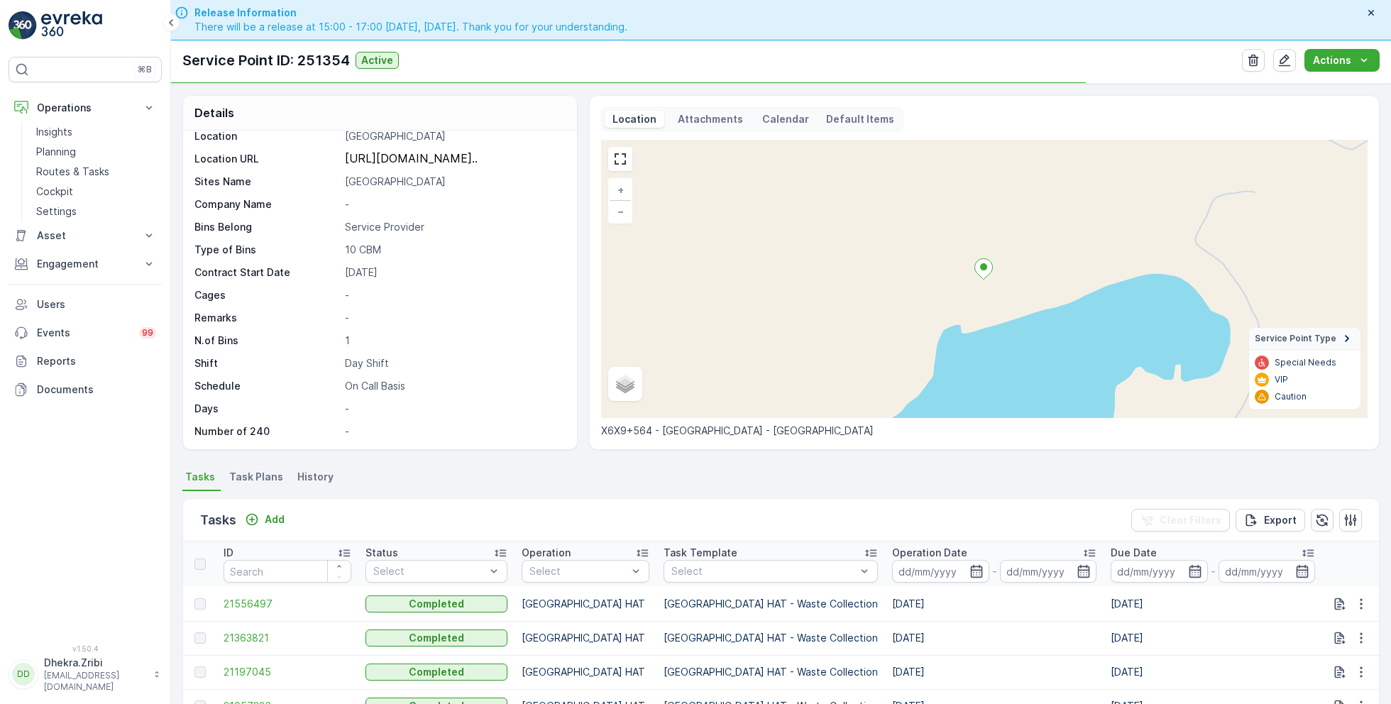
scroll to position [51, 0]
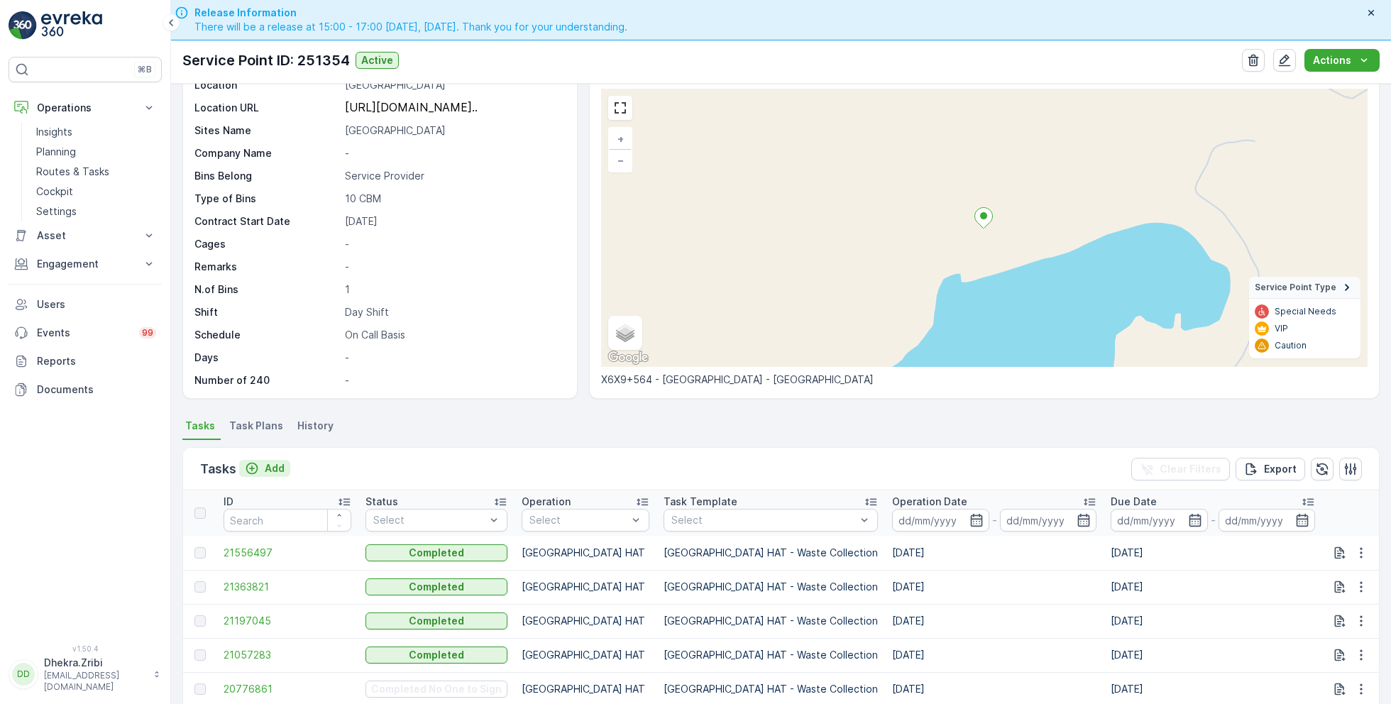
click at [265, 461] on p "Add" at bounding box center [275, 468] width 20 height 14
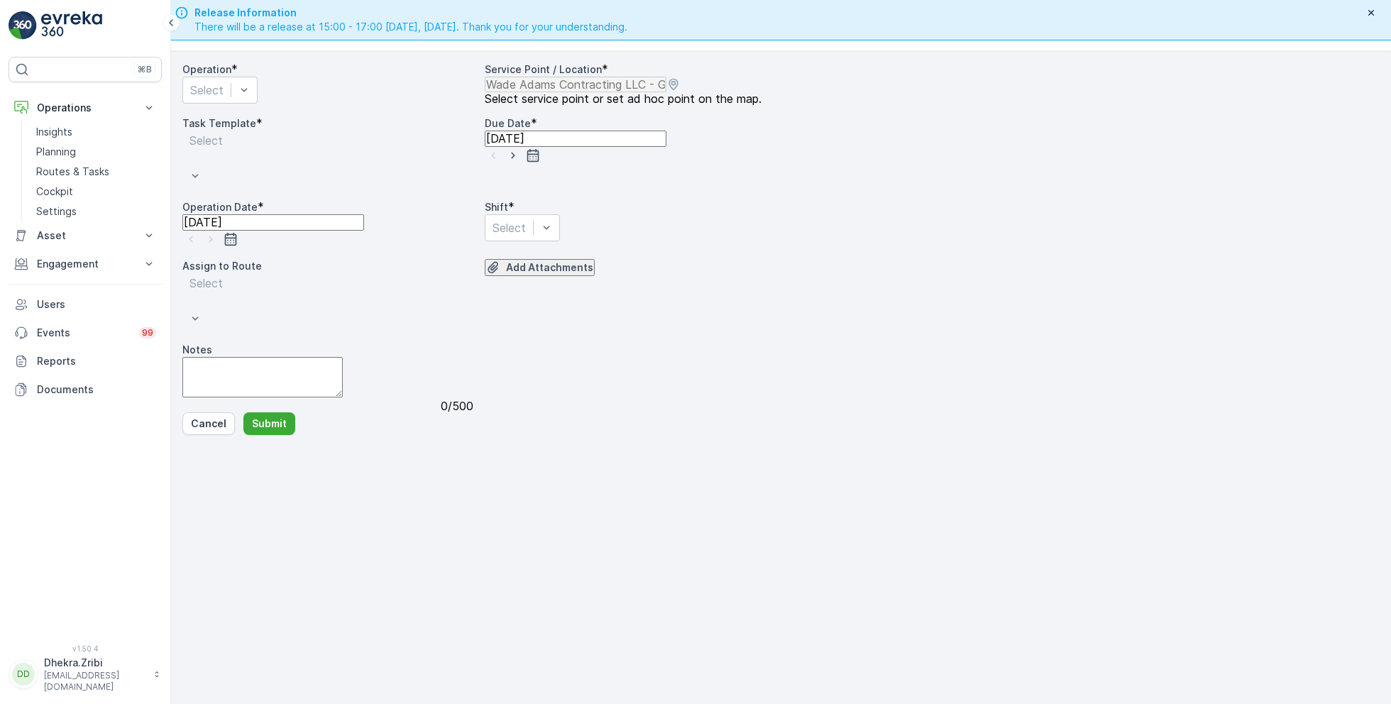
scroll to position [40, 0]
click at [258, 102] on div "Select" at bounding box center [219, 88] width 75 height 27
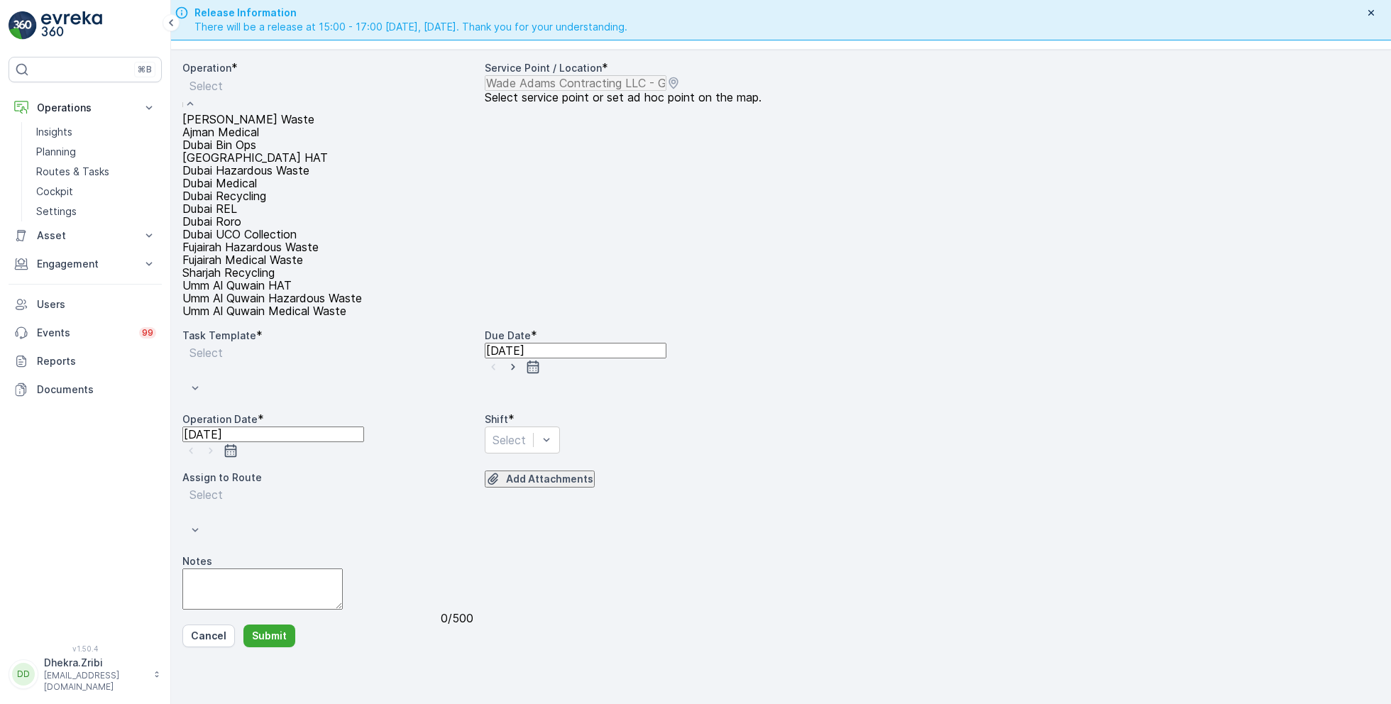
click at [295, 164] on div "[GEOGRAPHIC_DATA] HAT" at bounding box center [272, 157] width 180 height 13
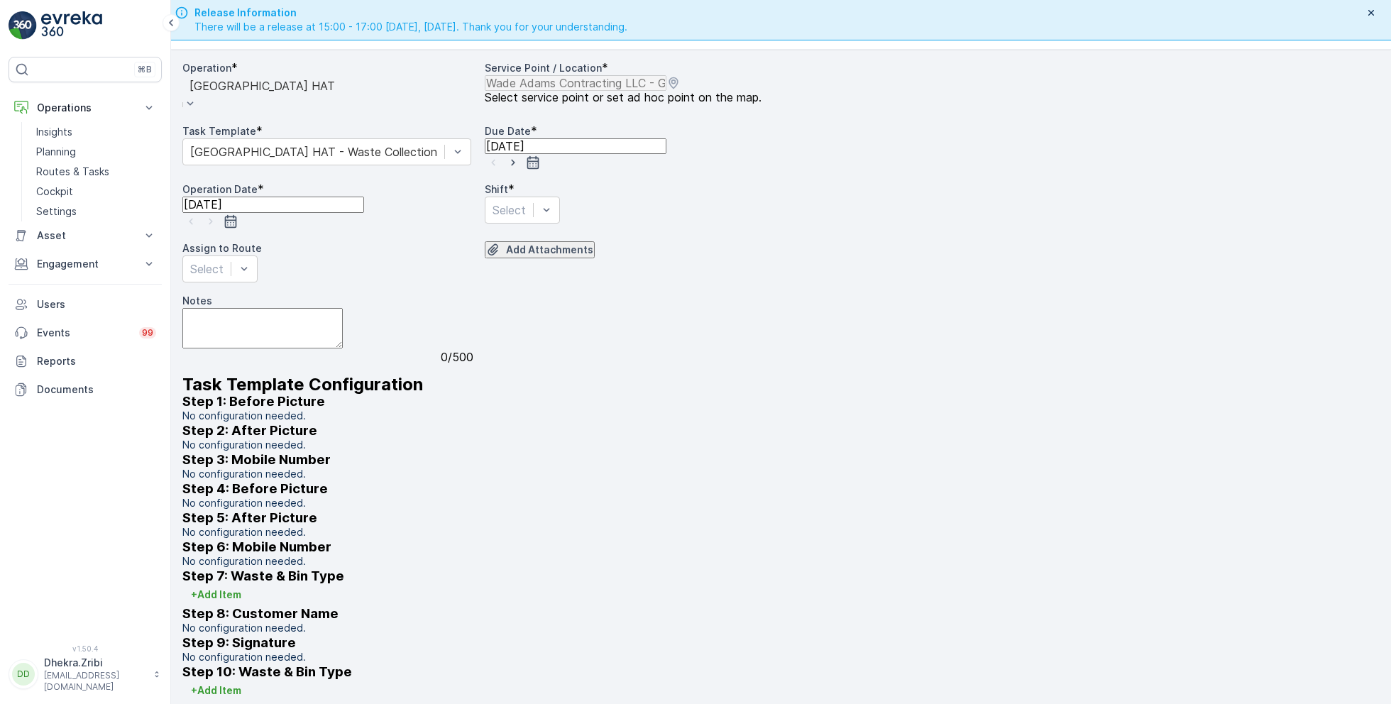
click at [520, 170] on icon "button" at bounding box center [513, 162] width 14 height 14
click at [218, 226] on icon "button" at bounding box center [211, 221] width 14 height 14
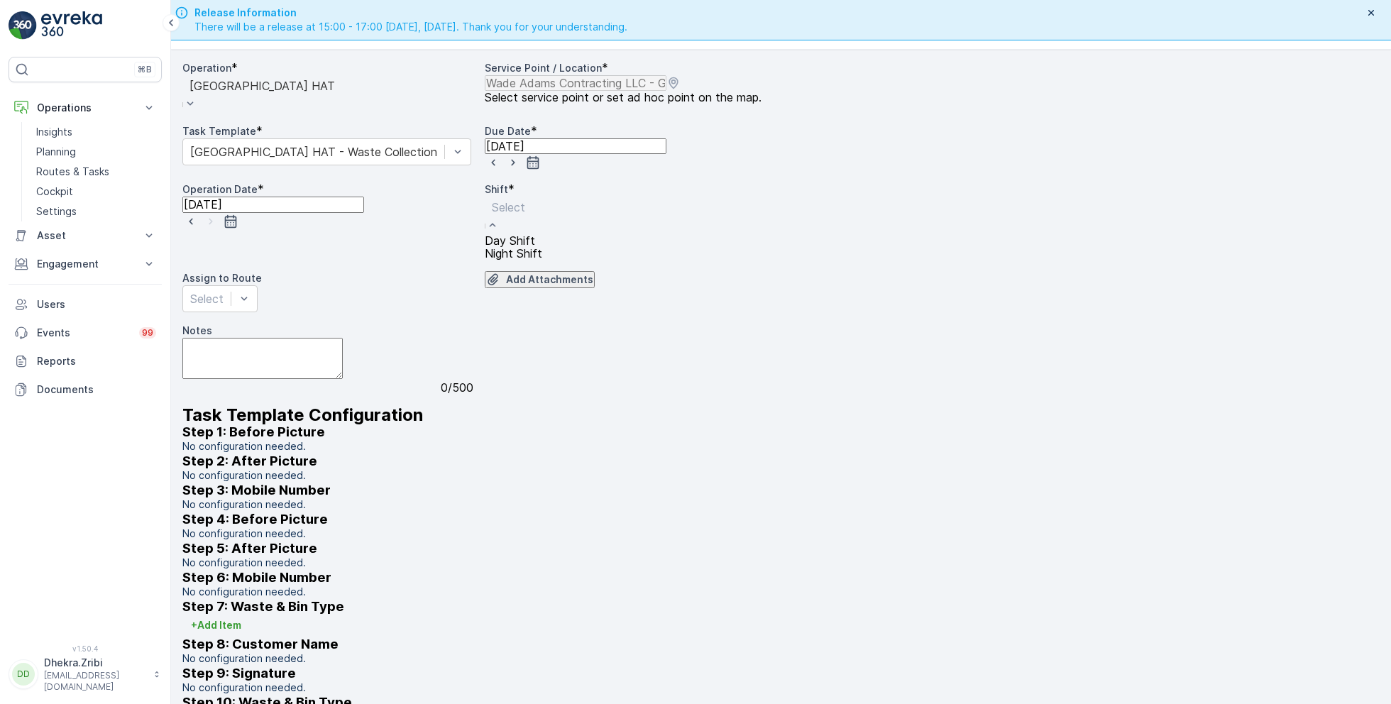
click at [515, 247] on span "Day Shift" at bounding box center [510, 240] width 50 height 13
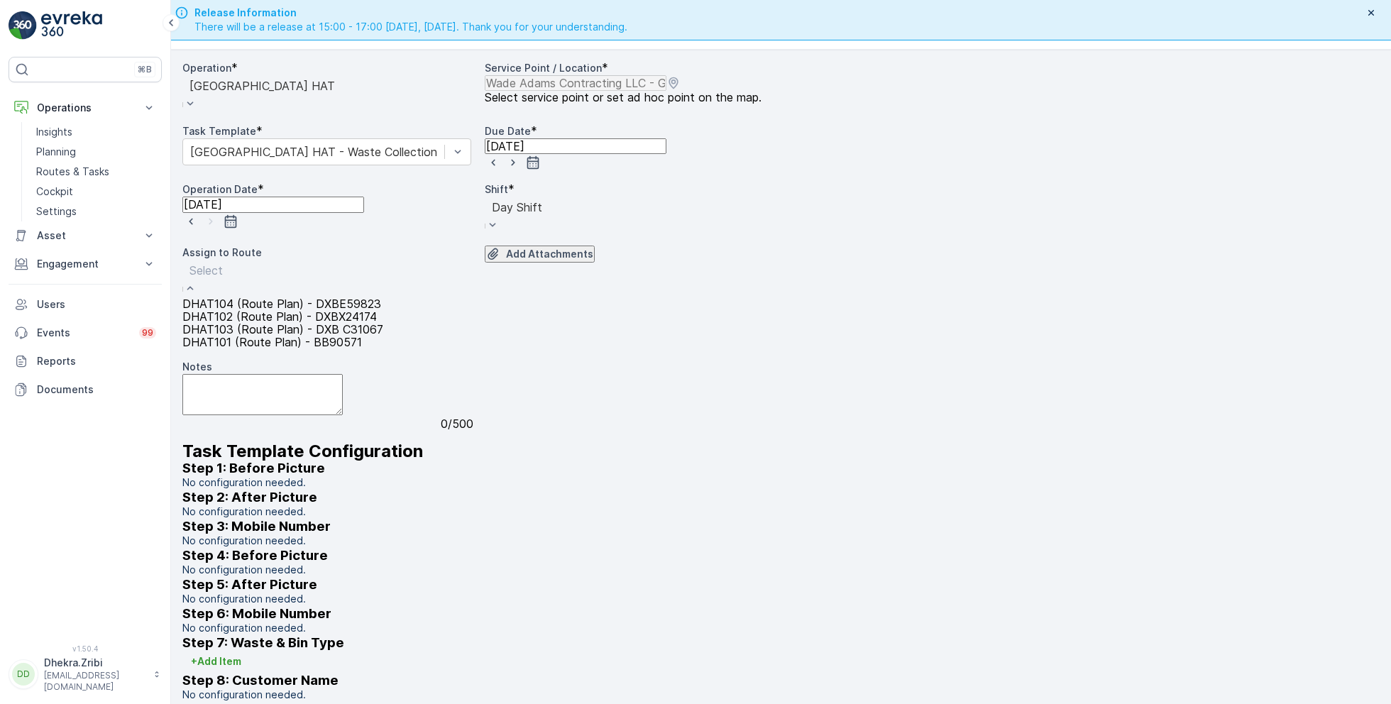
click at [257, 310] on span "DHAT104 (Route Plan) - DXBE59823" at bounding box center [281, 303] width 199 height 13
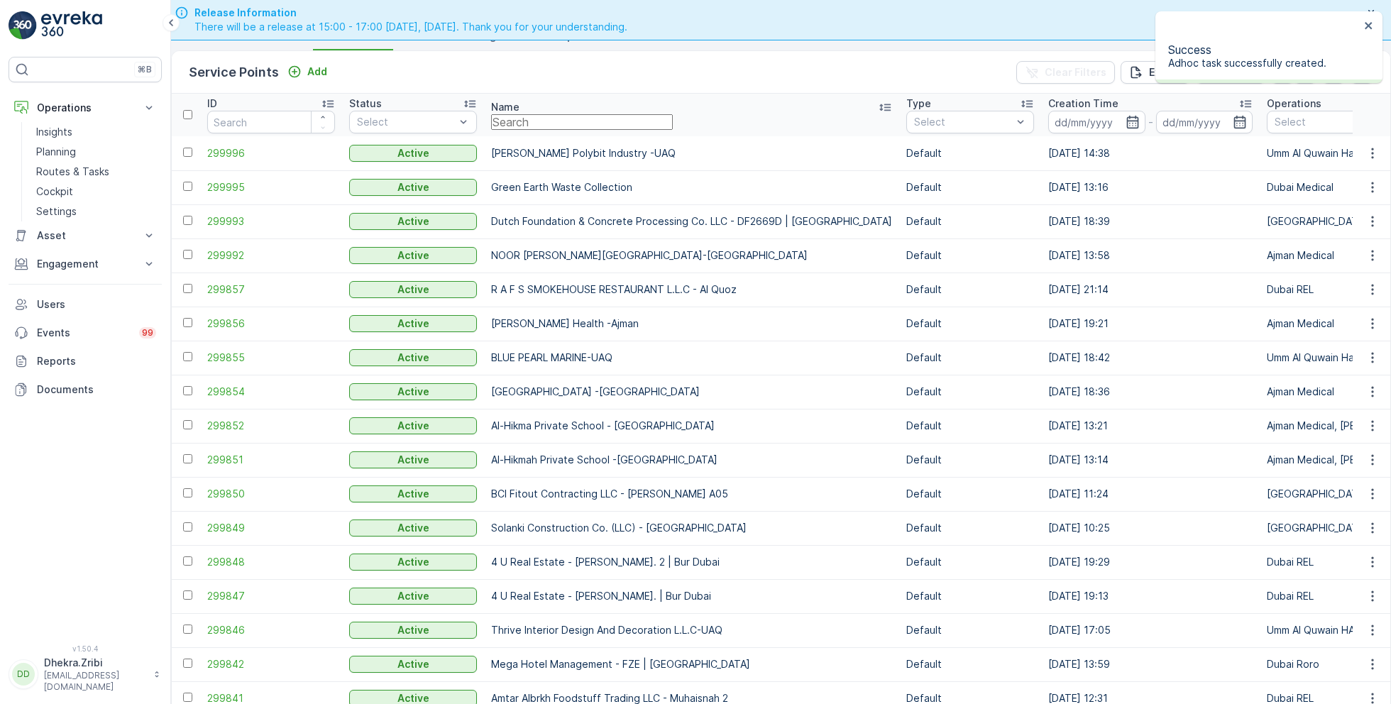
click at [564, 130] on input "text" at bounding box center [582, 122] width 182 height 16
paste input "Dutch Foundation & Concrete Processing Co. LLC - [GEOGRAPHIC_DATA] 1"
type input "Dutch Foundation & Concrete Processing Co. LLC - [GEOGRAPHIC_DATA] 1"
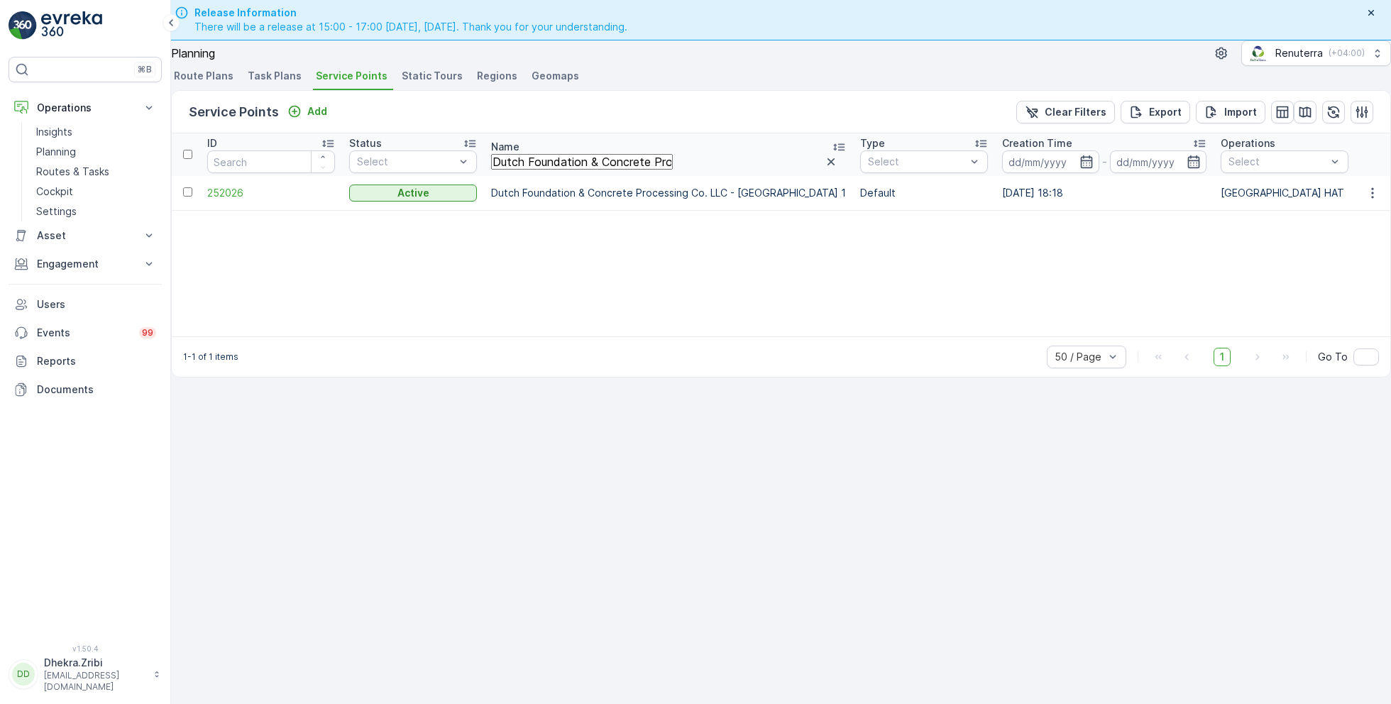
click at [243, 176] on td "252026" at bounding box center [271, 193] width 142 height 34
click at [246, 186] on span "252026" at bounding box center [271, 193] width 128 height 14
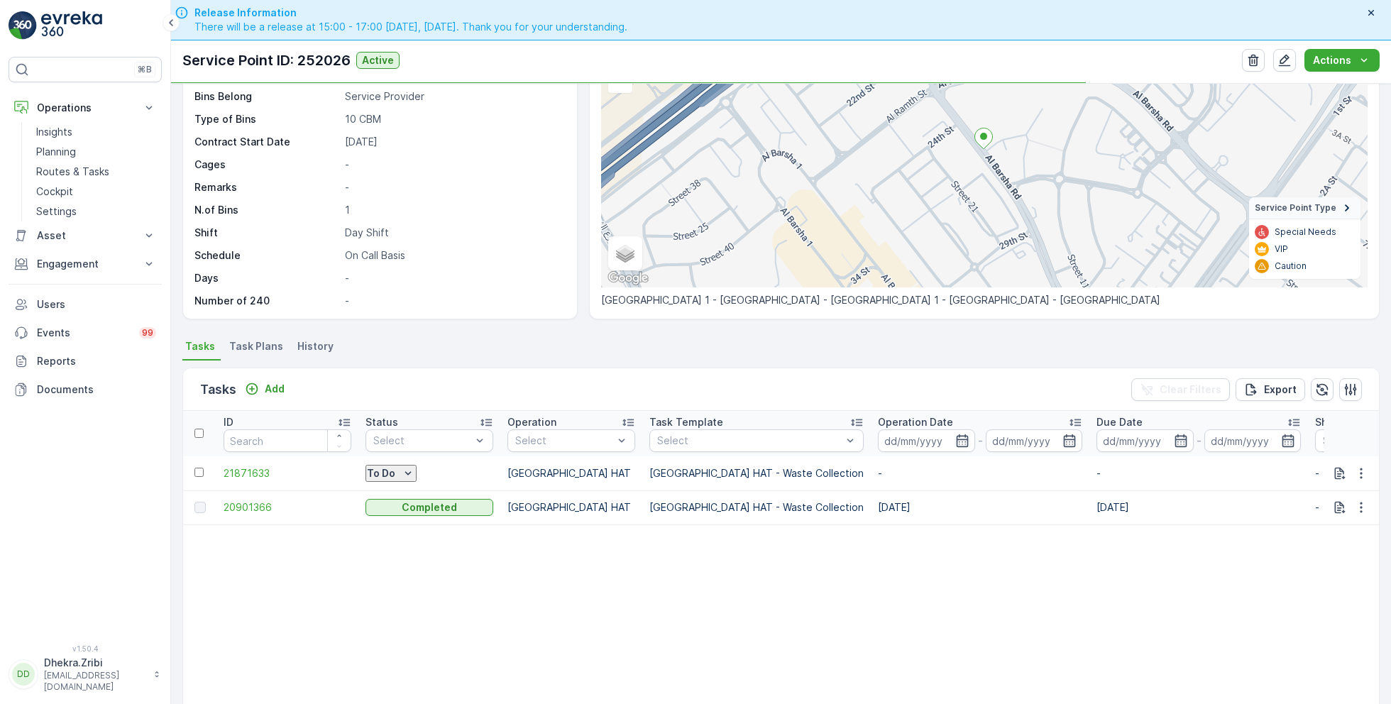
scroll to position [134, 0]
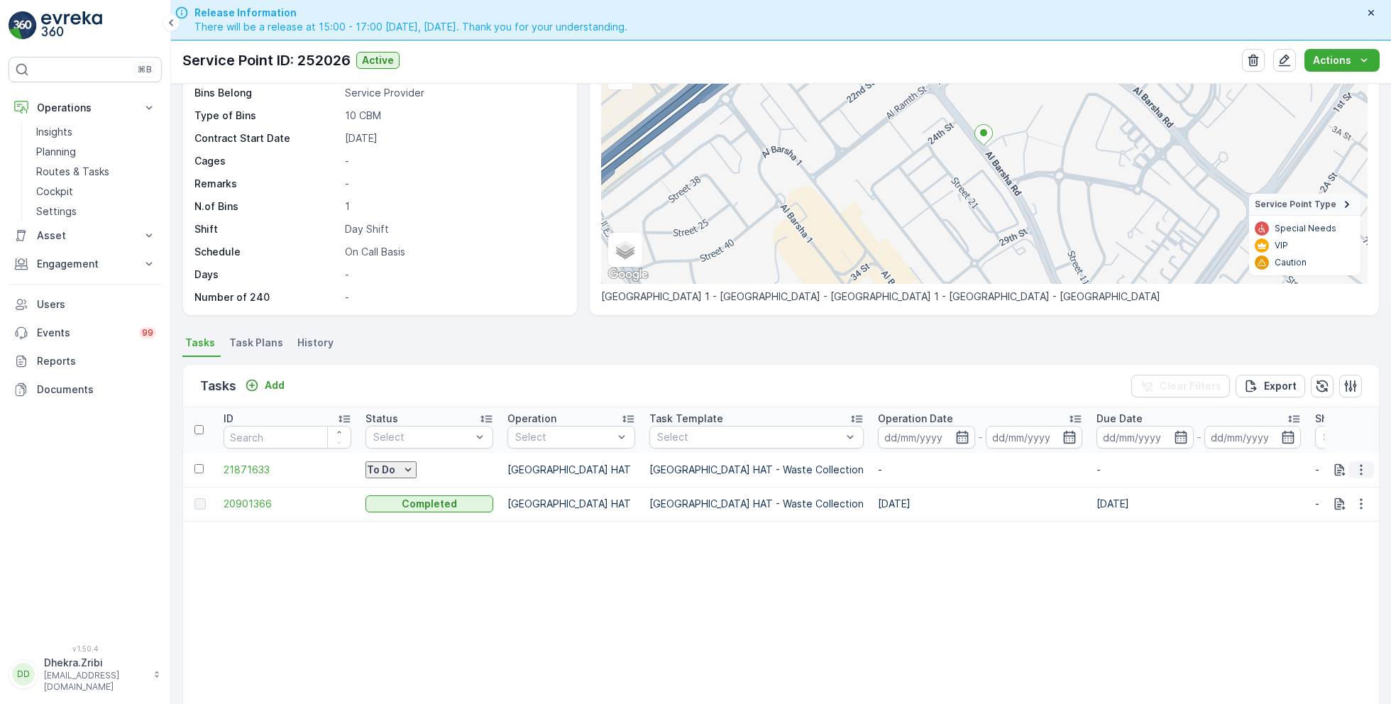
click at [1363, 466] on icon "button" at bounding box center [1362, 470] width 14 height 14
click at [1323, 529] on span "Change Route" at bounding box center [1333, 536] width 69 height 14
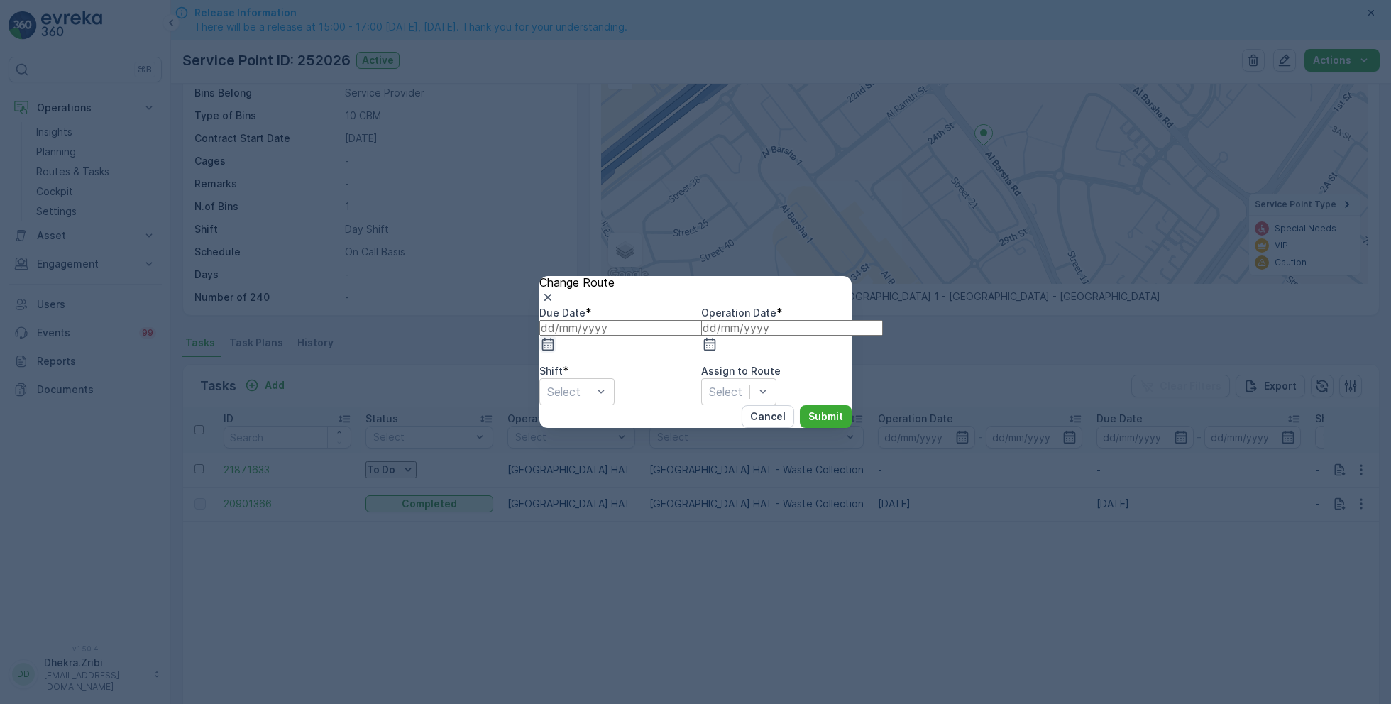
click at [554, 338] on icon "button" at bounding box center [548, 344] width 12 height 13
click at [746, 560] on div "20" at bounding box center [752, 566] width 13 height 13
click at [717, 337] on icon "button" at bounding box center [710, 344] width 14 height 14
click at [891, 560] on div "20" at bounding box center [897, 566] width 13 height 13
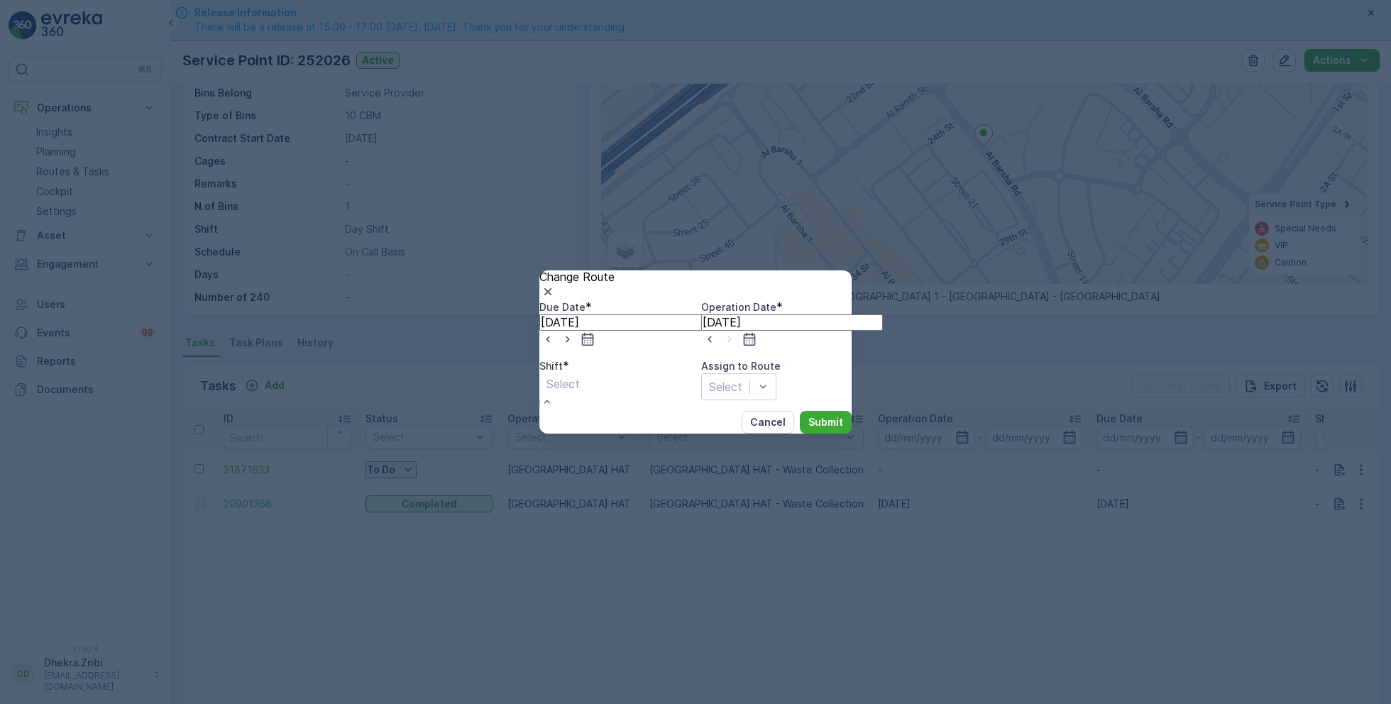
click at [591, 704] on div "Day Shift" at bounding box center [695, 710] width 1391 height 13
click at [770, 397] on div "DHAT103 (Route Plan) - DXB C31067" at bounding box center [776, 392] width 151 height 38
click at [199, 704] on span "DHAT104 (Route Plan) - DXBE59823" at bounding box center [99, 710] width 199 height 13
click at [809, 430] on p "Submit" at bounding box center [826, 422] width 35 height 14
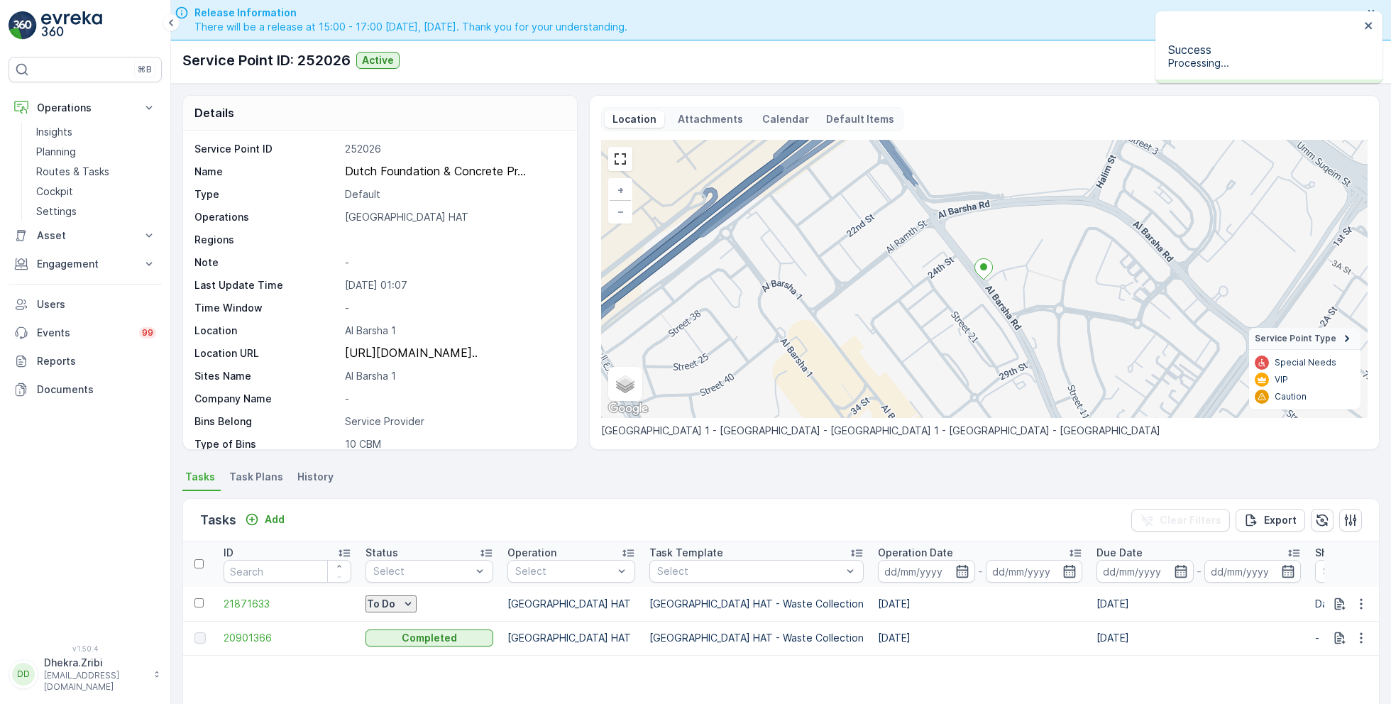
scroll to position [0, 0]
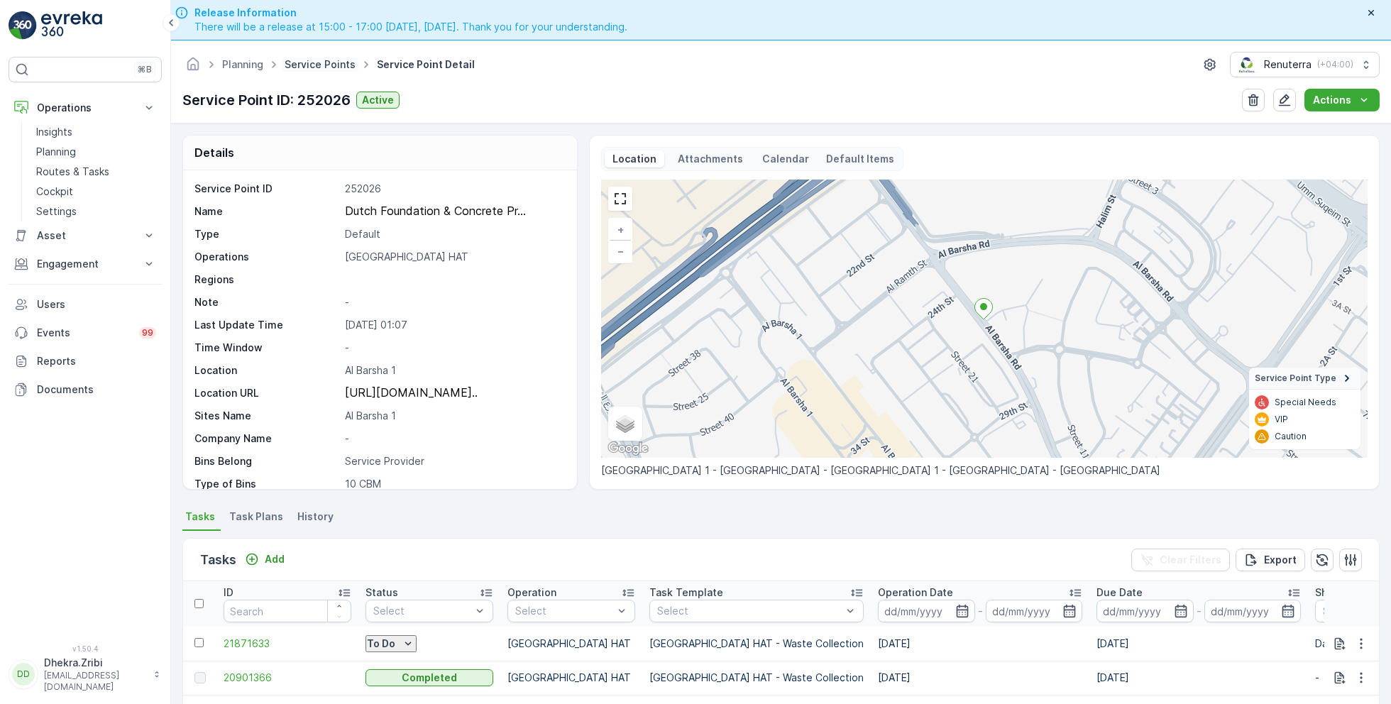
click at [329, 67] on link "Service Points" at bounding box center [320, 64] width 71 height 12
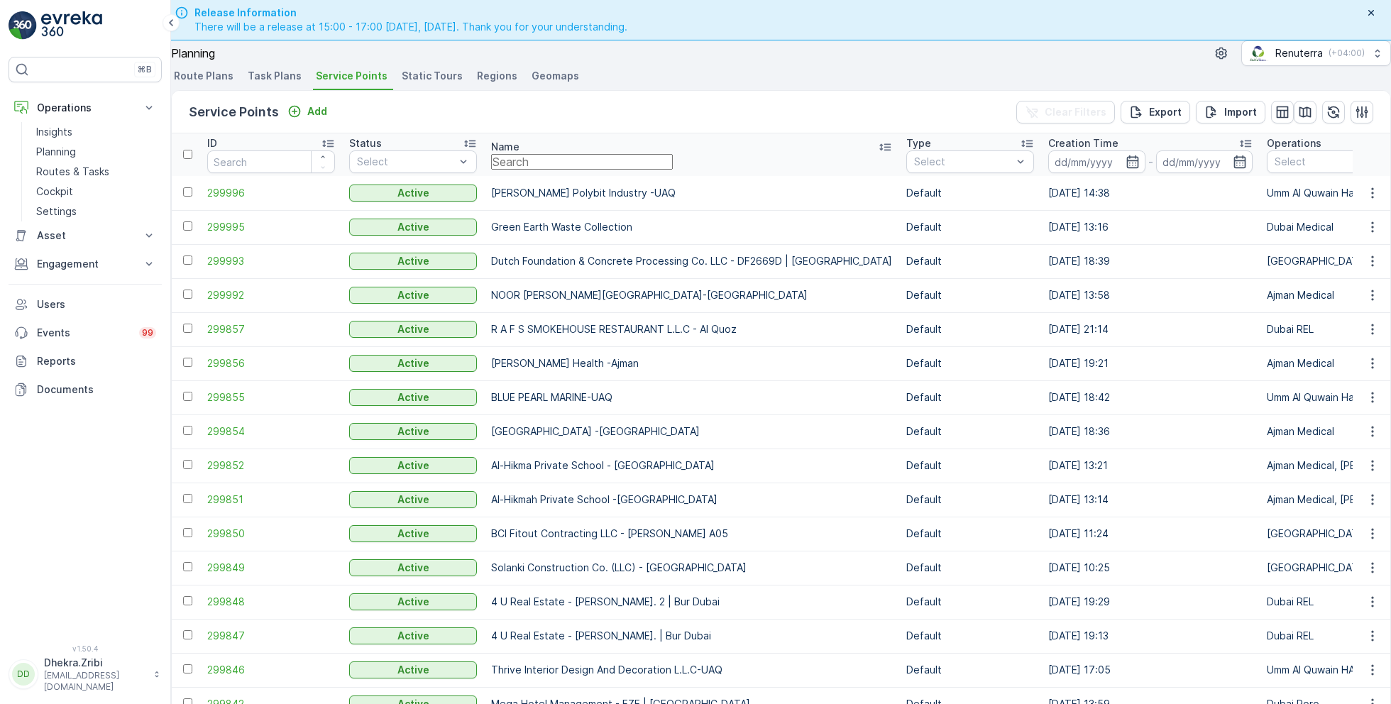
click at [554, 170] on input "text" at bounding box center [582, 162] width 182 height 16
paste input "SOBHA CONSTRUCTIONS LLC - [GEOGRAPHIC_DATA] Module 1 | [GEOGRAPHIC_DATA]"
type input "SOBHA CONSTRUCTIONS LLC - [GEOGRAPHIC_DATA] Module 1 | [GEOGRAPHIC_DATA]"
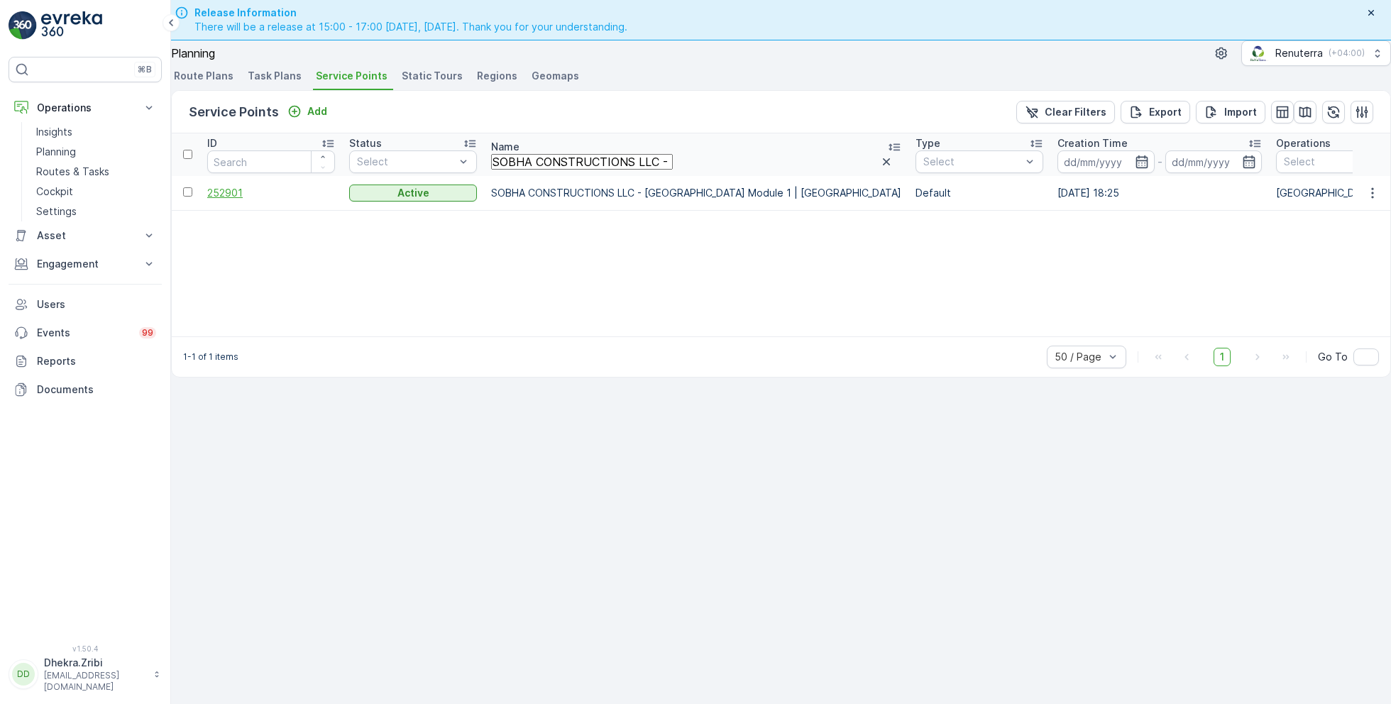
click at [250, 200] on span "252901" at bounding box center [271, 193] width 128 height 14
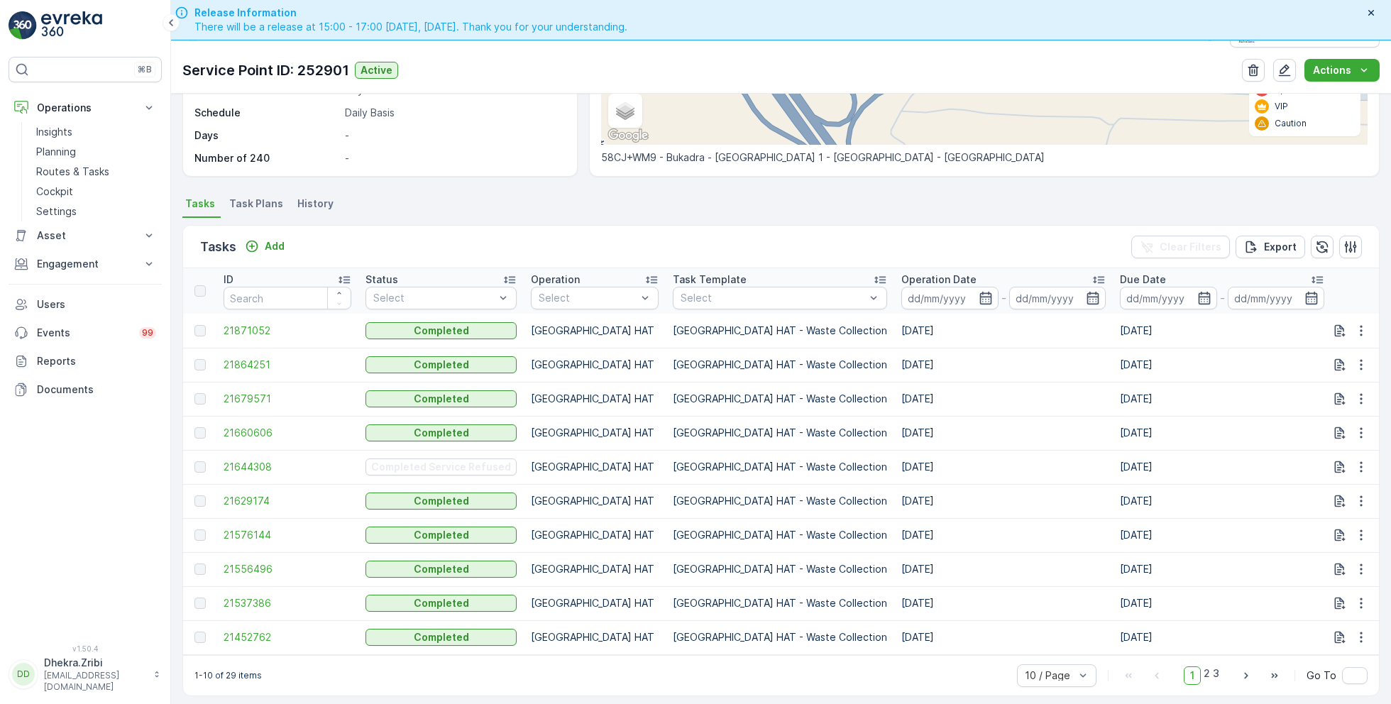
scroll to position [40, 0]
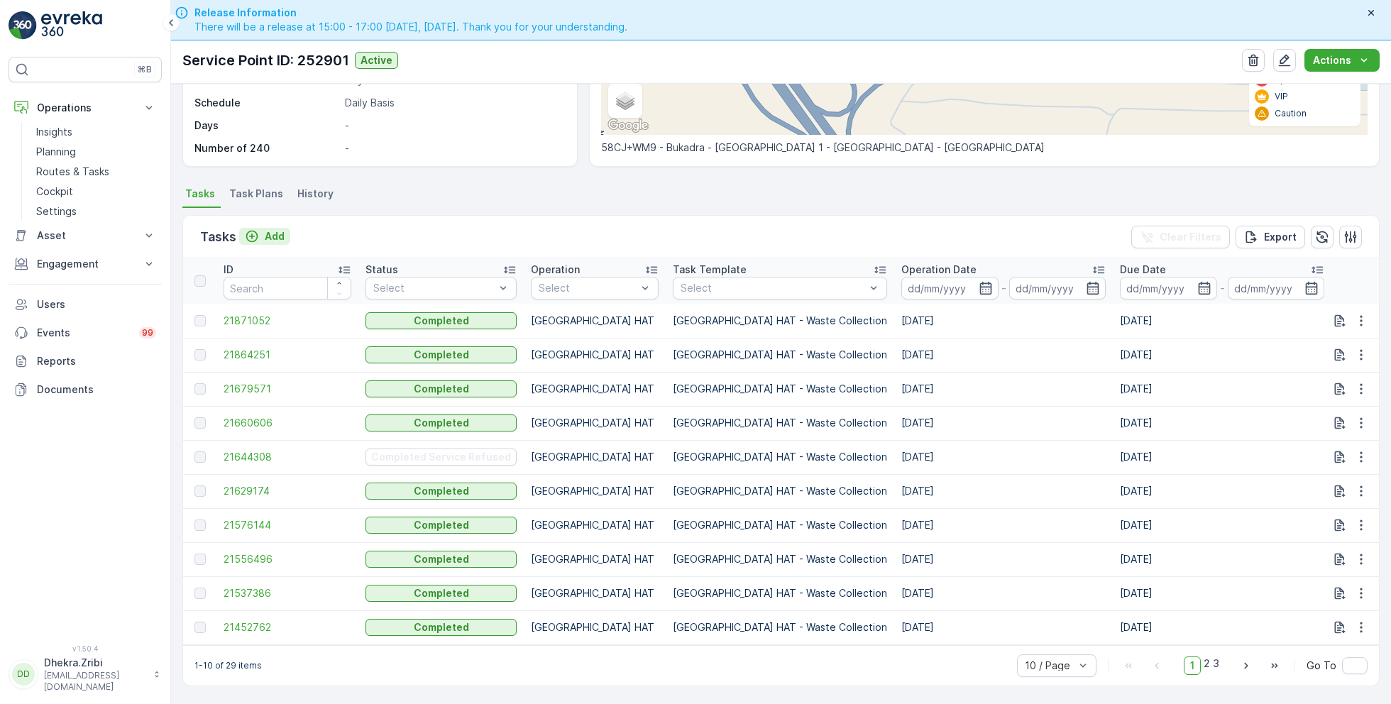
click at [275, 230] on p "Add" at bounding box center [275, 236] width 20 height 14
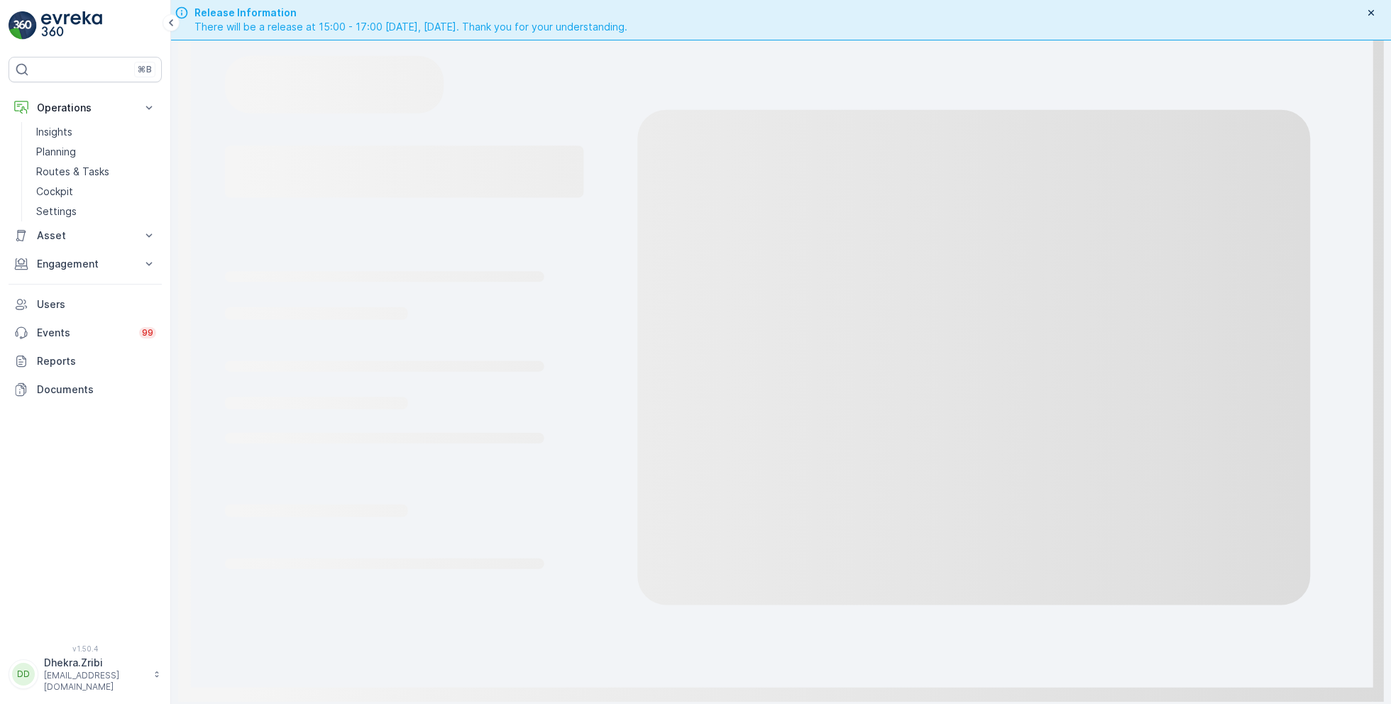
scroll to position [40, 0]
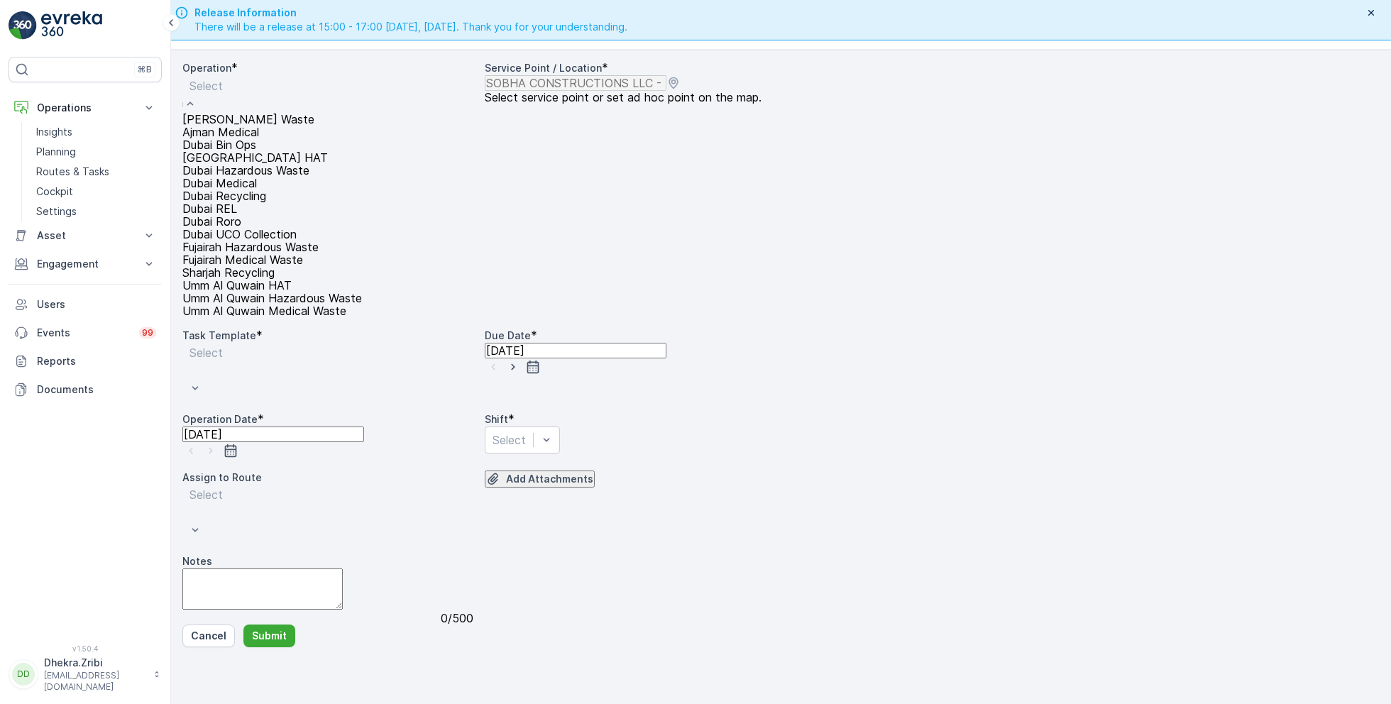
click at [262, 164] on div "[GEOGRAPHIC_DATA] HAT" at bounding box center [272, 157] width 180 height 13
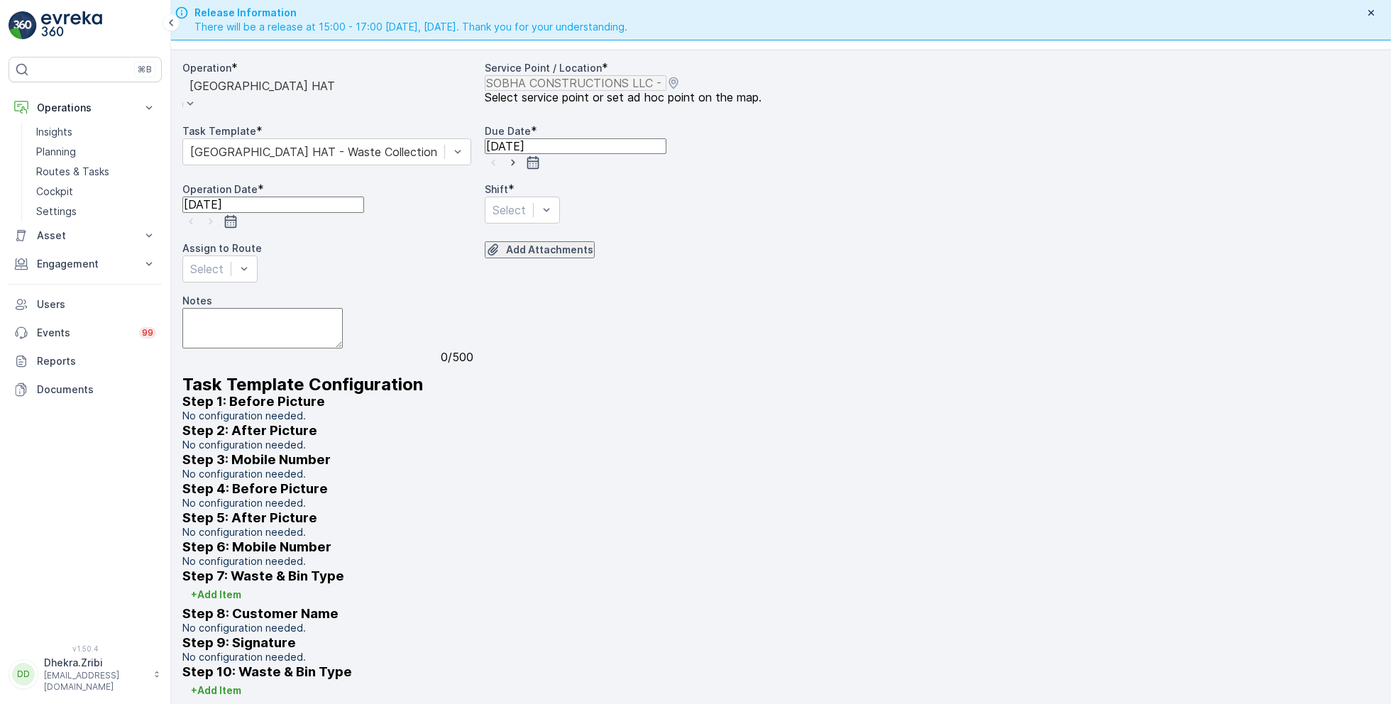
click at [520, 170] on icon "button" at bounding box center [513, 162] width 14 height 14
click at [218, 229] on icon "button" at bounding box center [211, 221] width 14 height 14
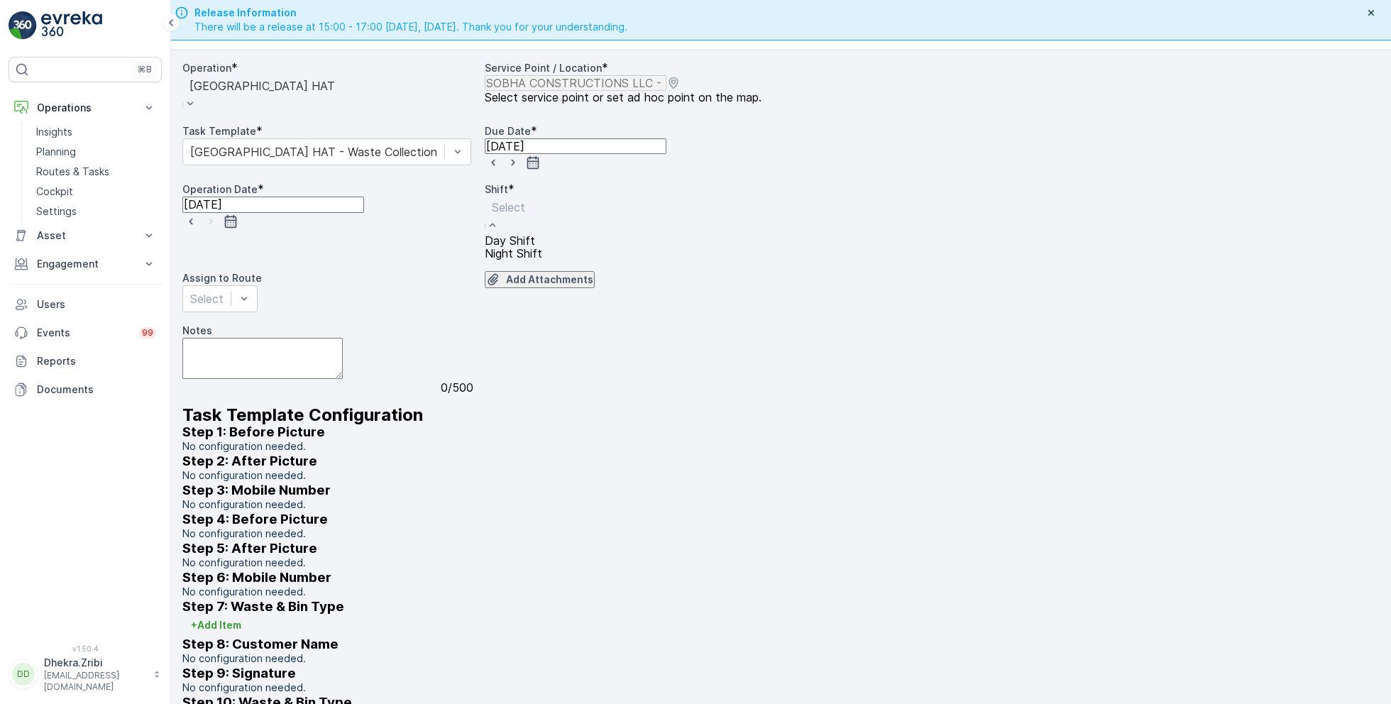
click at [525, 247] on span "Day Shift" at bounding box center [510, 240] width 50 height 13
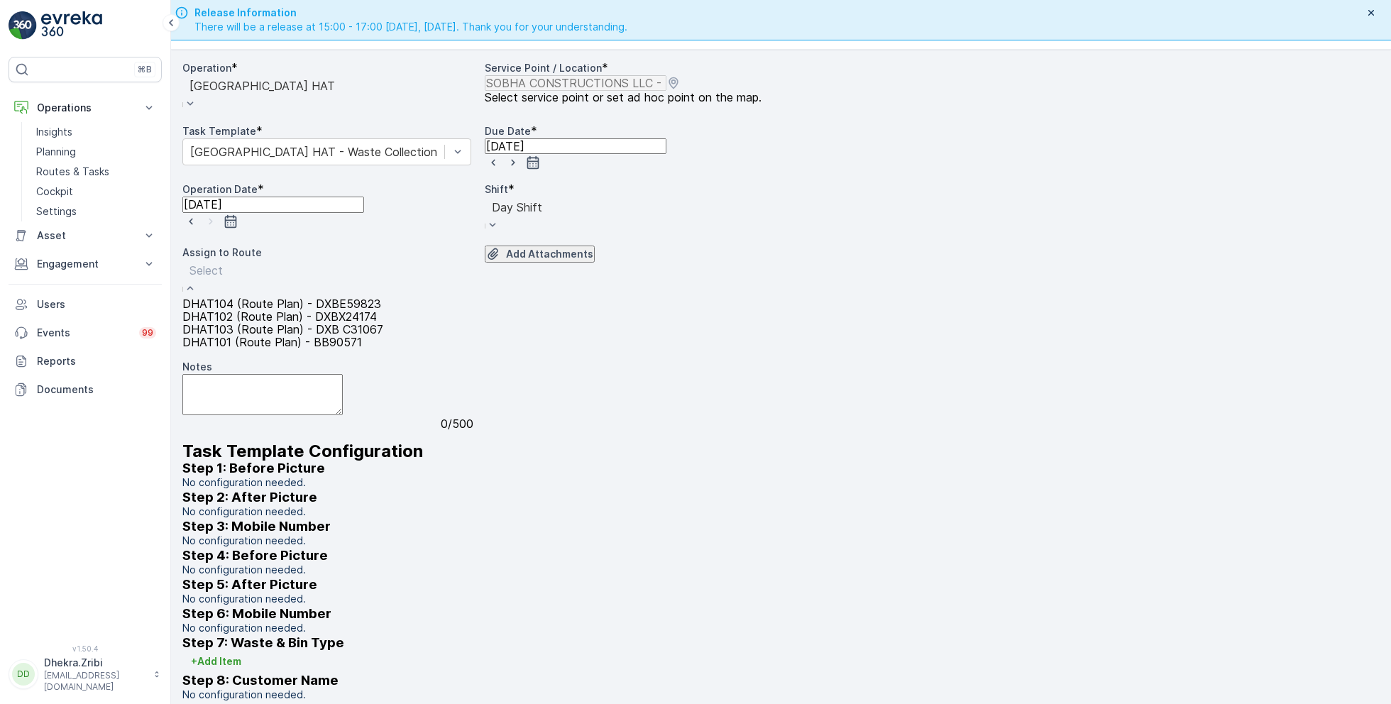
click at [259, 310] on span "DHAT104 (Route Plan) - DXBE59823" at bounding box center [281, 303] width 199 height 13
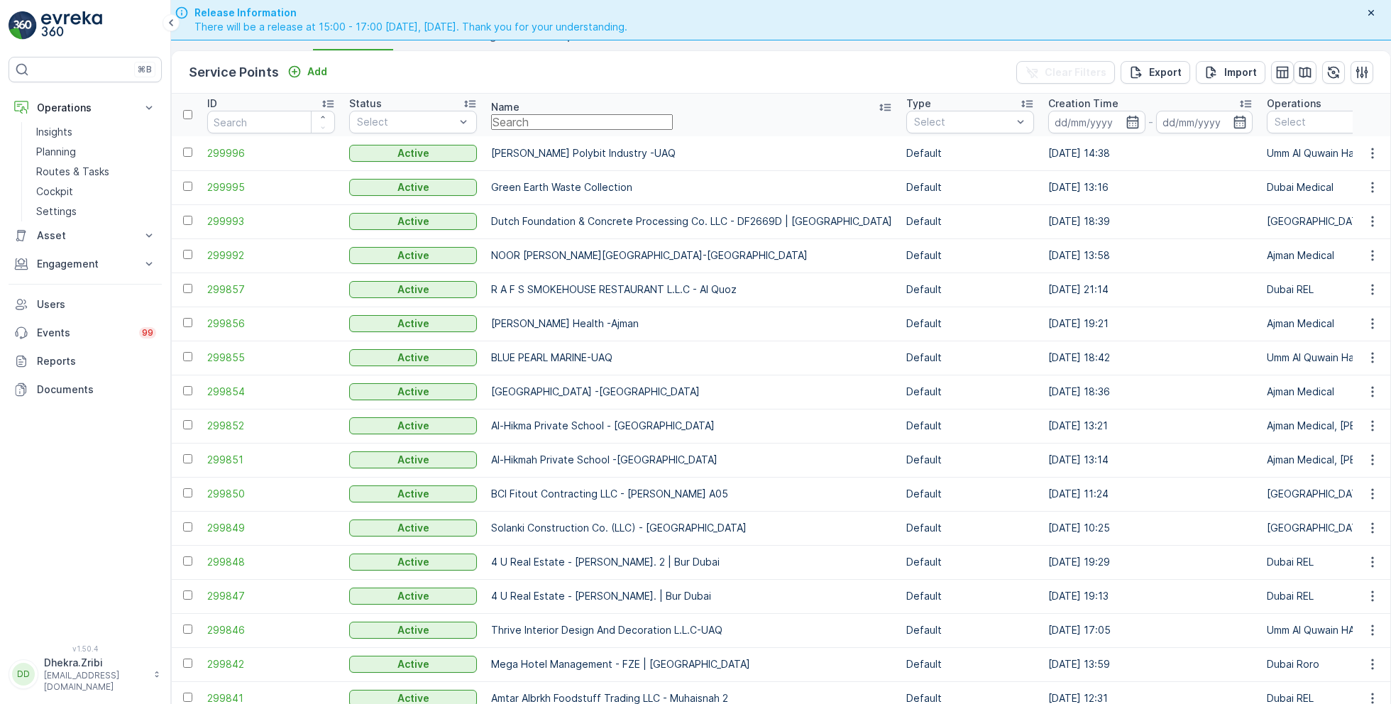
click at [603, 130] on input "text" at bounding box center [582, 122] width 182 height 16
paste input "KTC International LLC - Warsan"
type input "KTC International LLC - Warsan"
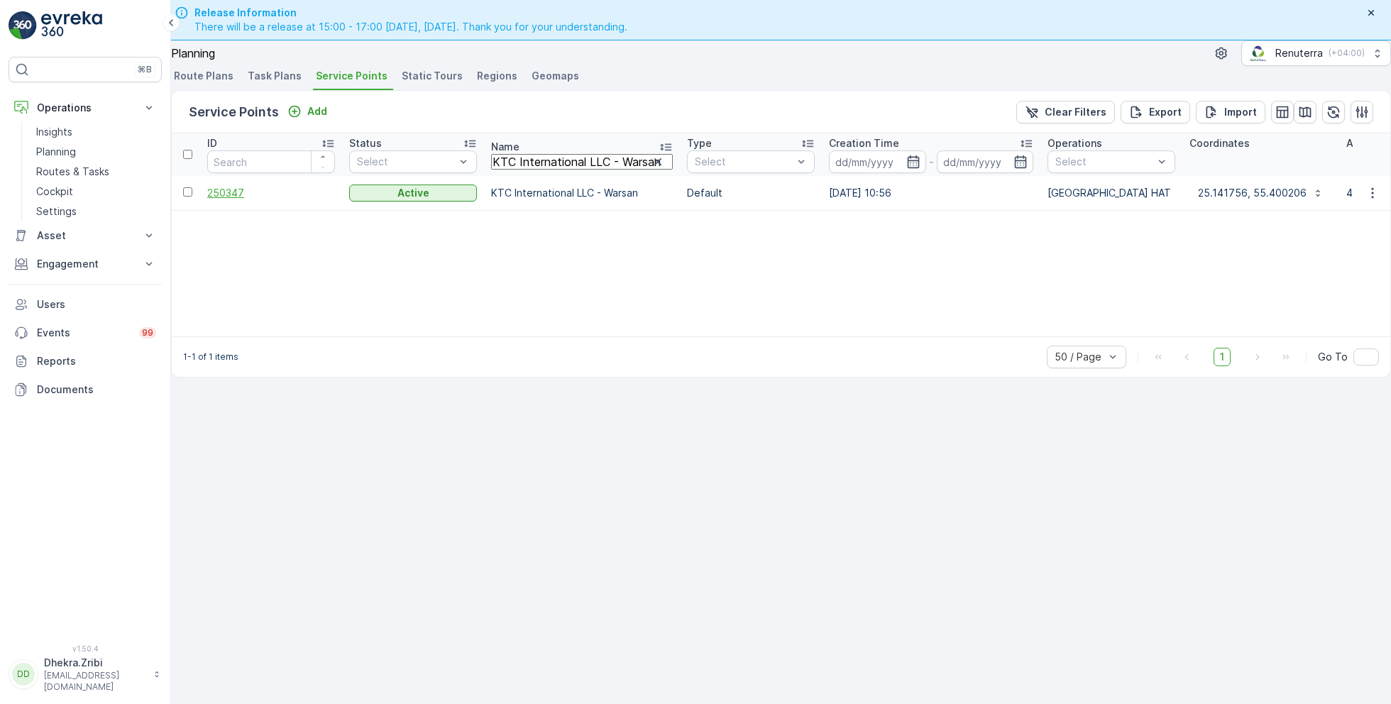
click at [251, 186] on span "250347" at bounding box center [271, 193] width 128 height 14
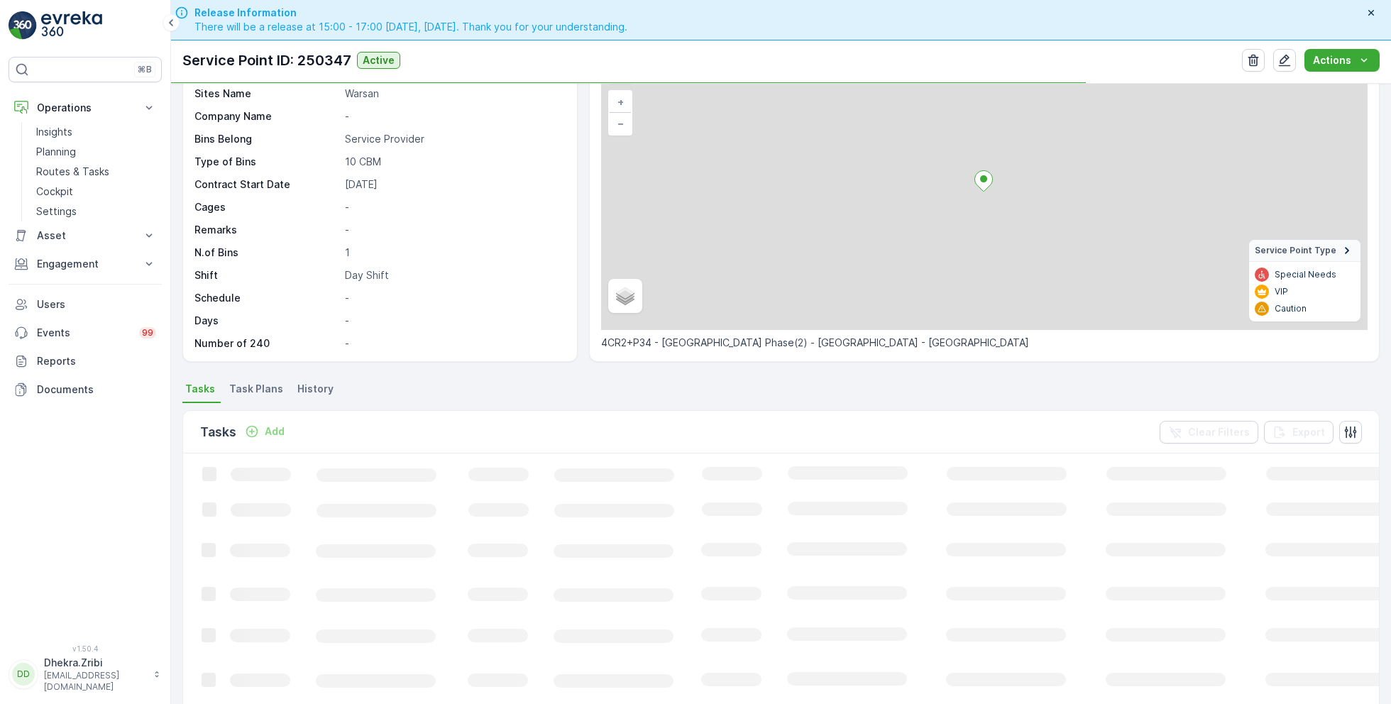
scroll to position [133, 0]
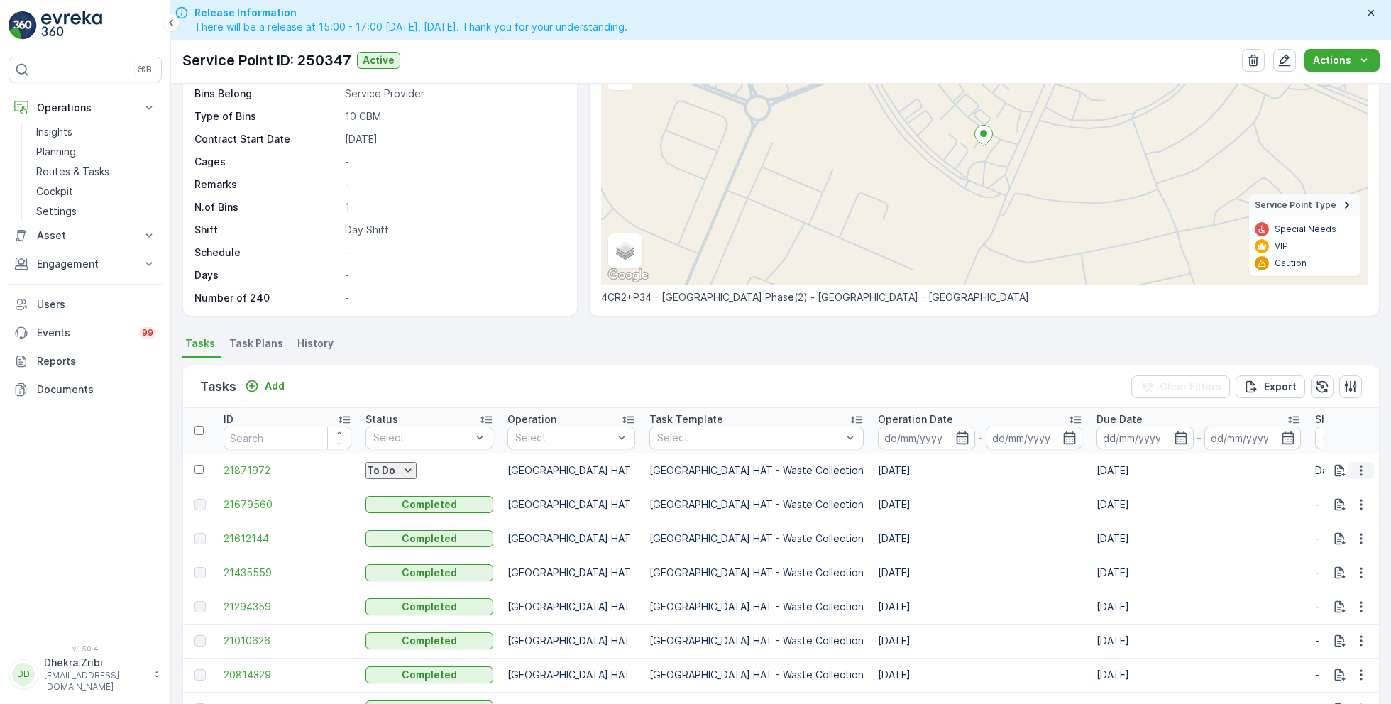
click at [1357, 468] on icon "button" at bounding box center [1362, 471] width 14 height 14
click at [1317, 530] on span "Change Route" at bounding box center [1333, 537] width 69 height 14
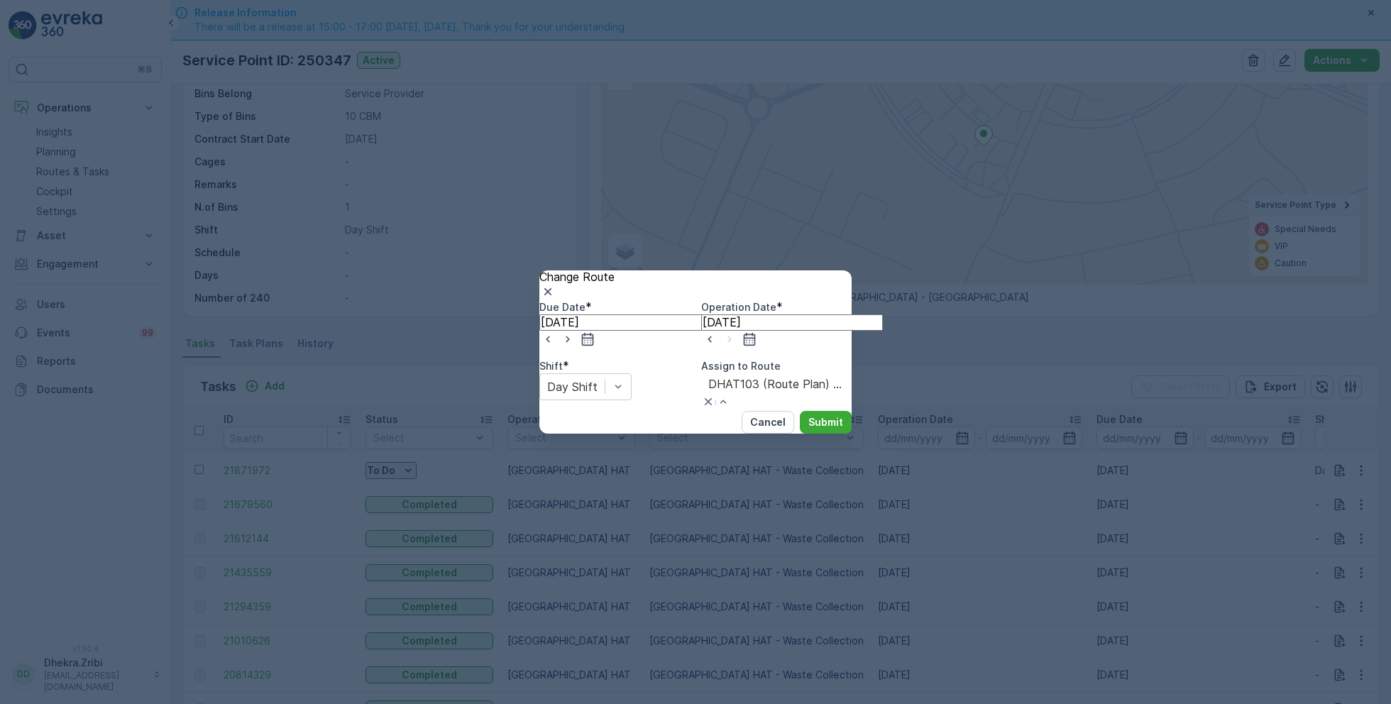
click at [809, 430] on p "Submit" at bounding box center [826, 422] width 35 height 14
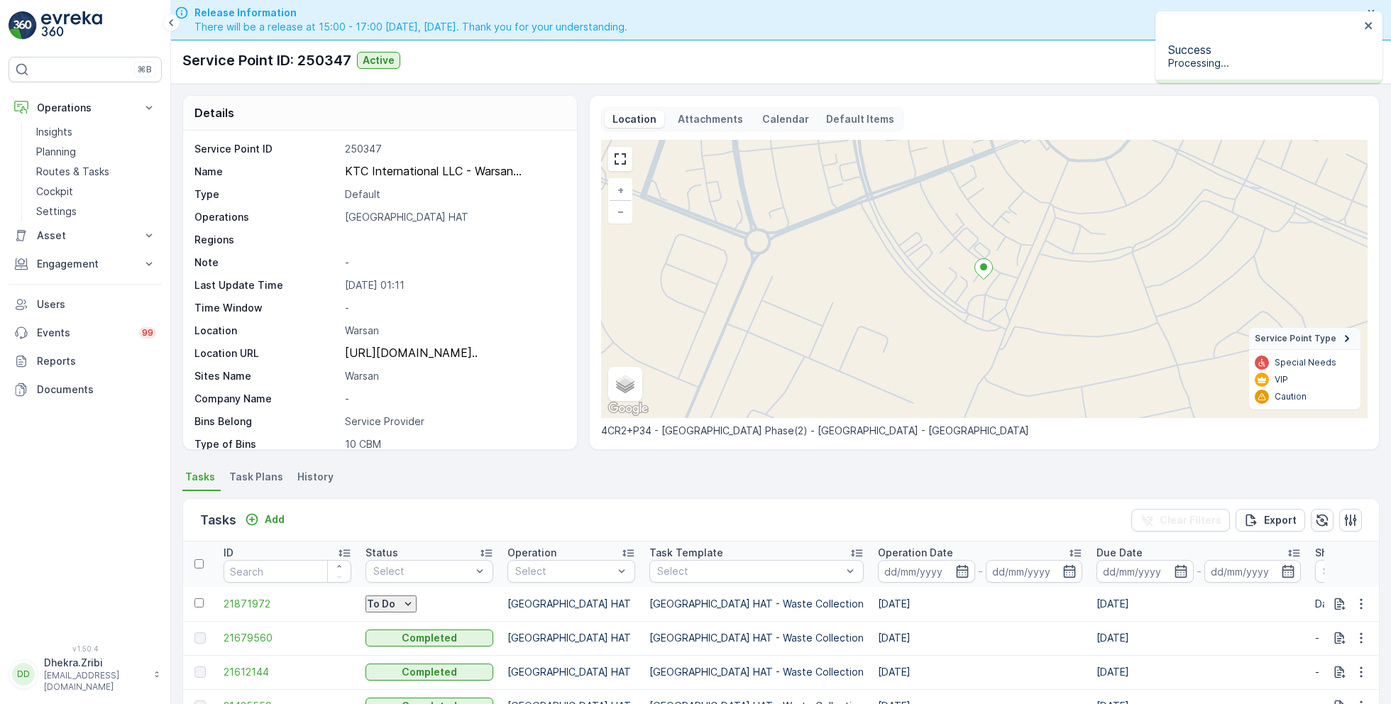
scroll to position [0, 0]
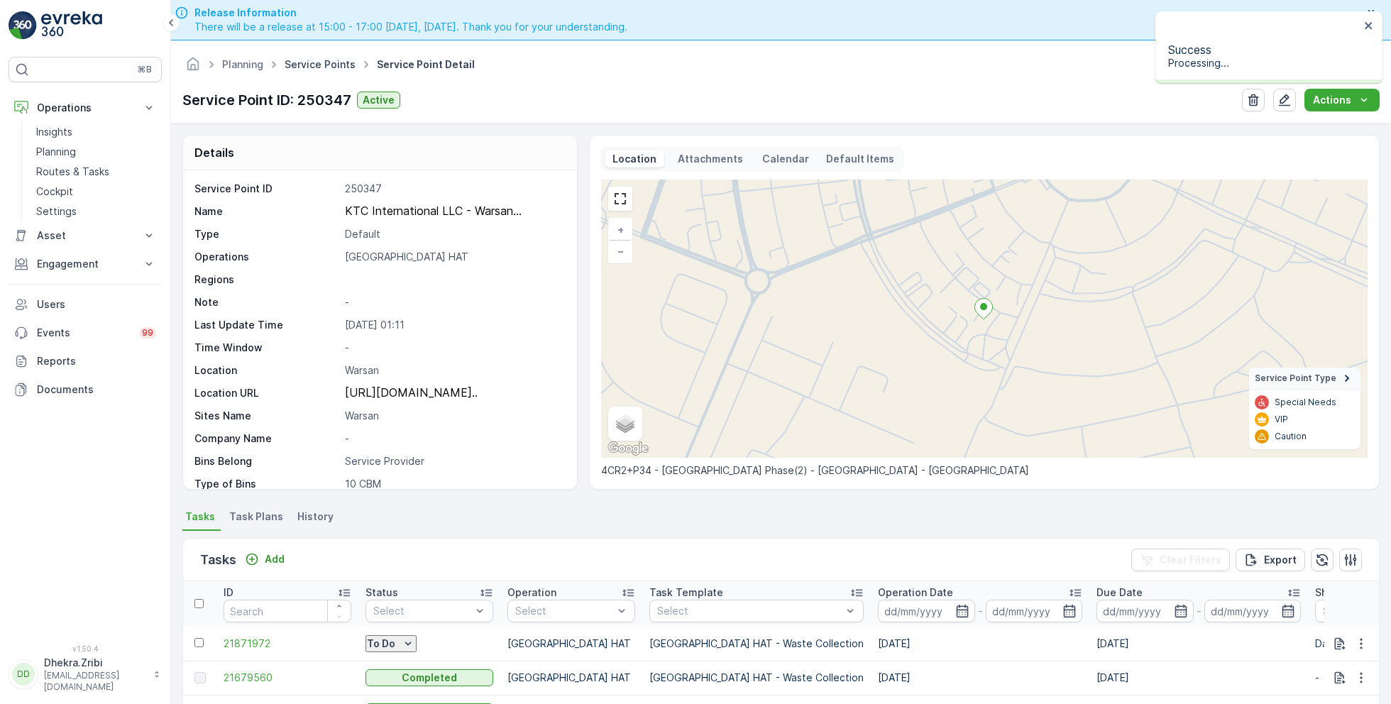
click at [326, 60] on link "Service Points" at bounding box center [320, 64] width 71 height 12
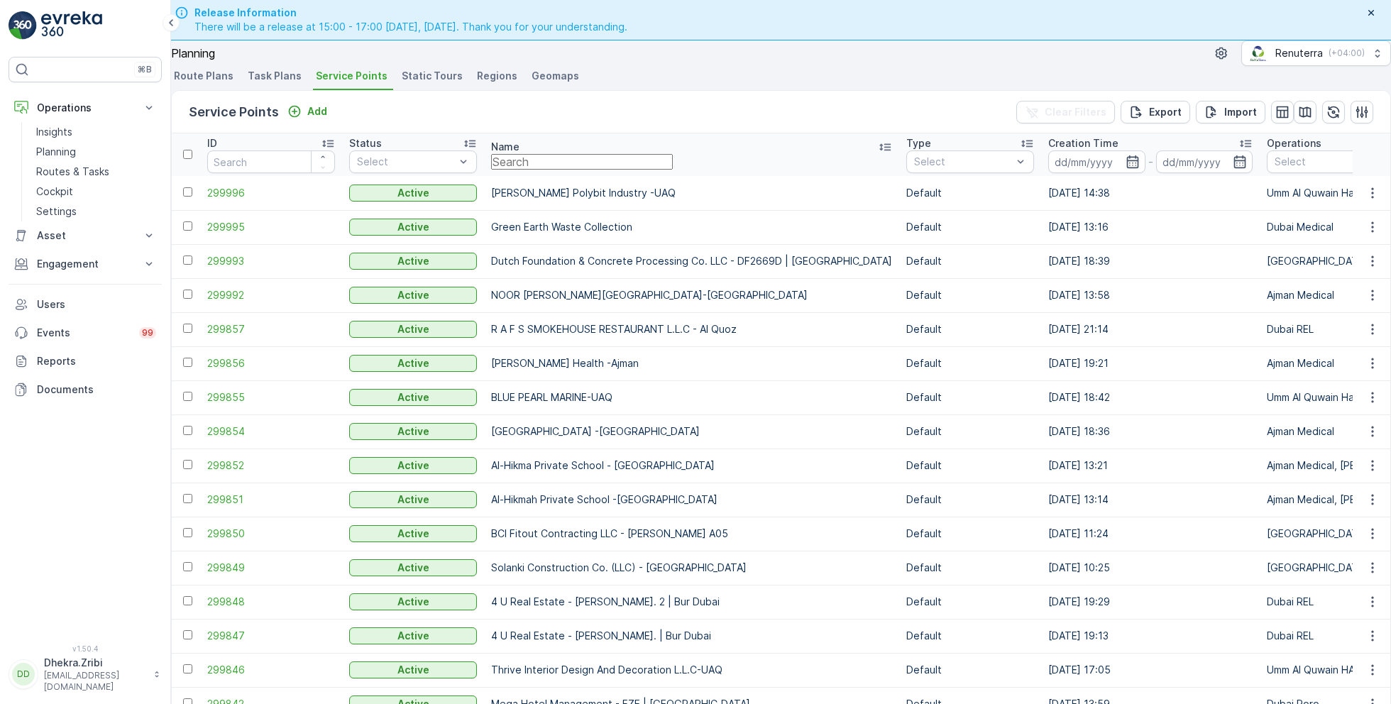
click at [637, 170] on input "text" at bounding box center [582, 162] width 182 height 16
paste input "DELTA AL WADI CONTRACTING (L.L.C)"
type input "DELTA AL WADI CONTRACTING (L.L.C)"
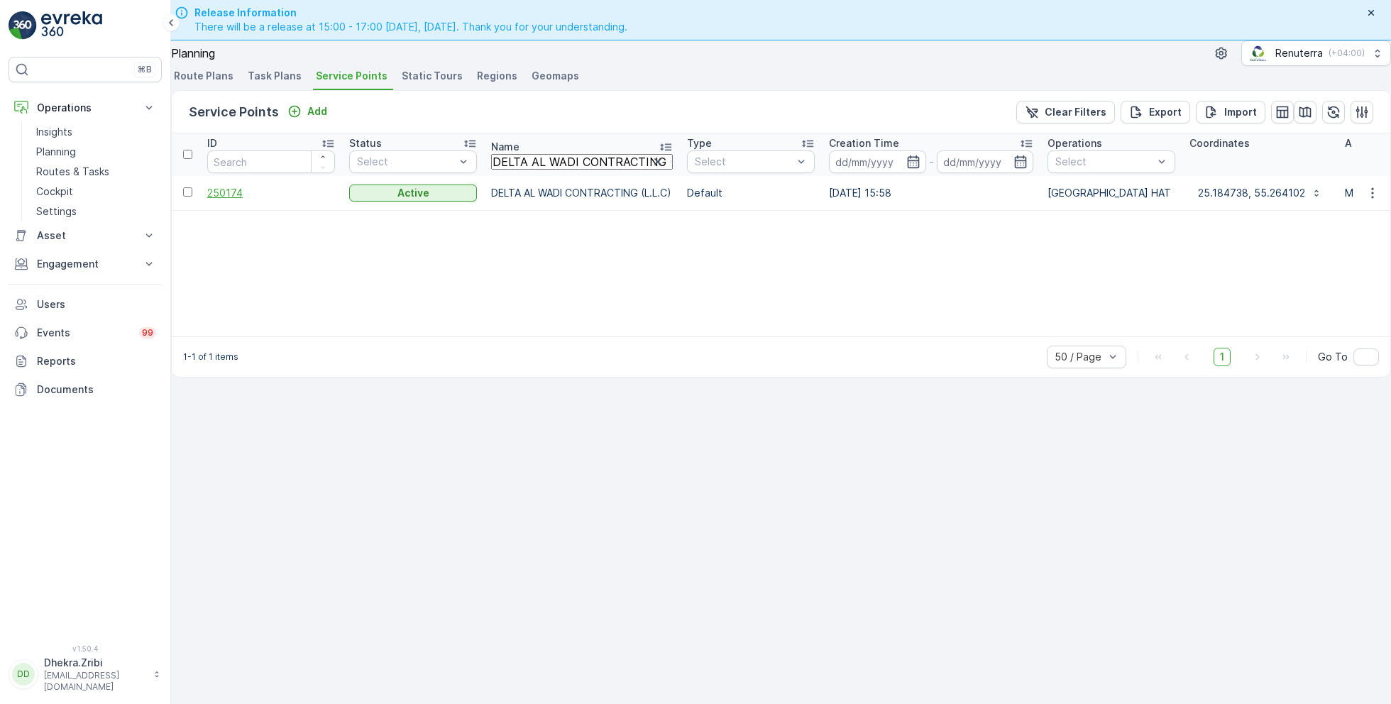
click at [243, 200] on span "250174" at bounding box center [271, 193] width 128 height 14
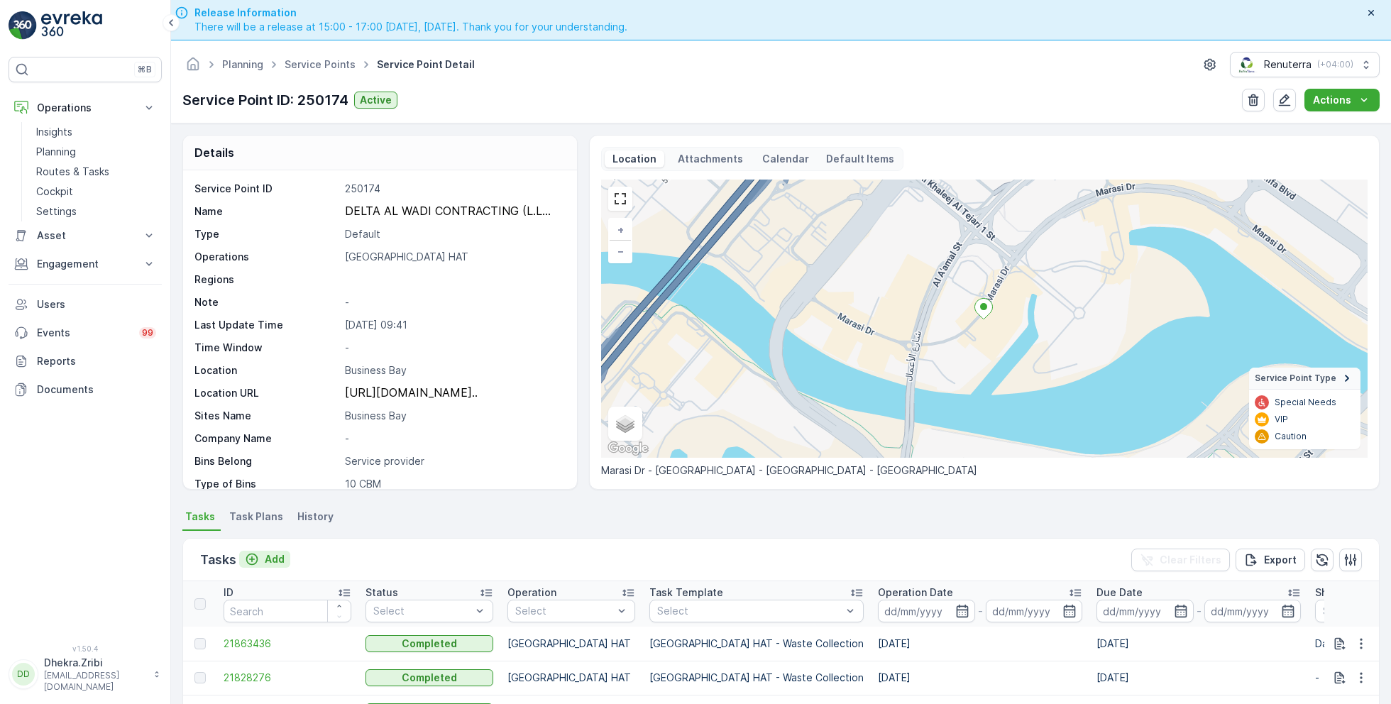
click at [272, 552] on p "Add" at bounding box center [275, 559] width 20 height 14
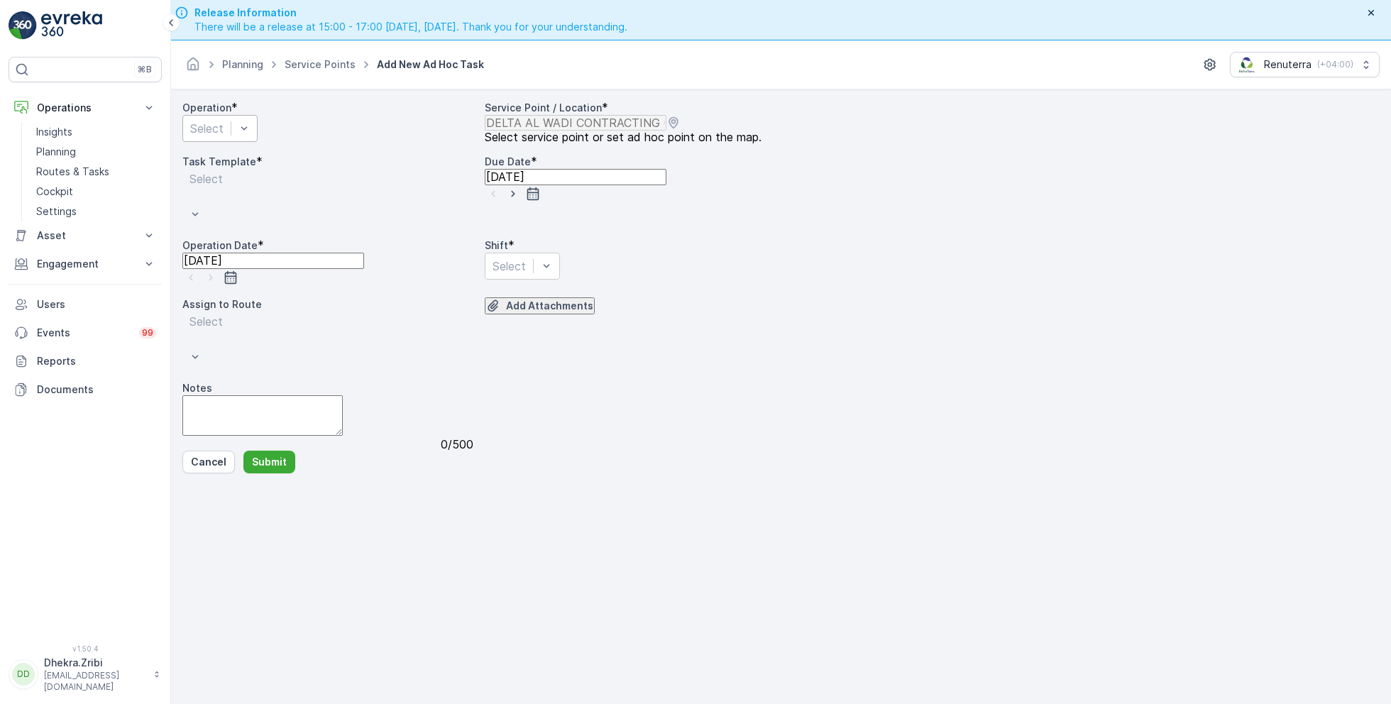
click at [258, 133] on div "Select" at bounding box center [219, 128] width 75 height 27
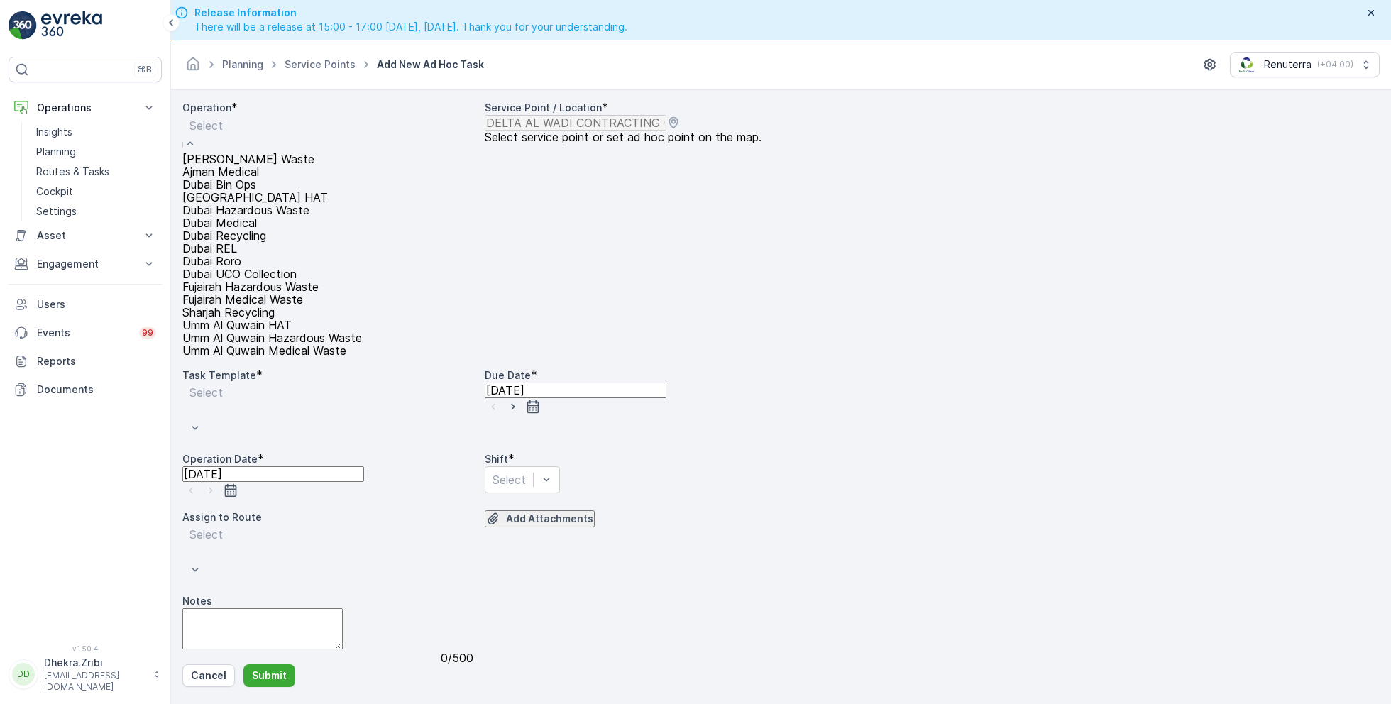
click at [258, 204] on span "[GEOGRAPHIC_DATA] HAT" at bounding box center [255, 197] width 146 height 13
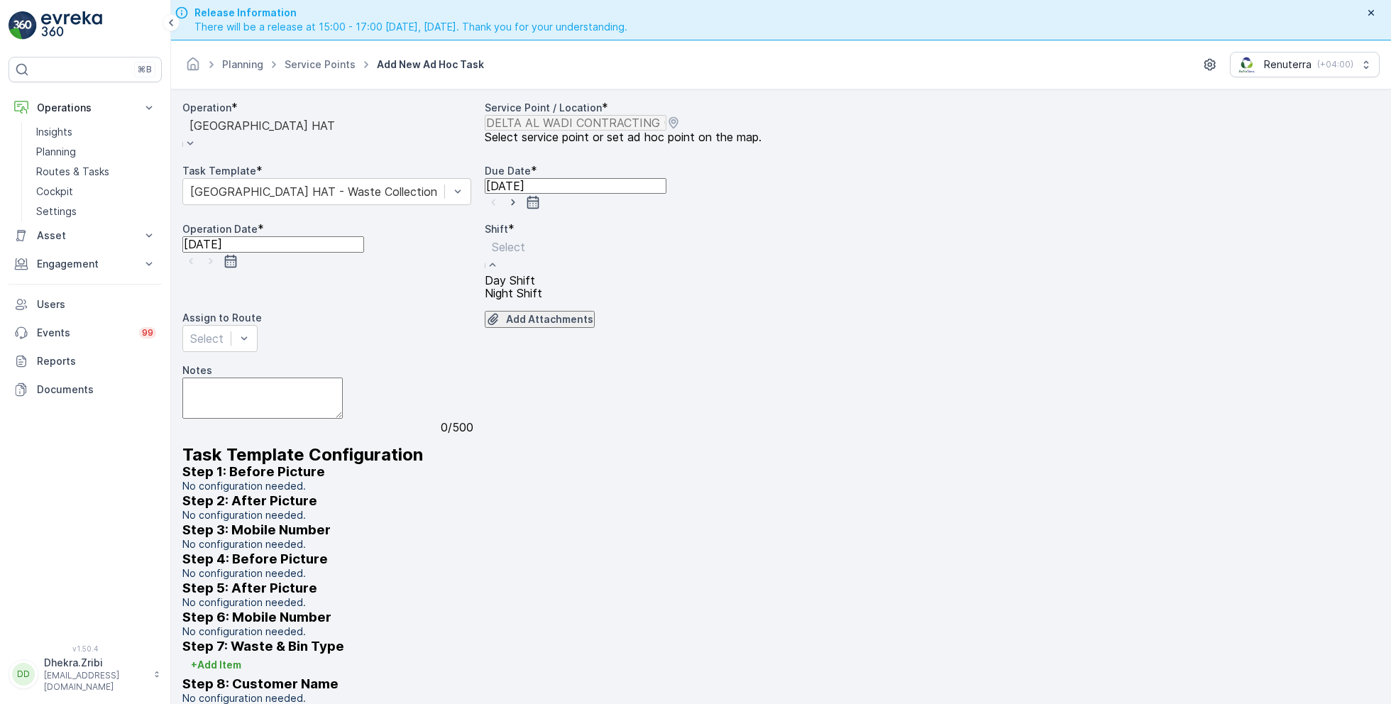
click at [510, 287] on span "Day Shift" at bounding box center [510, 280] width 50 height 13
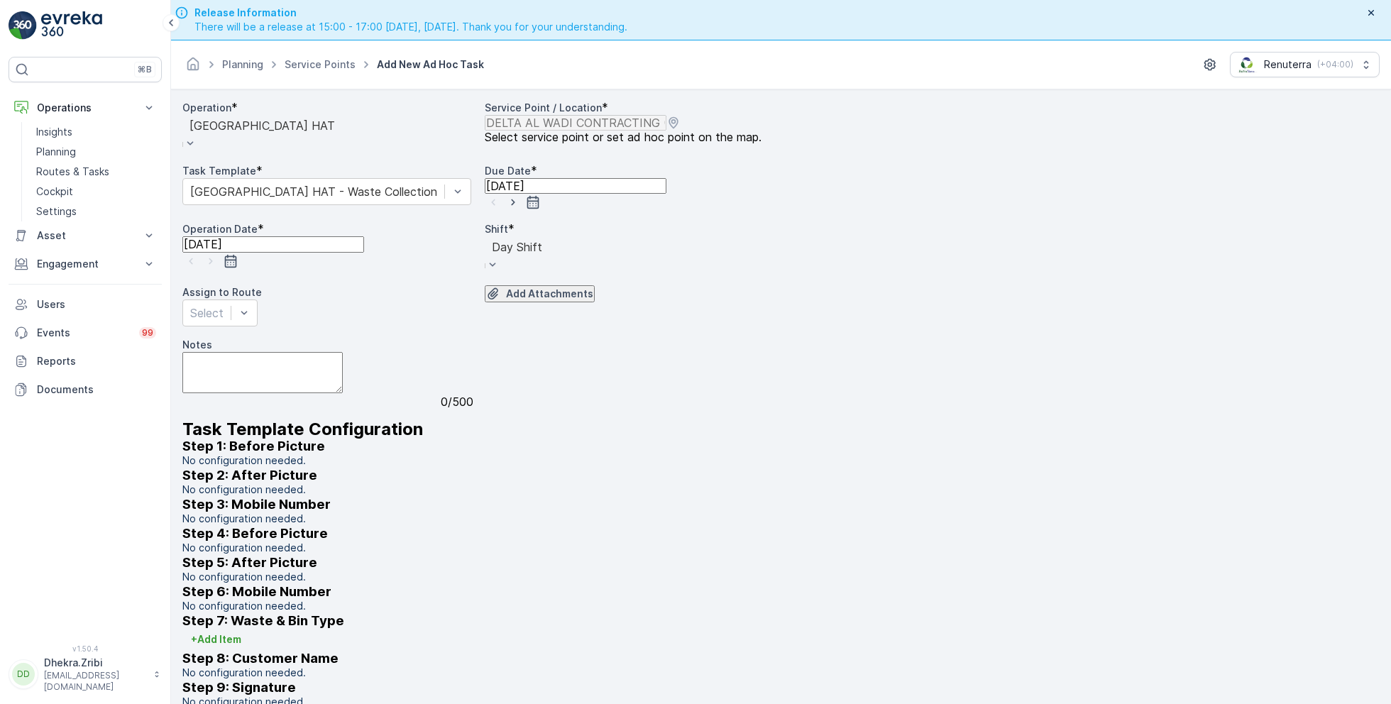
click at [650, 194] on input "19.09.2025" at bounding box center [576, 186] width 182 height 16
click at [672, 443] on div "20" at bounding box center [678, 449] width 13 height 13
click at [322, 252] on input "19.09.2025" at bounding box center [273, 244] width 182 height 16
click at [384, 500] on div "20" at bounding box center [390, 506] width 13 height 13
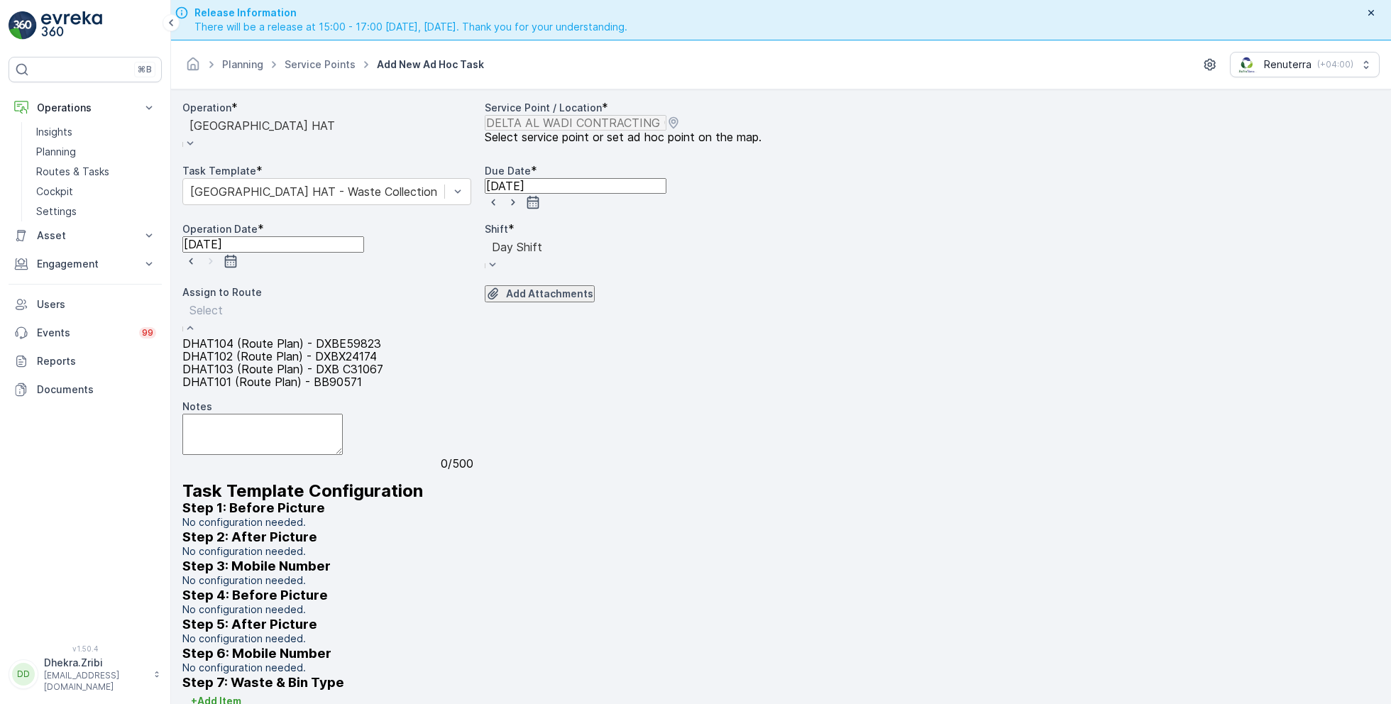
click at [268, 376] on span "DHAT103 (Route Plan) - DXB C31067" at bounding box center [282, 369] width 201 height 13
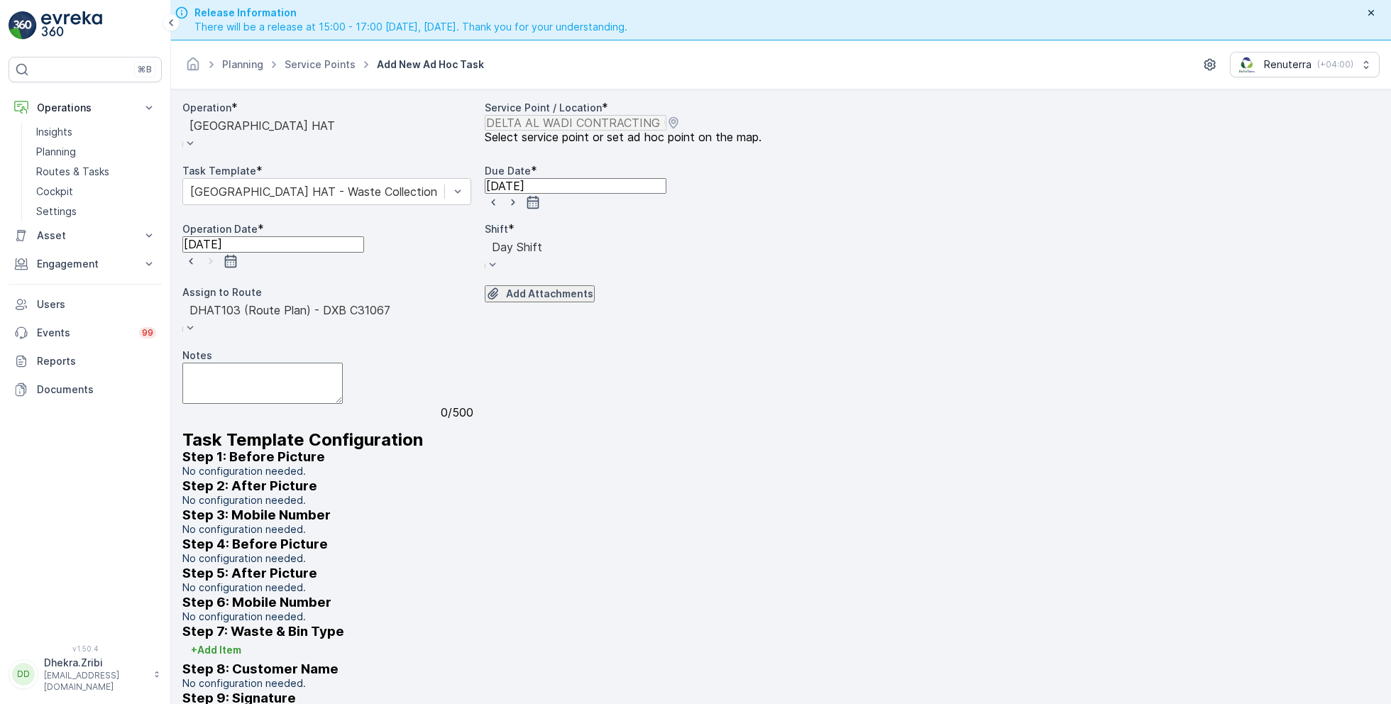
scroll to position [40, 0]
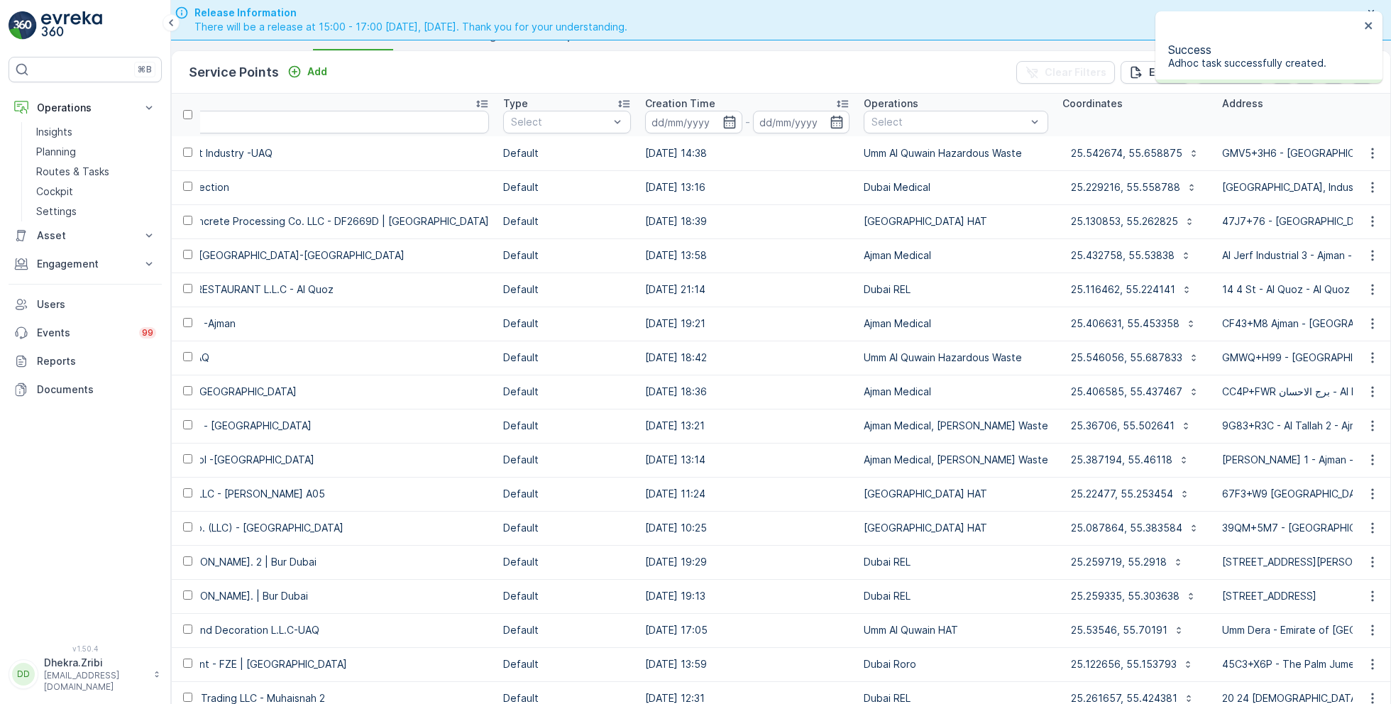
scroll to position [0, 409]
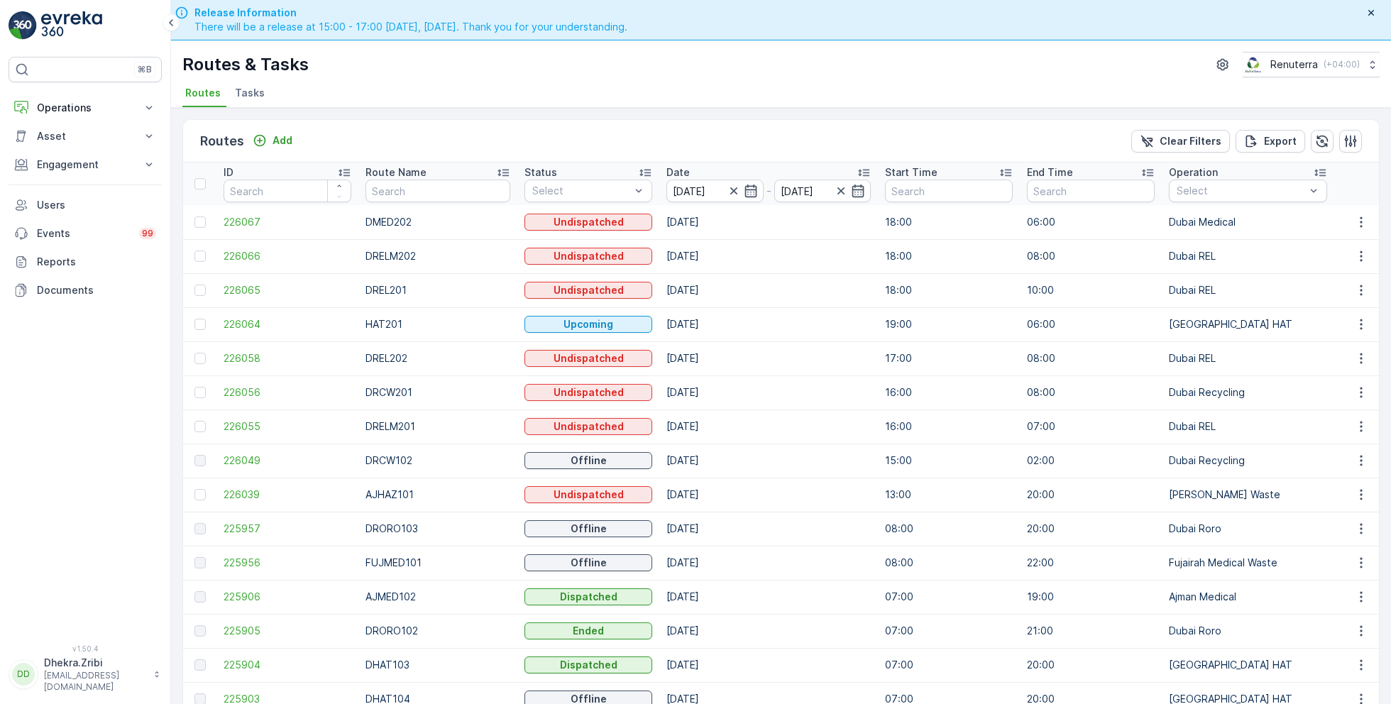
click at [256, 86] on span "Tasks" at bounding box center [250, 93] width 30 height 14
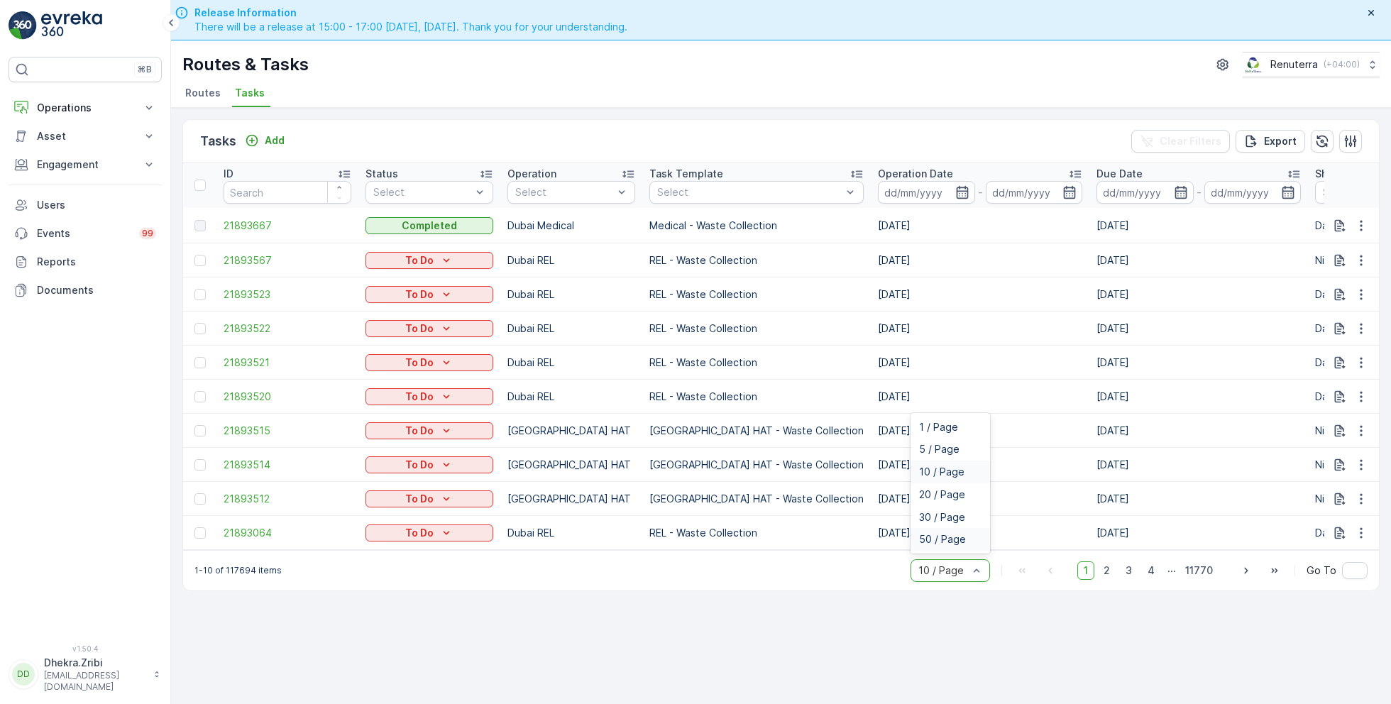
click at [936, 540] on span "50 / Page" at bounding box center [942, 539] width 47 height 11
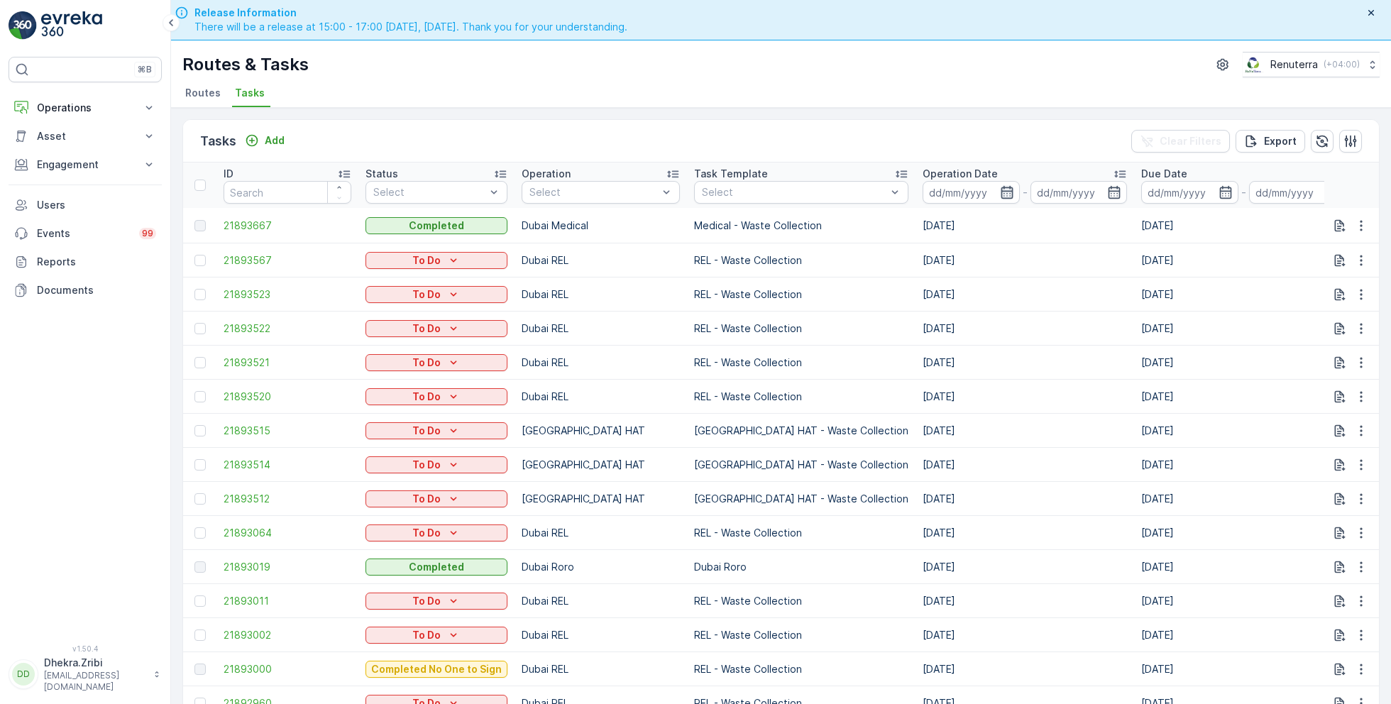
click at [1000, 193] on icon "button" at bounding box center [1007, 192] width 14 height 14
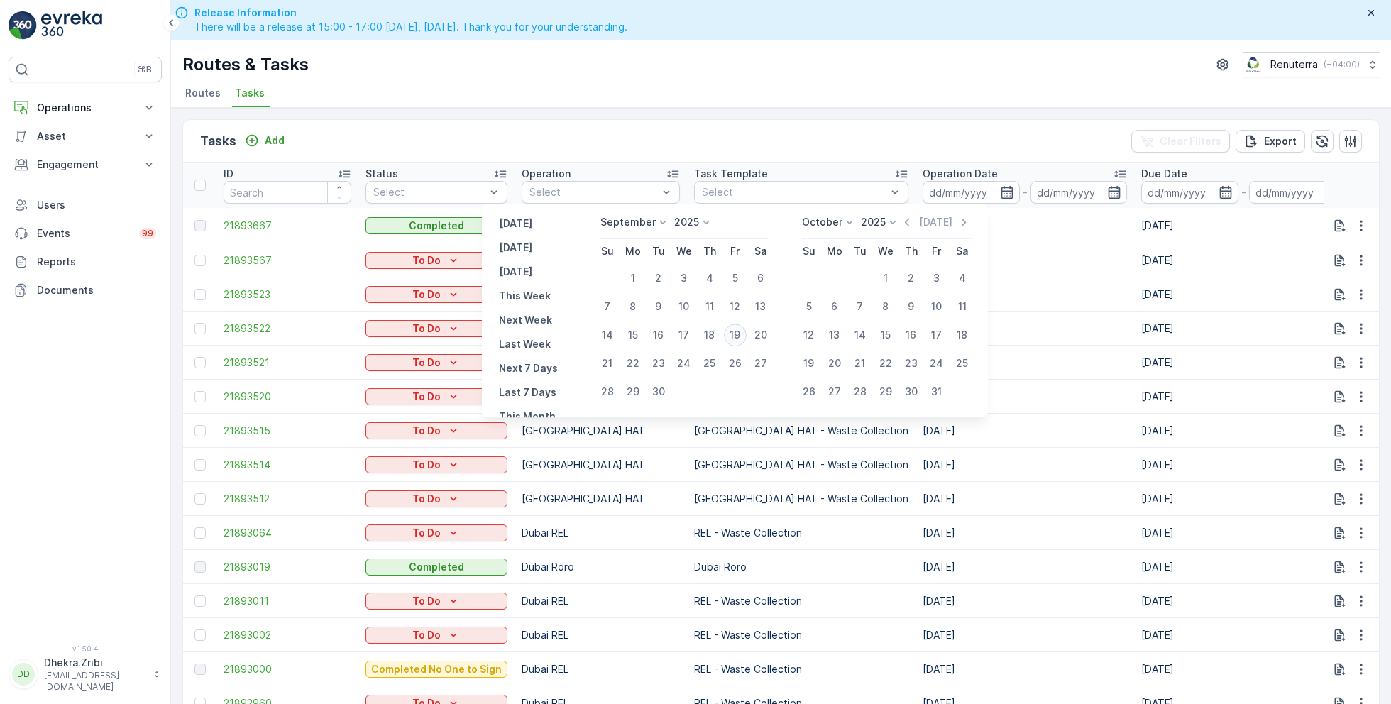
click at [736, 337] on div "19" at bounding box center [735, 335] width 23 height 23
type input "19.09.2025"
click at [736, 337] on div "19" at bounding box center [735, 335] width 23 height 23
type input "19.09.2025"
click at [866, 84] on ul "Routes Tasks" at bounding box center [775, 95] width 1186 height 24
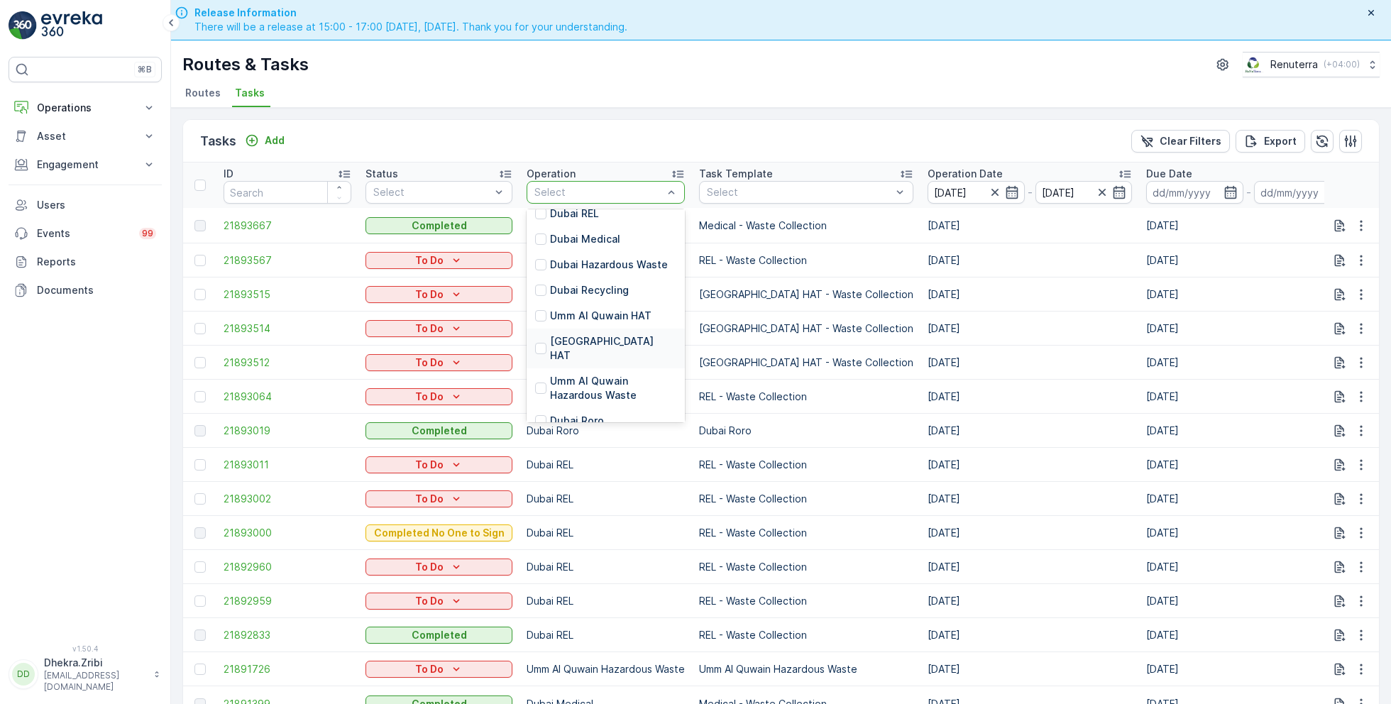
scroll to position [133, 0]
click at [581, 332] on p "[GEOGRAPHIC_DATA] HAT" at bounding box center [613, 343] width 126 height 28
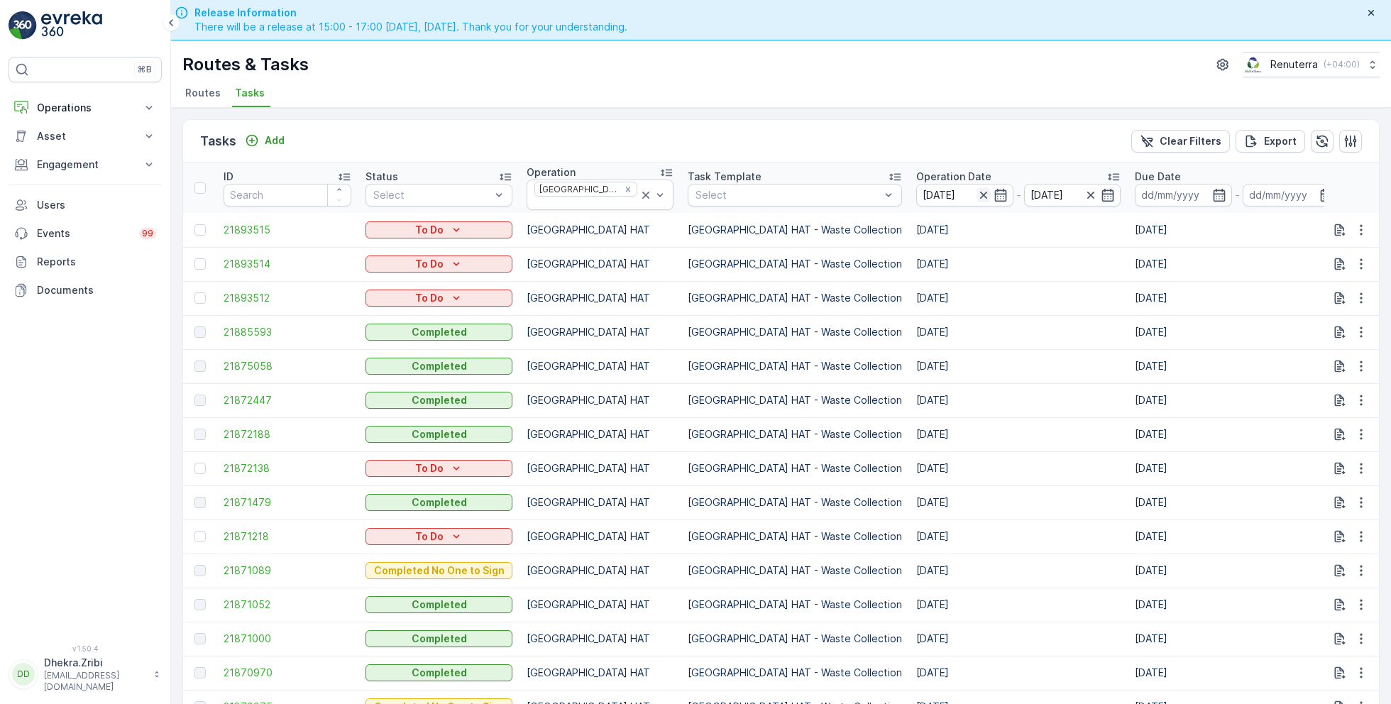
click at [980, 192] on icon "button" at bounding box center [983, 195] width 7 height 7
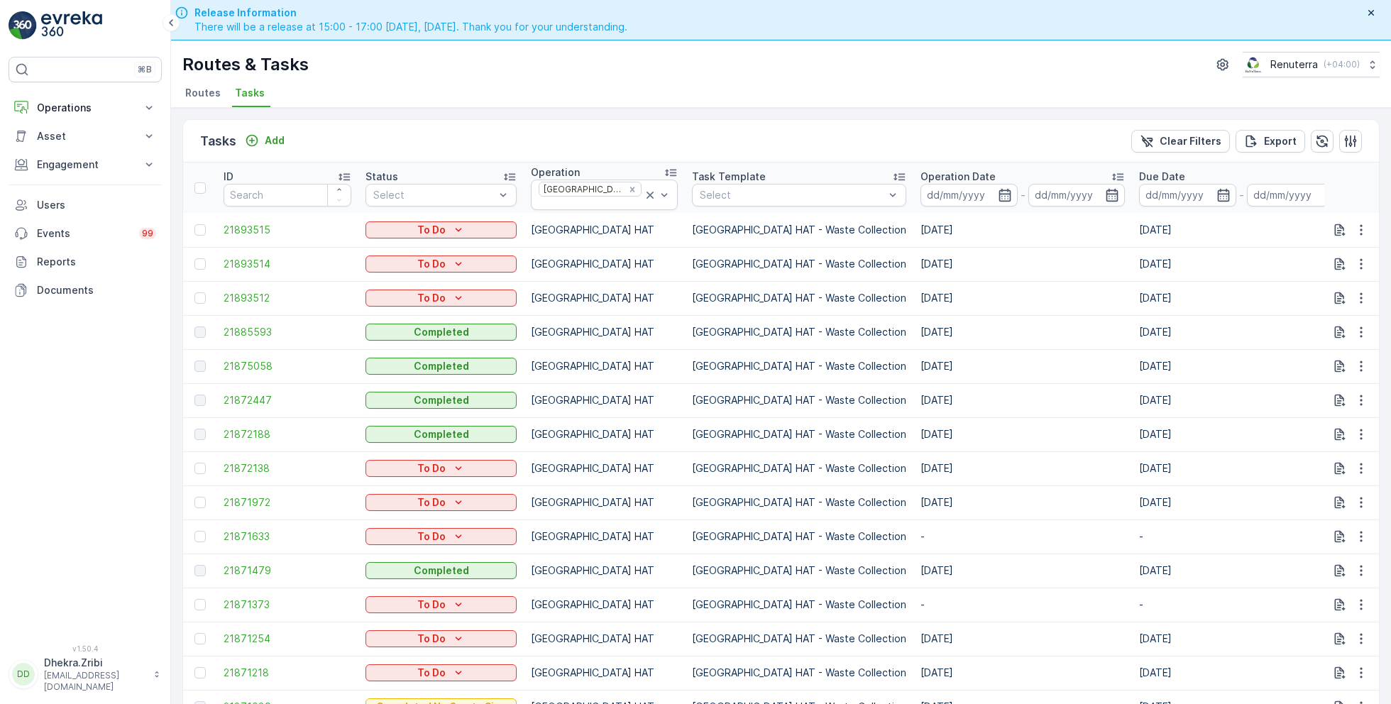
click at [921, 192] on input at bounding box center [969, 195] width 97 height 23
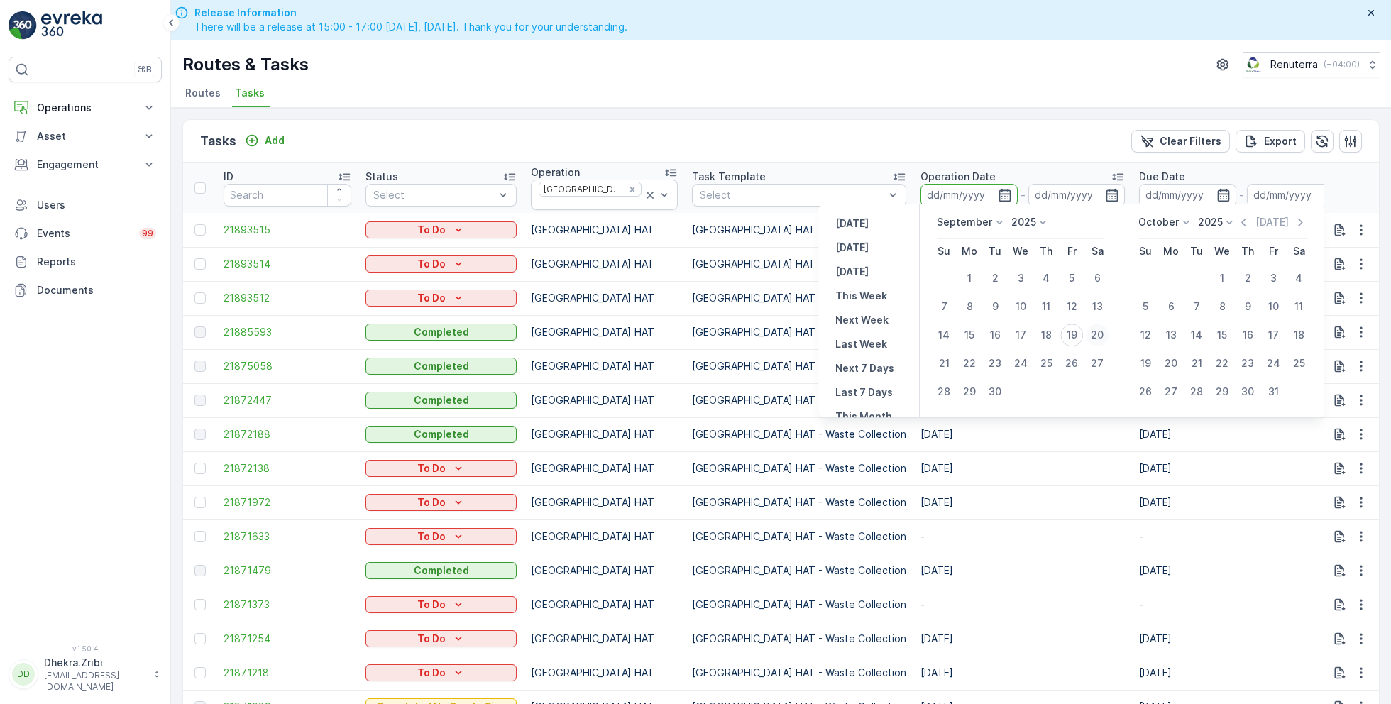
click at [1103, 331] on div "20" at bounding box center [1097, 335] width 23 height 23
type input "[DATE]"
click at [1103, 331] on div "20" at bounding box center [1097, 335] width 23 height 23
type input "[DATE]"
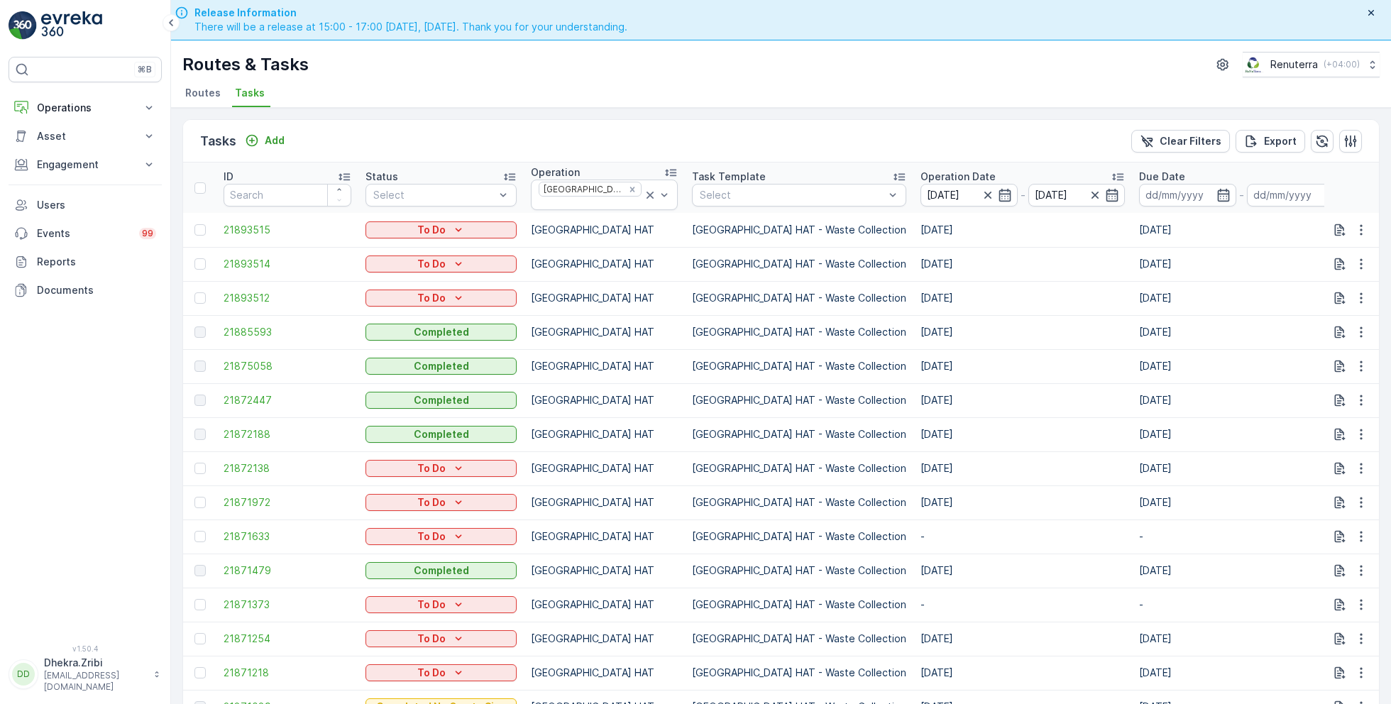
click at [852, 90] on ul "Routes Tasks" at bounding box center [775, 95] width 1186 height 24
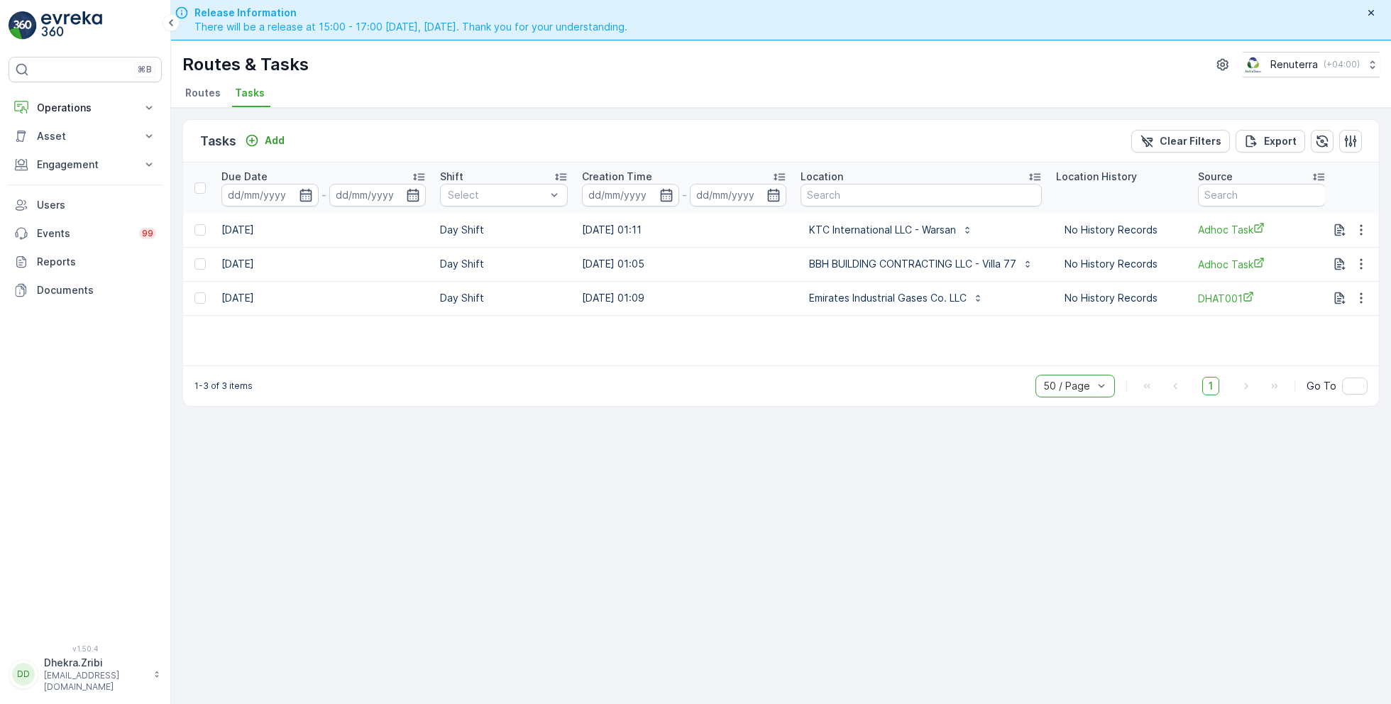
scroll to position [0, 897]
click at [1348, 135] on icon "button" at bounding box center [1351, 141] width 14 height 14
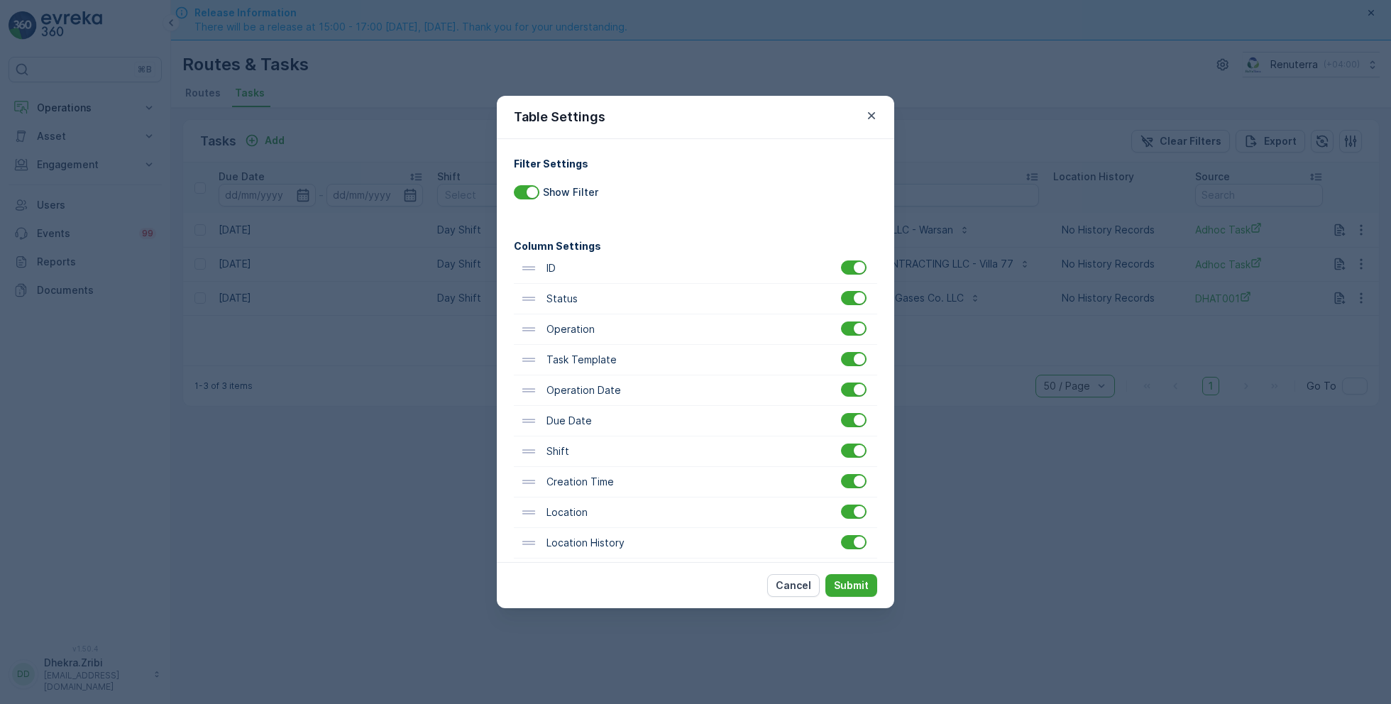
click at [870, 125] on div "Table Settings" at bounding box center [696, 117] width 398 height 43
click at [870, 120] on icon "button" at bounding box center [872, 116] width 14 height 14
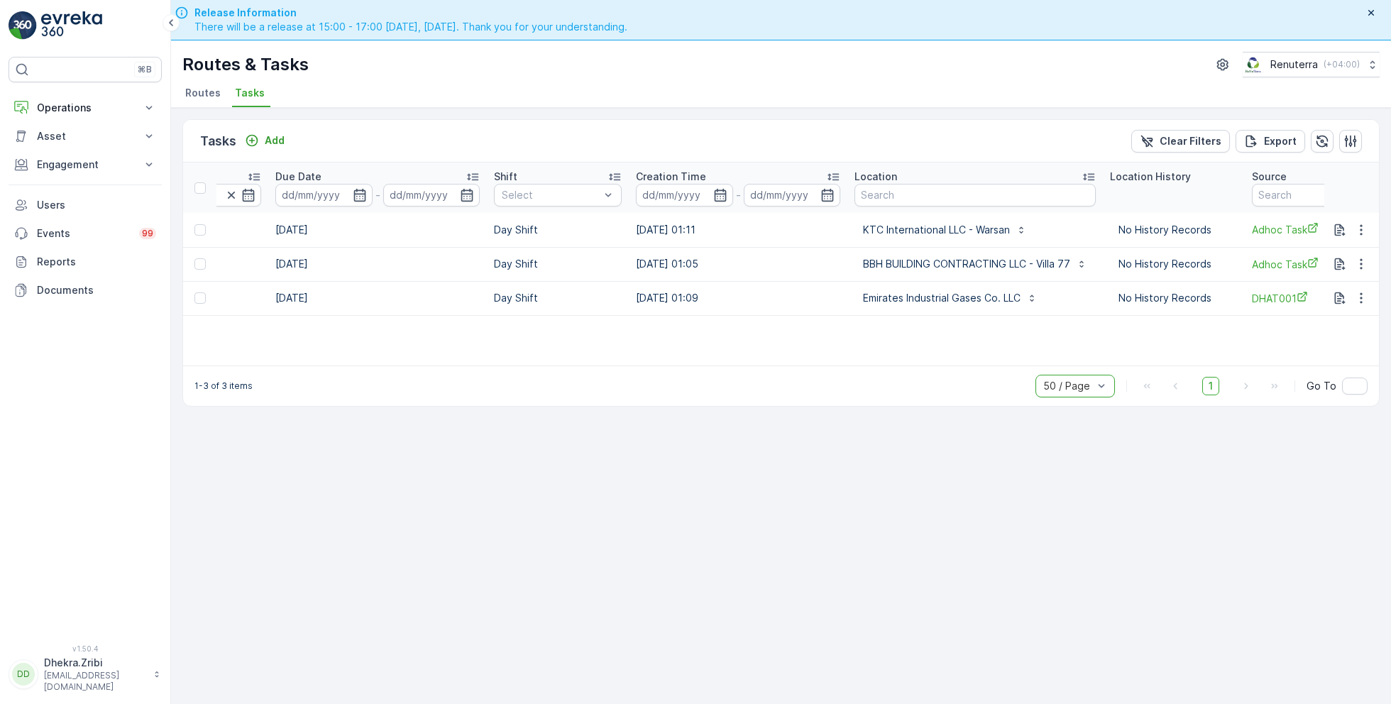
scroll to position [0, 809]
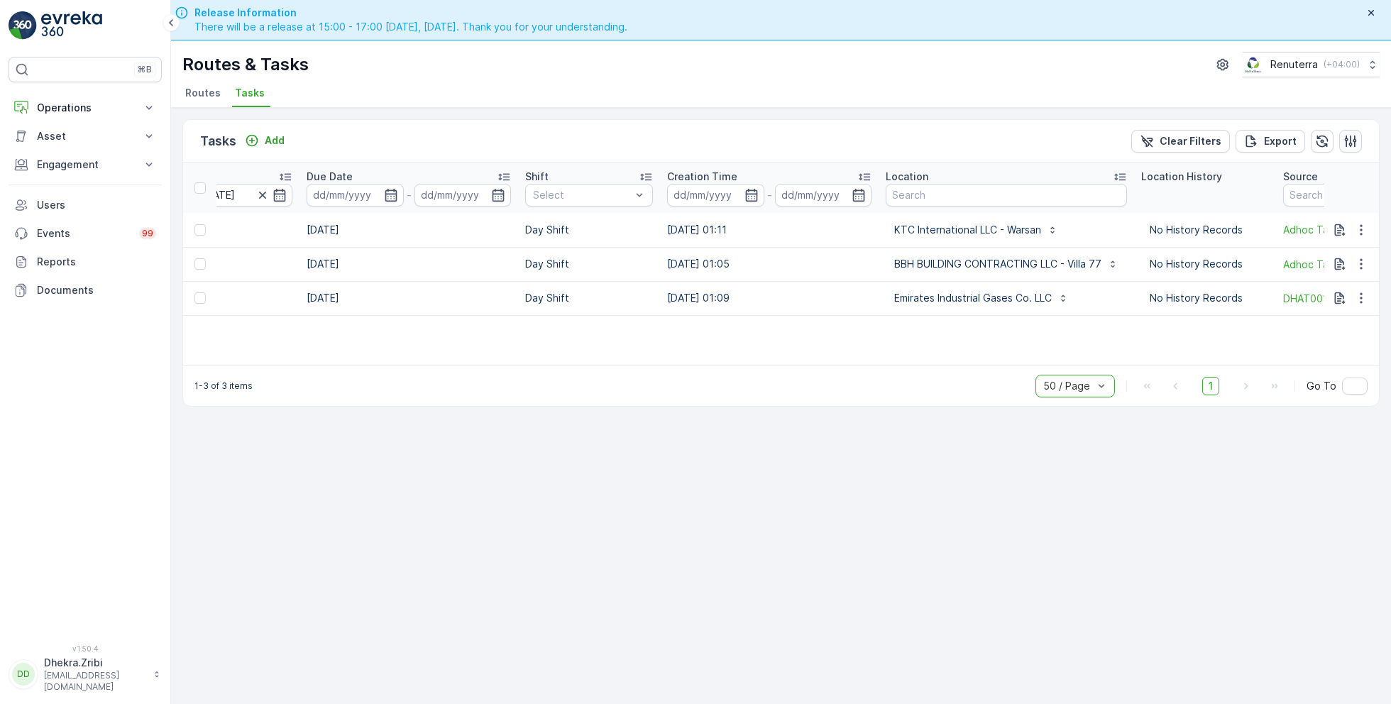
click at [1352, 145] on icon "button" at bounding box center [1351, 141] width 14 height 14
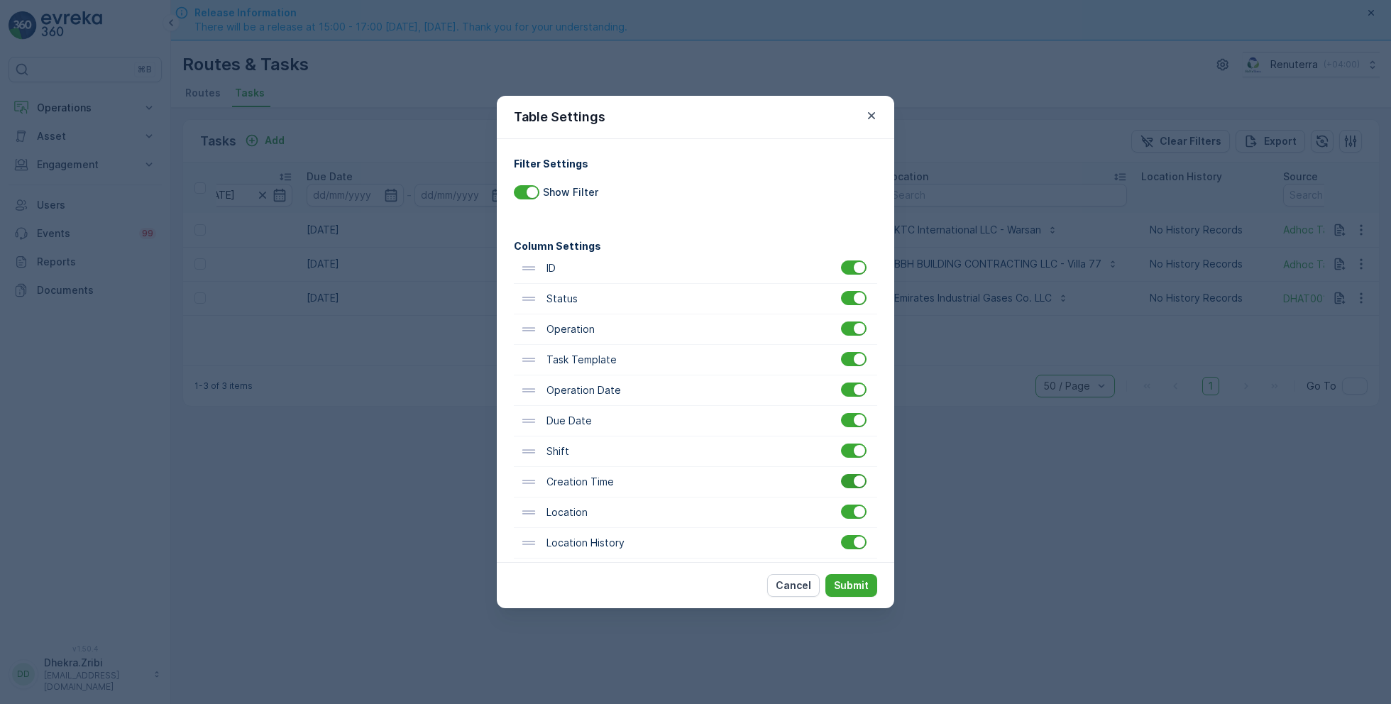
click at [848, 486] on div at bounding box center [854, 481] width 26 height 14
click at [841, 474] on input "checkbox" at bounding box center [841, 474] width 0 height 0
click at [858, 587] on p "Submit" at bounding box center [851, 586] width 35 height 14
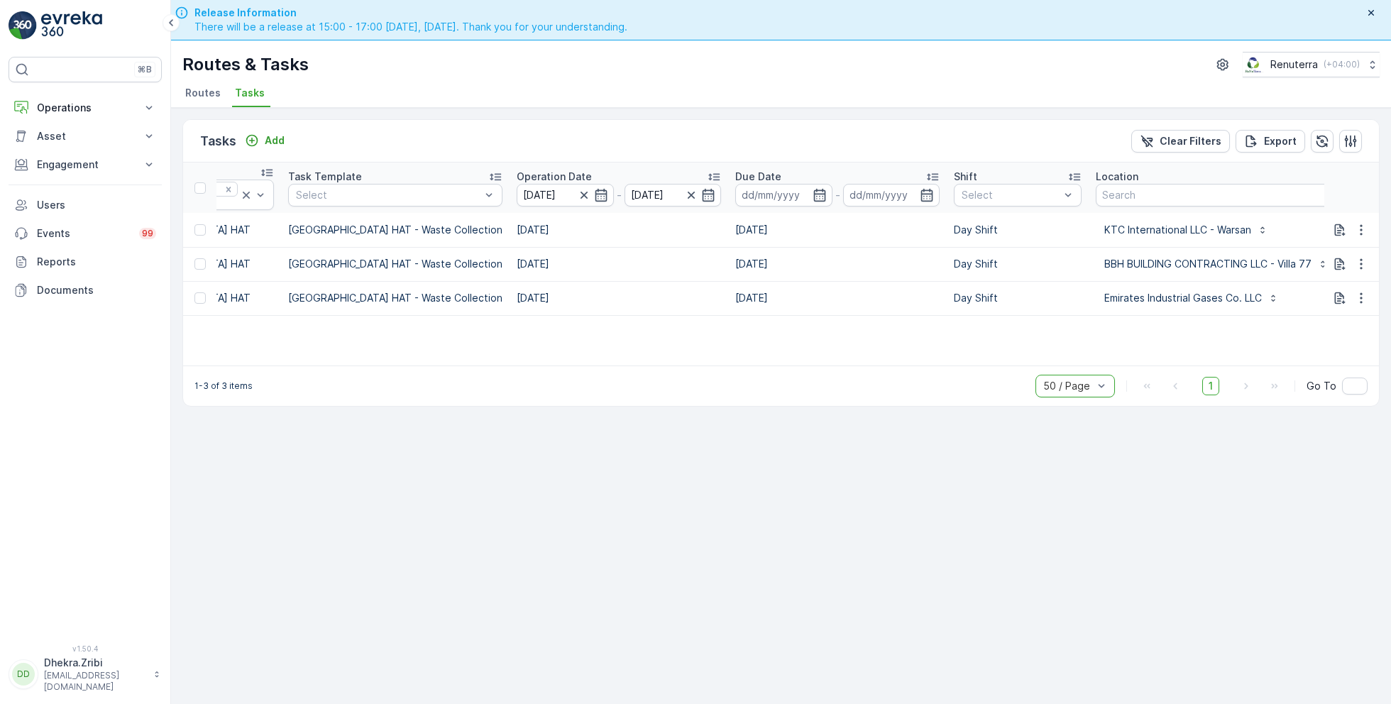
scroll to position [0, 378]
click at [1347, 148] on button "button" at bounding box center [1351, 141] width 23 height 23
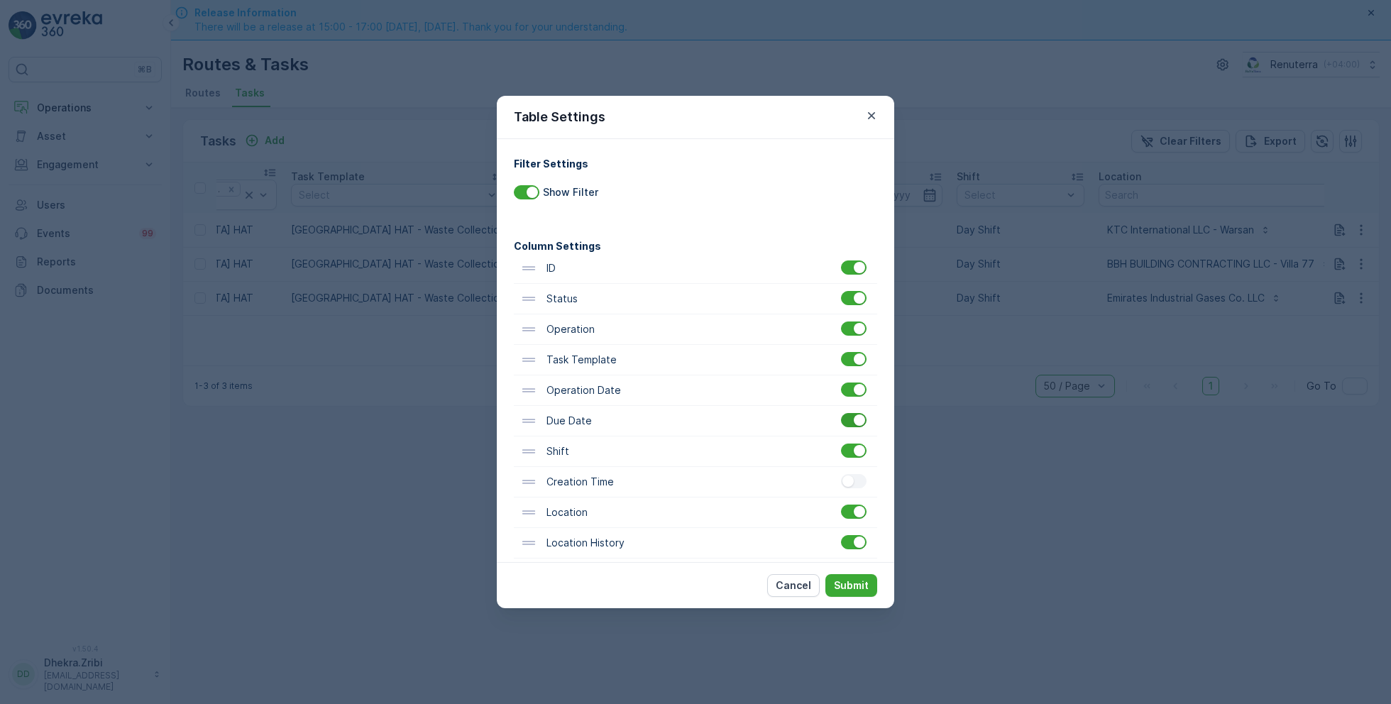
click at [860, 422] on div at bounding box center [859, 420] width 11 height 11
click at [841, 413] on input "checkbox" at bounding box center [841, 413] width 0 height 0
click at [856, 588] on p "Submit" at bounding box center [851, 586] width 35 height 14
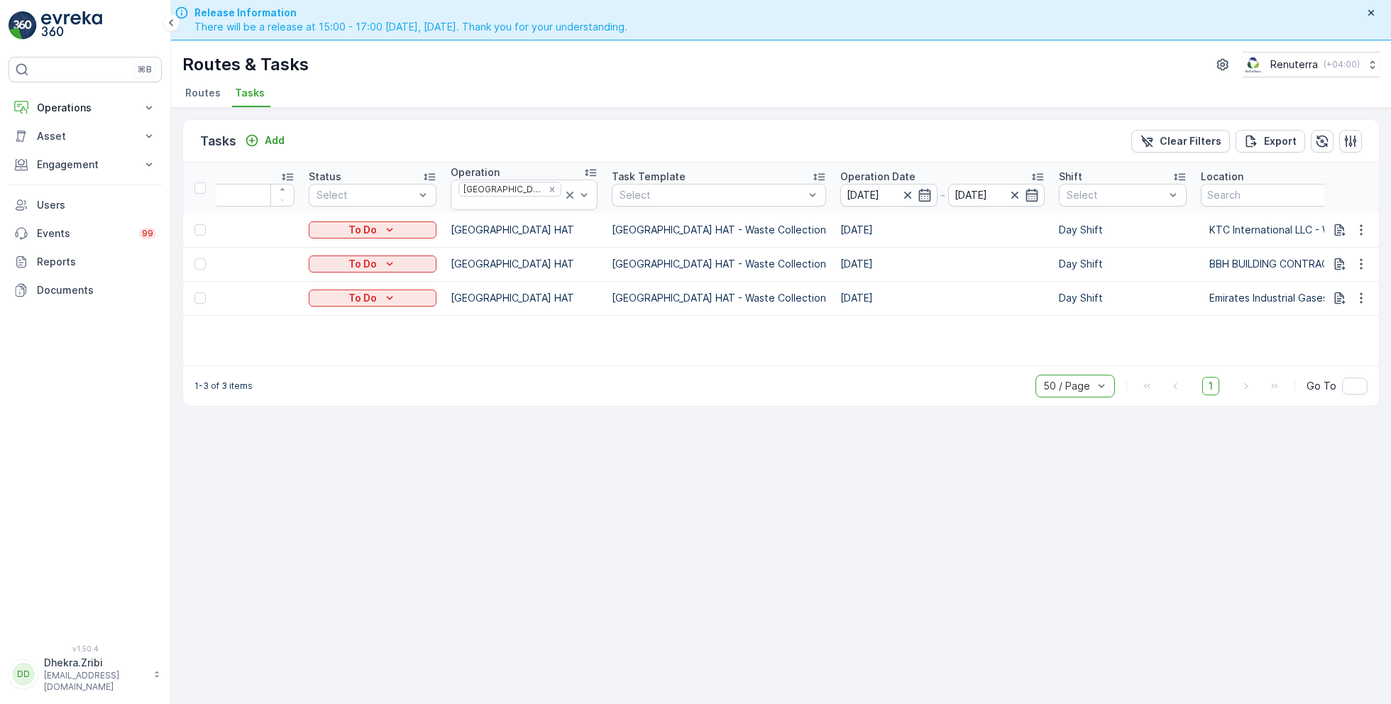
scroll to position [0, 0]
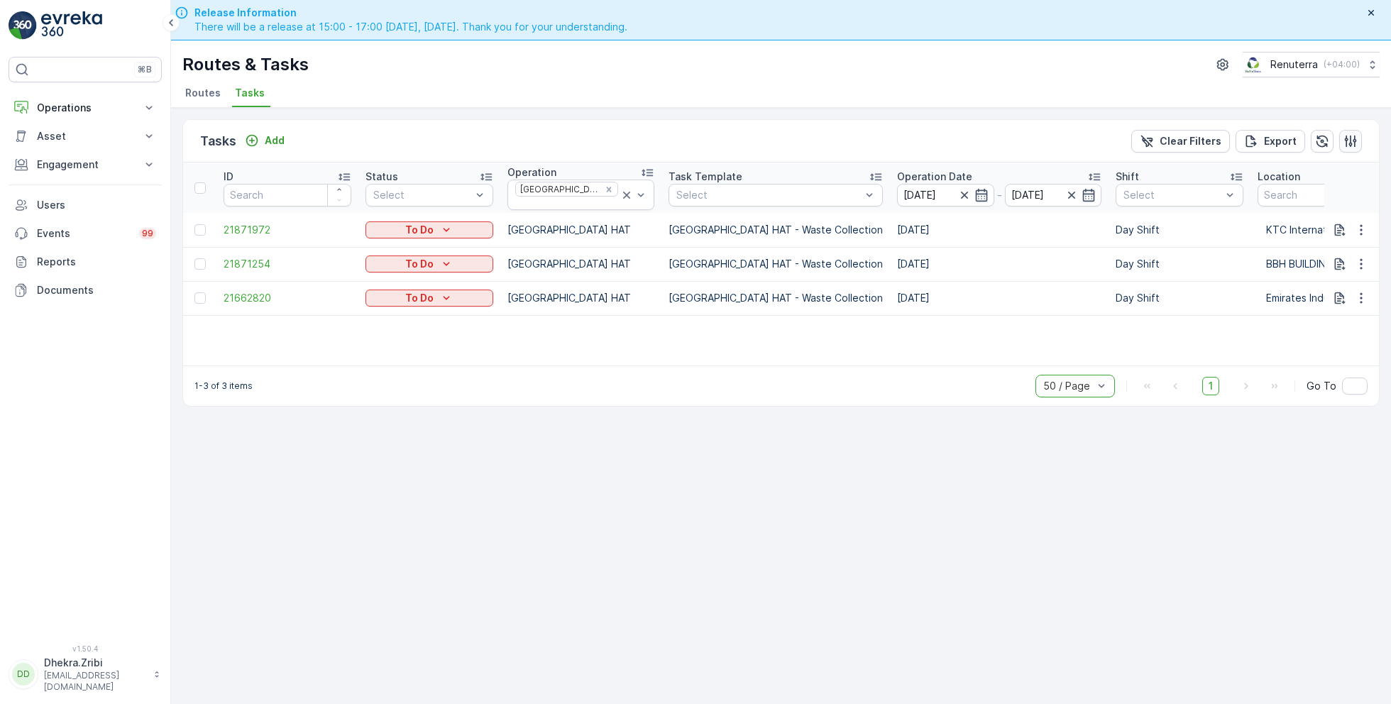
click at [1351, 144] on icon "button" at bounding box center [1351, 141] width 12 height 12
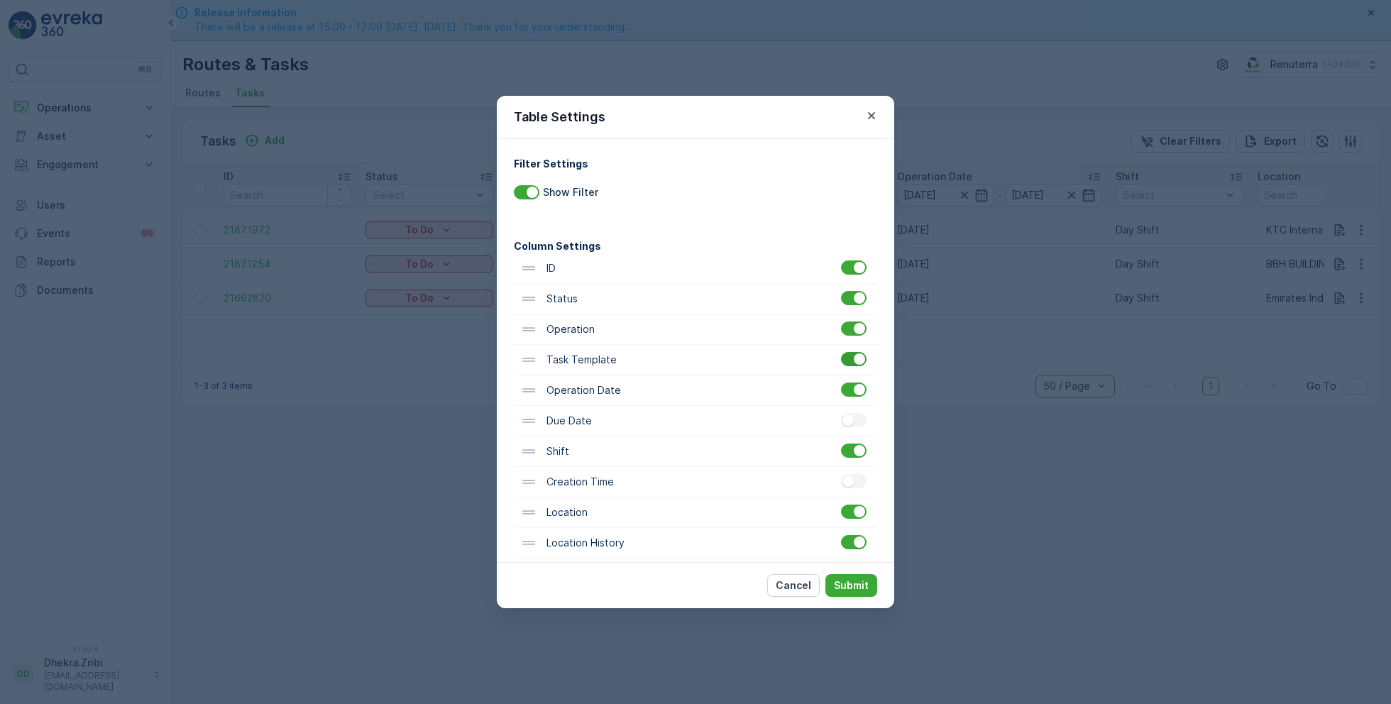
click at [847, 364] on div at bounding box center [854, 359] width 26 height 14
click at [841, 352] on input "checkbox" at bounding box center [841, 352] width 0 height 0
click at [849, 590] on p "Submit" at bounding box center [851, 586] width 35 height 14
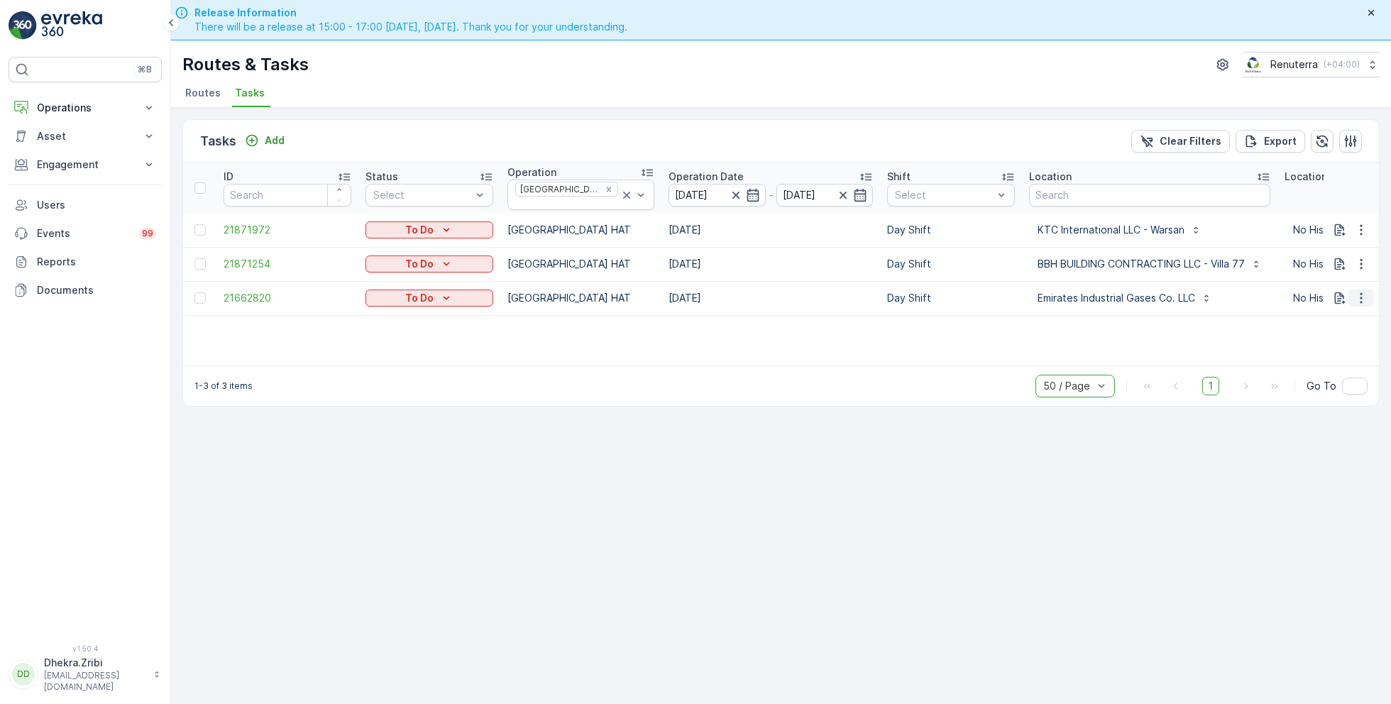
click at [1358, 291] on icon "button" at bounding box center [1362, 298] width 14 height 14
click at [1322, 369] on span "Remove from Route" at bounding box center [1339, 373] width 96 height 14
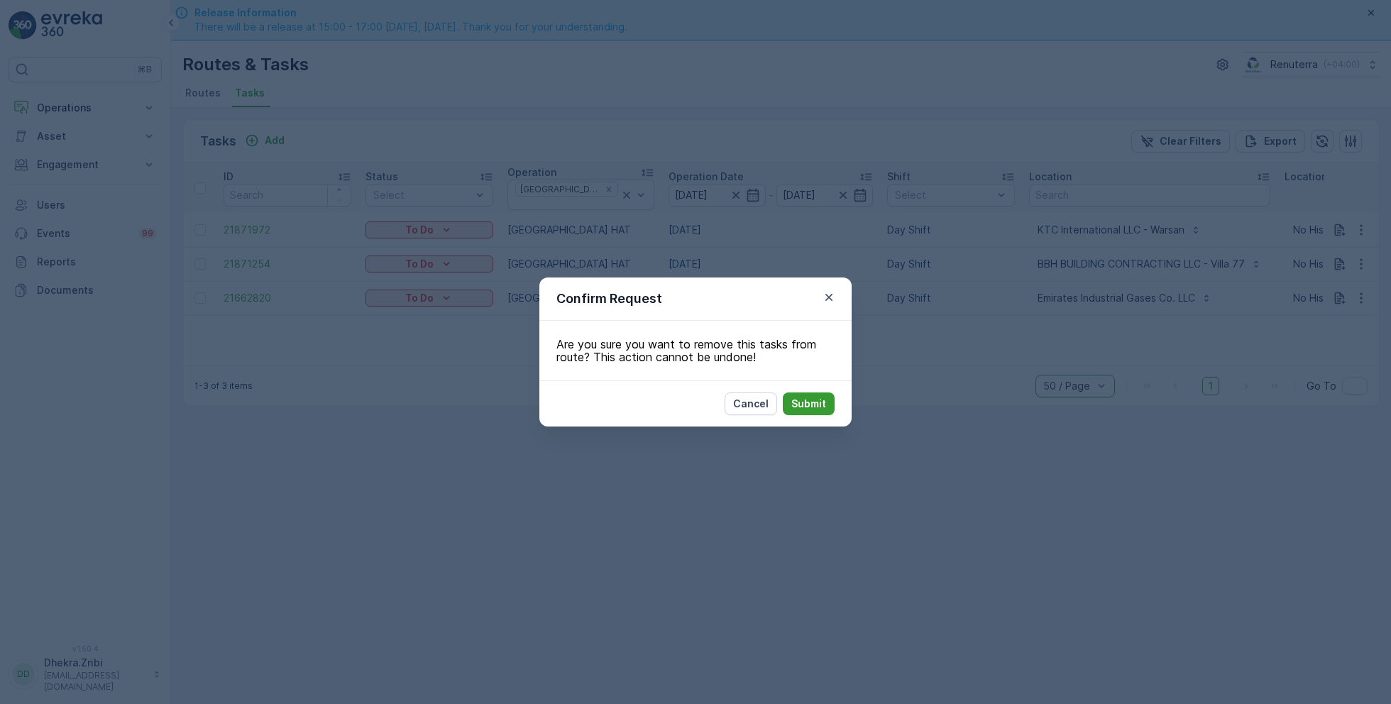
click at [820, 400] on p "Submit" at bounding box center [809, 404] width 35 height 14
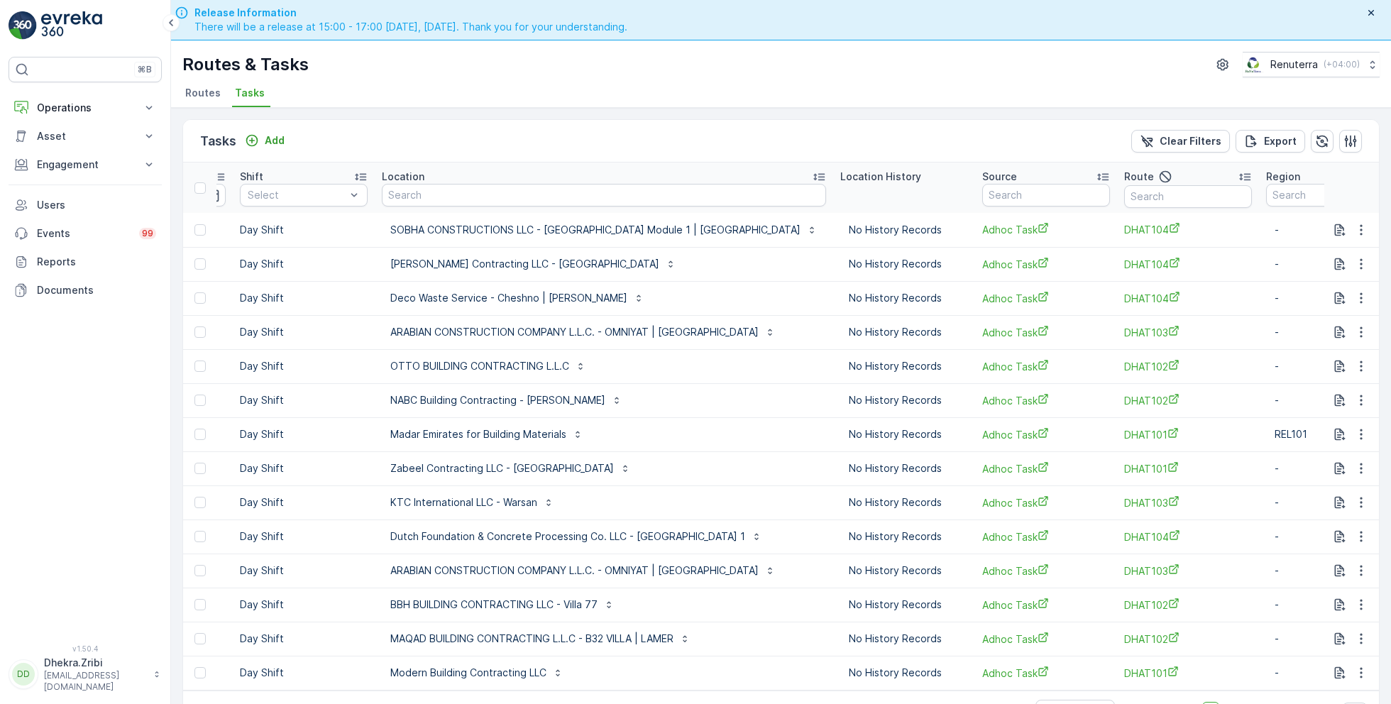
scroll to position [0, 662]
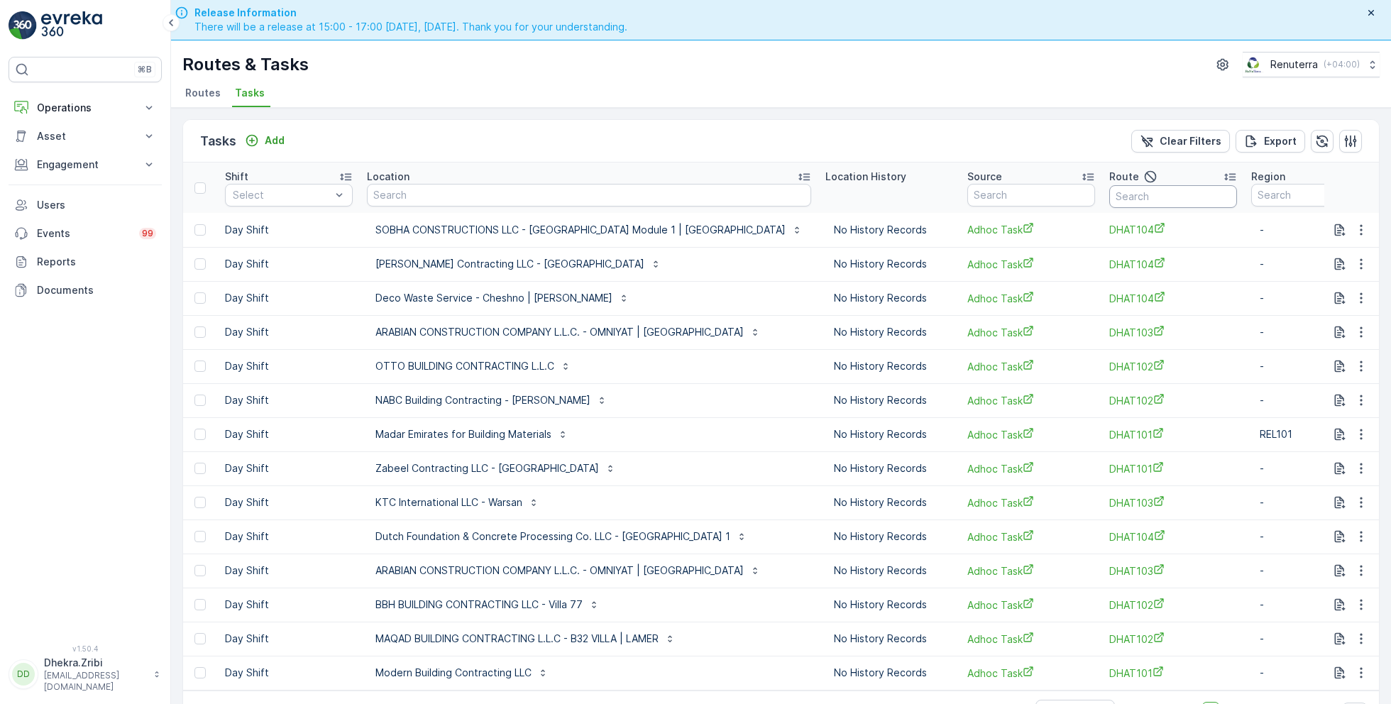
click at [1110, 202] on input "text" at bounding box center [1174, 196] width 128 height 23
type input "101"
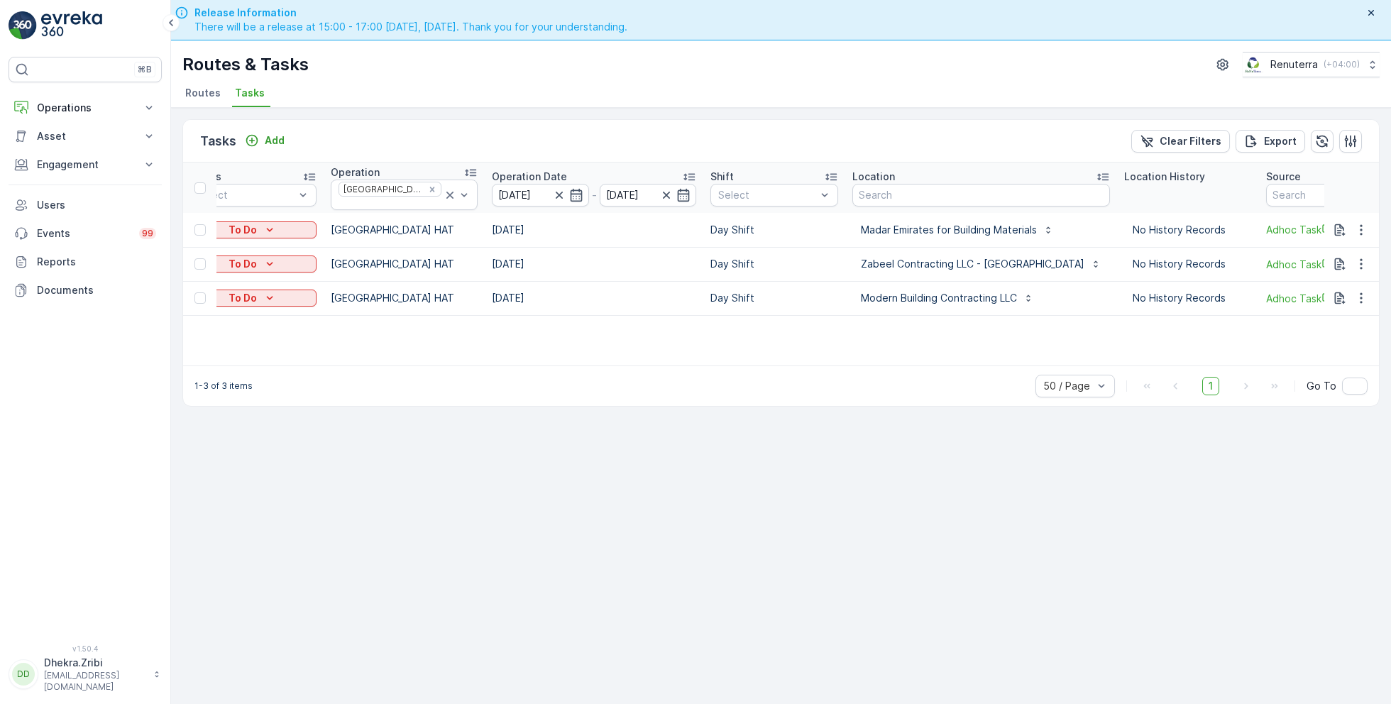
scroll to position [0, 180]
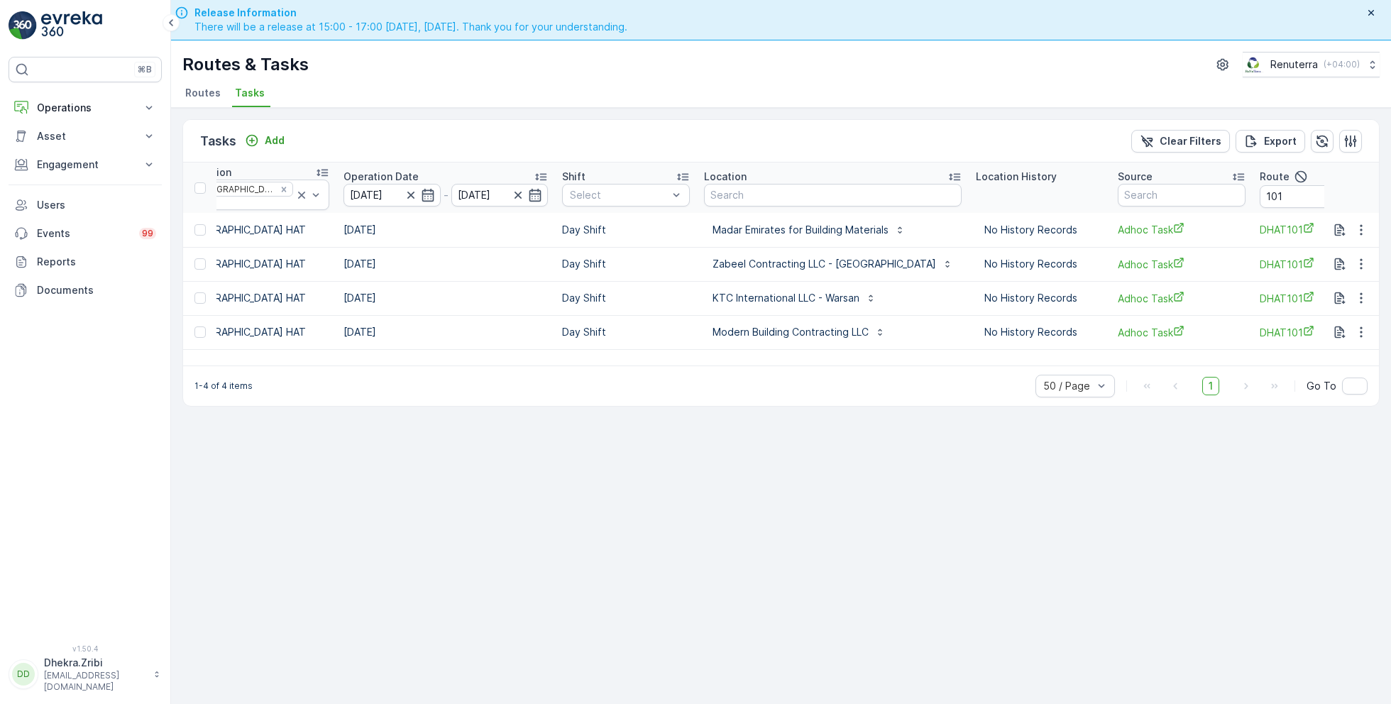
scroll to position [0, 344]
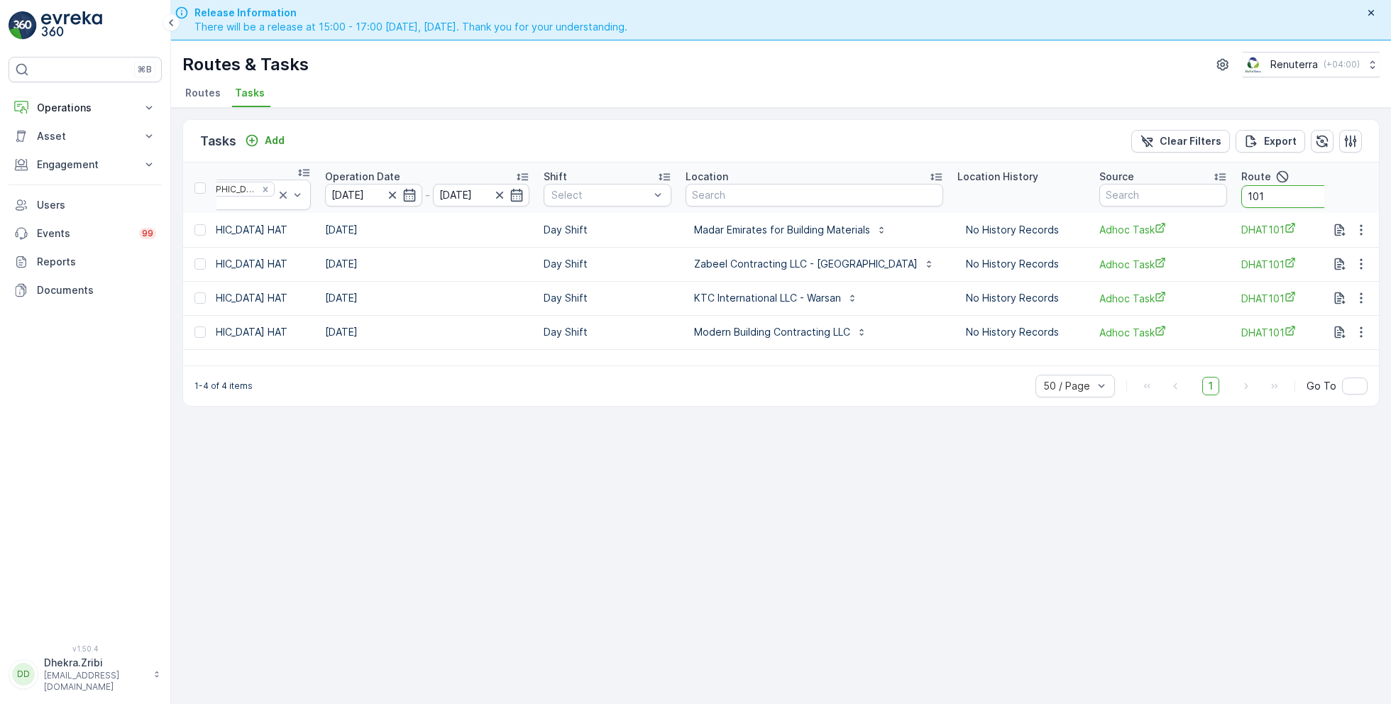
click at [1242, 197] on input "101" at bounding box center [1306, 196] width 128 height 23
type input "102"
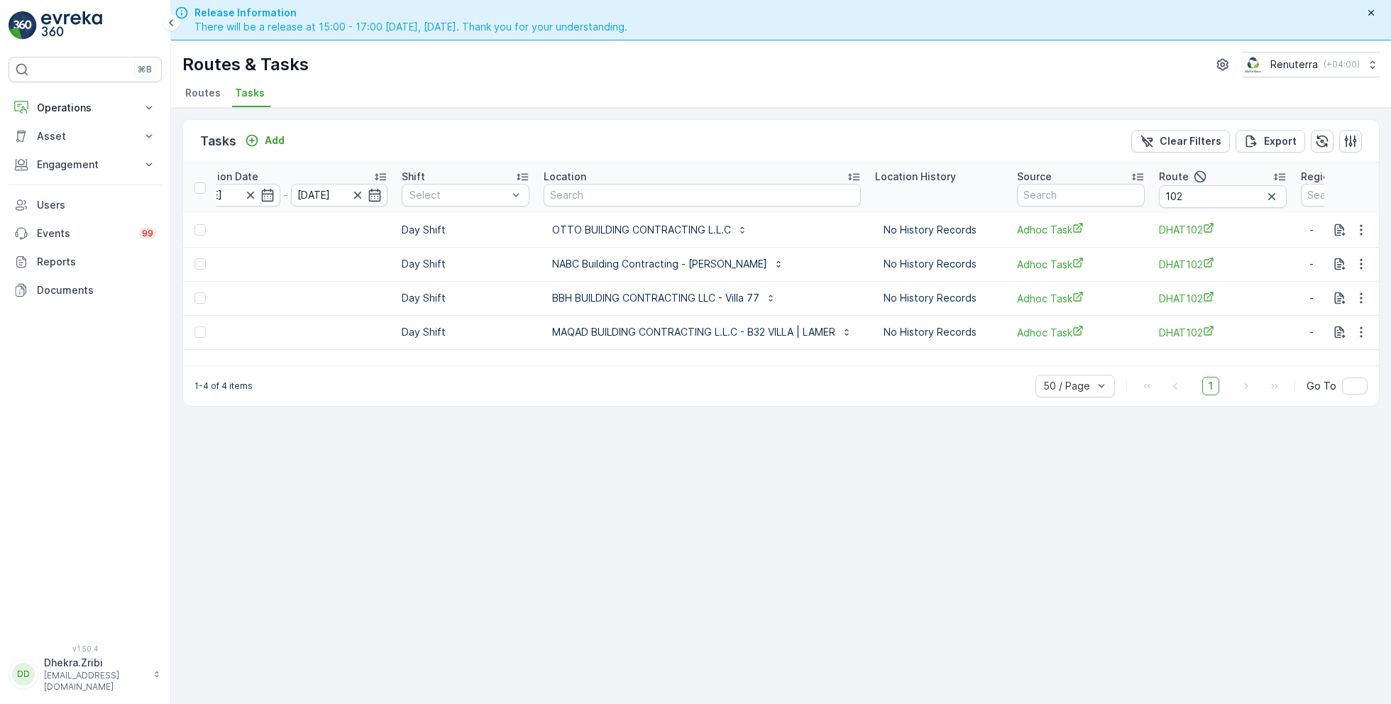
scroll to position [0, 481]
click at [1358, 141] on div "button" at bounding box center [1351, 141] width 14 height 14
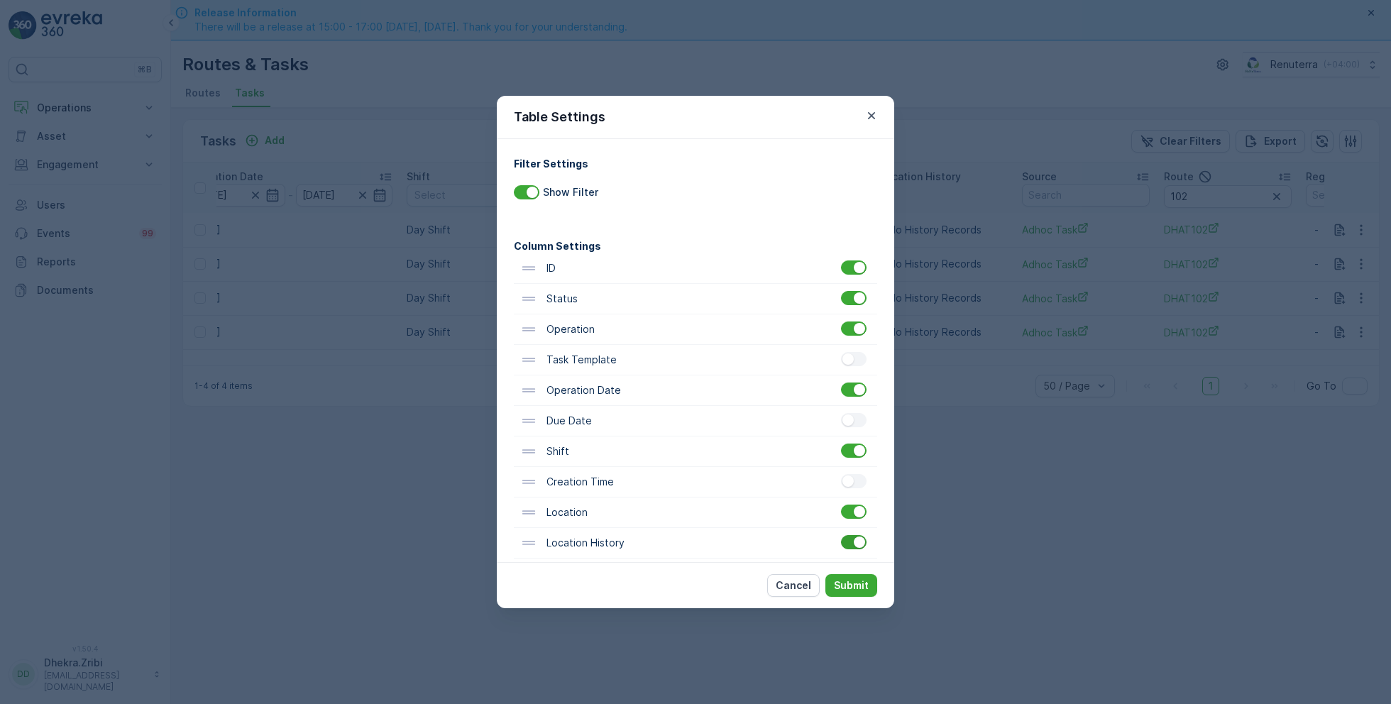
click at [854, 542] on div at bounding box center [859, 542] width 11 height 11
click at [841, 535] on input "checkbox" at bounding box center [841, 535] width 0 height 0
click at [856, 581] on p "Submit" at bounding box center [851, 586] width 35 height 14
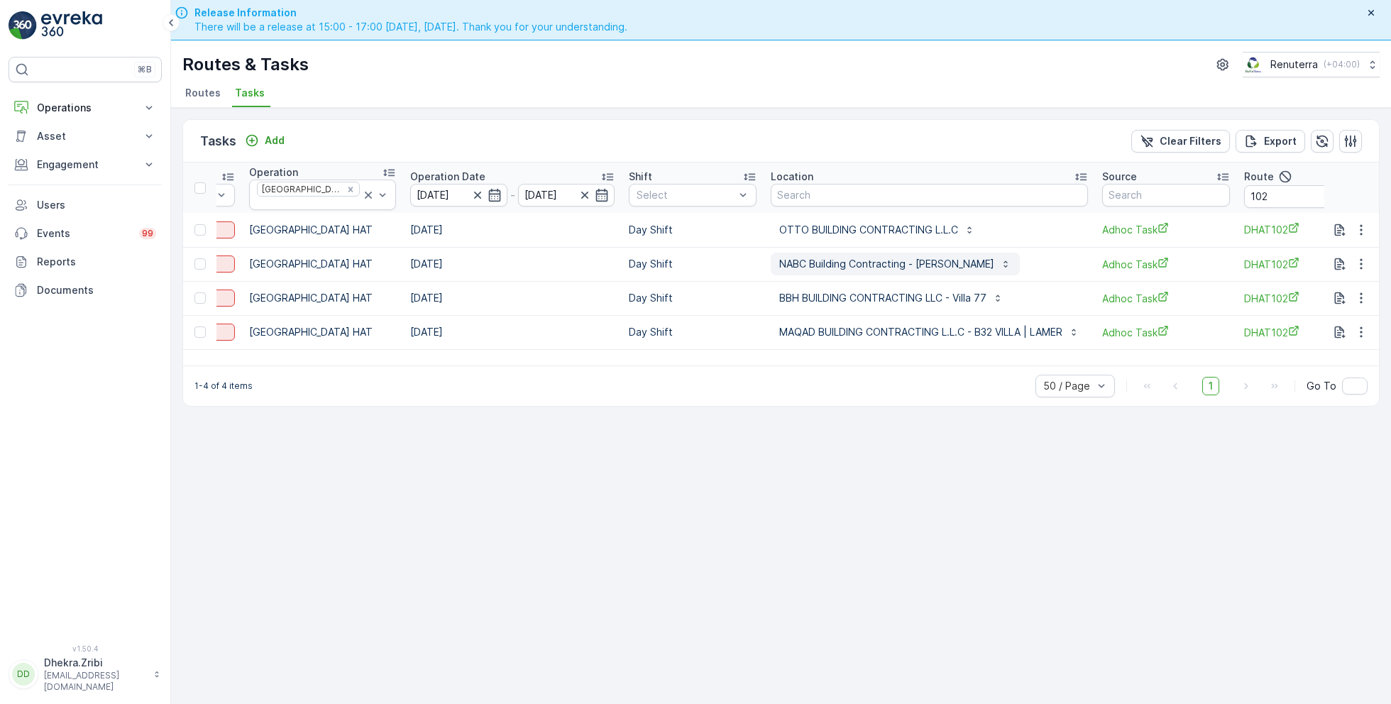
scroll to position [0, 292]
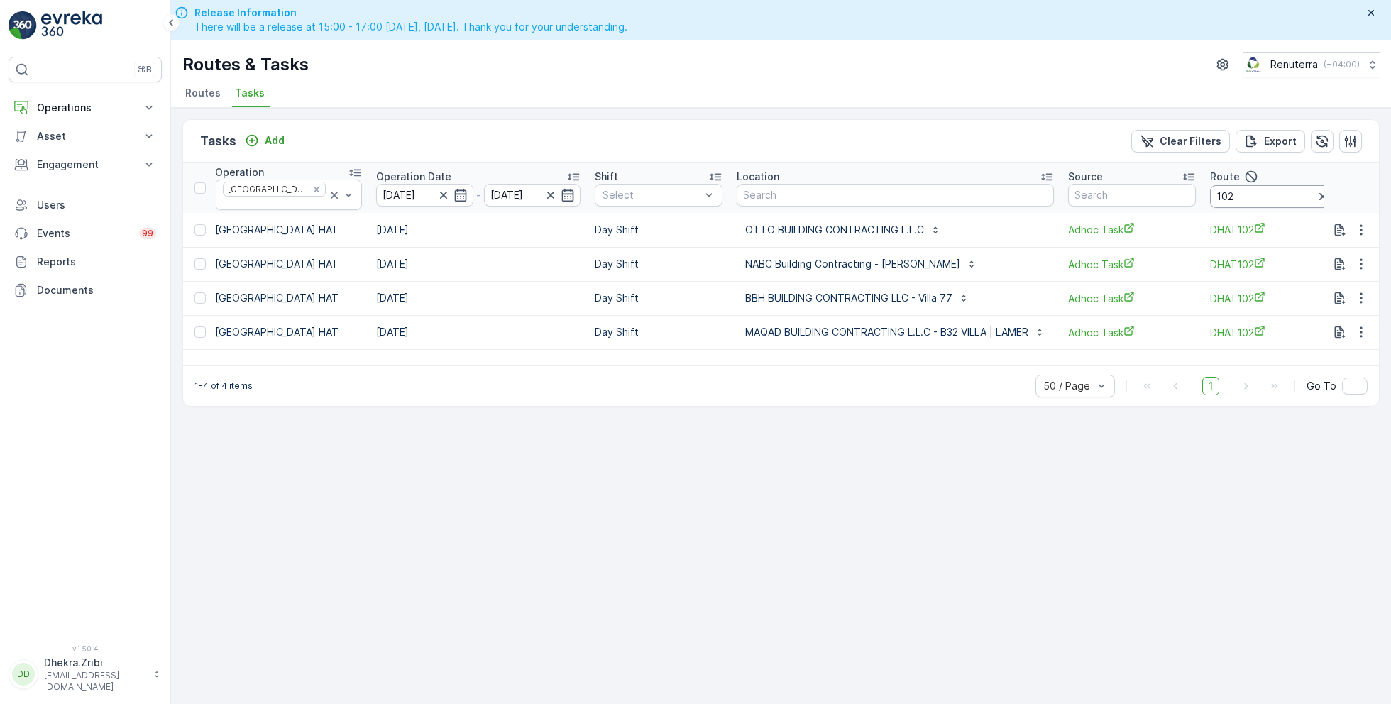
click at [1245, 199] on input "102" at bounding box center [1274, 196] width 128 height 23
type input "103"
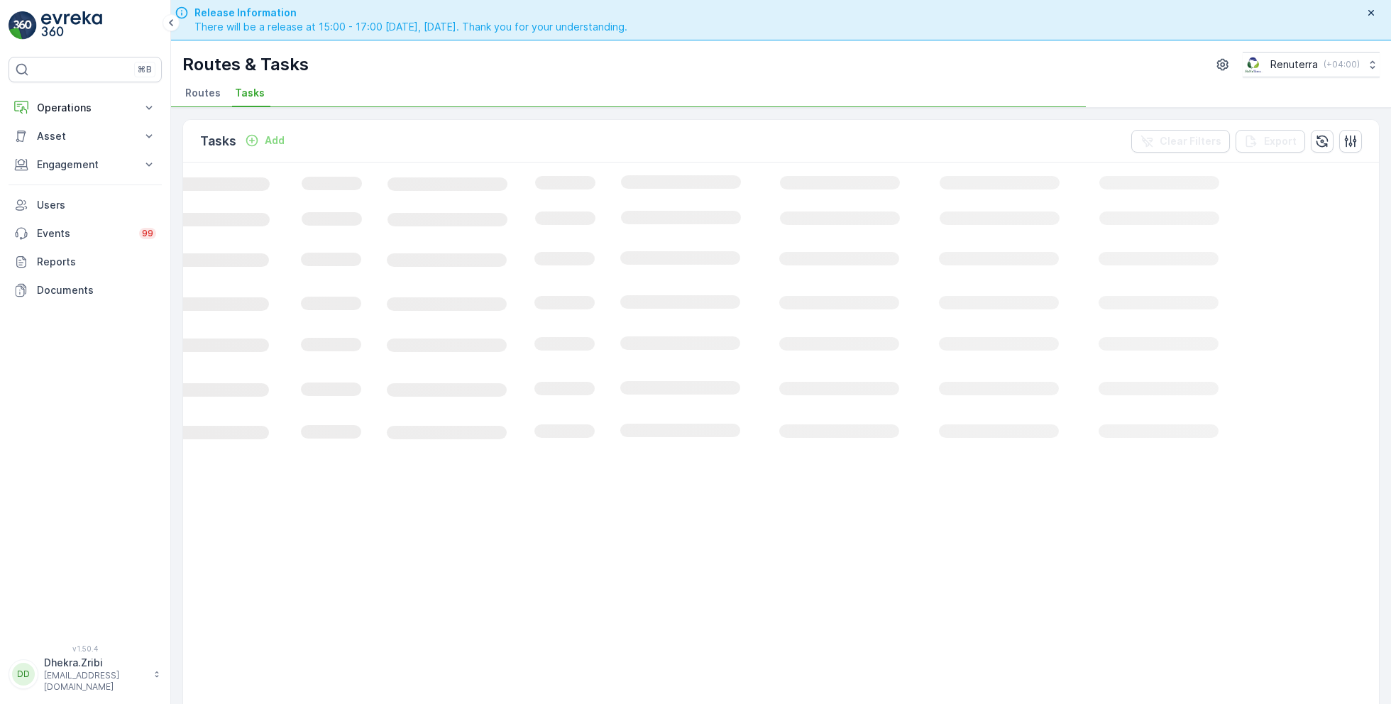
scroll to position [0, 169]
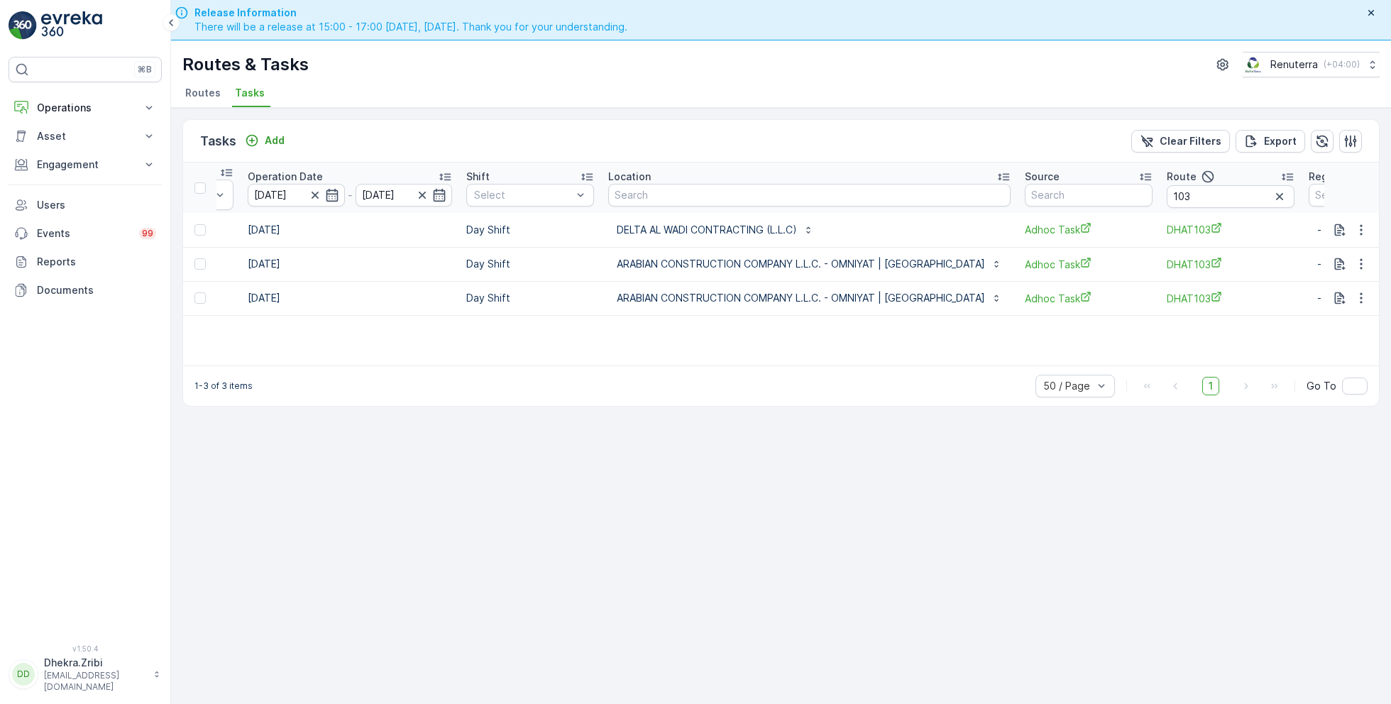
scroll to position [0, 432]
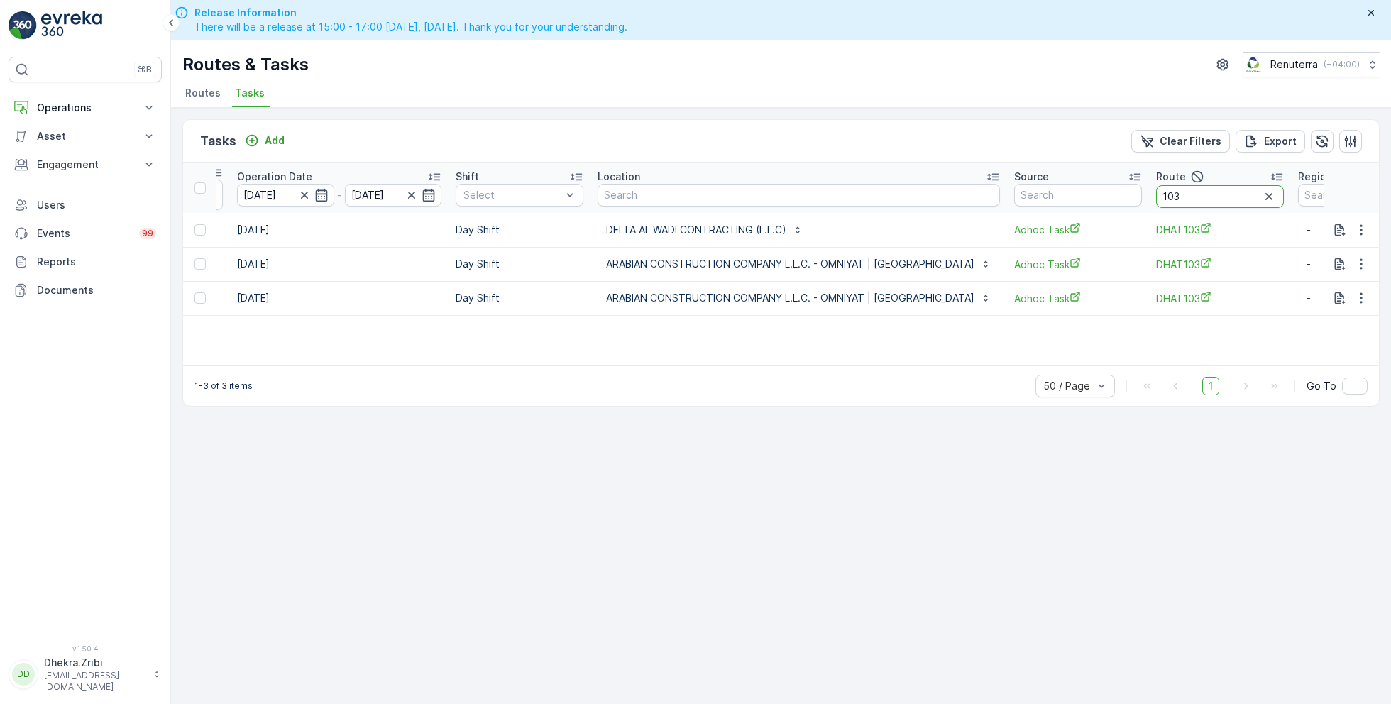
click at [1156, 194] on input "103" at bounding box center [1220, 196] width 128 height 23
type input "104"
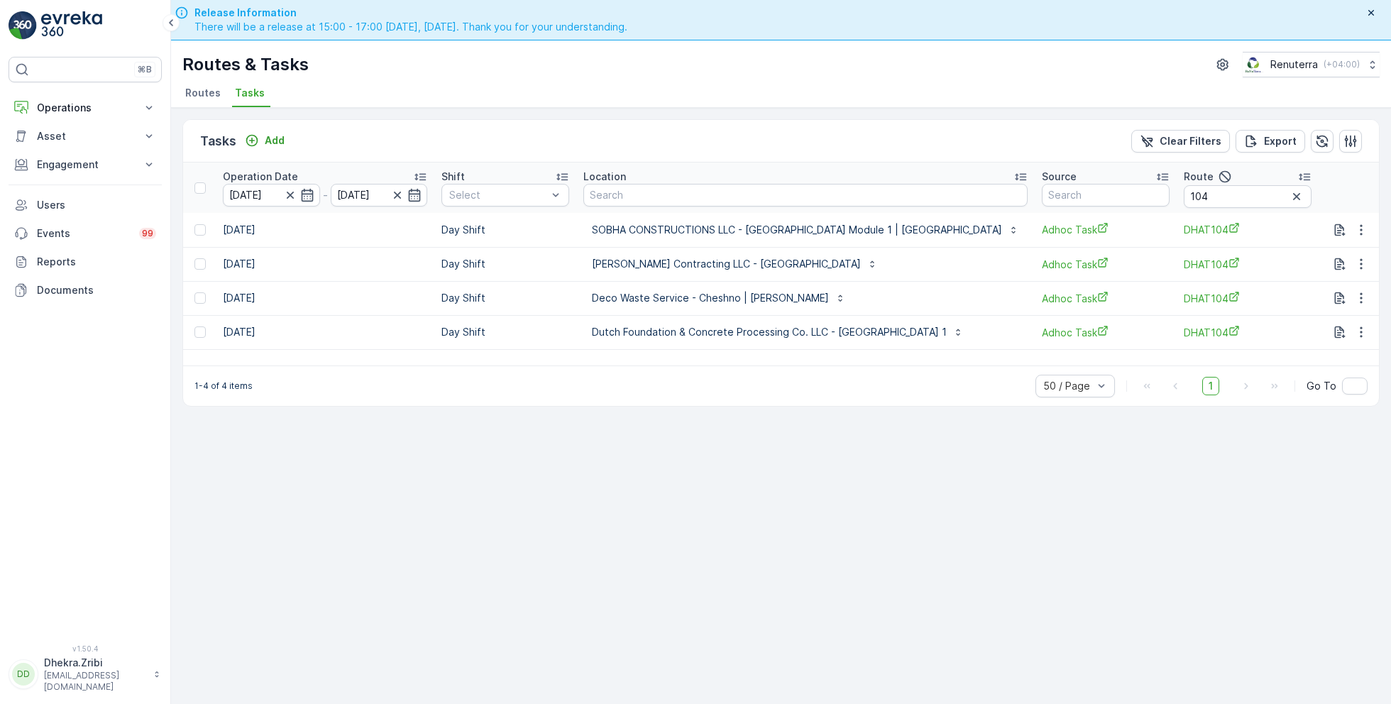
scroll to position [0, 520]
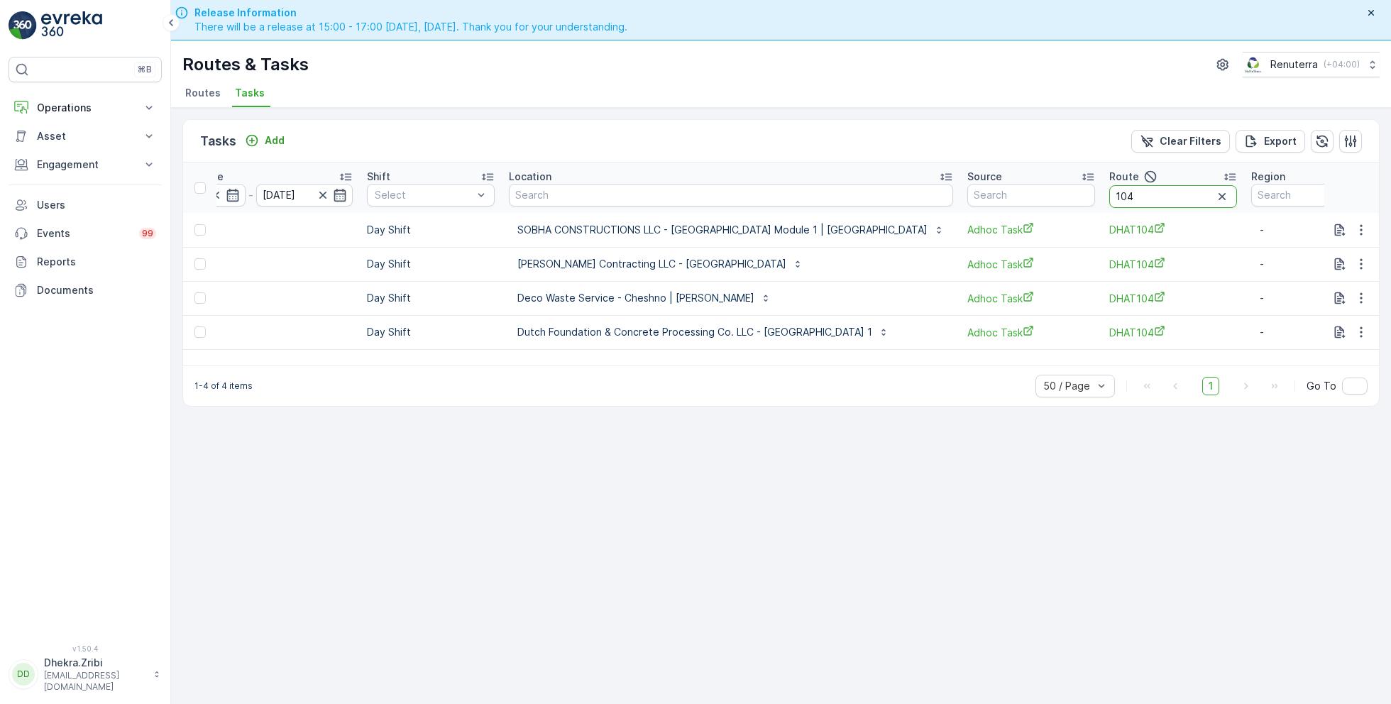
drag, startPoint x: 1115, startPoint y: 197, endPoint x: 1003, endPoint y: 189, distance: 112.4
click at [1002, 189] on tr "ID Status Select Operation [GEOGRAPHIC_DATA] HAT Operation Date [DATE] - [DATE]…" at bounding box center [552, 188] width 1779 height 50
type input "101"
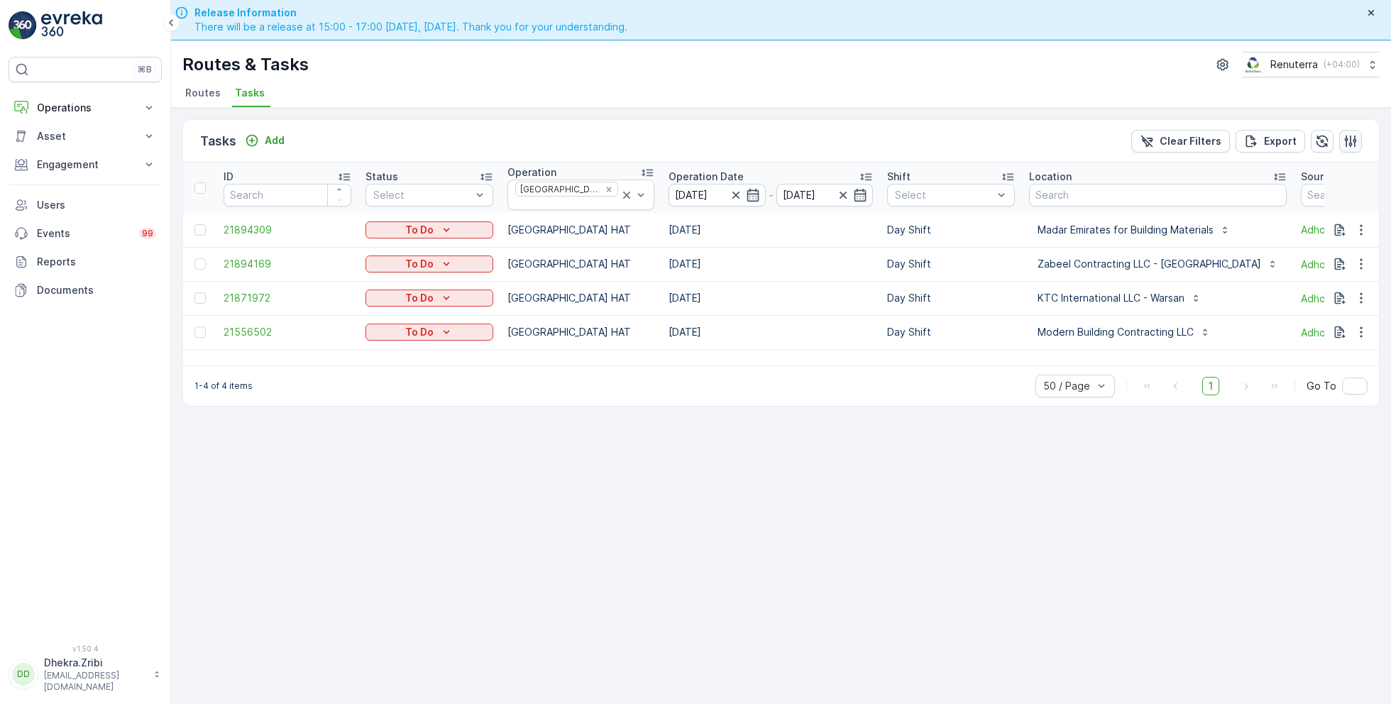
click at [1353, 139] on icon "button" at bounding box center [1351, 141] width 12 height 12
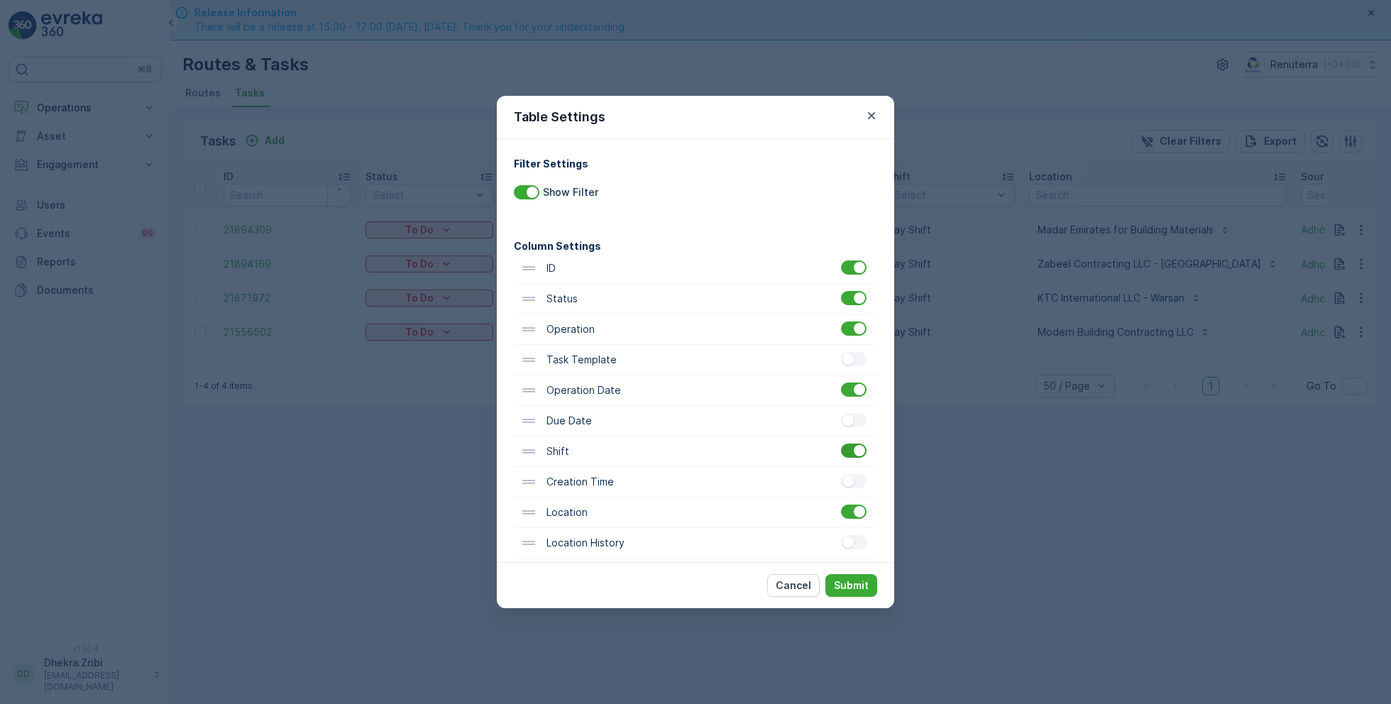
click at [854, 452] on div at bounding box center [859, 450] width 11 height 11
click at [841, 444] on input "checkbox" at bounding box center [841, 444] width 0 height 0
click at [856, 581] on p "Submit" at bounding box center [851, 586] width 35 height 14
